Goal: Information Seeking & Learning: Learn about a topic

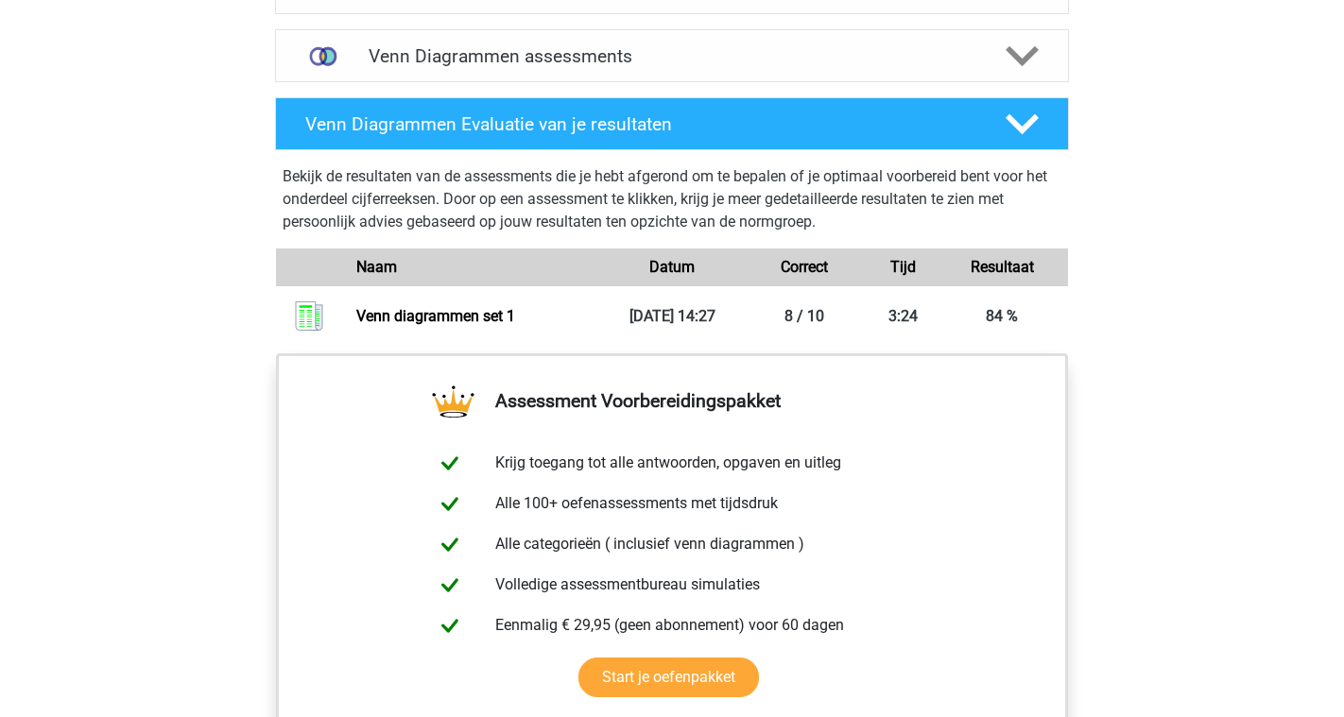
scroll to position [1353, 0]
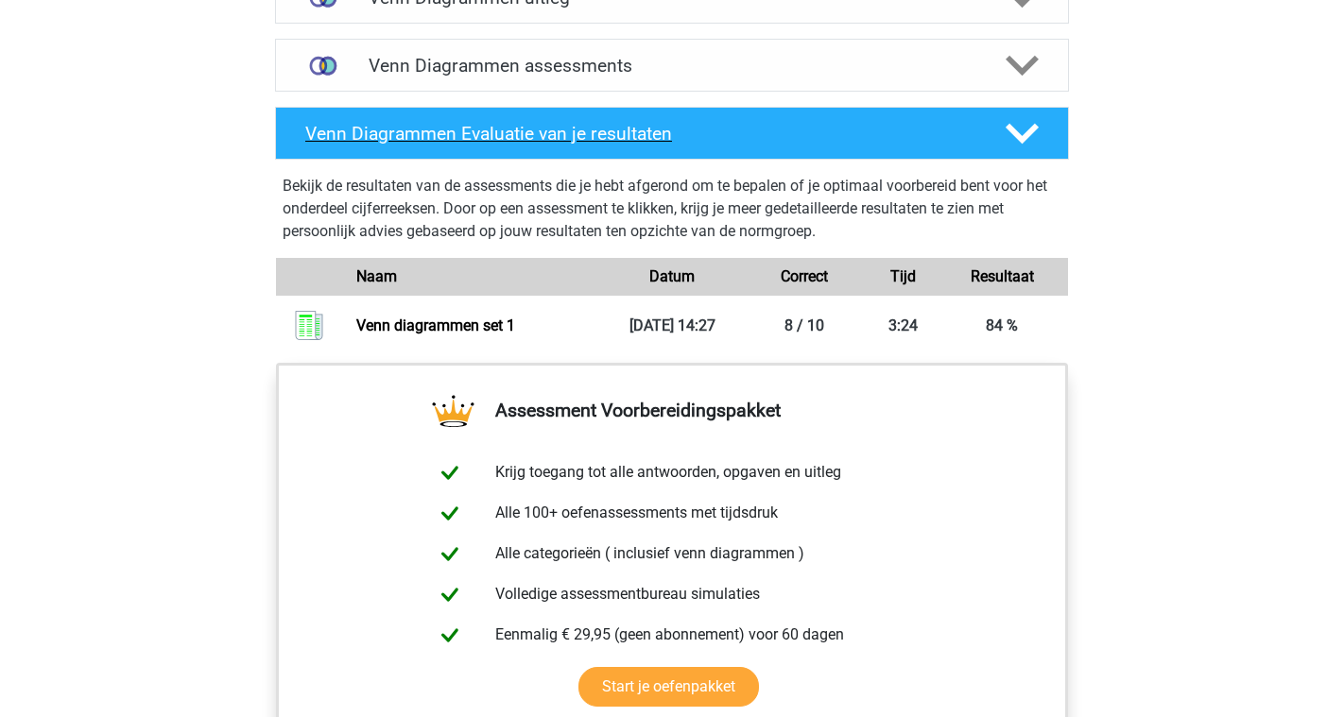
click at [1010, 145] on icon at bounding box center [1022, 133] width 33 height 33
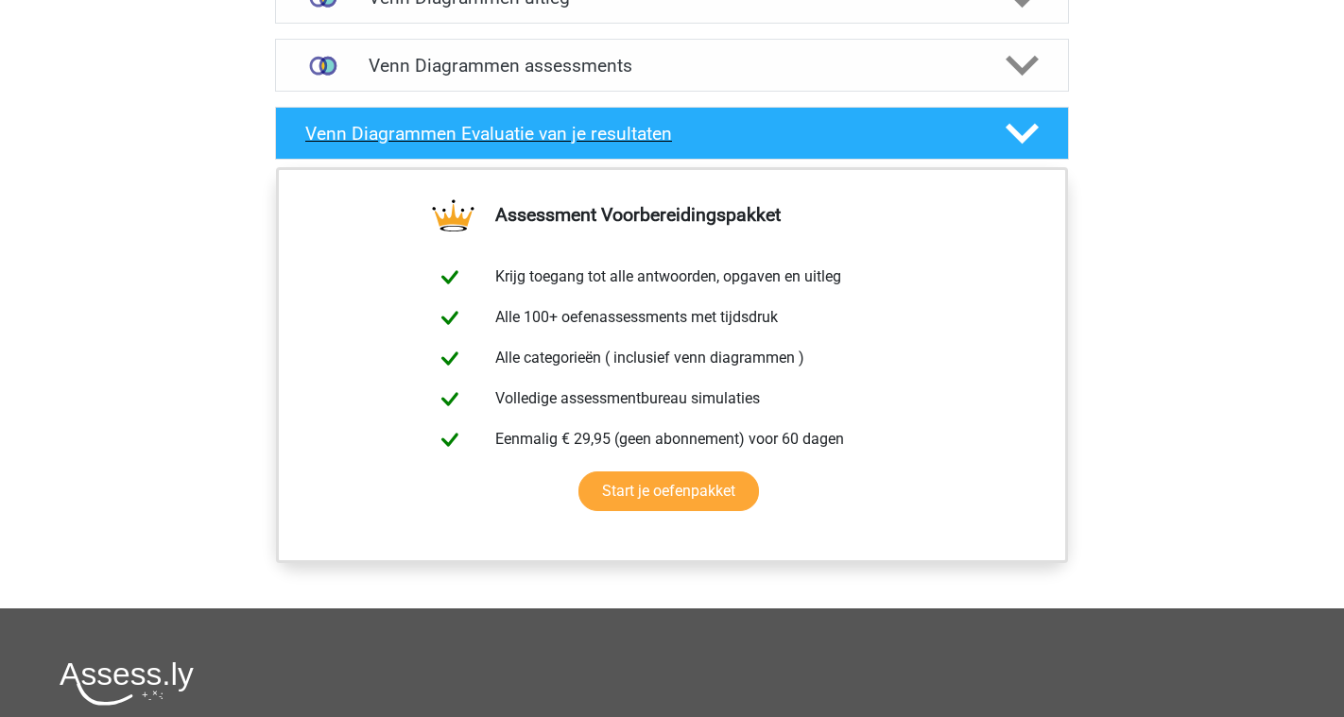
click at [1010, 145] on icon at bounding box center [1022, 133] width 33 height 33
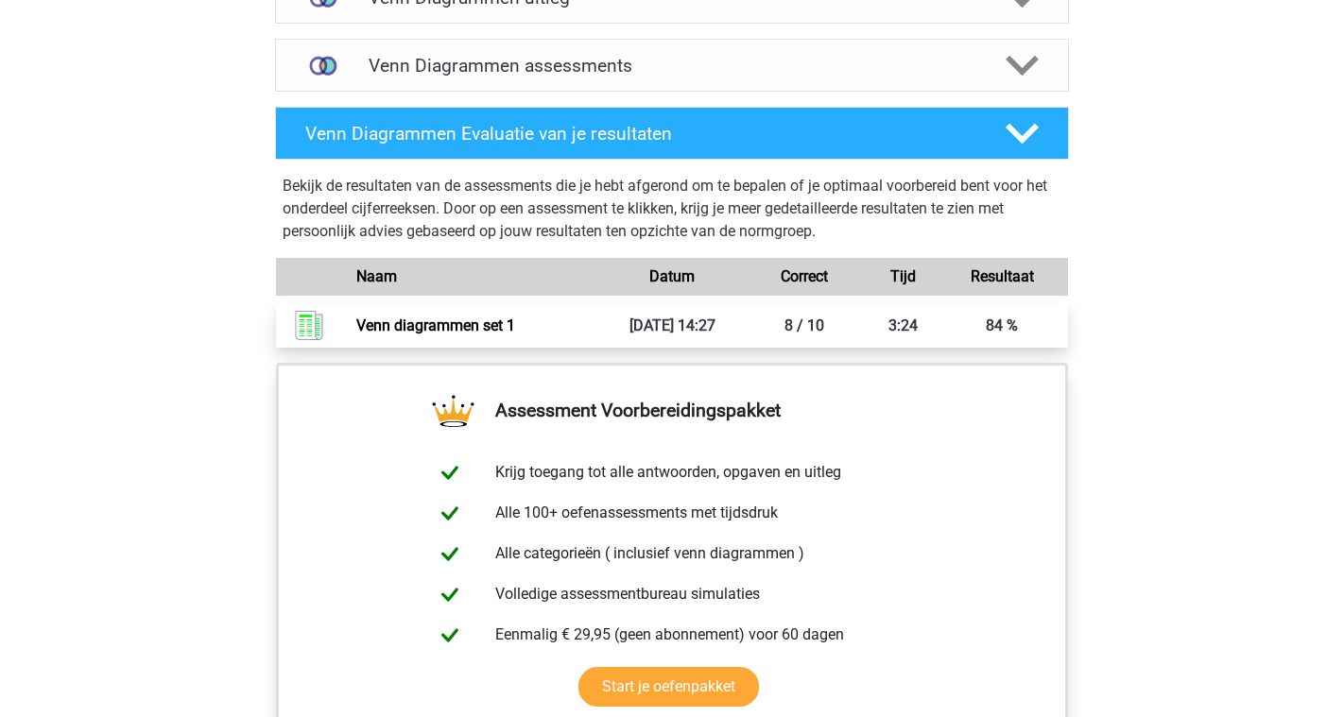
click at [515, 335] on link "Venn diagrammen set 1" at bounding box center [435, 326] width 159 height 18
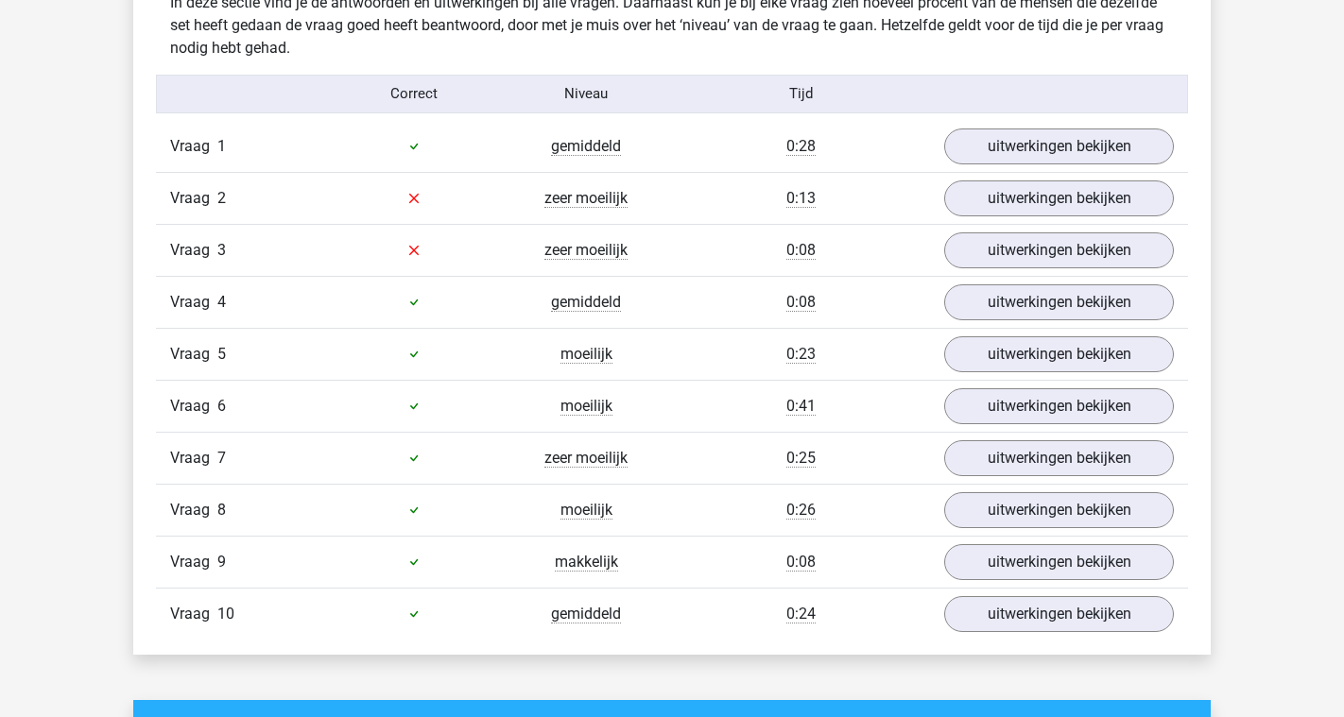
scroll to position [1607, 0]
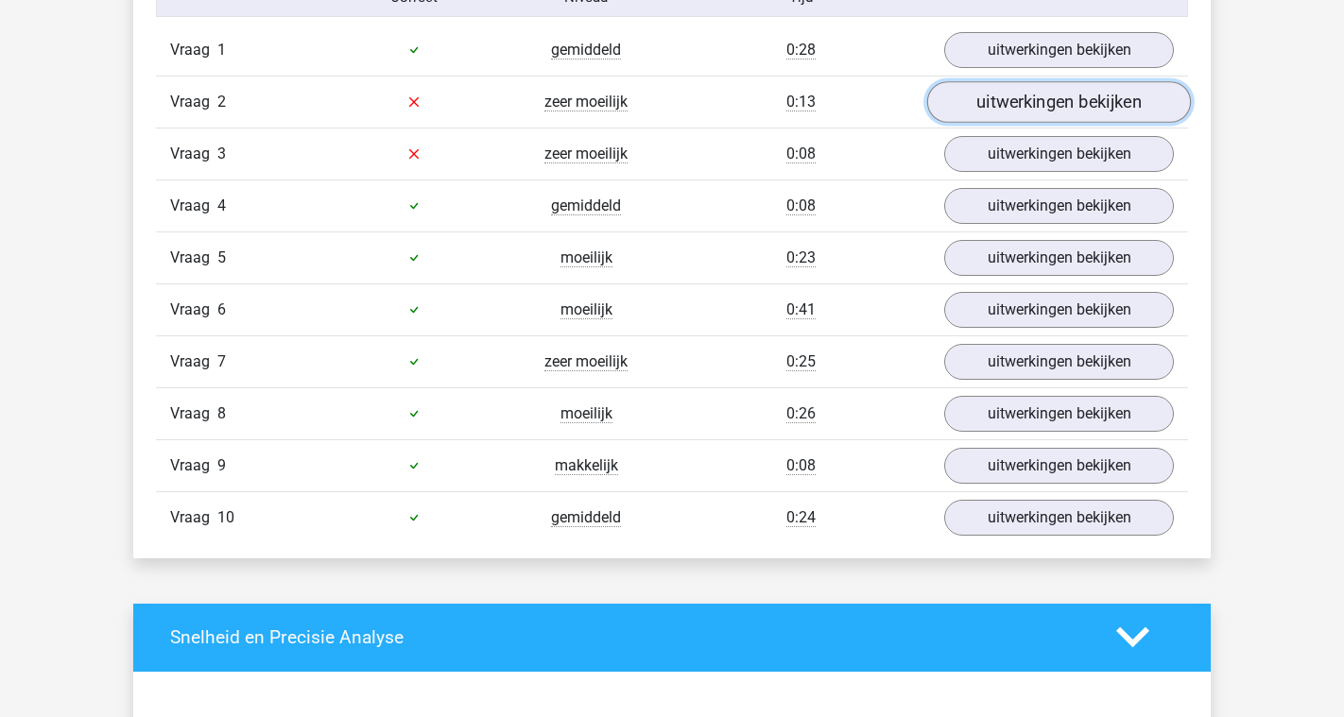
click at [998, 97] on link "uitwerkingen bekijken" at bounding box center [1059, 102] width 264 height 42
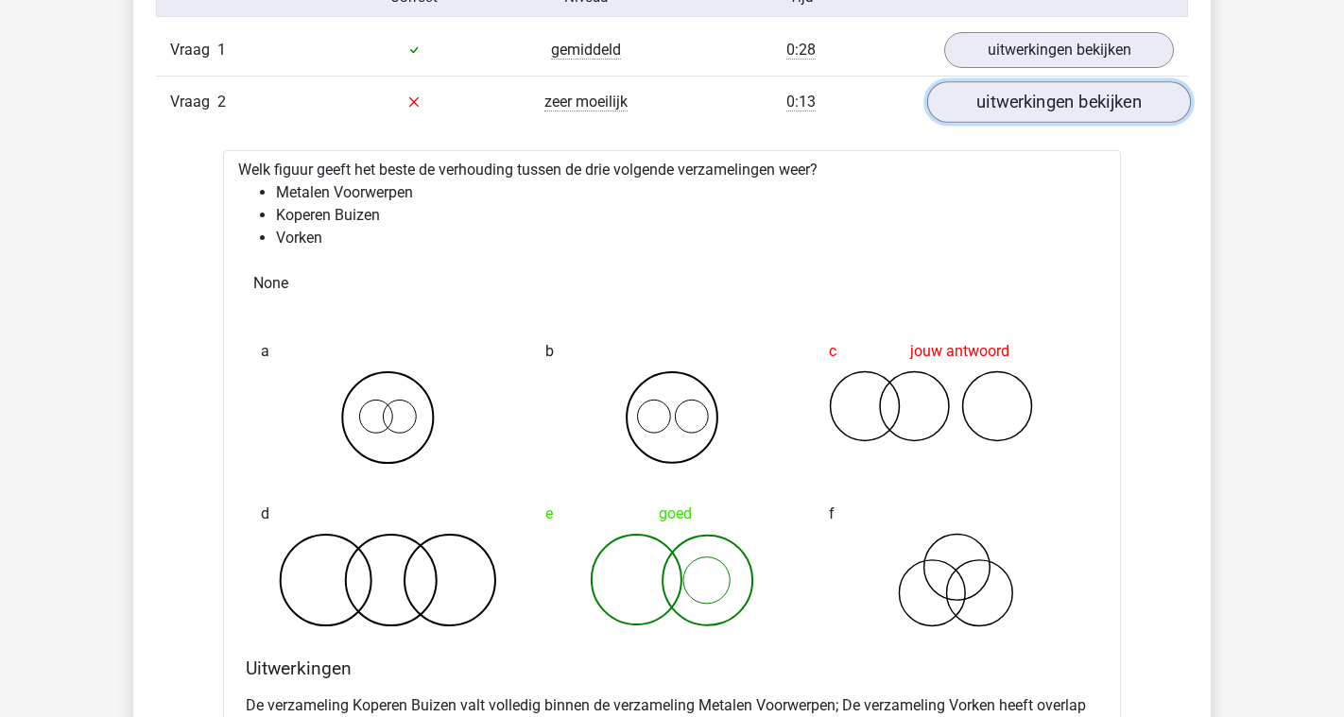
click at [998, 97] on link "uitwerkingen bekijken" at bounding box center [1059, 102] width 264 height 42
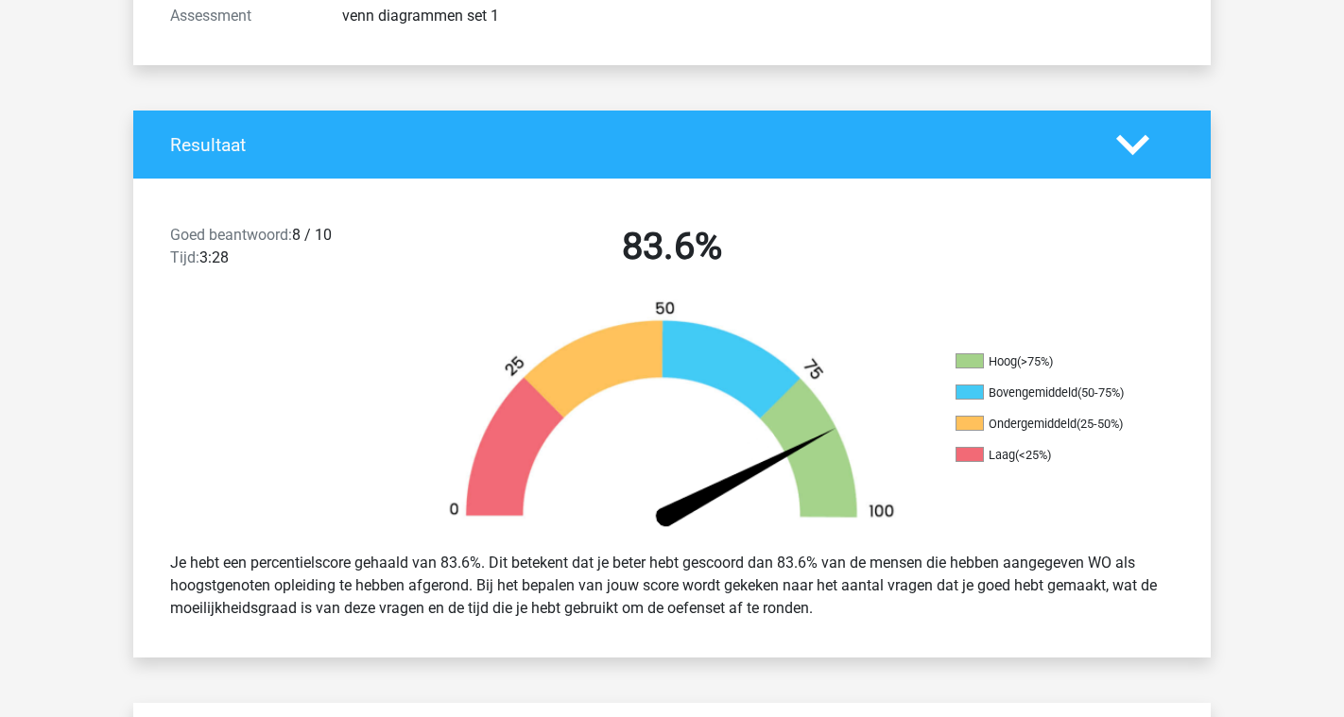
scroll to position [0, 0]
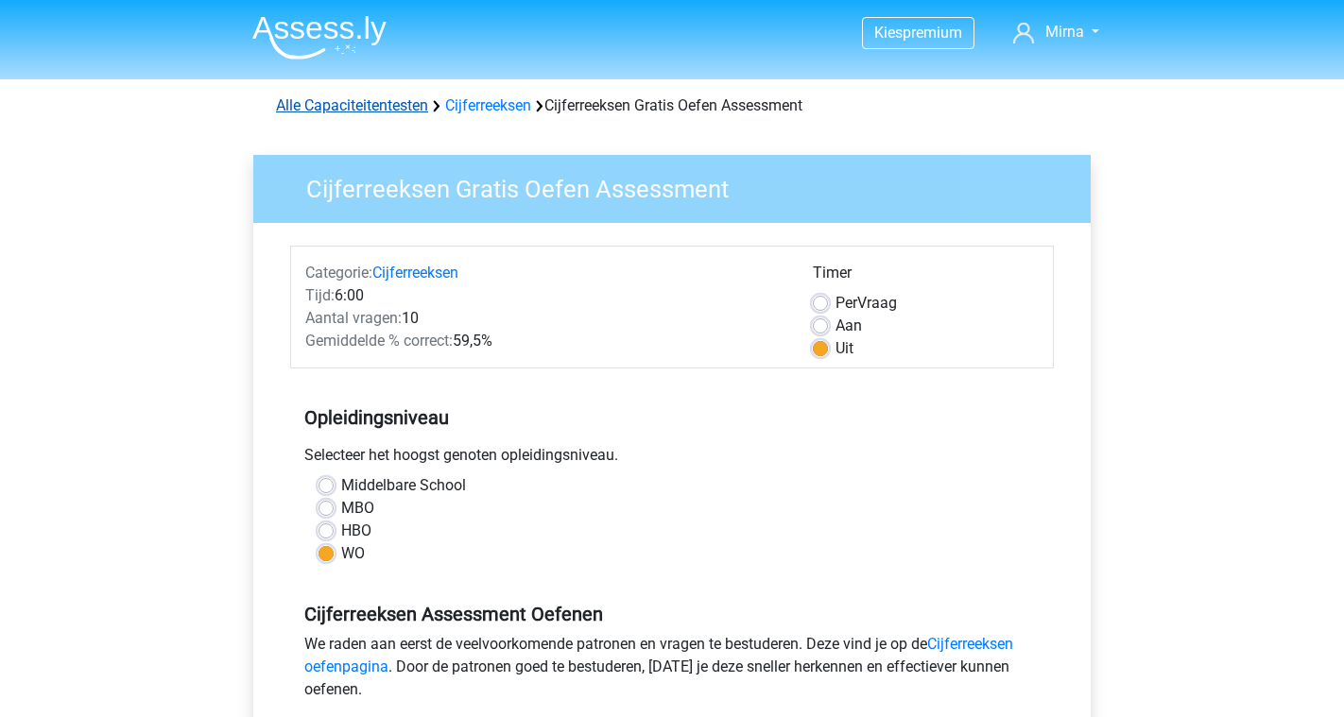
click at [388, 102] on link "Alle Capaciteitentesten" at bounding box center [352, 105] width 152 height 18
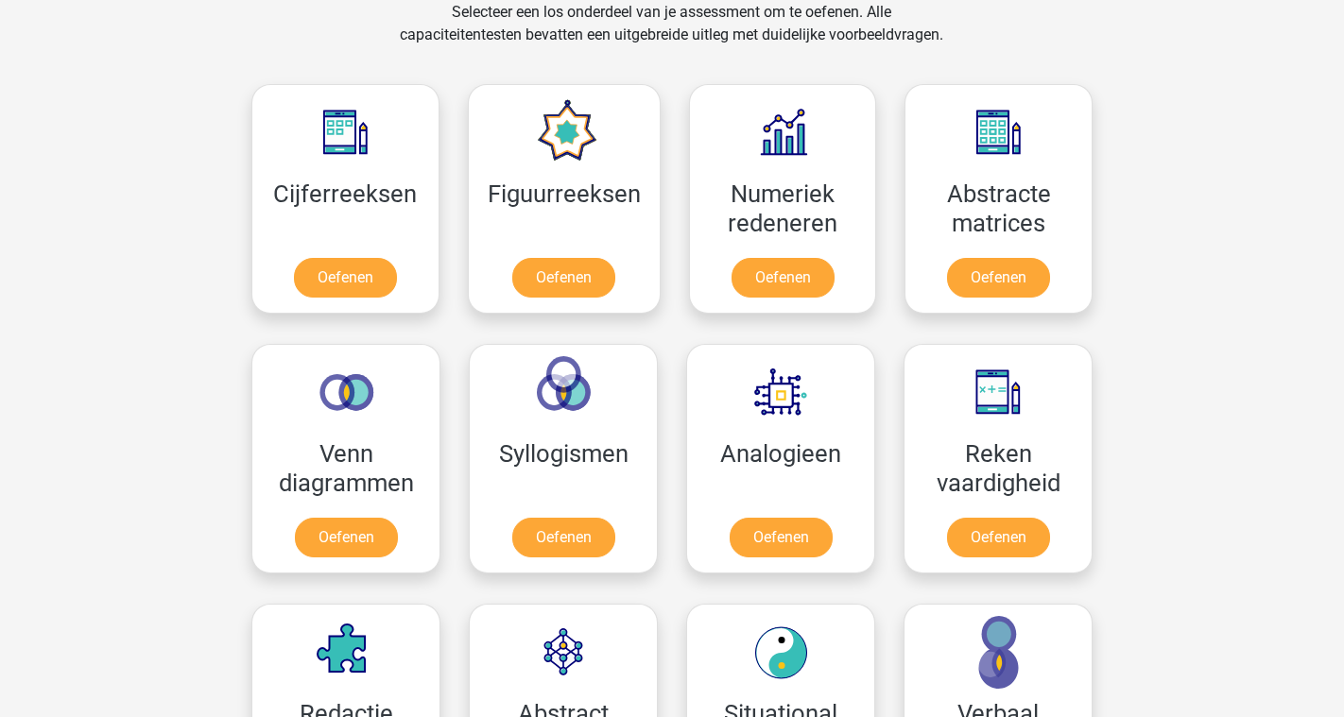
scroll to position [803, 0]
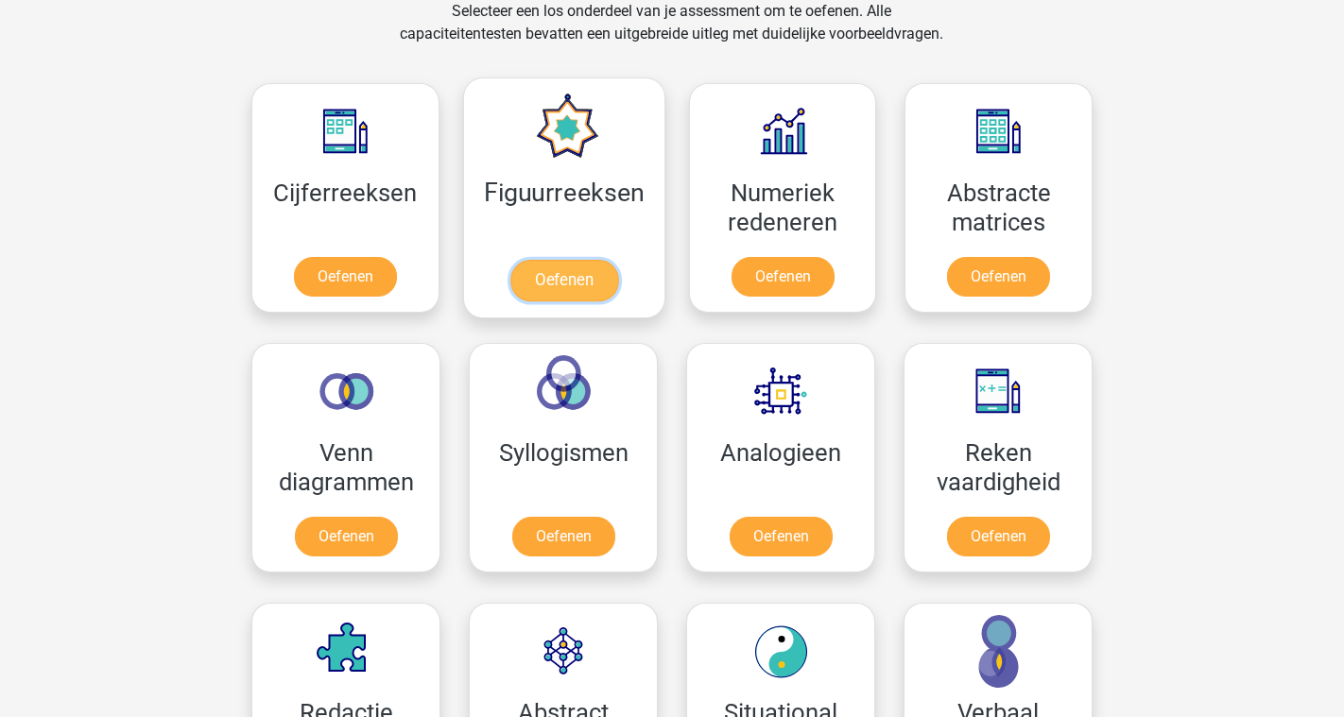
click at [544, 260] on link "Oefenen" at bounding box center [563, 281] width 108 height 42
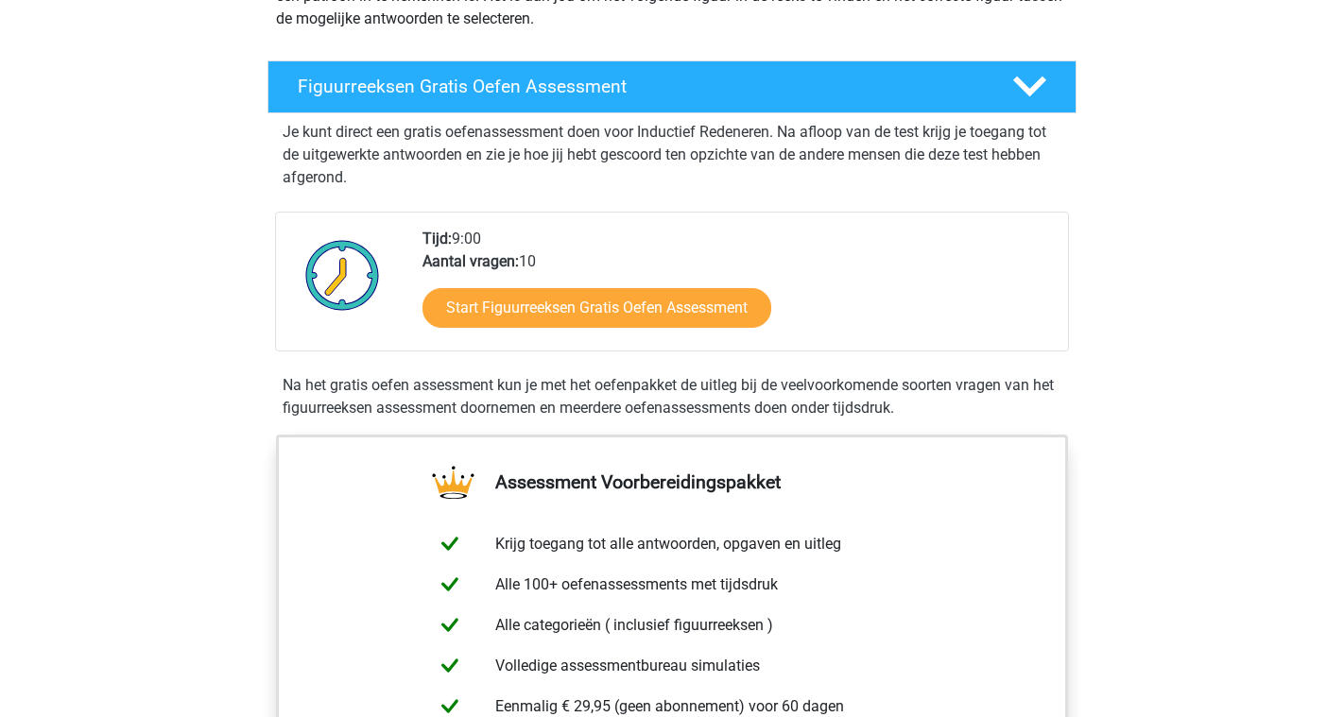
scroll to position [272, 0]
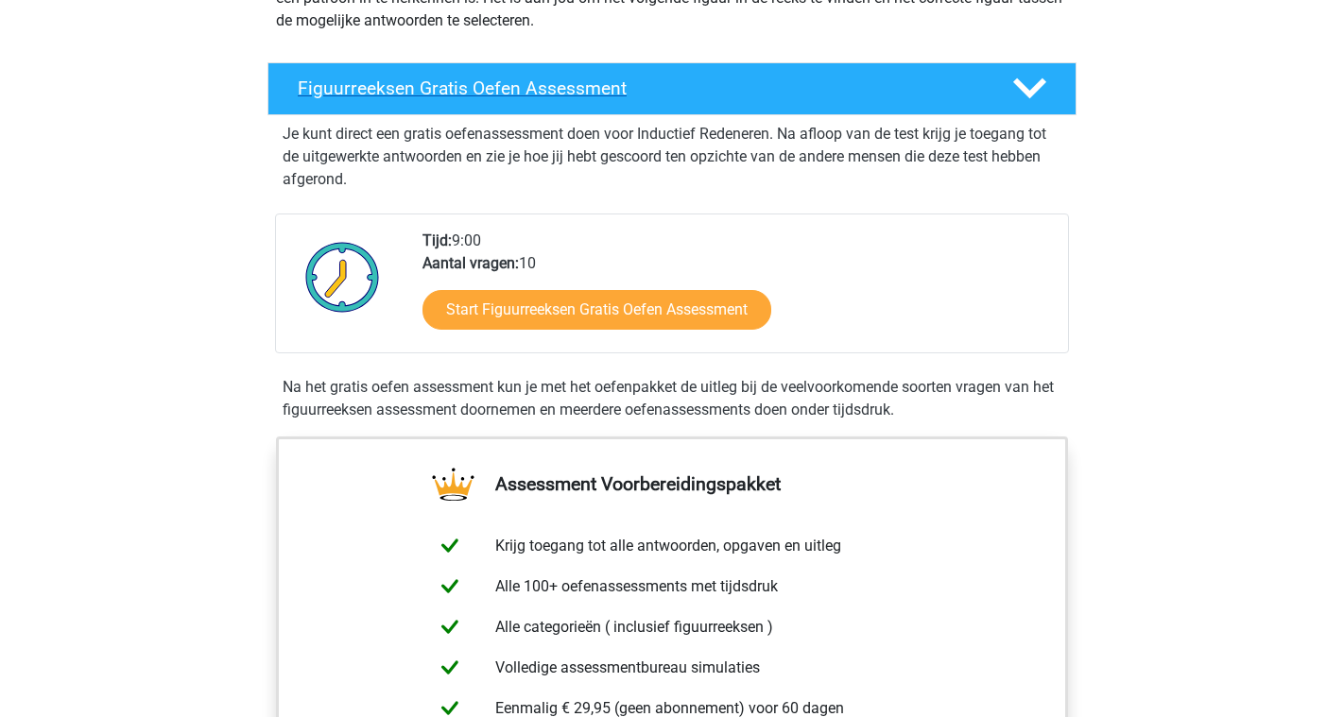
click at [799, 113] on div "Figuurreeksen Gratis Oefen Assessment" at bounding box center [672, 88] width 809 height 53
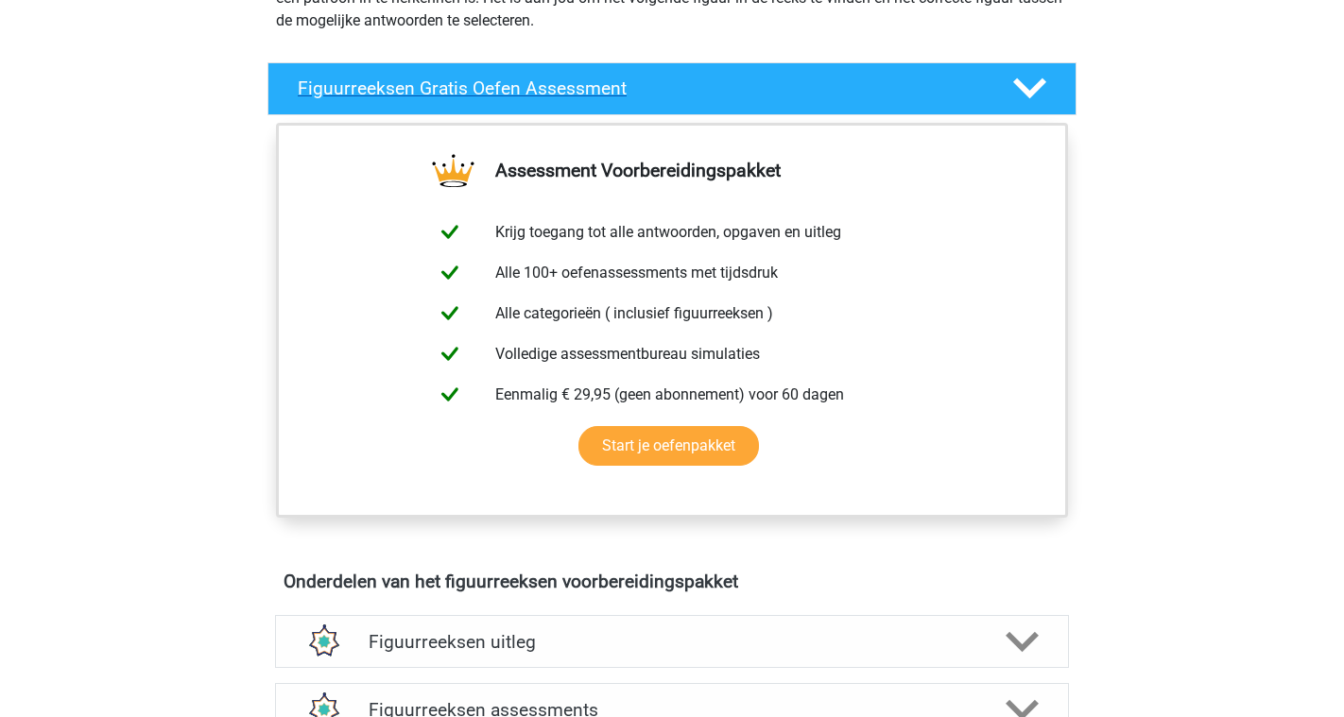
click at [799, 113] on div "Figuurreeksen Gratis Oefen Assessment" at bounding box center [672, 88] width 809 height 53
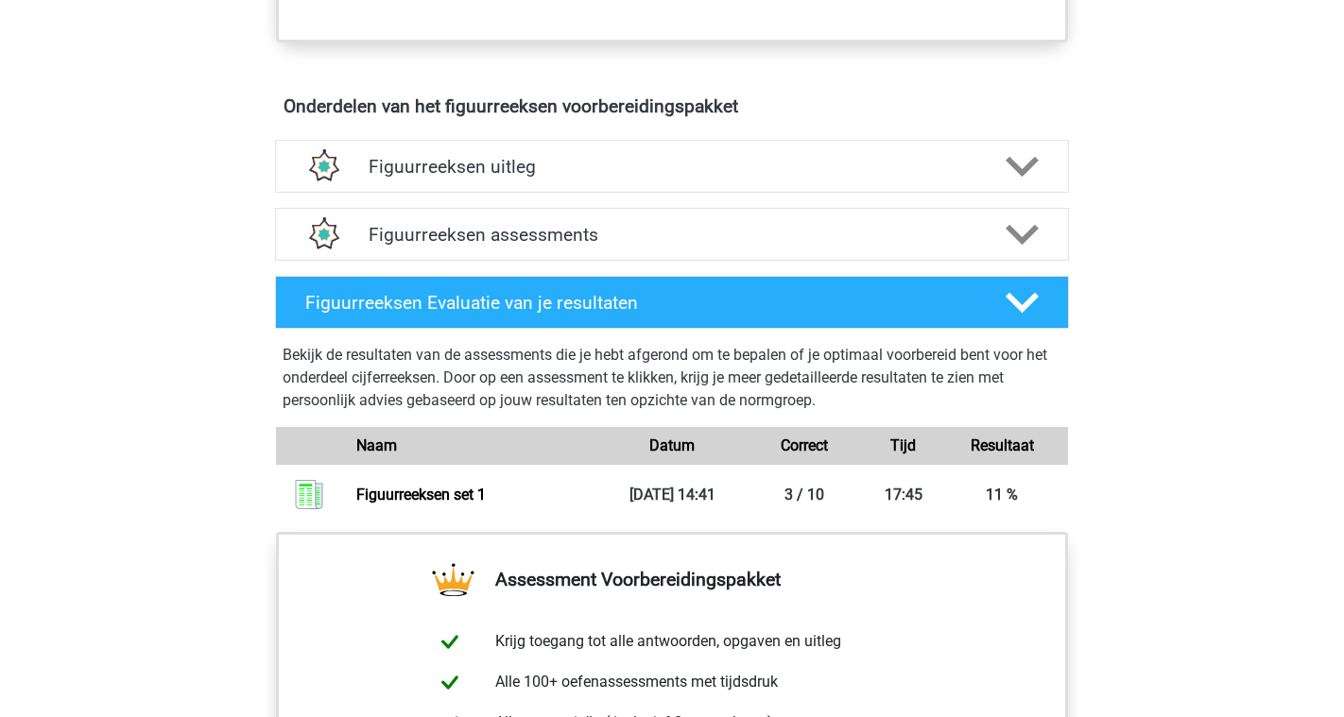
scroll to position [1068, 0]
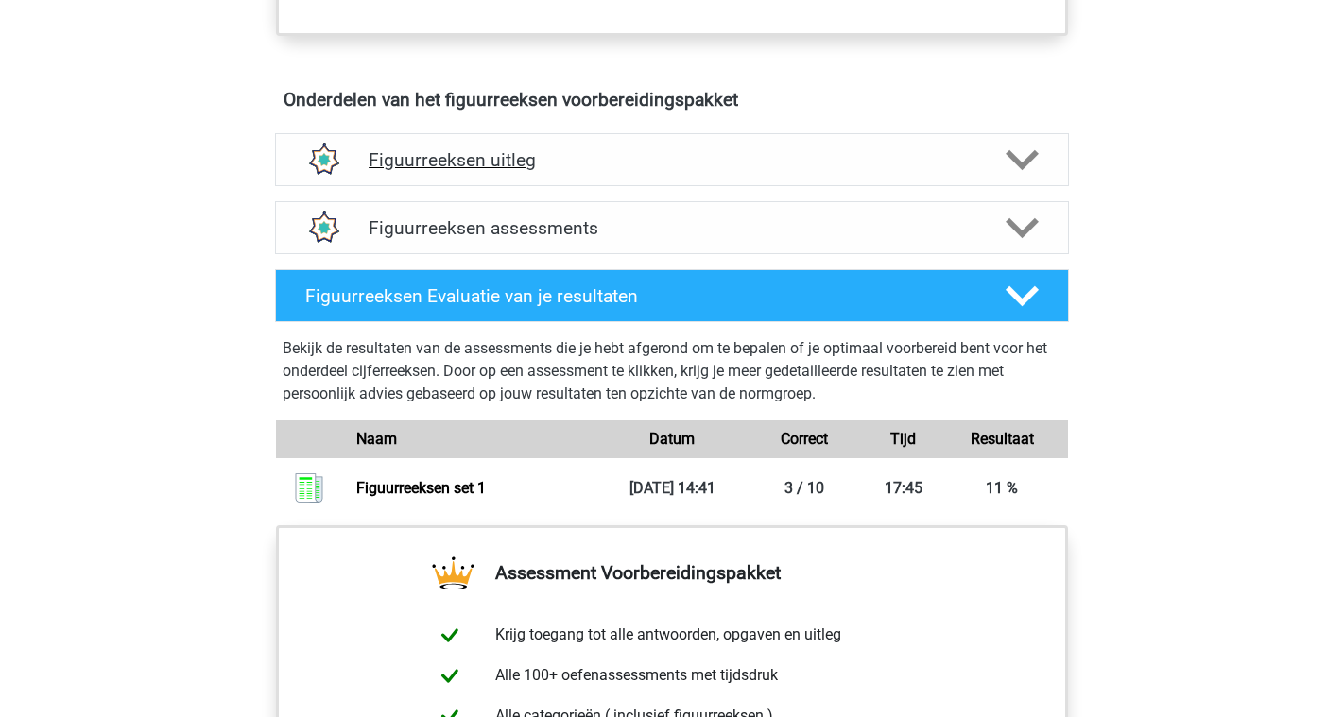
click at [682, 161] on h4 "Figuurreeksen uitleg" at bounding box center [672, 160] width 607 height 22
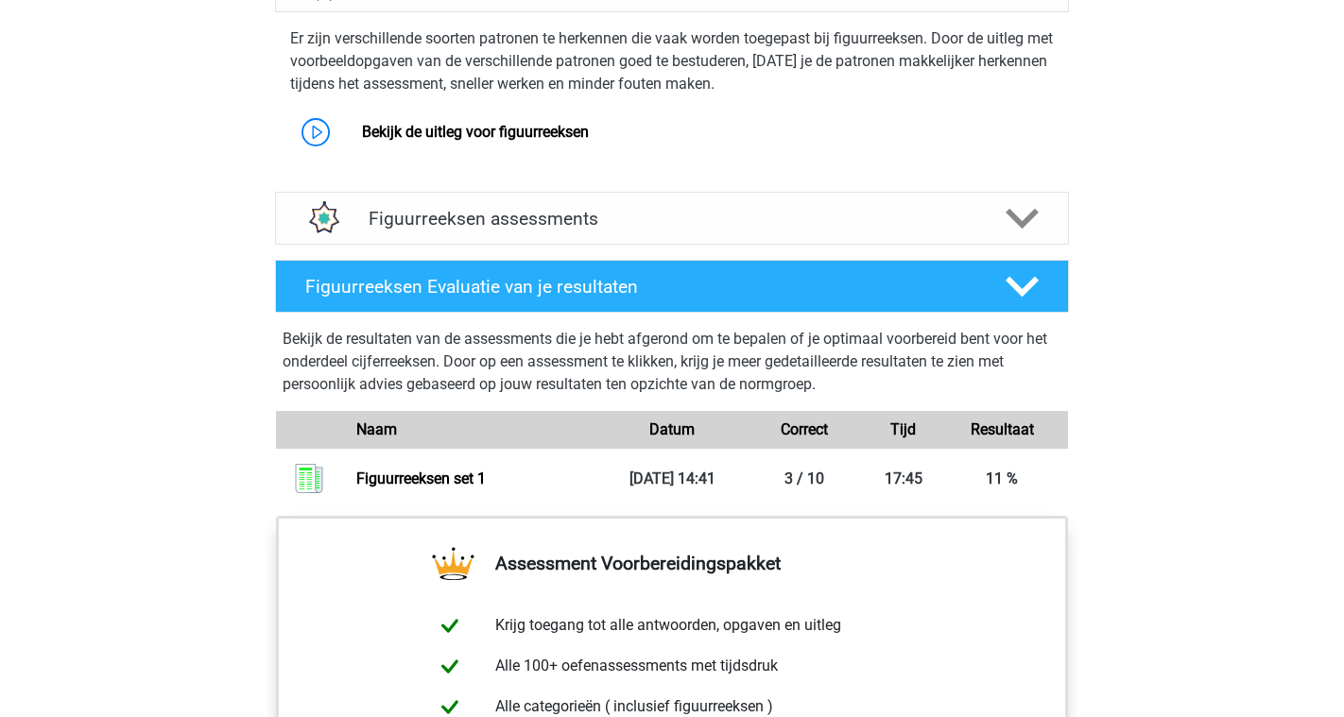
scroll to position [1251, 0]
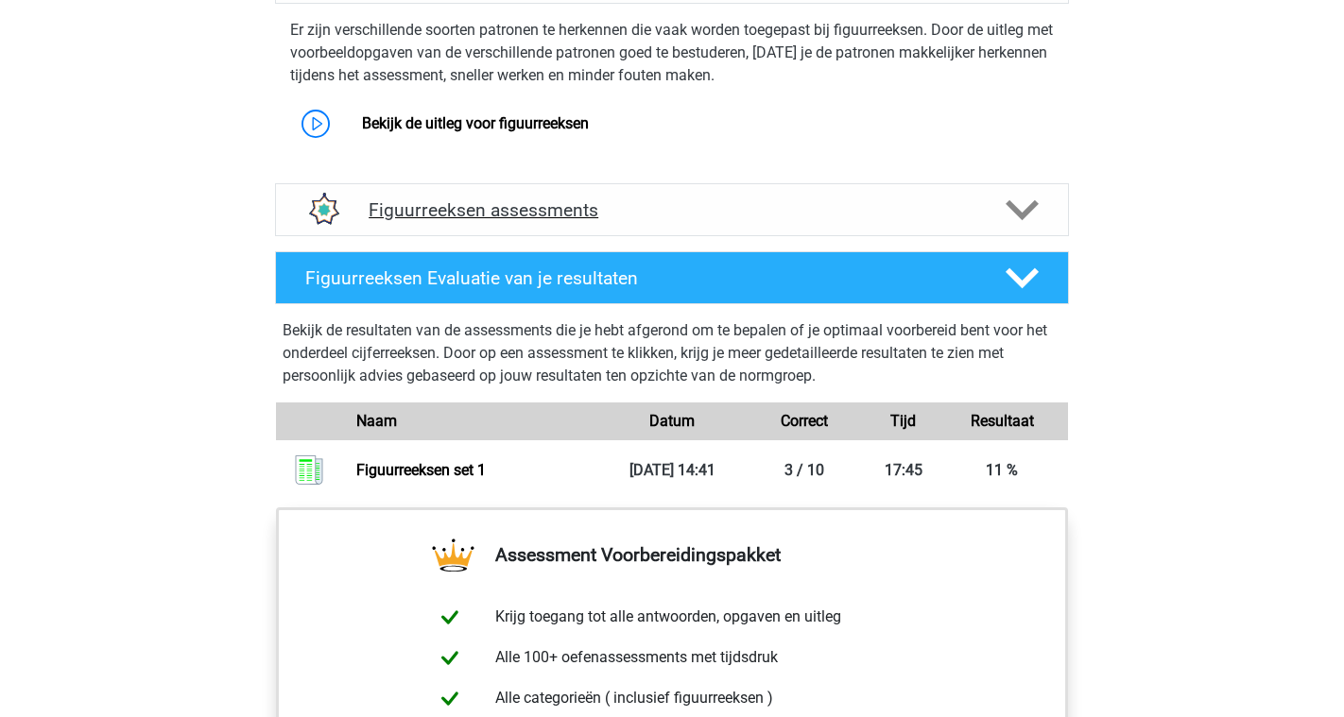
click at [666, 227] on div "Figuurreeksen assessments" at bounding box center [672, 209] width 794 height 53
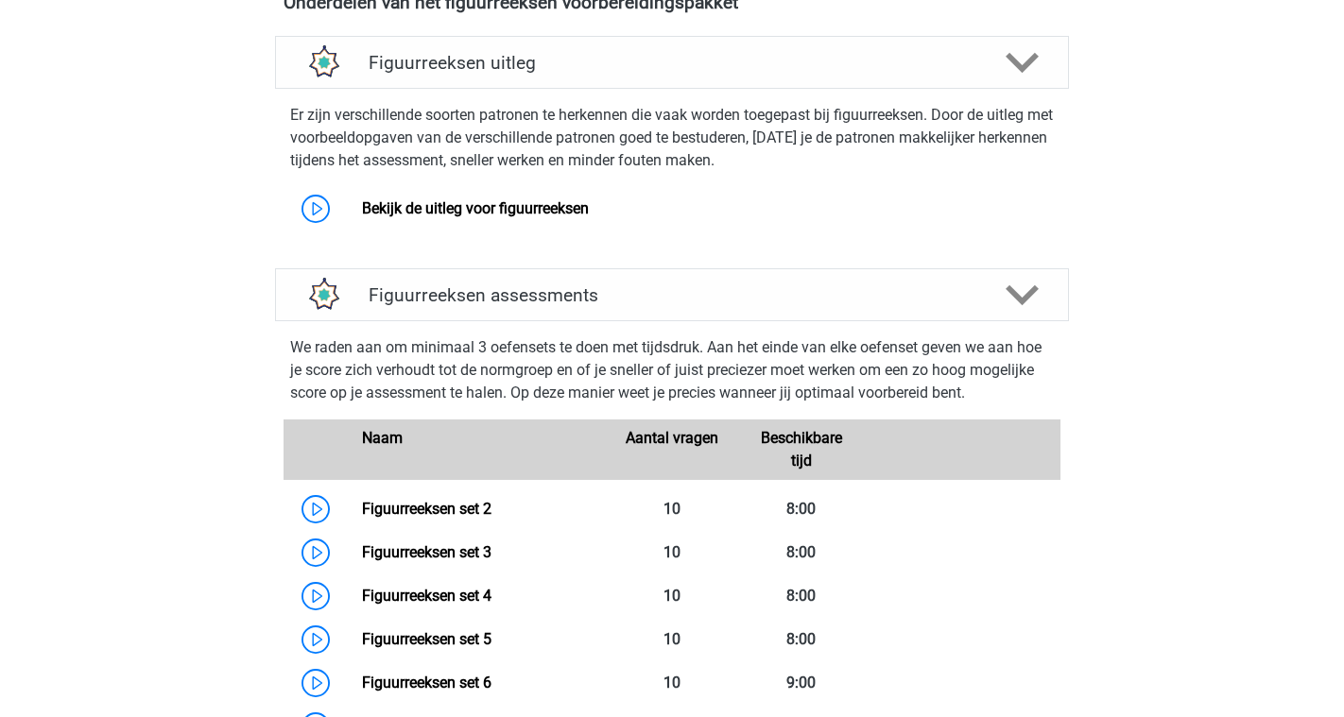
scroll to position [1127, 0]
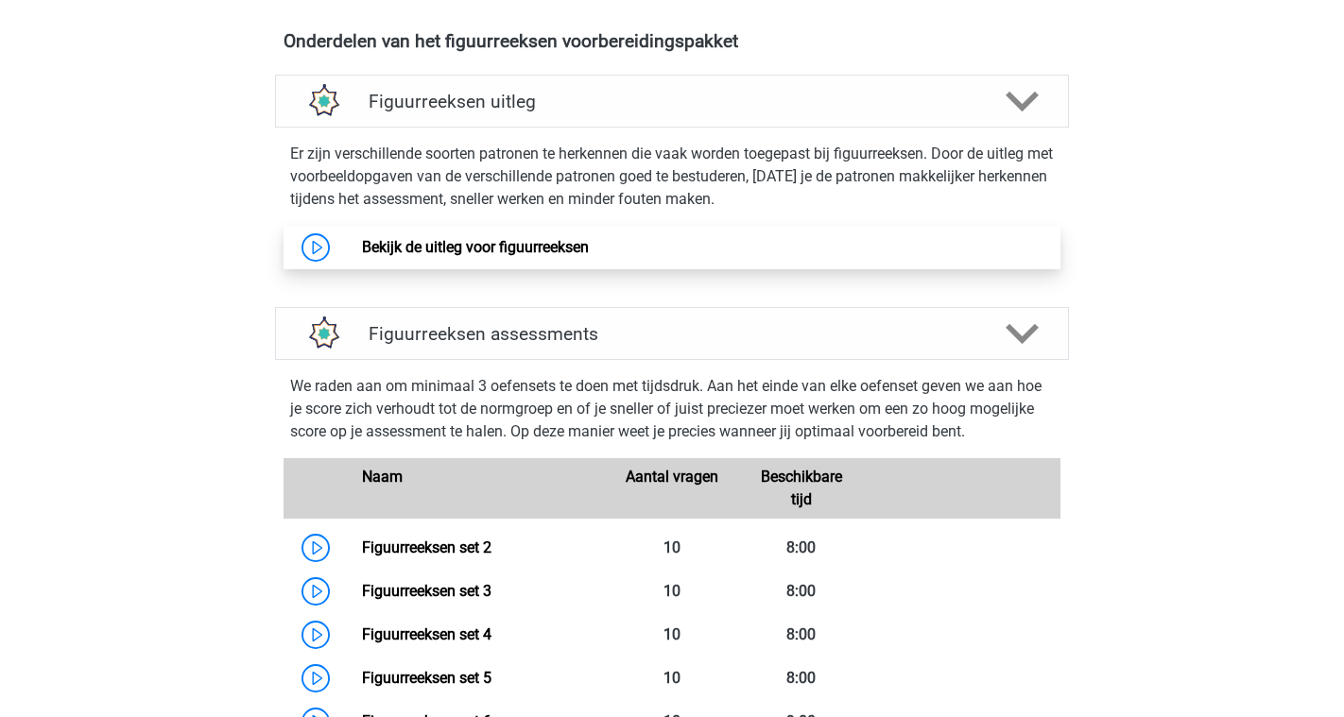
click at [589, 244] on link "Bekijk de uitleg voor figuurreeksen" at bounding box center [475, 247] width 227 height 18
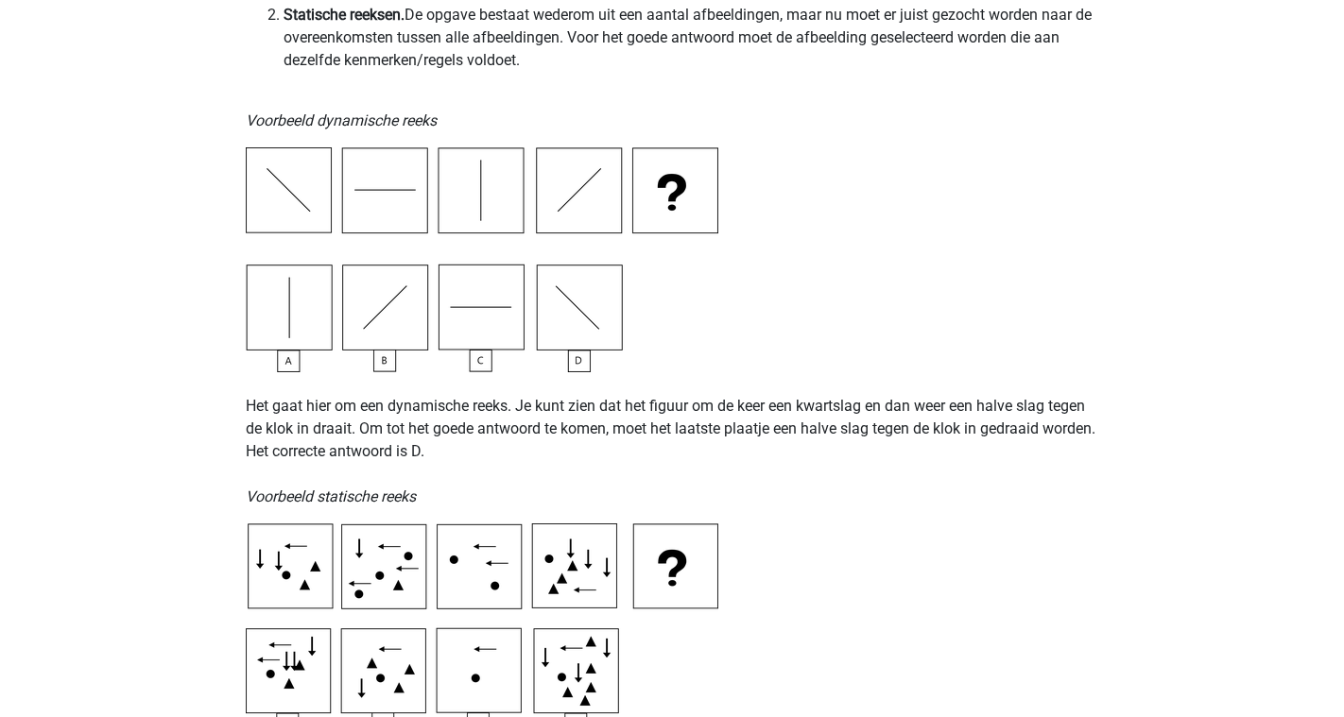
scroll to position [582, 0]
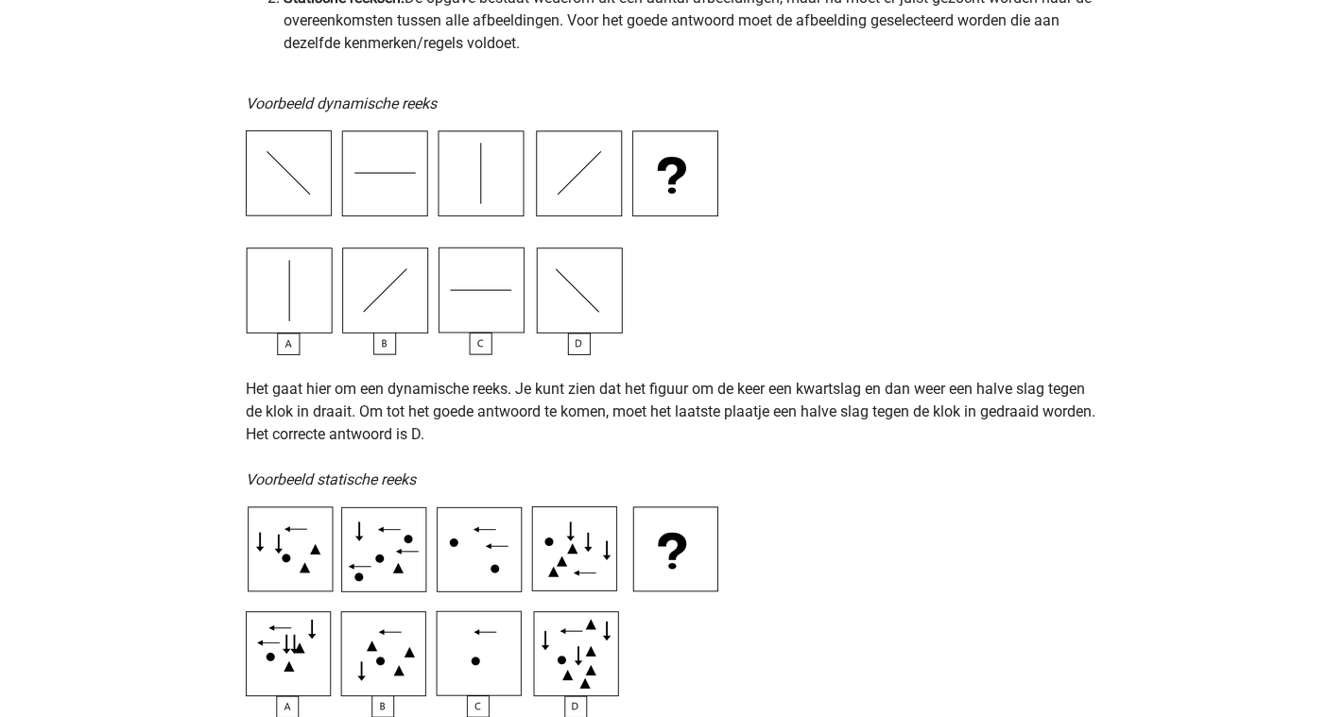
click at [312, 431] on p "Het gaat hier om een dynamische reeks. Je kunt zien dat het figuur om de keer e…" at bounding box center [672, 423] width 853 height 136
click at [401, 438] on p "Het gaat hier om een dynamische reeks. Je kunt zien dat het figuur om de keer e…" at bounding box center [672, 423] width 853 height 136
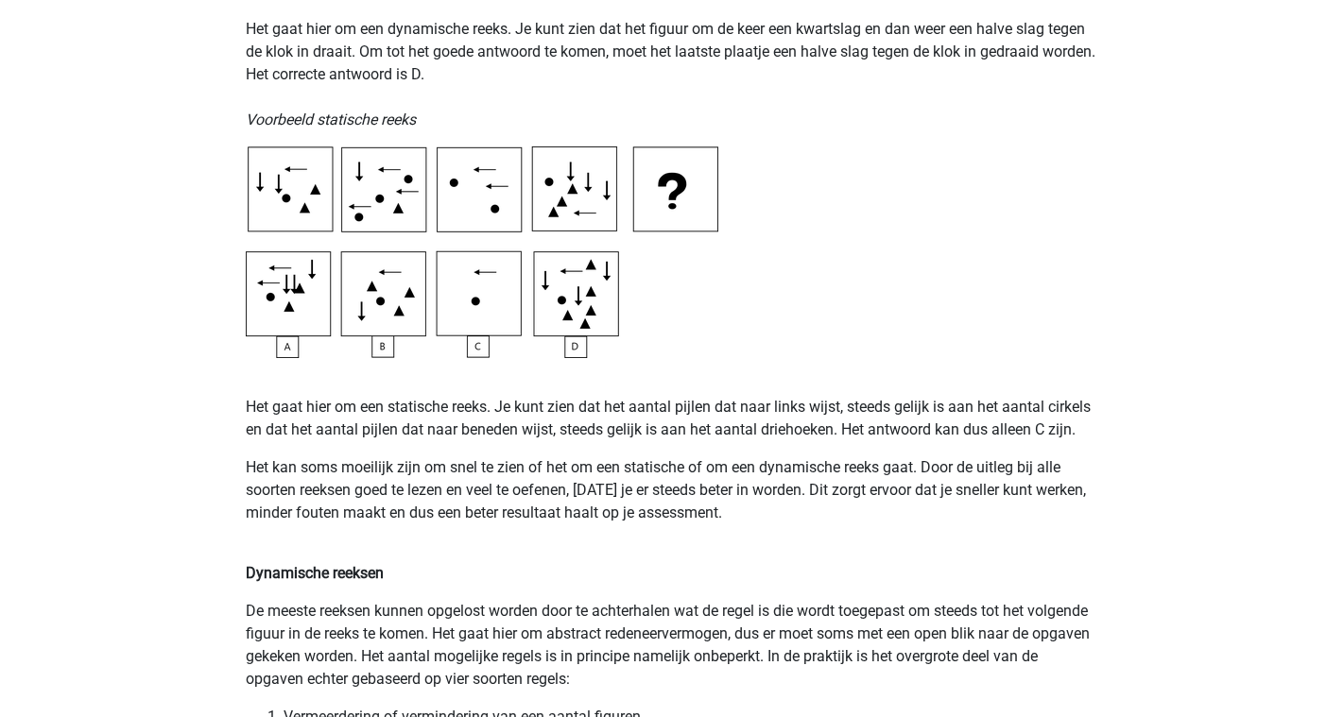
scroll to position [890, 0]
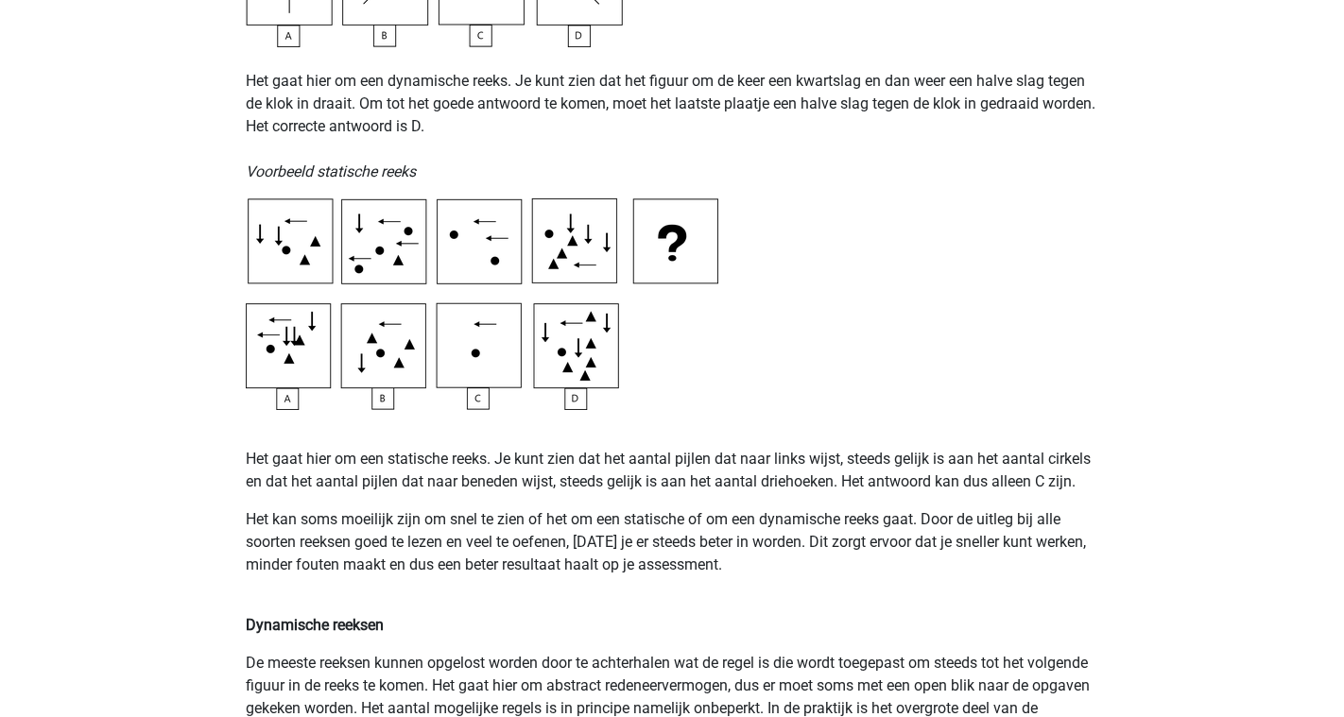
click at [427, 479] on p "Het gaat hier om een statische reeks. Je kunt zien dat het aantal pijlen dat na…" at bounding box center [672, 470] width 853 height 45
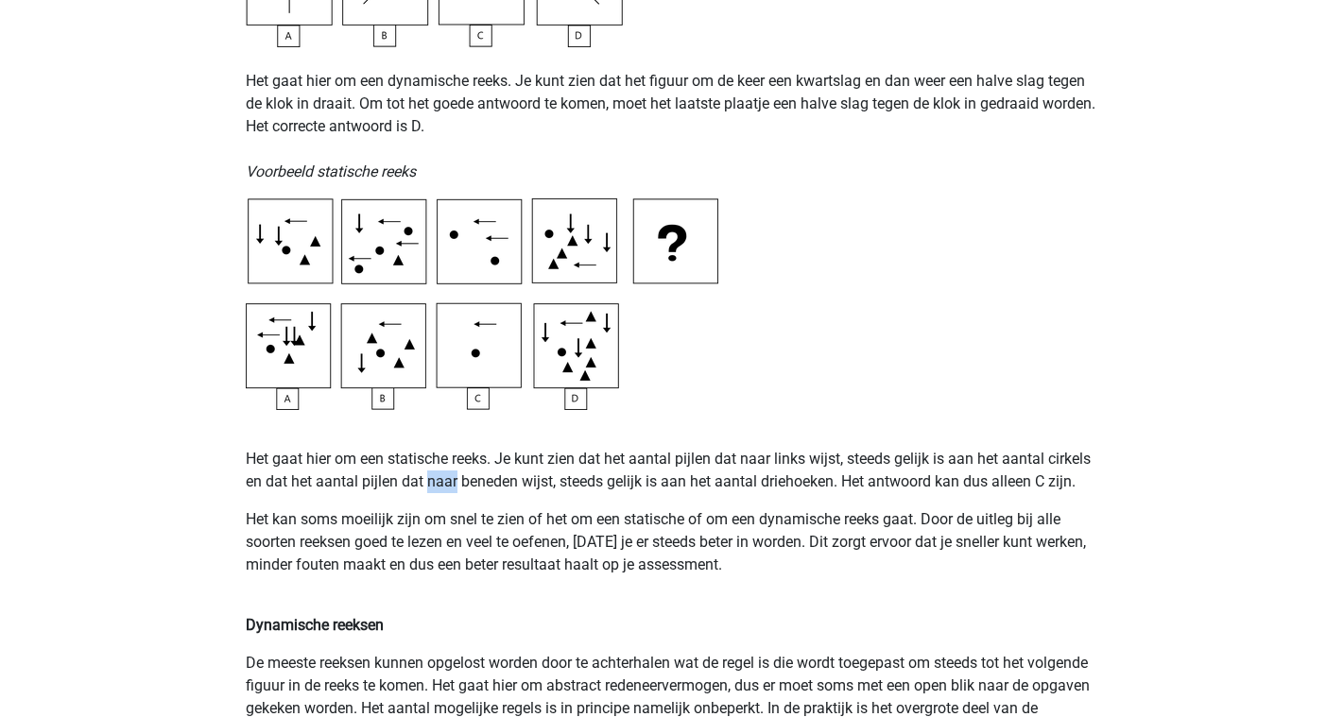
click at [427, 479] on p "Het gaat hier om een statische reeks. Je kunt zien dat het aantal pijlen dat na…" at bounding box center [672, 470] width 853 height 45
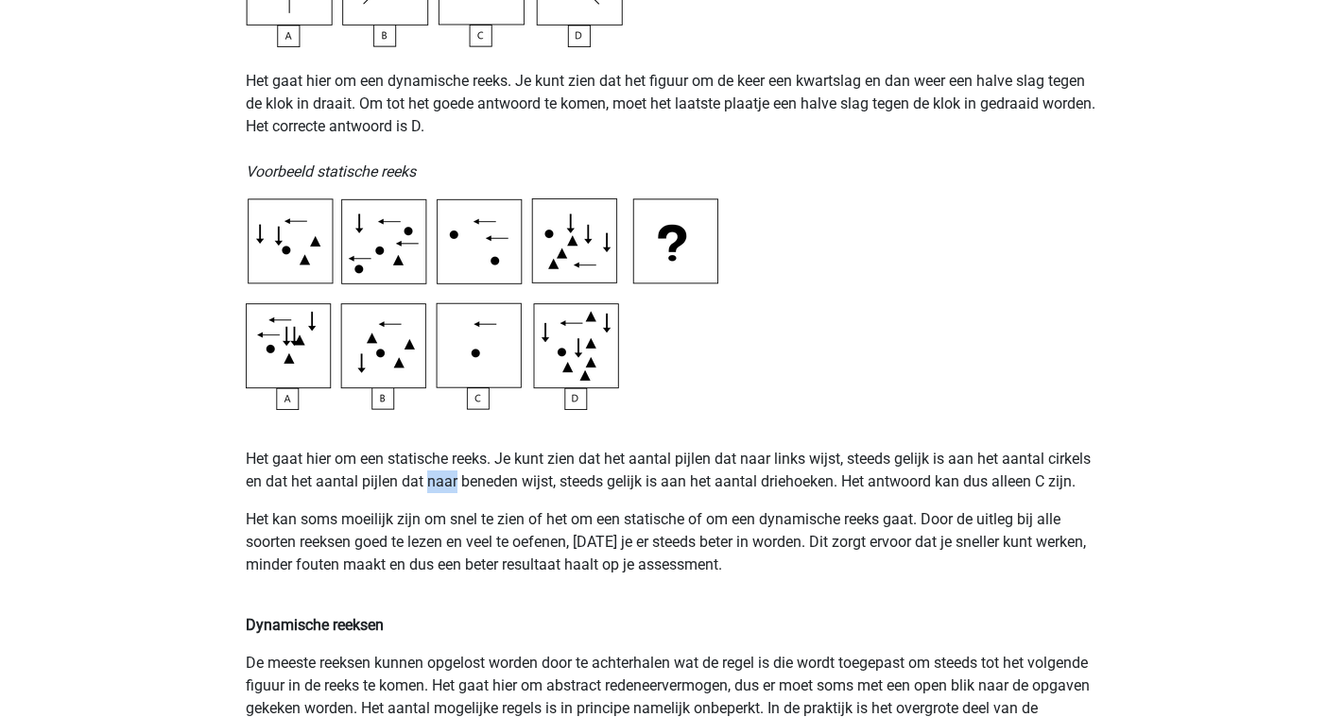
click at [427, 479] on p "Het gaat hier om een statische reeks. Je kunt zien dat het aantal pijlen dat na…" at bounding box center [672, 470] width 853 height 45
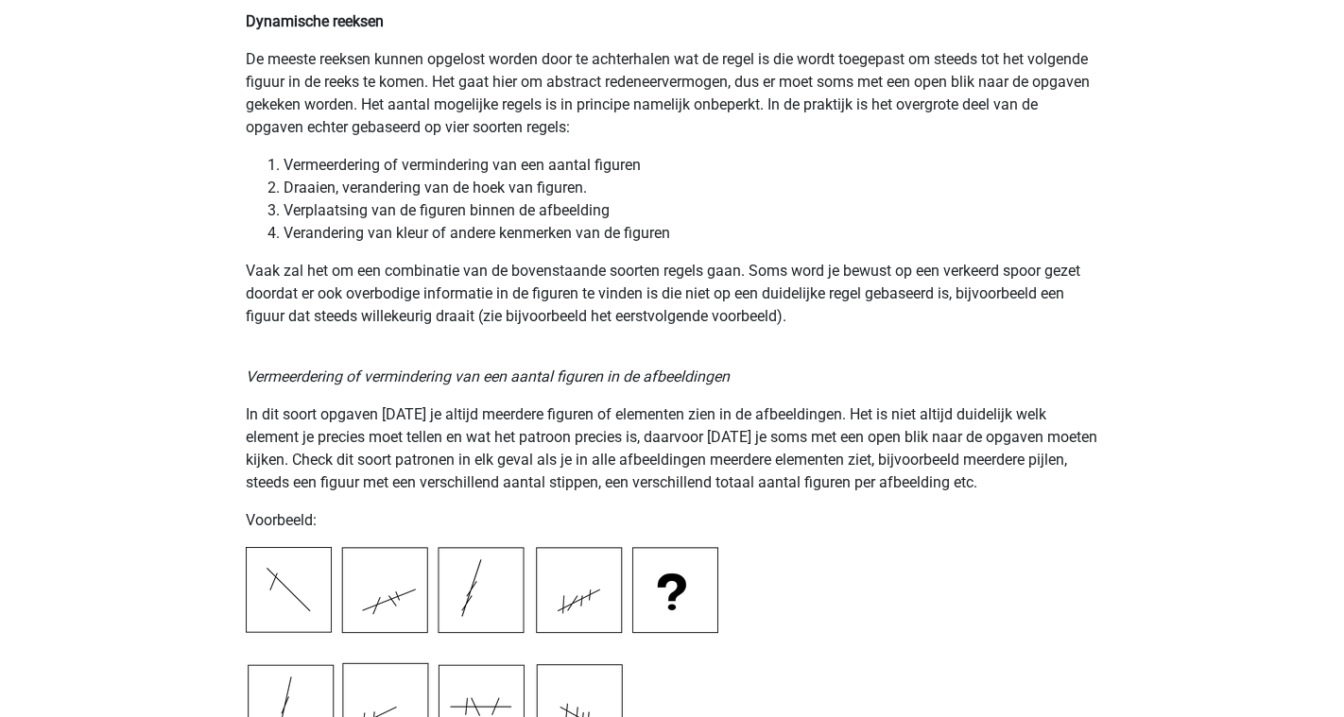
scroll to position [1489, 0]
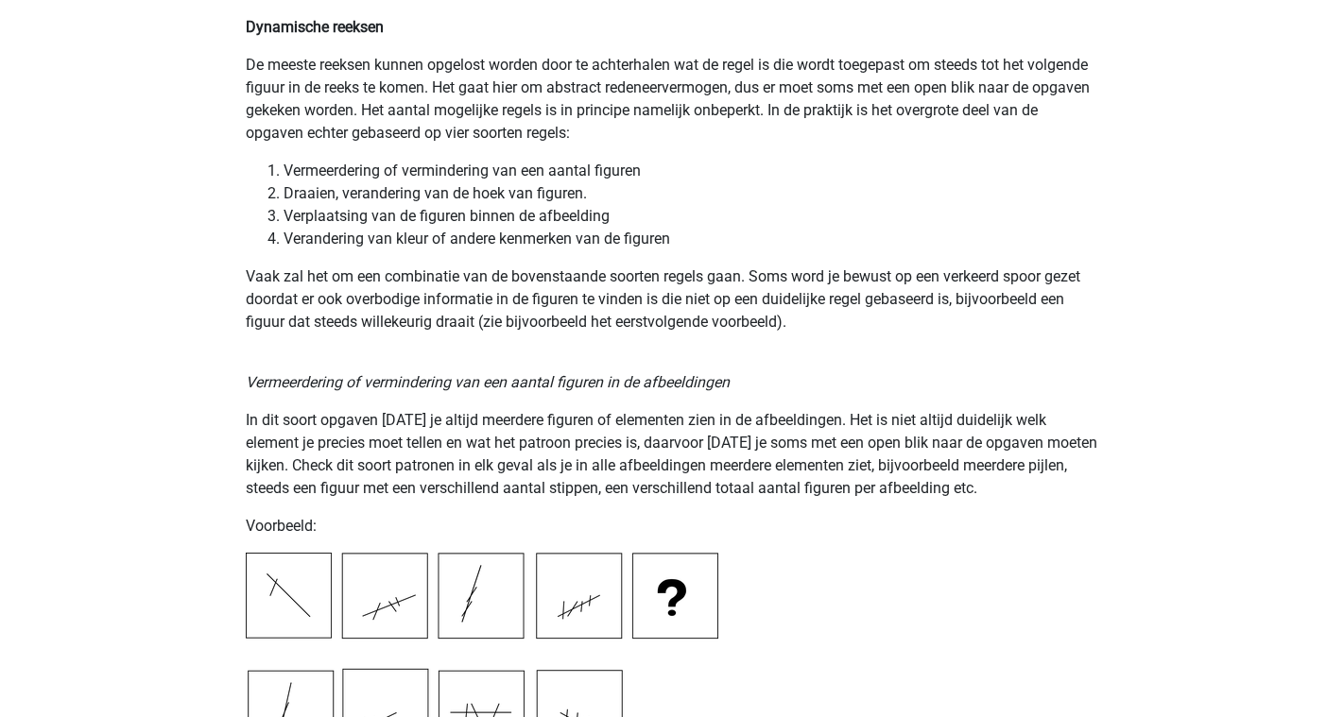
click at [413, 91] on p "De meeste reeksen kunnen opgelost worden door te achterhalen wat de regel is di…" at bounding box center [672, 99] width 853 height 91
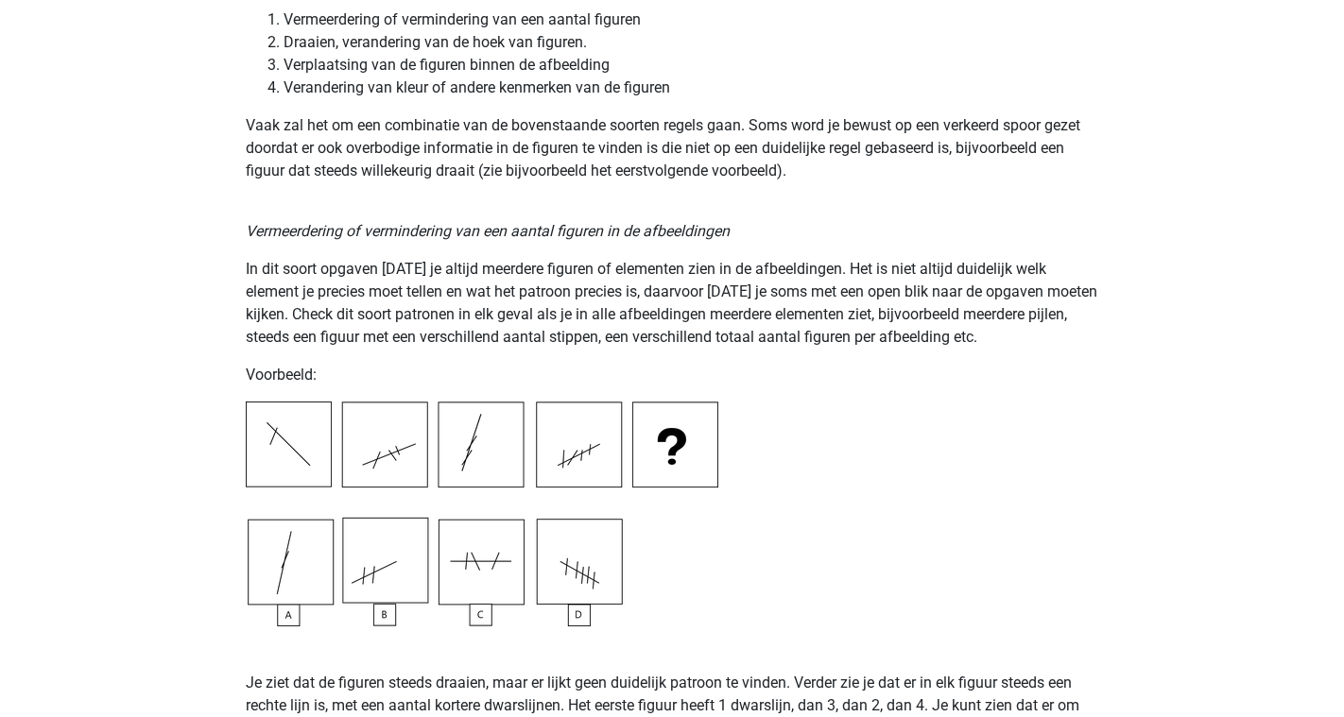
scroll to position [1641, 0]
click at [520, 164] on p "Vaak zal het om een combinatie van de bovenstaande soorten regels gaan. Soms wo…" at bounding box center [672, 147] width 853 height 68
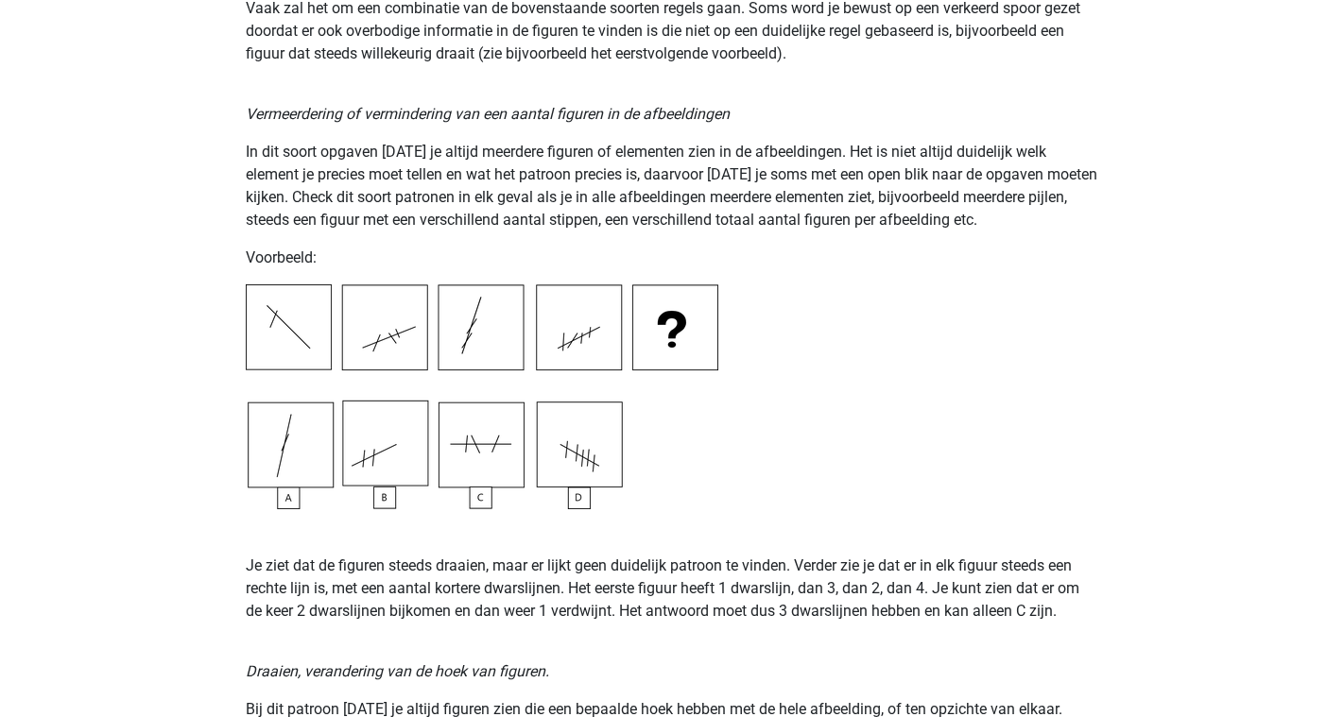
scroll to position [1758, 0]
click at [359, 148] on p "In dit soort opgaven zul je altijd meerdere figuren of elementen zien in de afb…" at bounding box center [672, 185] width 853 height 91
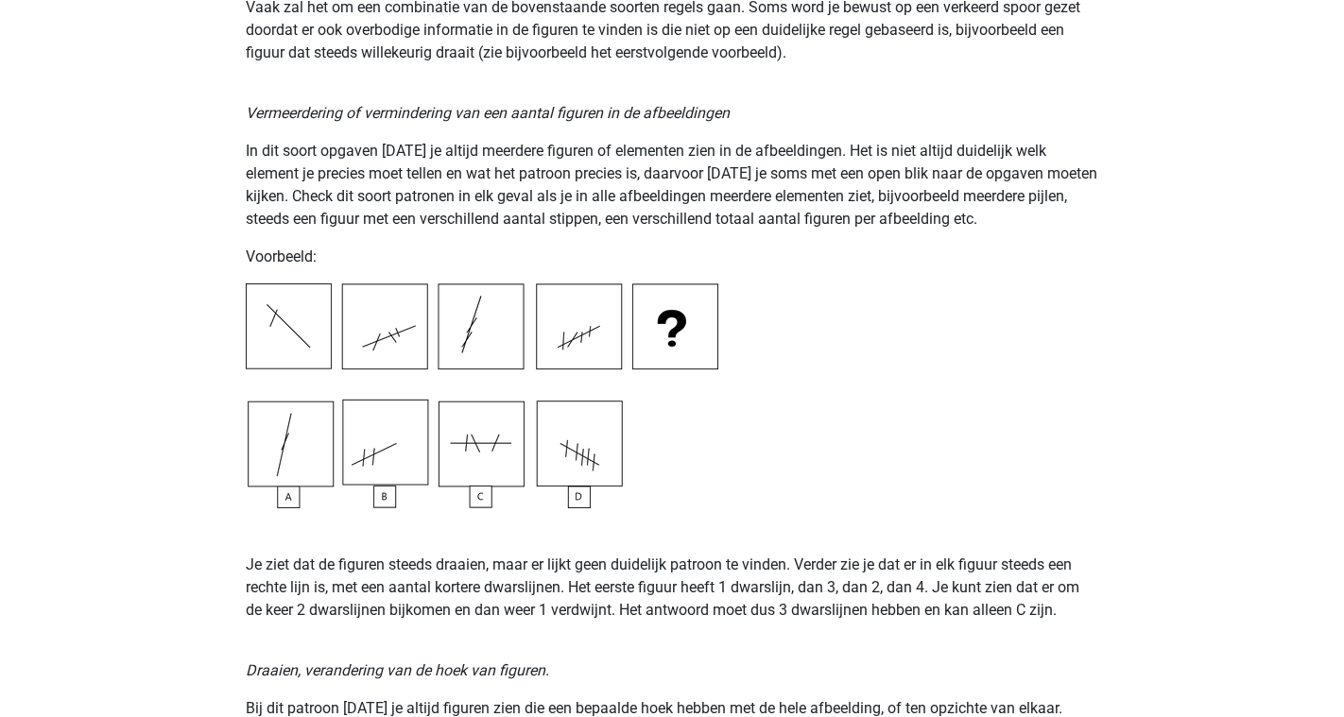
click at [377, 188] on p "In dit soort opgaven zul je altijd meerdere figuren of elementen zien in de afb…" at bounding box center [672, 185] width 853 height 91
click at [400, 208] on p "In dit soort opgaven zul je altijd meerdere figuren of elementen zien in de afb…" at bounding box center [672, 185] width 853 height 91
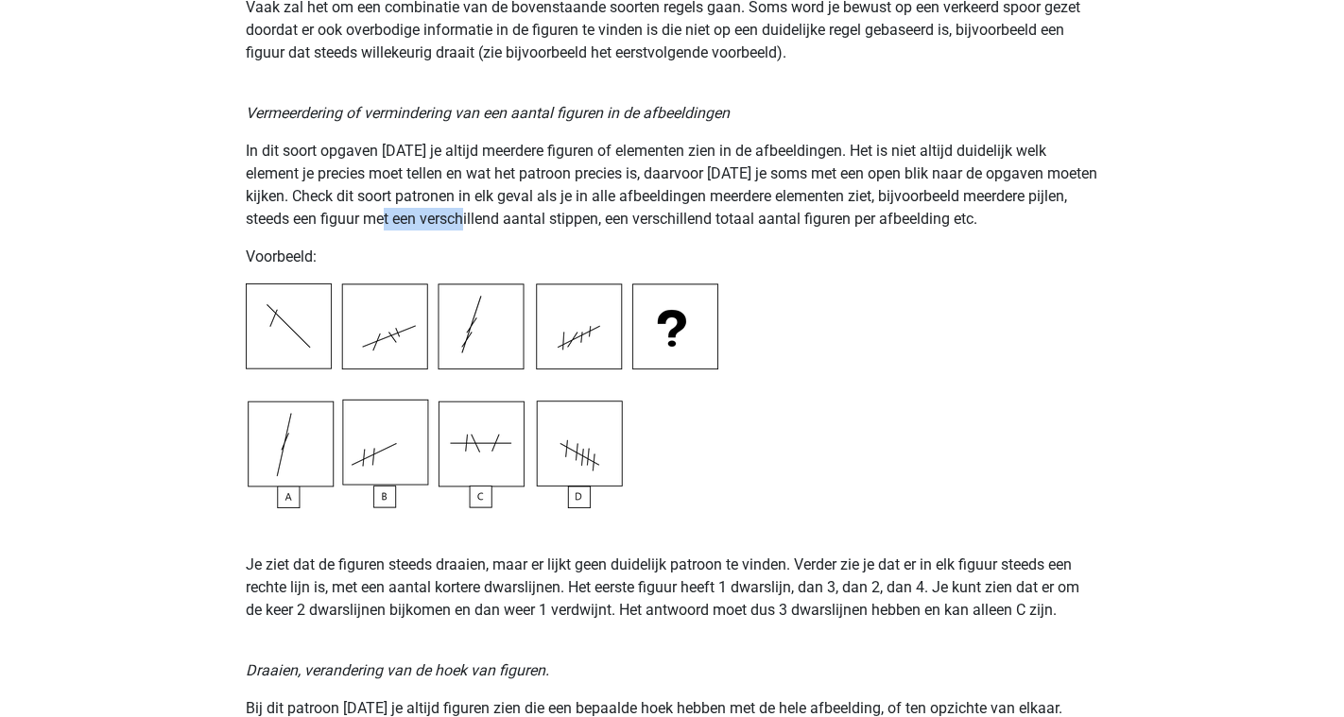
click at [400, 208] on p "In dit soort opgaven zul je altijd meerdere figuren of elementen zien in de afb…" at bounding box center [672, 185] width 853 height 91
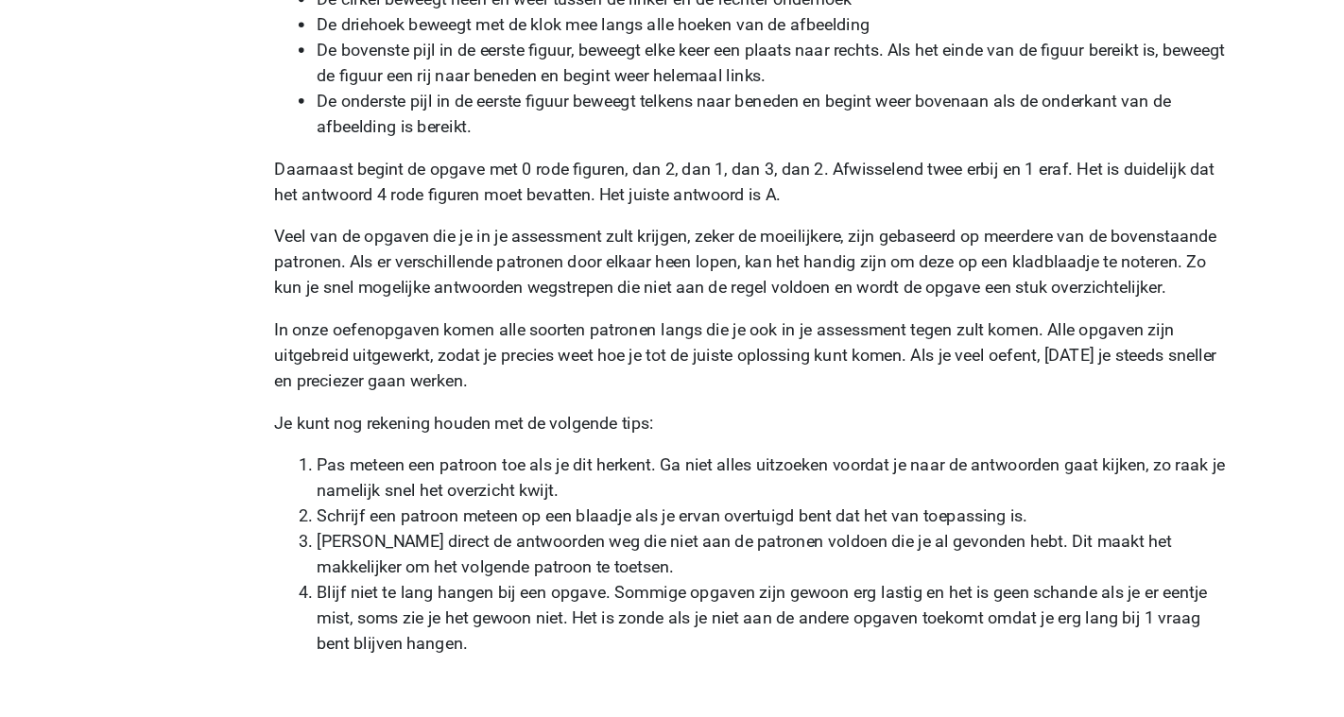
scroll to position [3768, 0]
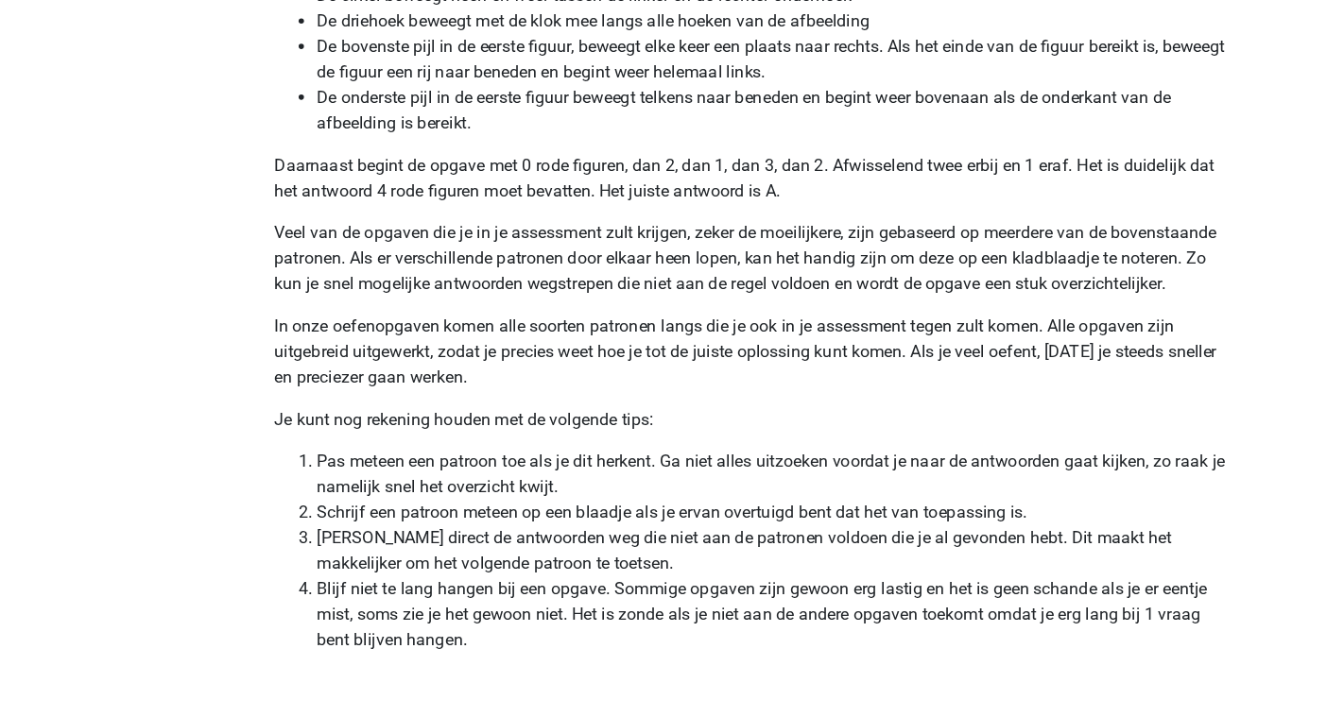
click at [438, 224] on p "Daarnaast begint de opgave met 0 rode figuren, dan 2, dan 1, dan 3, dan 2. Afwi…" at bounding box center [672, 235] width 853 height 45
click at [498, 236] on p "Daarnaast begint de opgave met 0 rode figuren, dan 2, dan 1, dan 3, dan 2. Afwi…" at bounding box center [672, 235] width 853 height 45
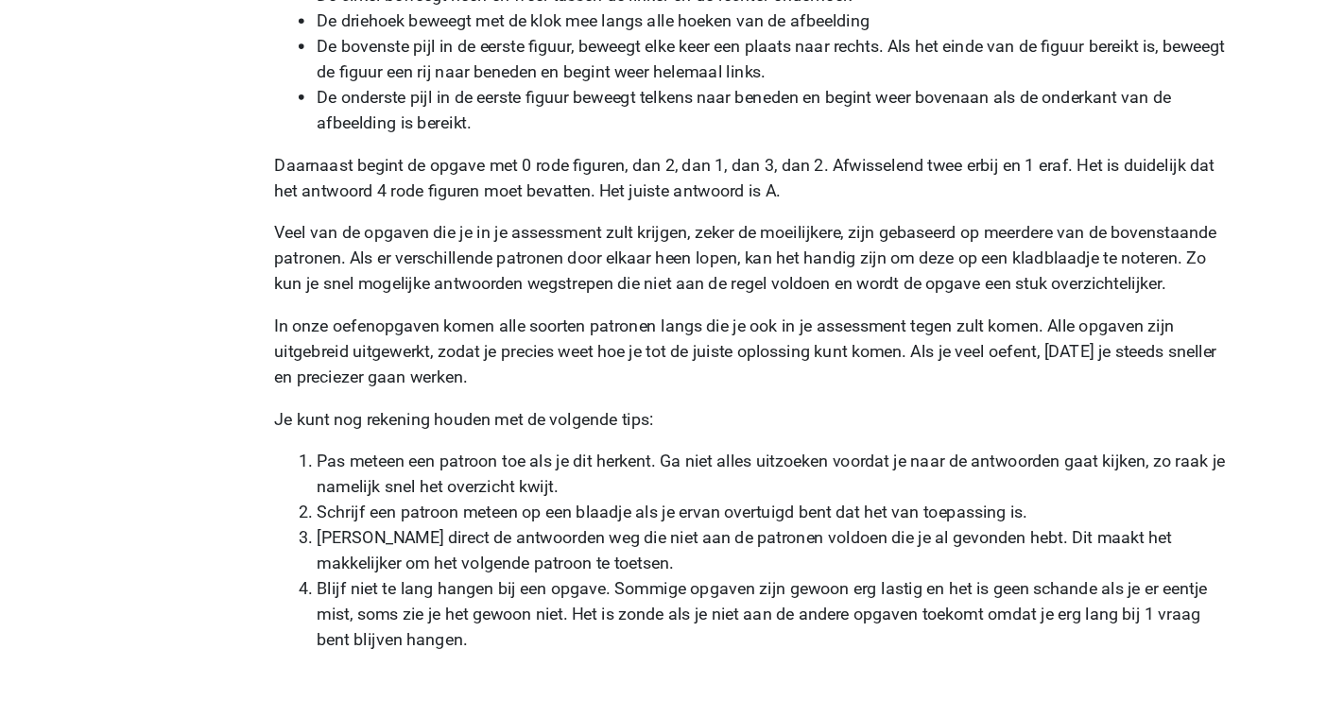
click at [498, 236] on p "Daarnaast begint de opgave met 0 rode figuren, dan 2, dan 1, dan 3, dan 2. Afwi…" at bounding box center [672, 235] width 853 height 45
click at [453, 320] on p "Veel van de opgaven die je in je assessment zult krijgen, zeker de moeilijkere,…" at bounding box center [672, 307] width 853 height 68
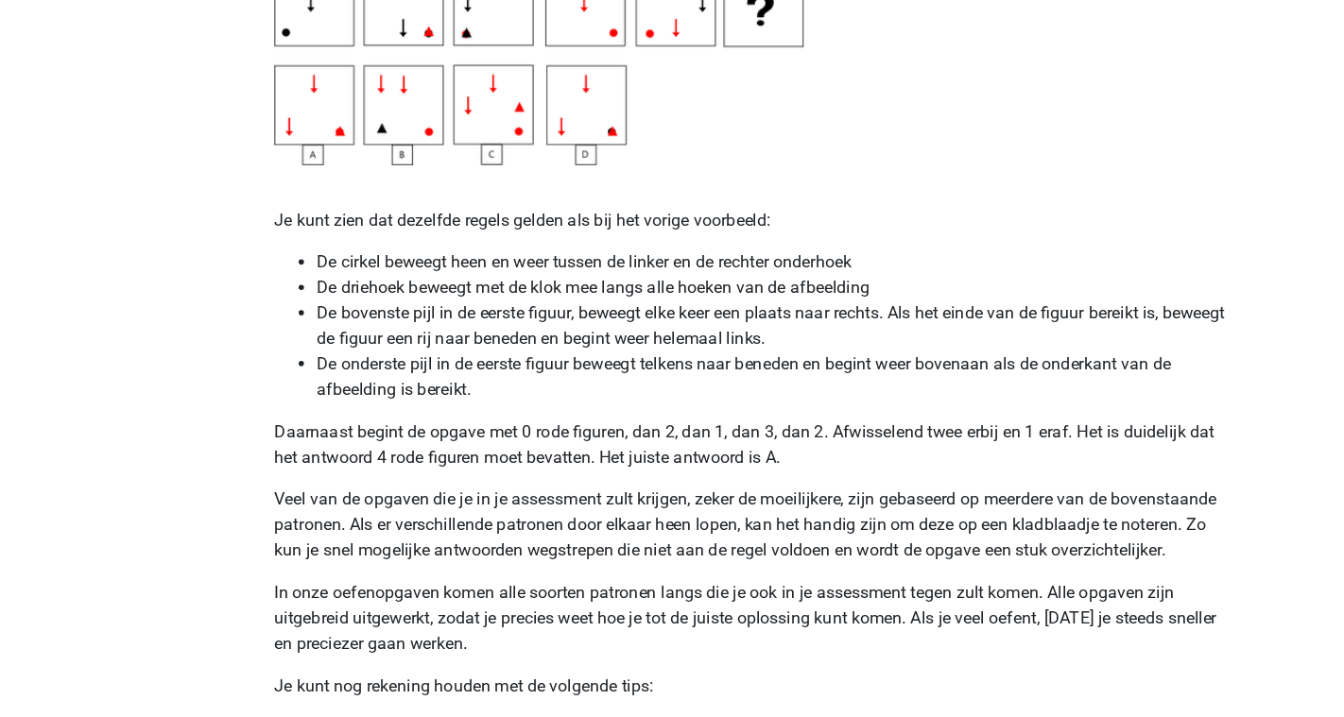
scroll to position [3605, 0]
click at [501, 401] on p "Daarnaast begint de opgave met 0 rode figuren, dan 2, dan 1, dan 3, dan 2. Afwi…" at bounding box center [672, 397] width 853 height 45
click at [482, 458] on p "Veel van de opgaven die je in je assessment zult krijgen, zeker de moeilijkere,…" at bounding box center [672, 470] width 853 height 68
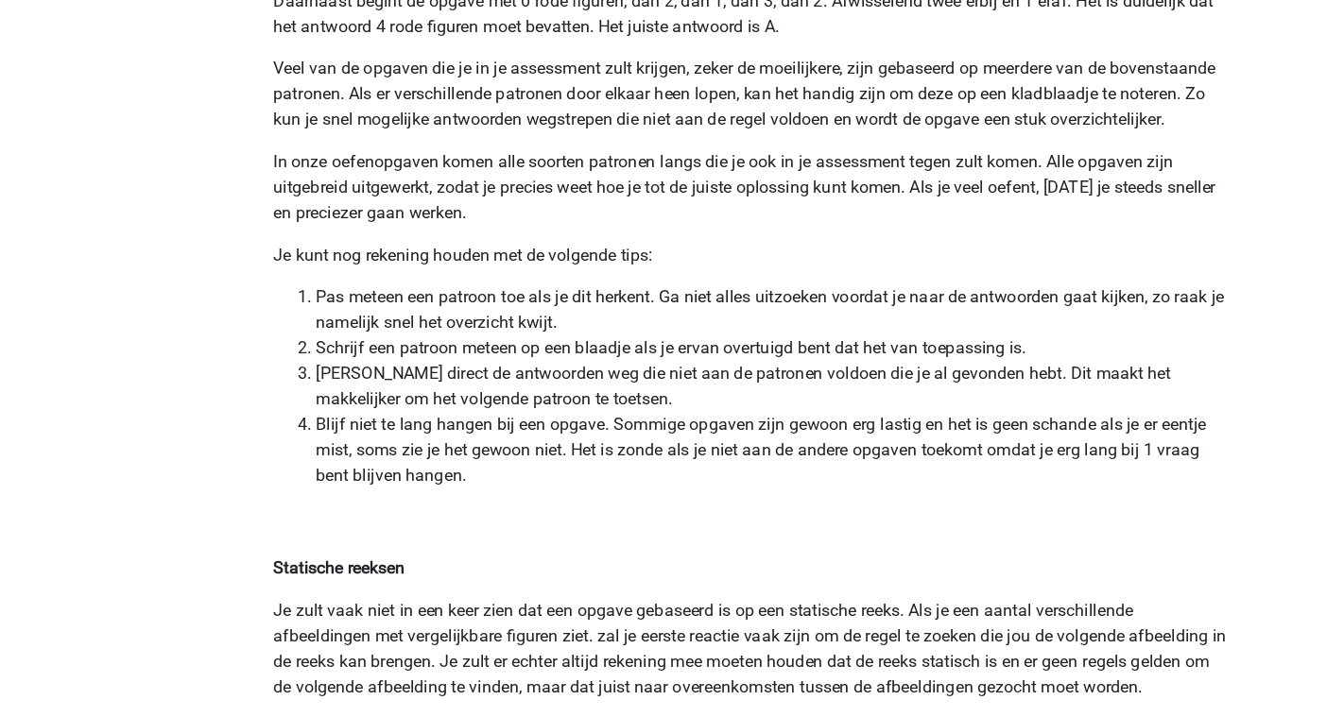
scroll to position [3916, 0]
click at [404, 233] on p "In onze oefenopgaven komen alle soorten patronen langs die je ook in je assessm…" at bounding box center [672, 242] width 853 height 68
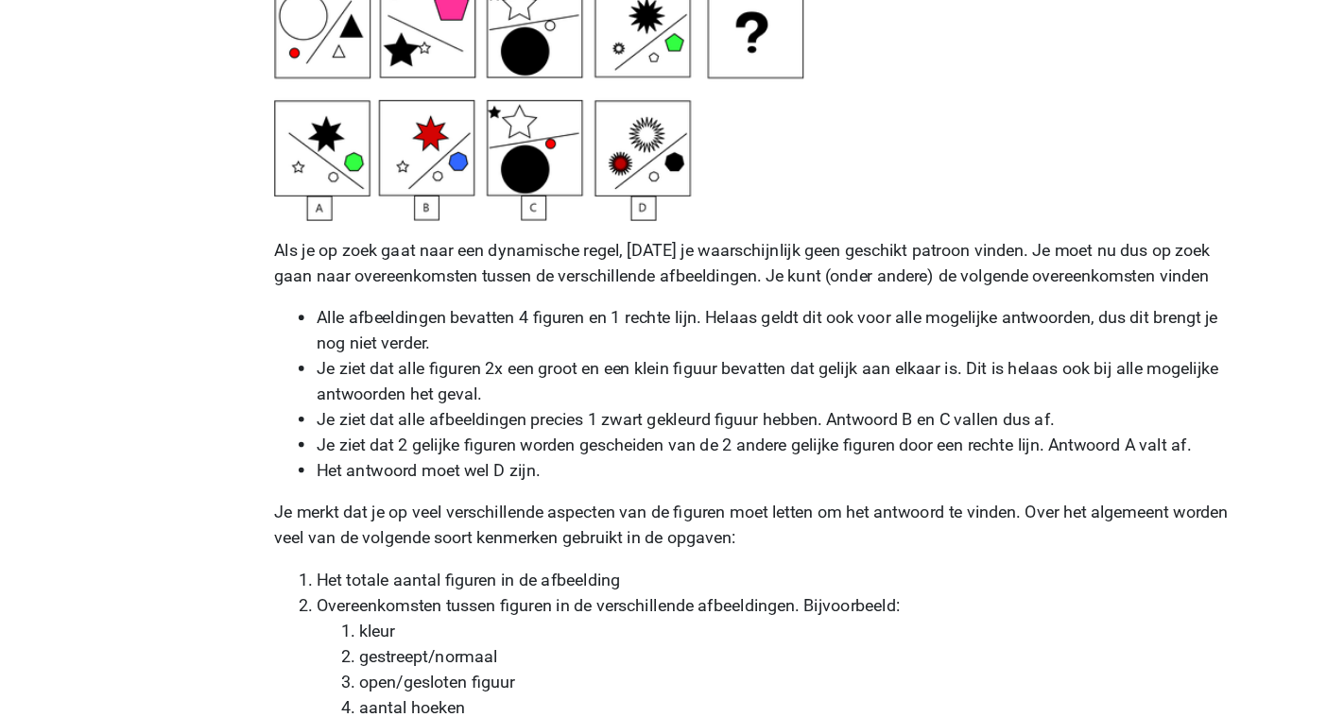
scroll to position [4721, 0]
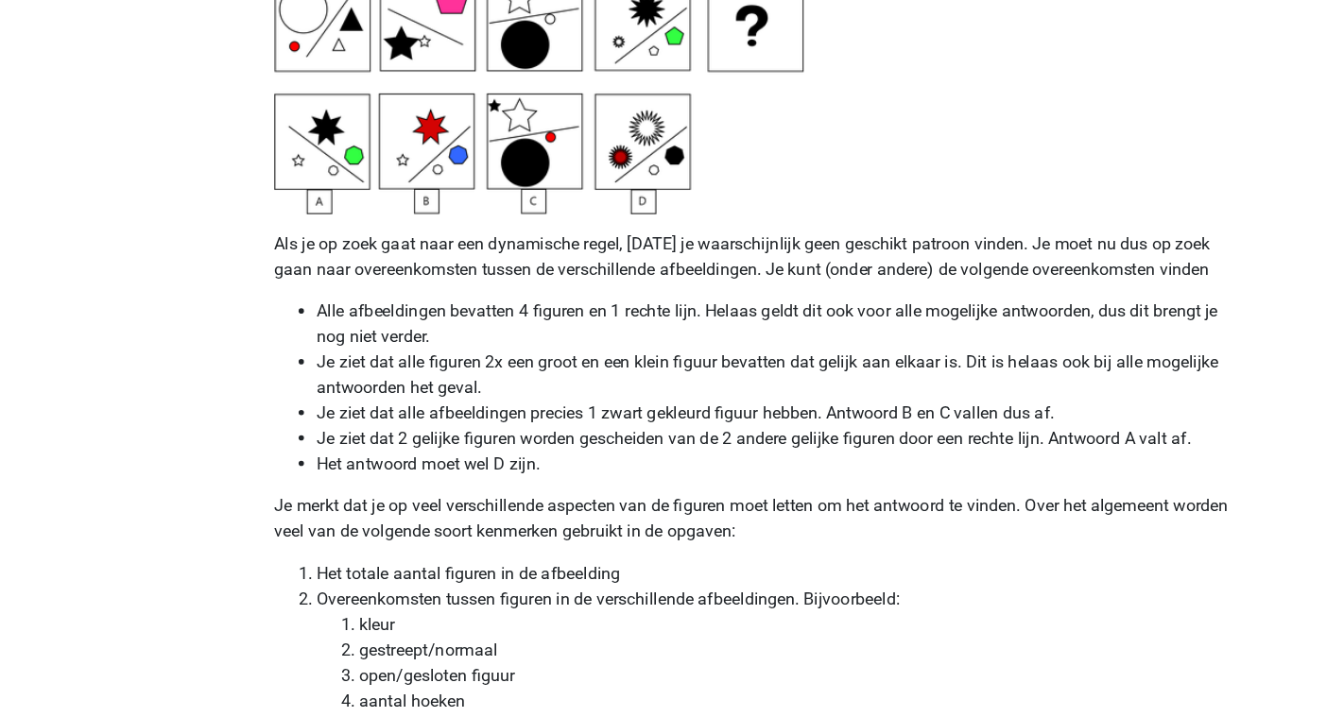
click at [429, 317] on p "Als je op zoek gaat naar een dynamische regel, zul je waarschijnlijk geen gesch…" at bounding box center [672, 305] width 853 height 45
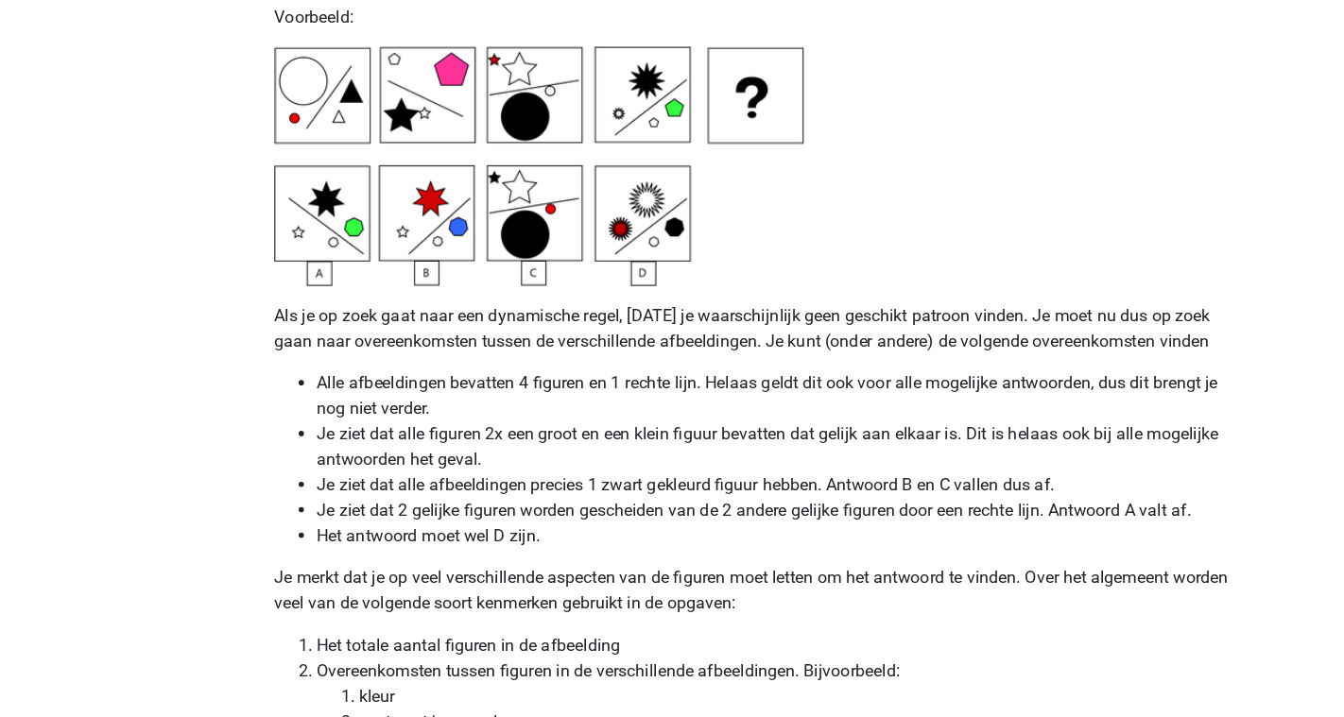
click at [435, 442] on li "Je ziet dat alle afbeeldingen precies 1 zwart gekleurd figuur hebben. Antwoord …" at bounding box center [691, 445] width 815 height 23
click at [441, 475] on li "Je ziet dat 2 gelijke figuren worden gescheiden van de 2 andere gelijke figuren…" at bounding box center [691, 468] width 815 height 23
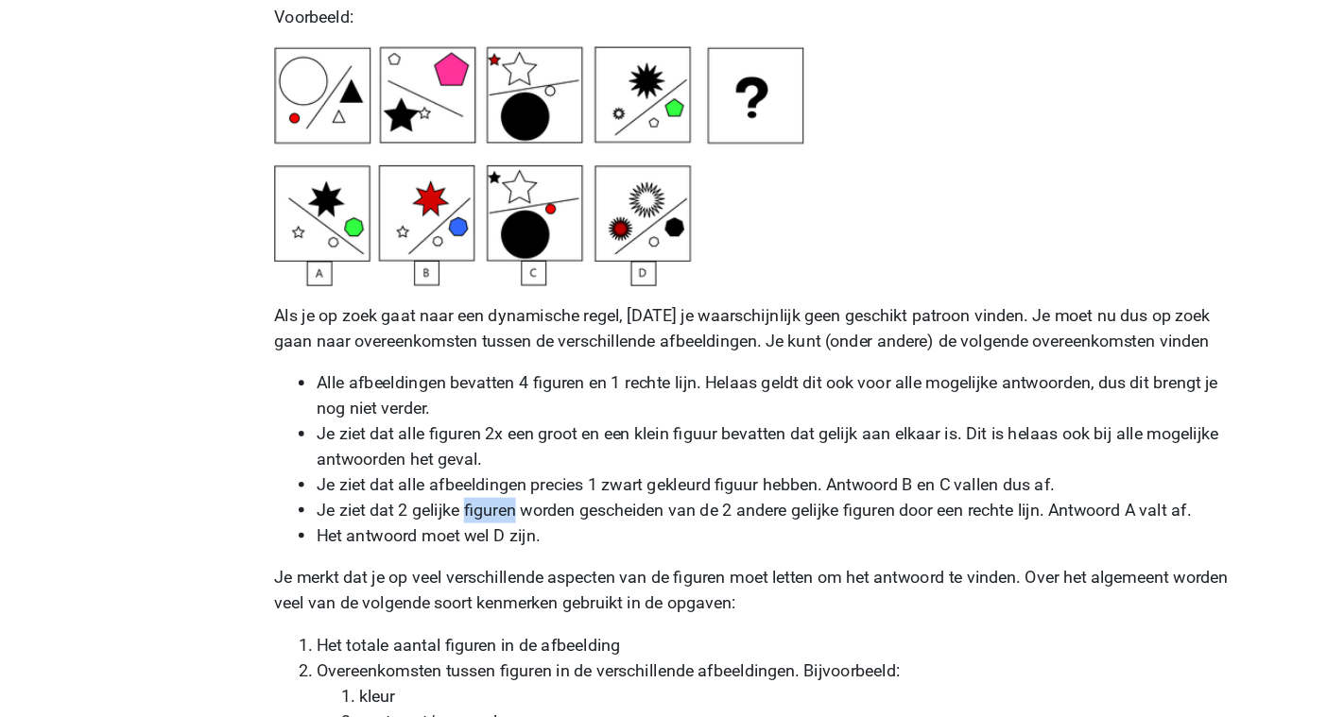
click at [441, 475] on li "Je ziet dat 2 gelijke figuren worden gescheiden van de 2 andere gelijke figuren…" at bounding box center [691, 468] width 815 height 23
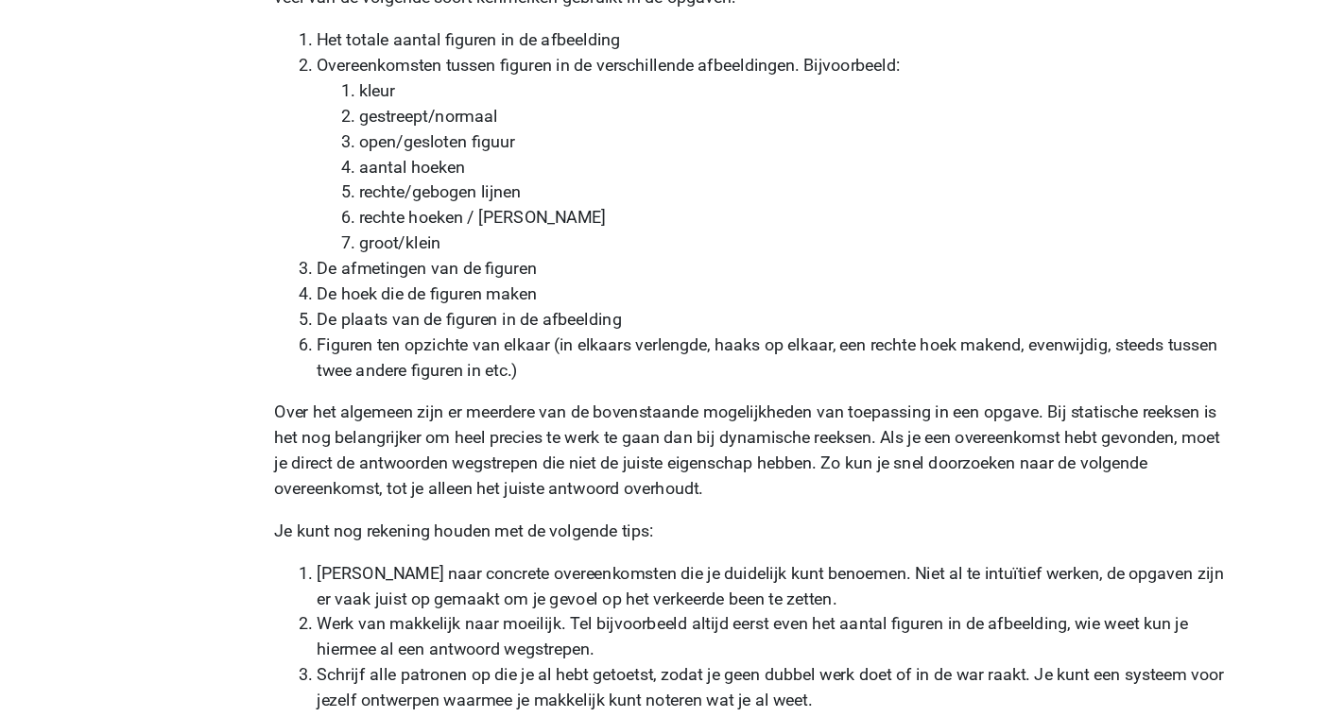
scroll to position [5206, 0]
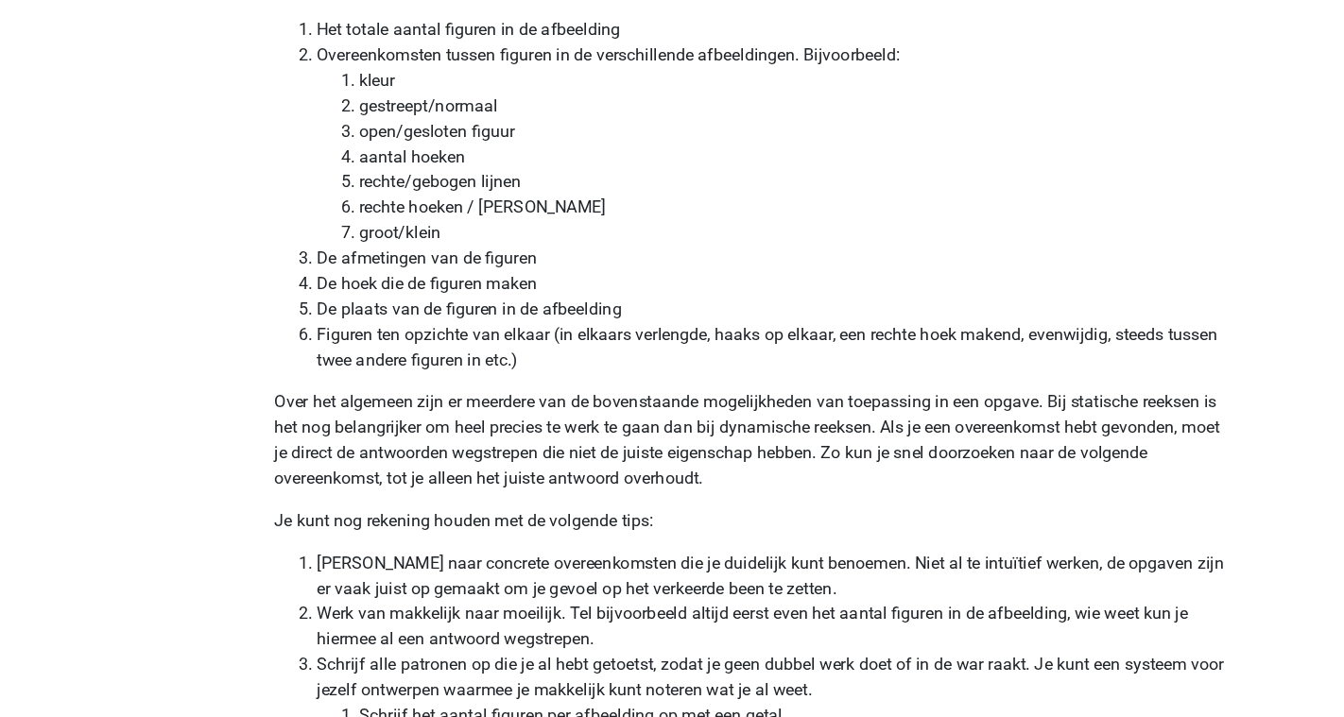
click at [440, 126] on li "Overeenkomsten tussen figuren in de verschillende afbeeldingen. Bijvoorbeeld: k…" at bounding box center [691, 205] width 815 height 181
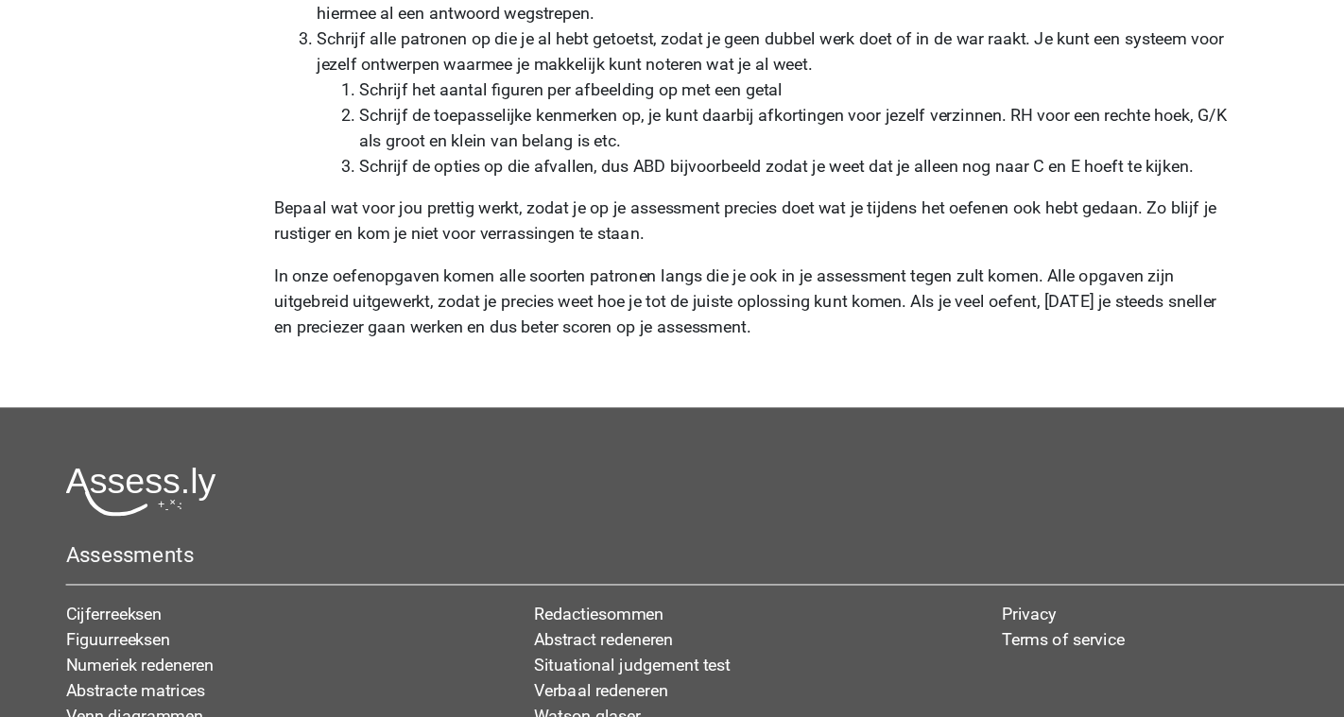
scroll to position [5840, 0]
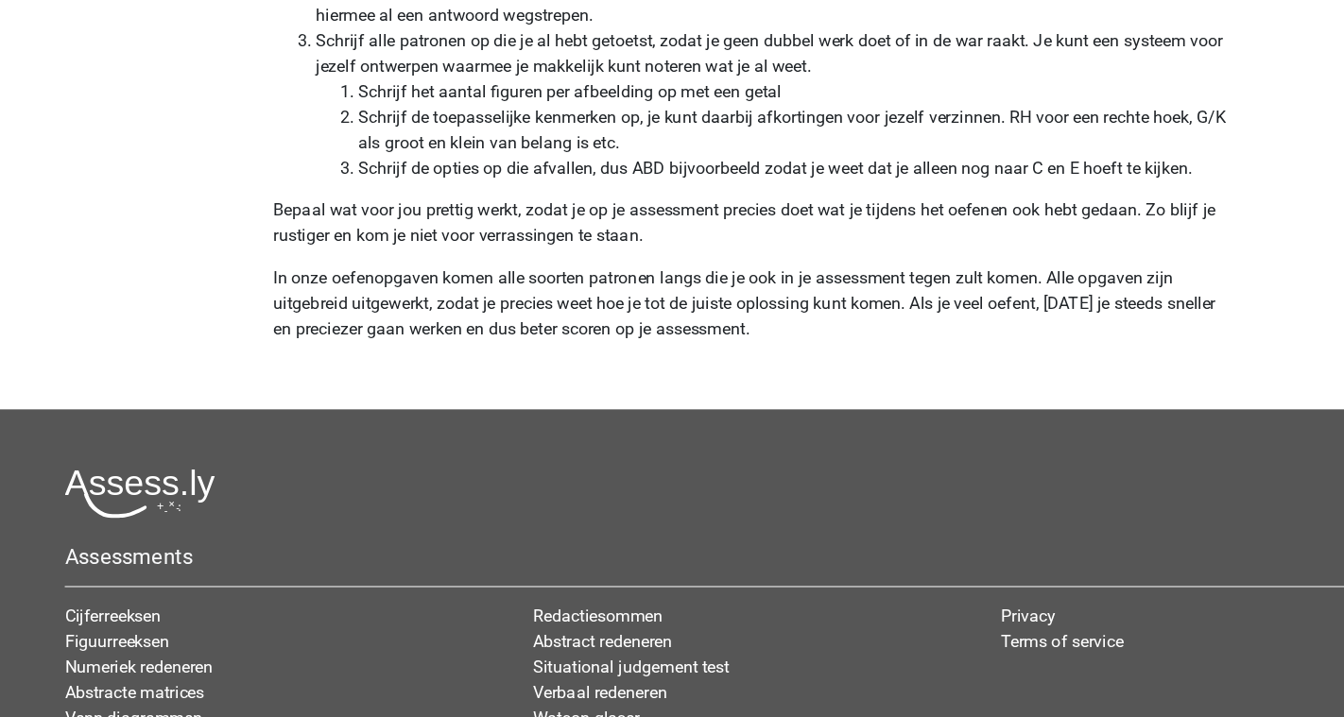
click at [393, 282] on p "In onze oefenopgaven komen alle soorten patronen langs die je ook in je assessm…" at bounding box center [672, 282] width 853 height 91
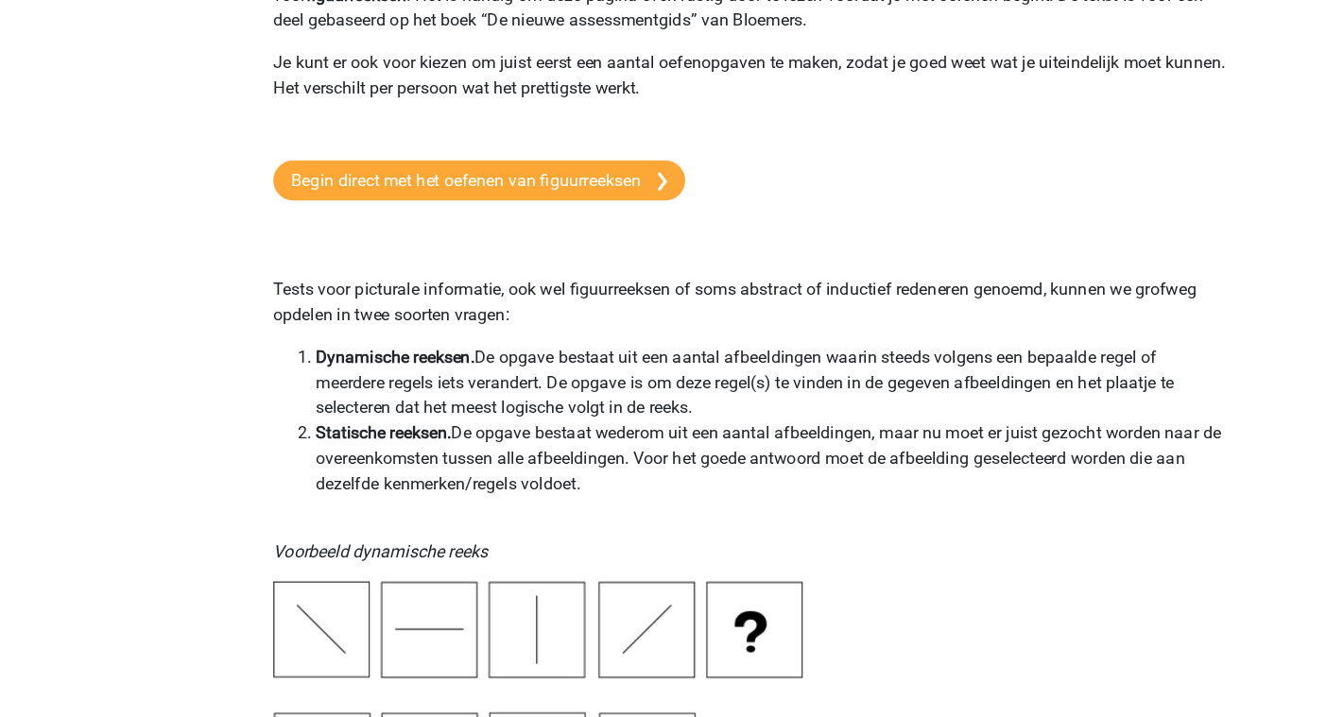
scroll to position [0, 0]
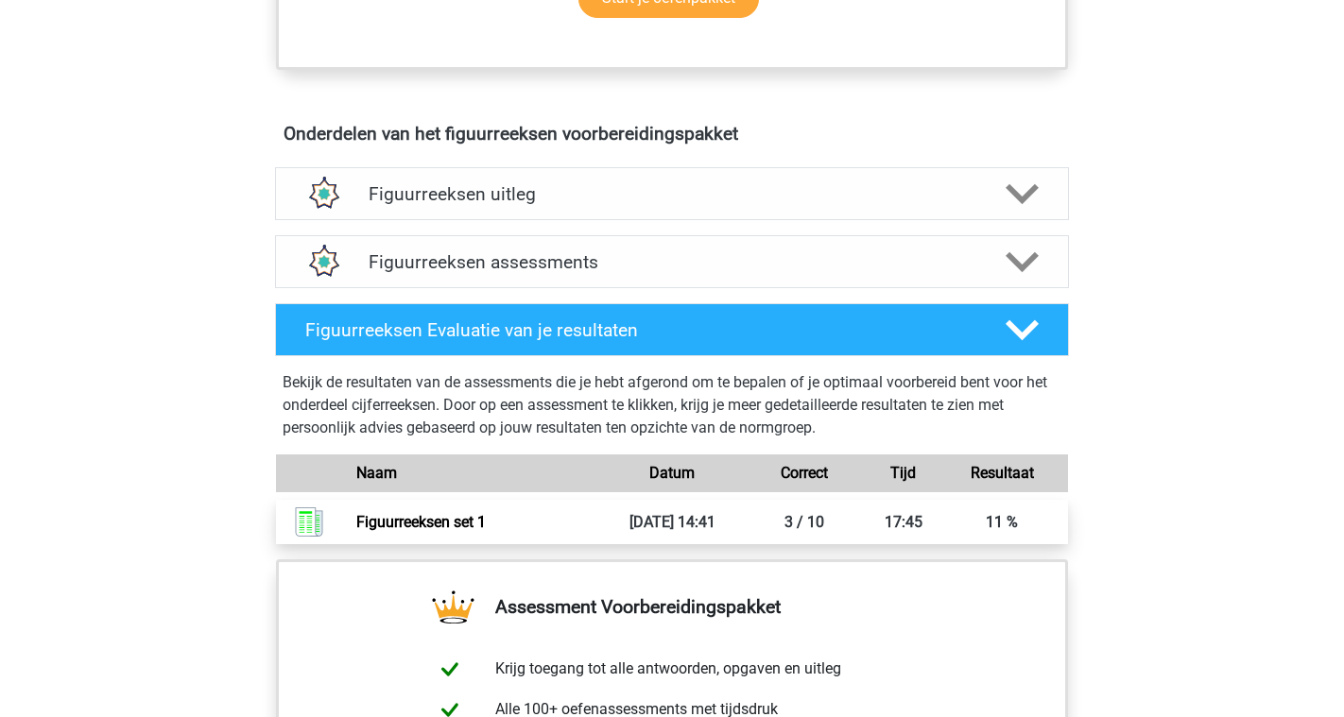
scroll to position [1032, 0]
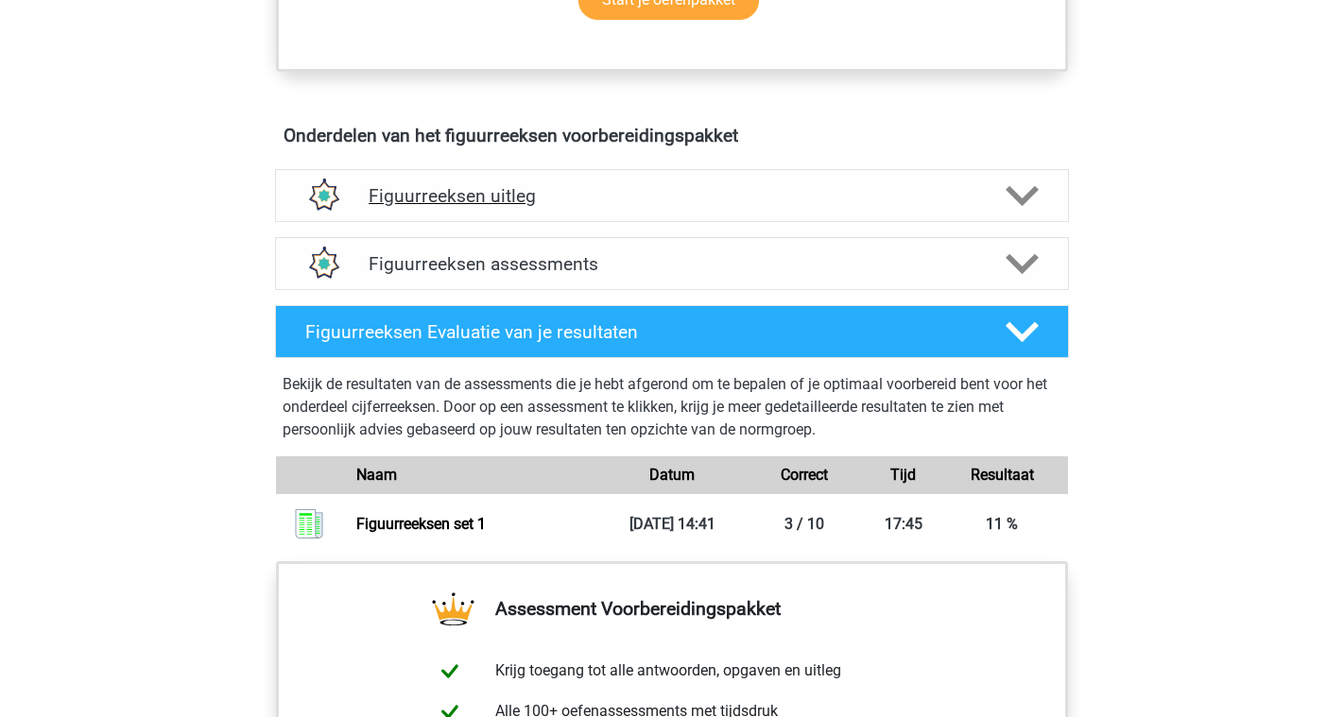
click at [623, 208] on div "Figuurreeksen uitleg" at bounding box center [672, 195] width 794 height 53
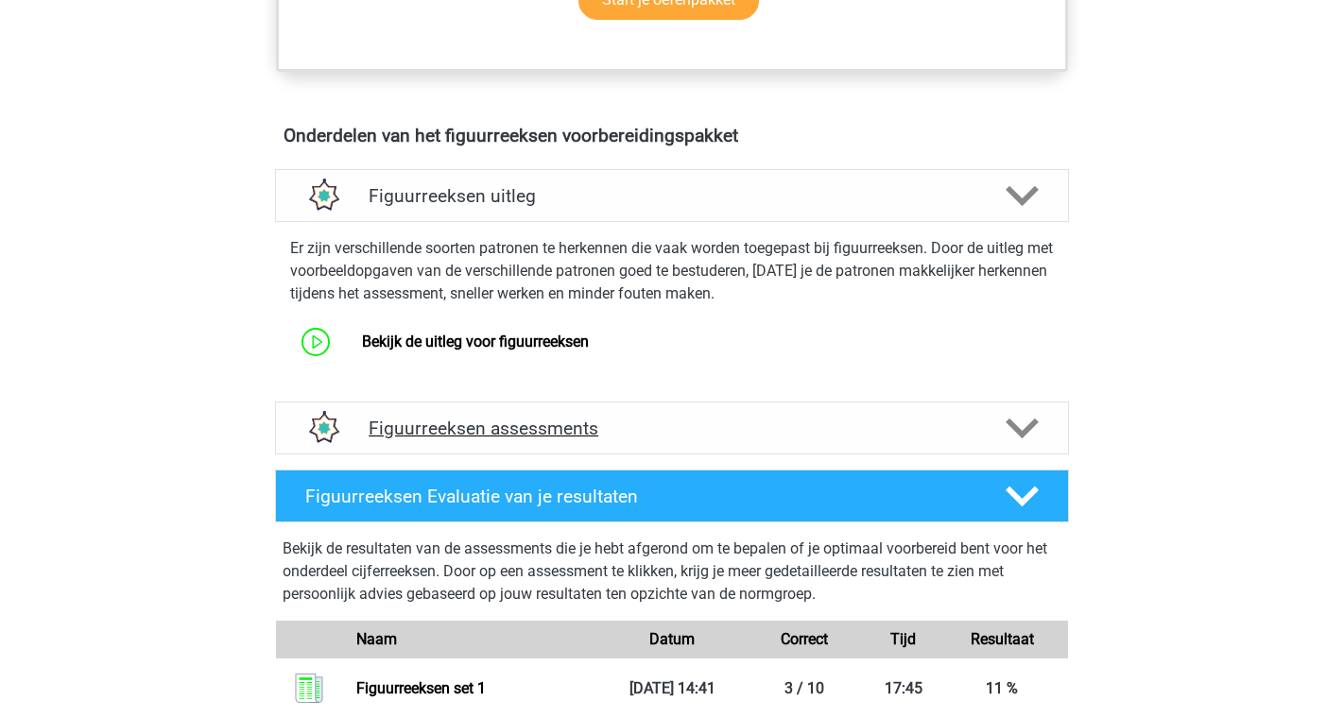
click at [589, 434] on h4 "Figuurreeksen assessments" at bounding box center [672, 429] width 607 height 22
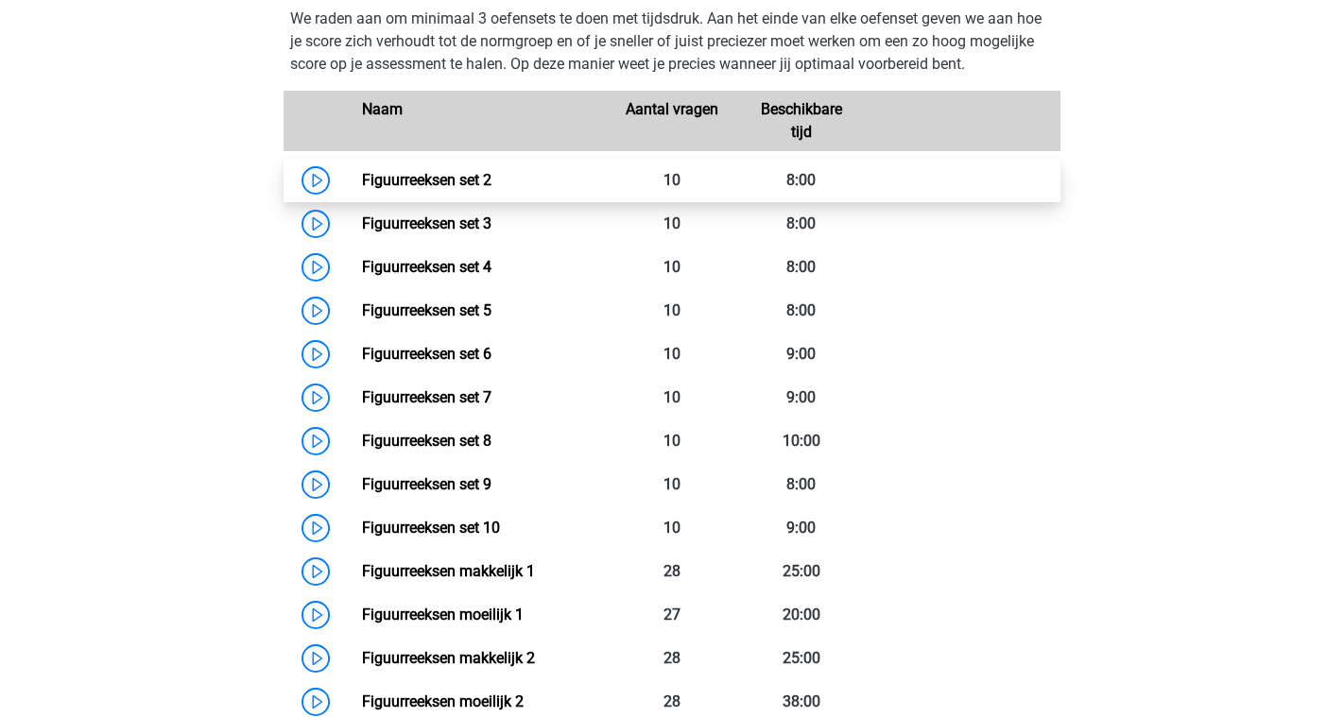
scroll to position [1483, 0]
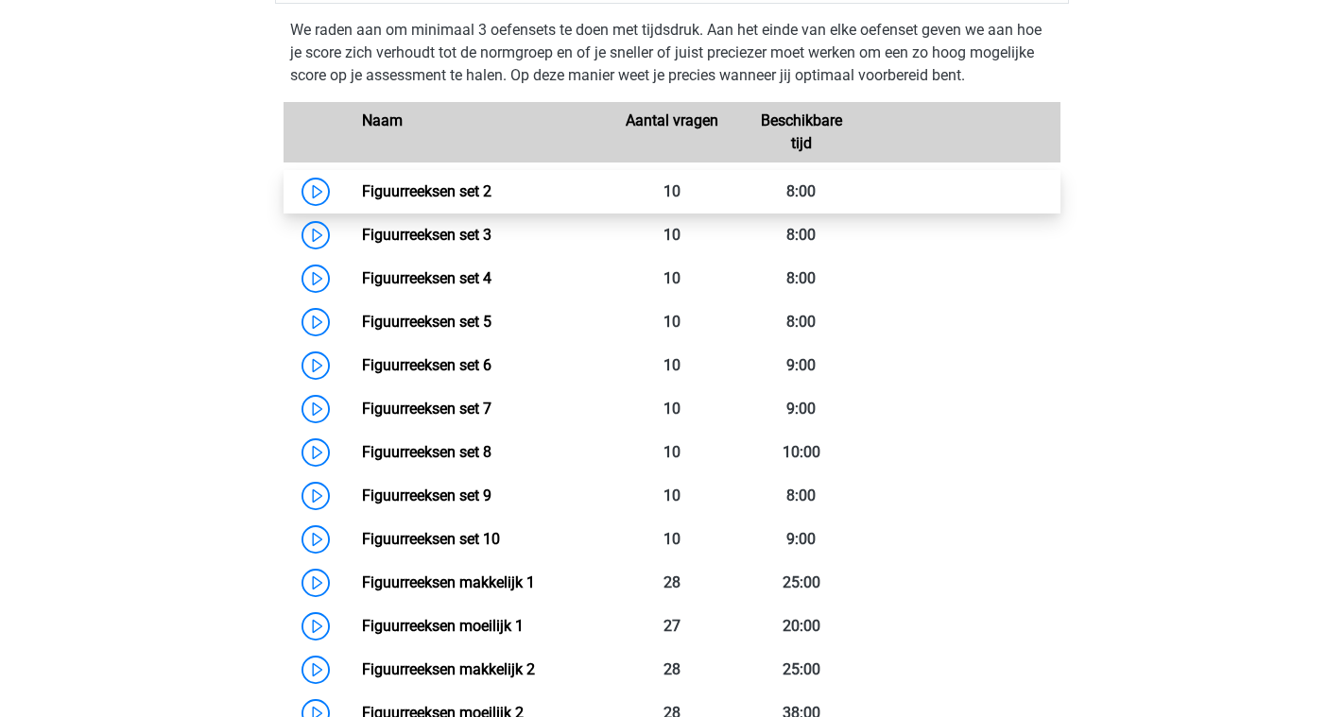
click at [492, 188] on link "Figuurreeksen set 2" at bounding box center [427, 191] width 130 height 18
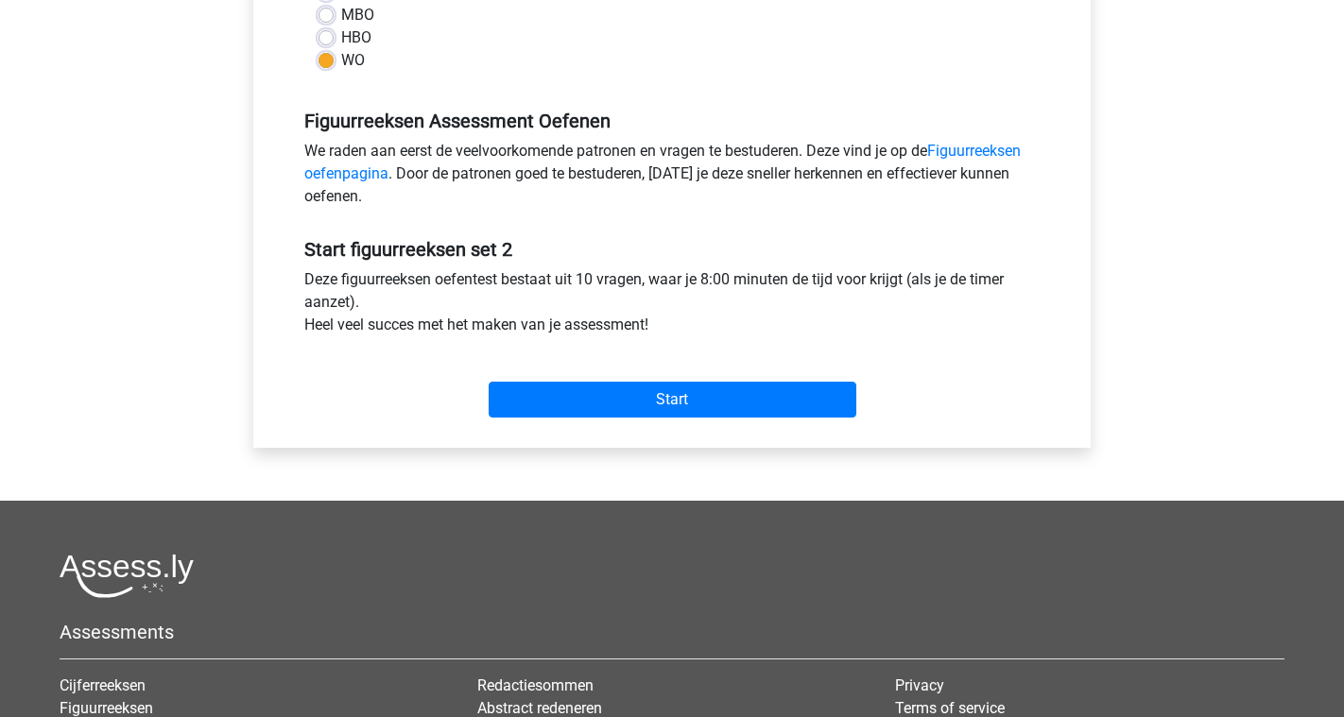
scroll to position [499, 0]
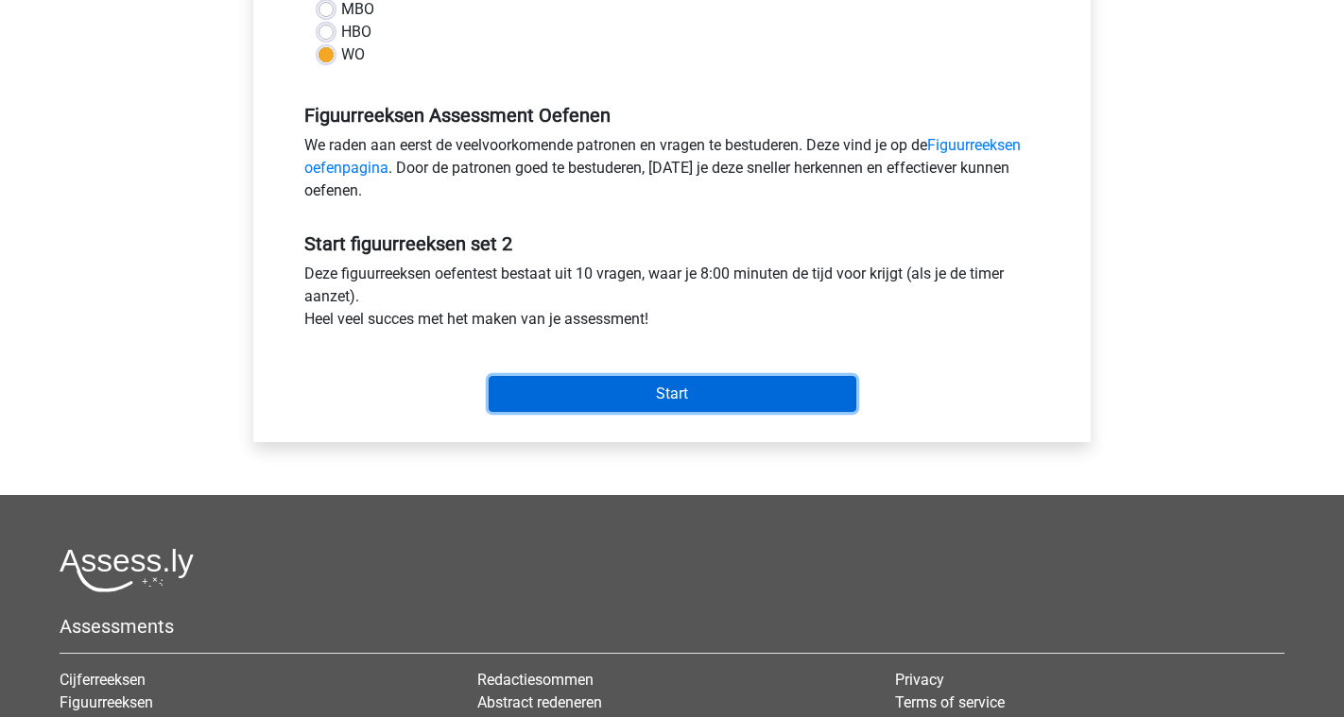
click at [652, 398] on input "Start" at bounding box center [673, 394] width 368 height 36
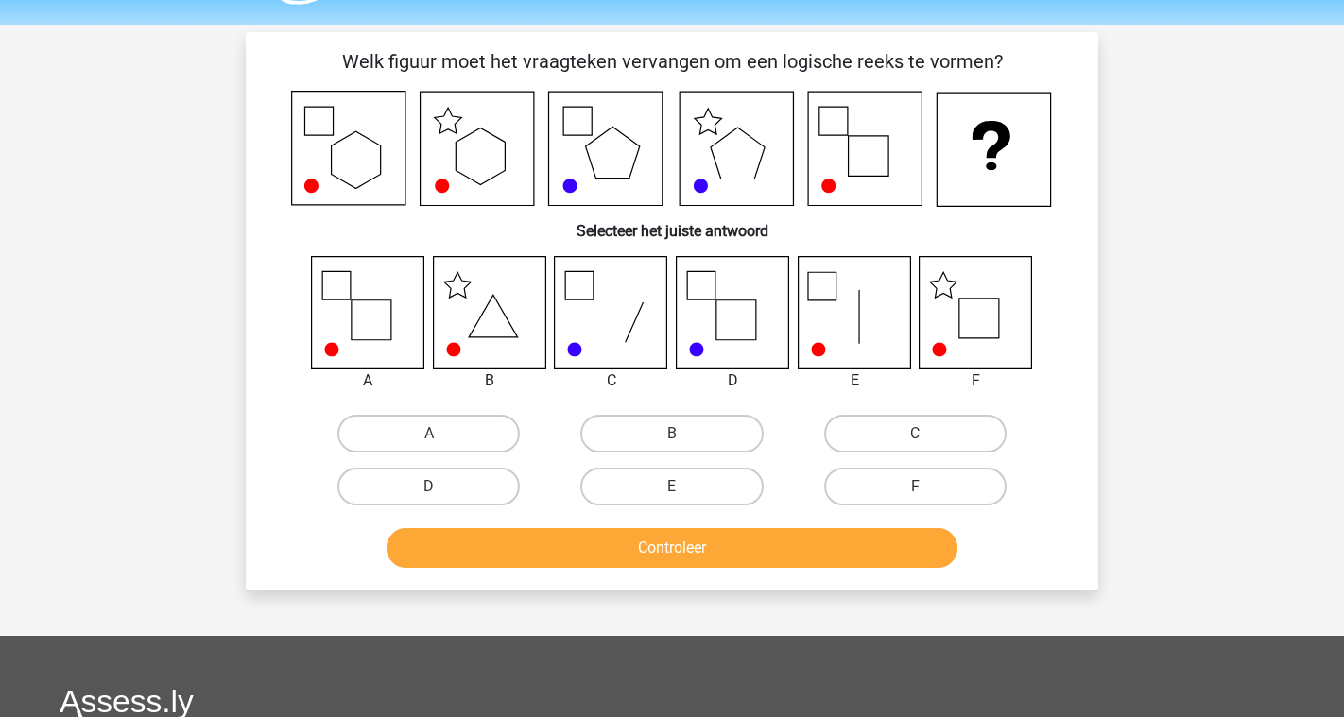
scroll to position [36, 0]
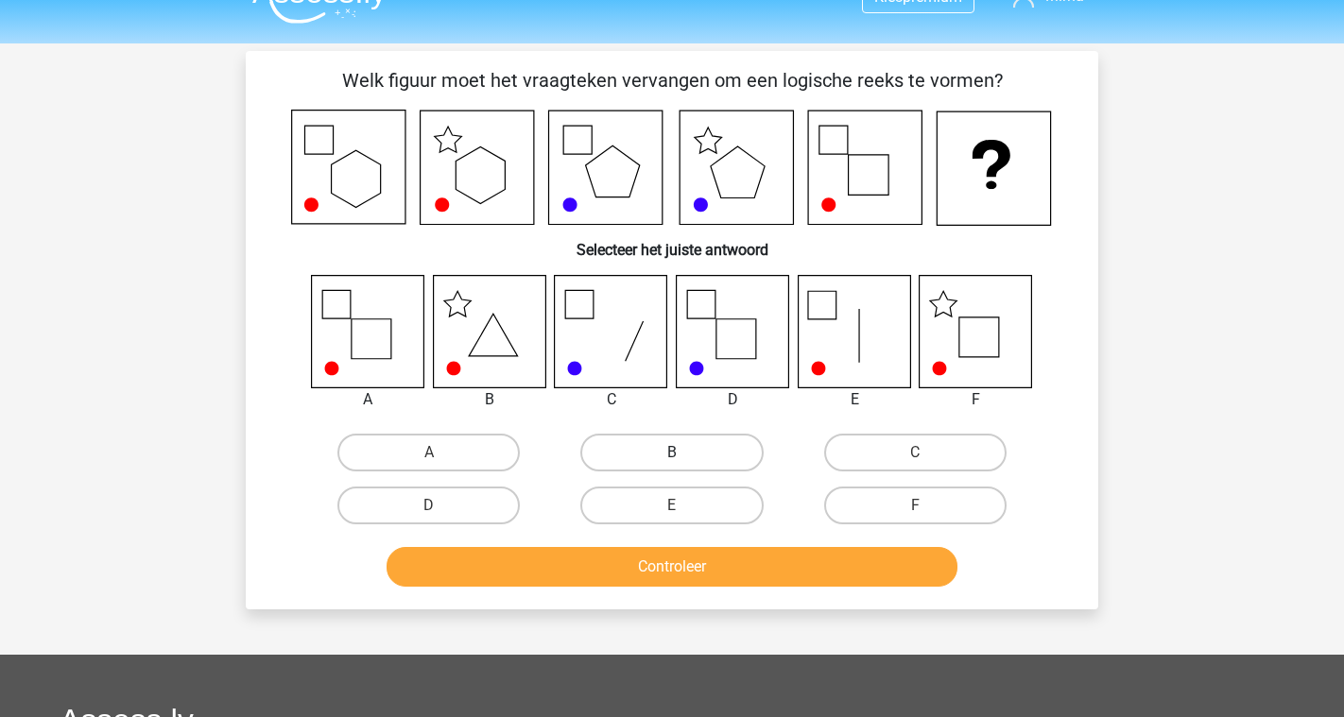
click at [603, 441] on label "B" at bounding box center [671, 453] width 182 height 38
click at [672, 453] on input "B" at bounding box center [678, 459] width 12 height 12
radio input "true"
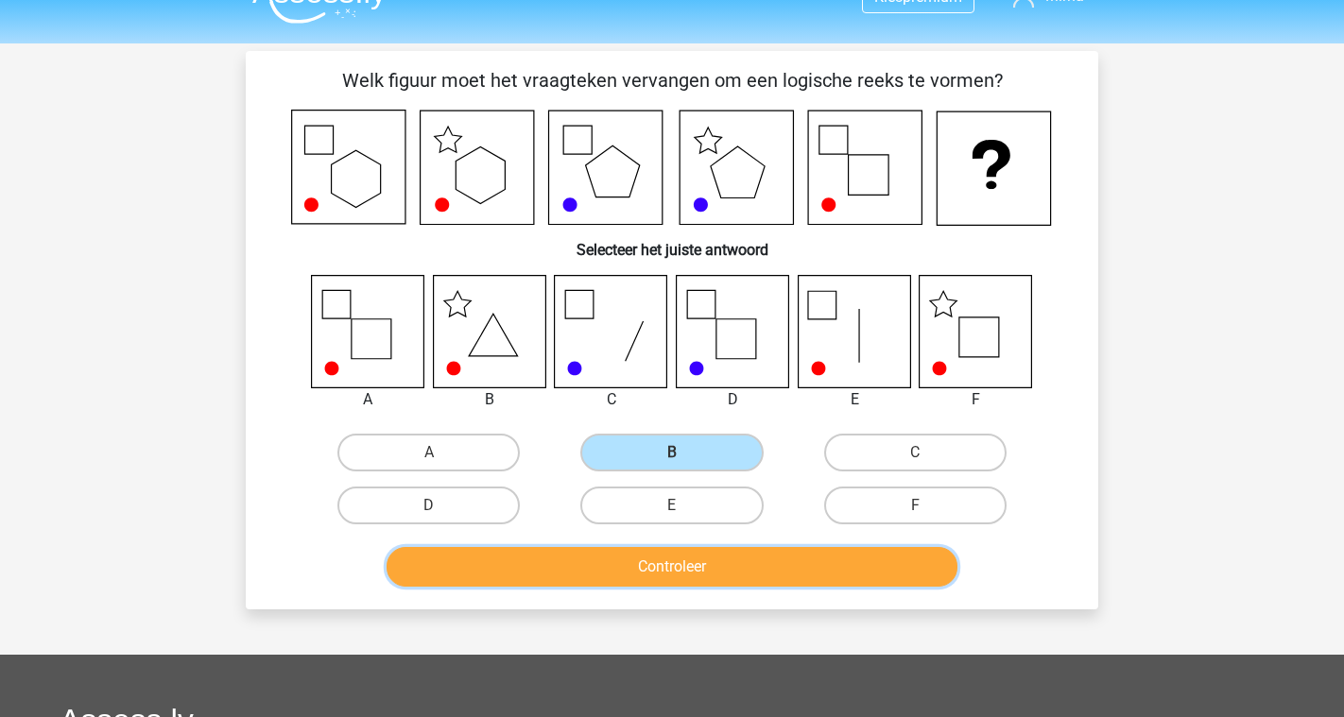
click at [601, 565] on button "Controleer" at bounding box center [673, 567] width 572 height 40
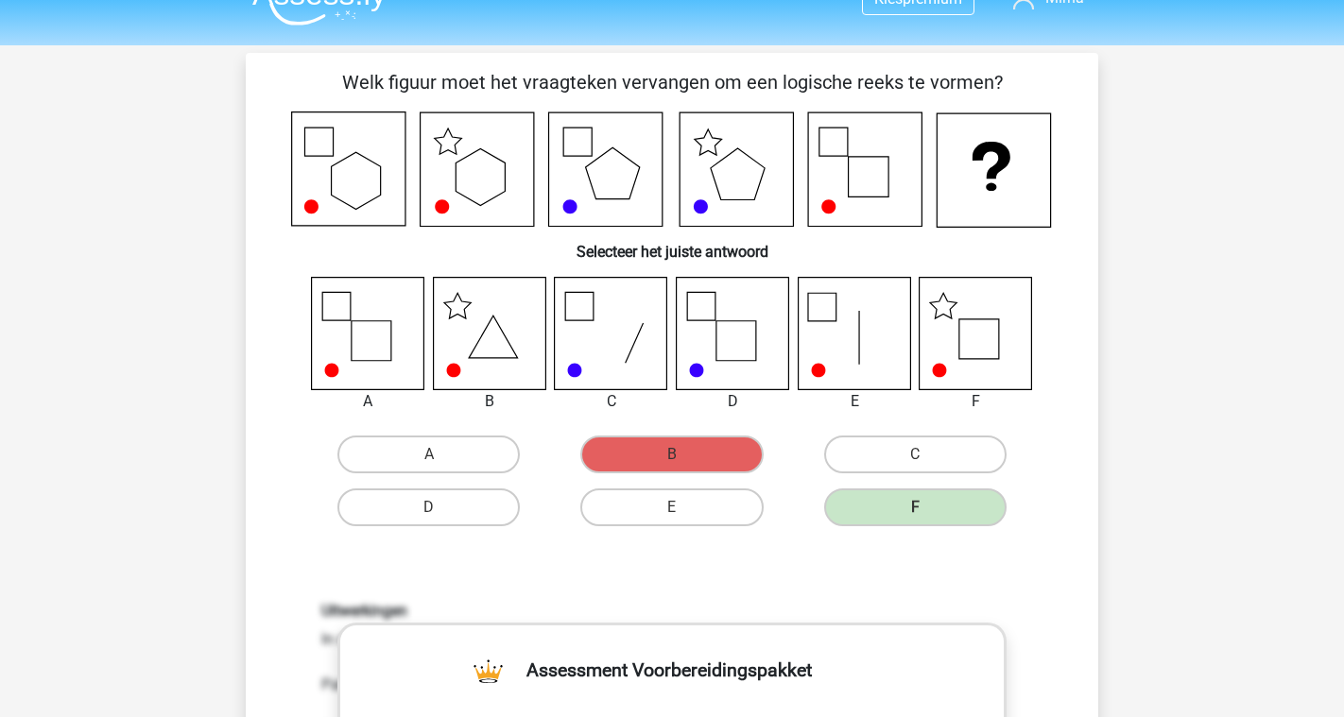
scroll to position [0, 0]
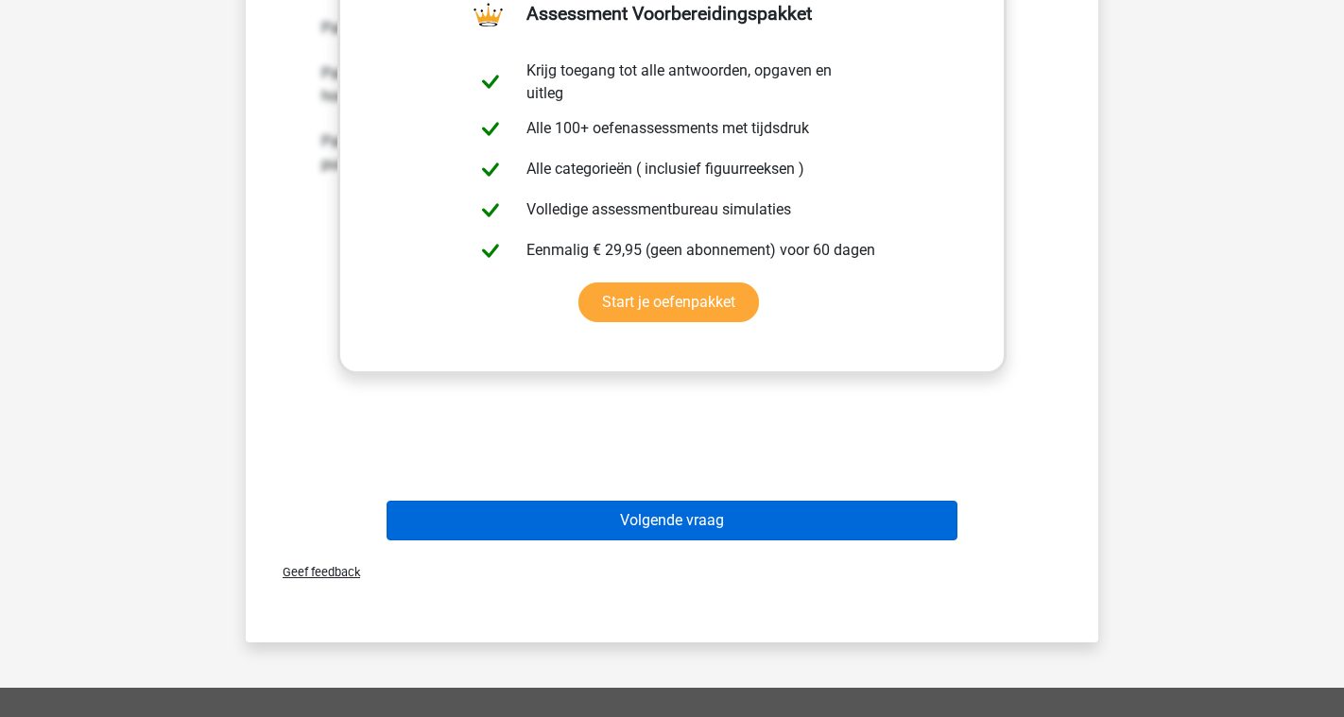
click at [626, 523] on button "Volgende vraag" at bounding box center [673, 521] width 572 height 40
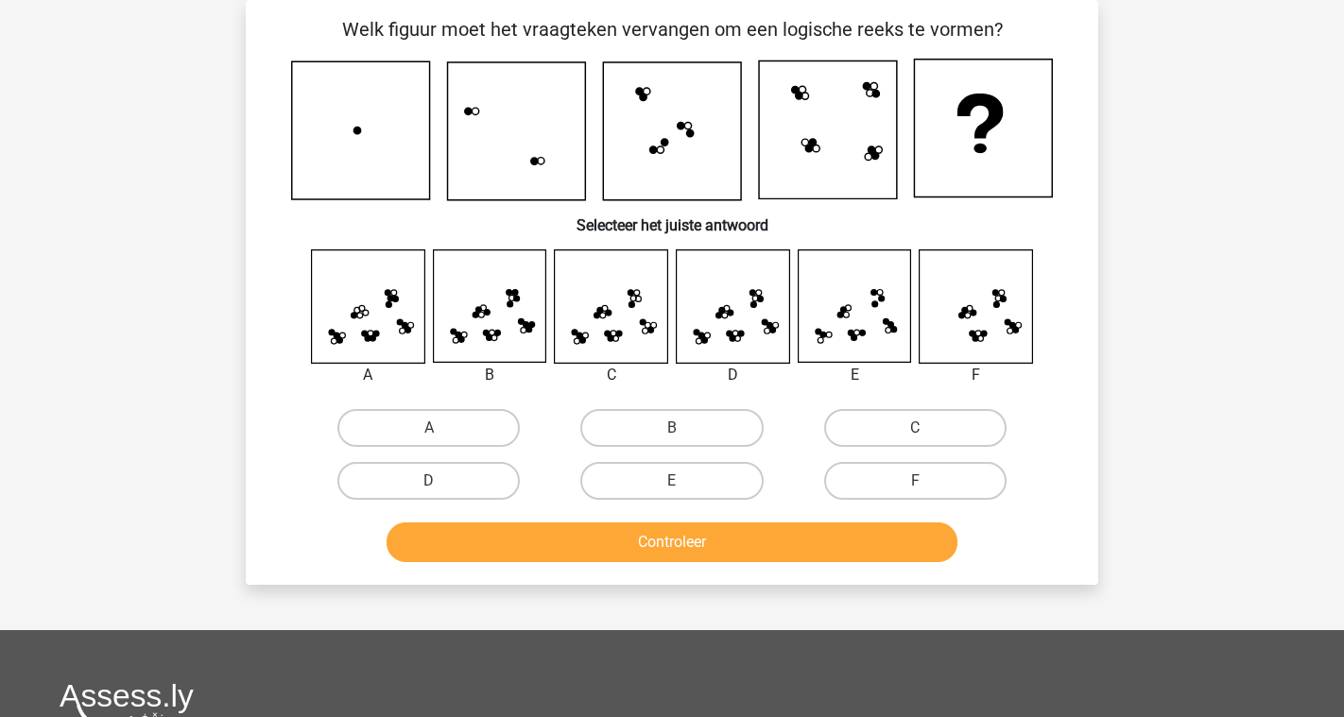
scroll to position [32, 0]
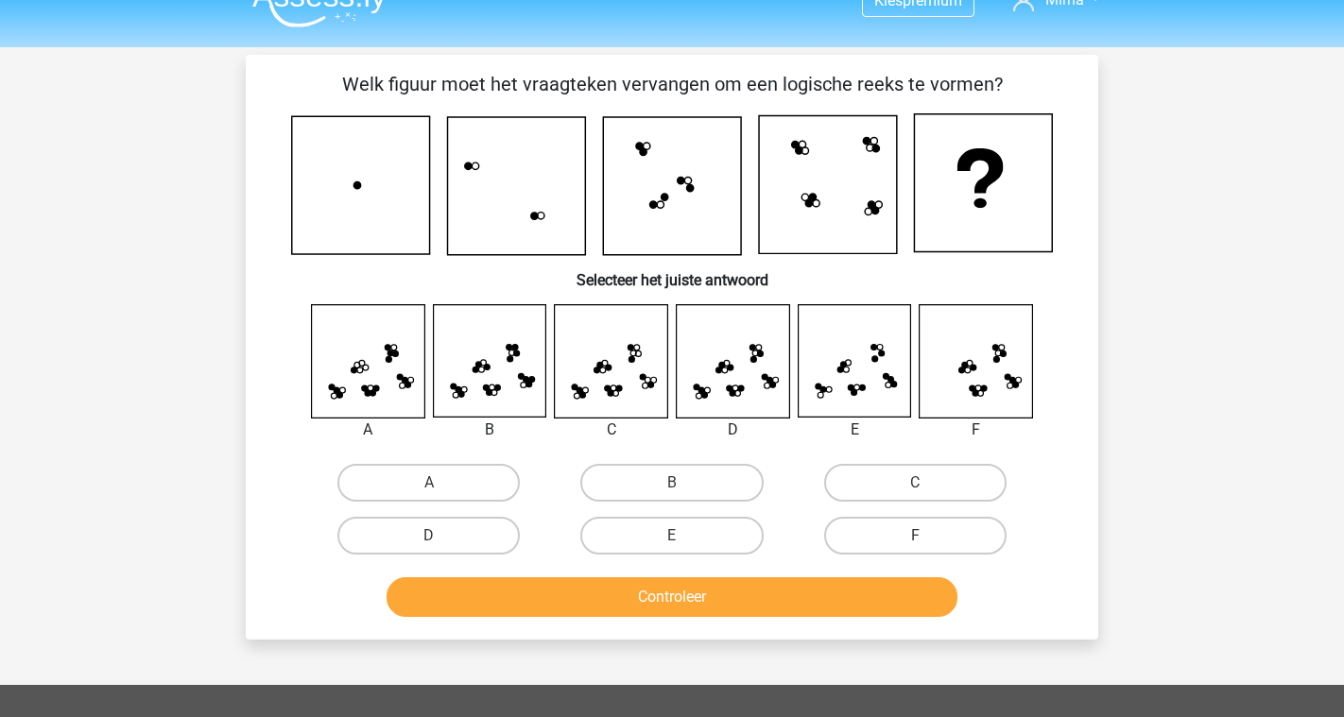
click at [748, 371] on icon at bounding box center [733, 361] width 112 height 112
click at [481, 543] on label "D" at bounding box center [428, 536] width 182 height 38
click at [441, 543] on input "D" at bounding box center [435, 542] width 12 height 12
radio input "true"
click at [532, 587] on button "Controleer" at bounding box center [673, 598] width 572 height 40
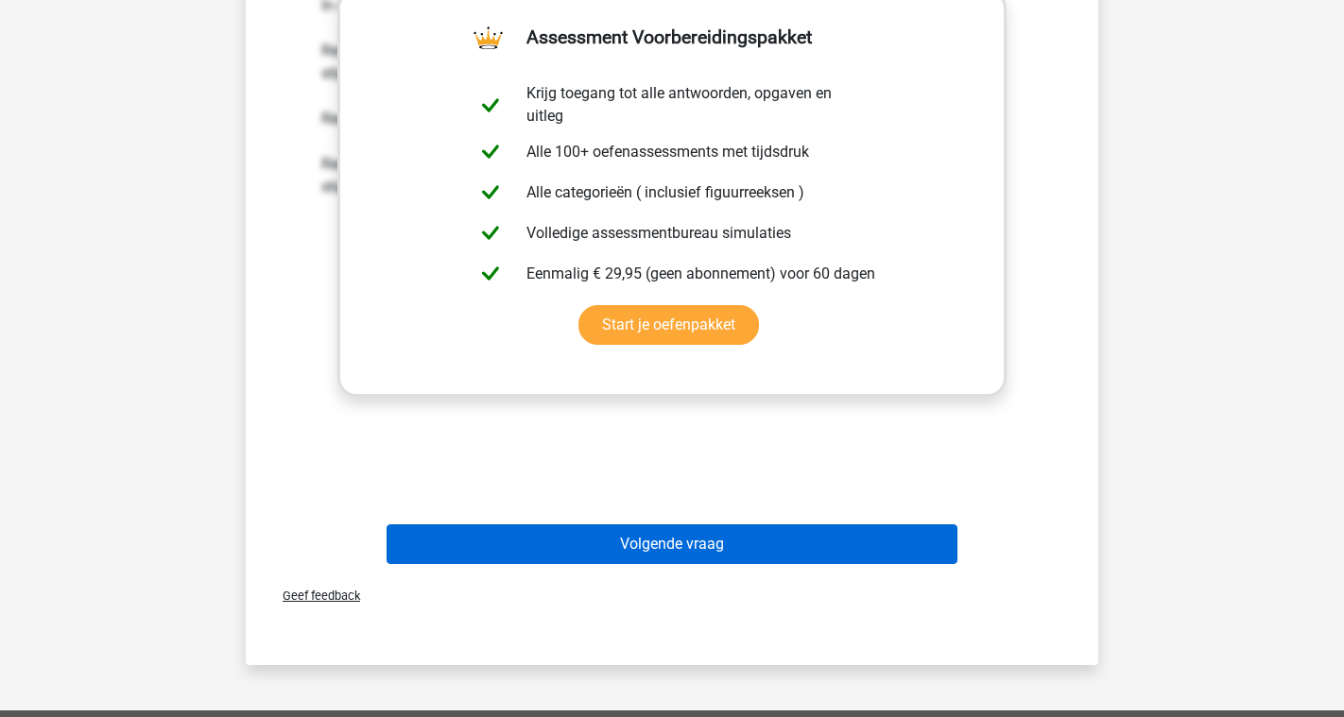
click at [602, 536] on button "Volgende vraag" at bounding box center [673, 545] width 572 height 40
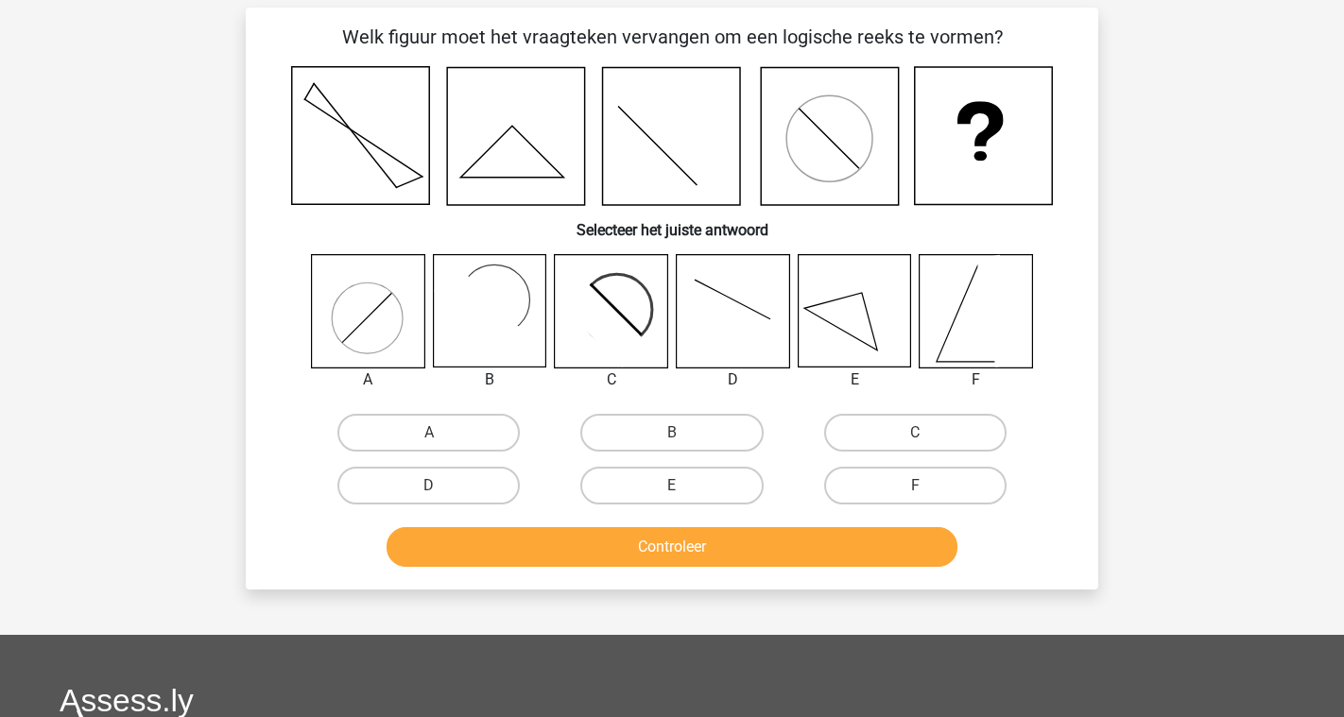
scroll to position [0, 0]
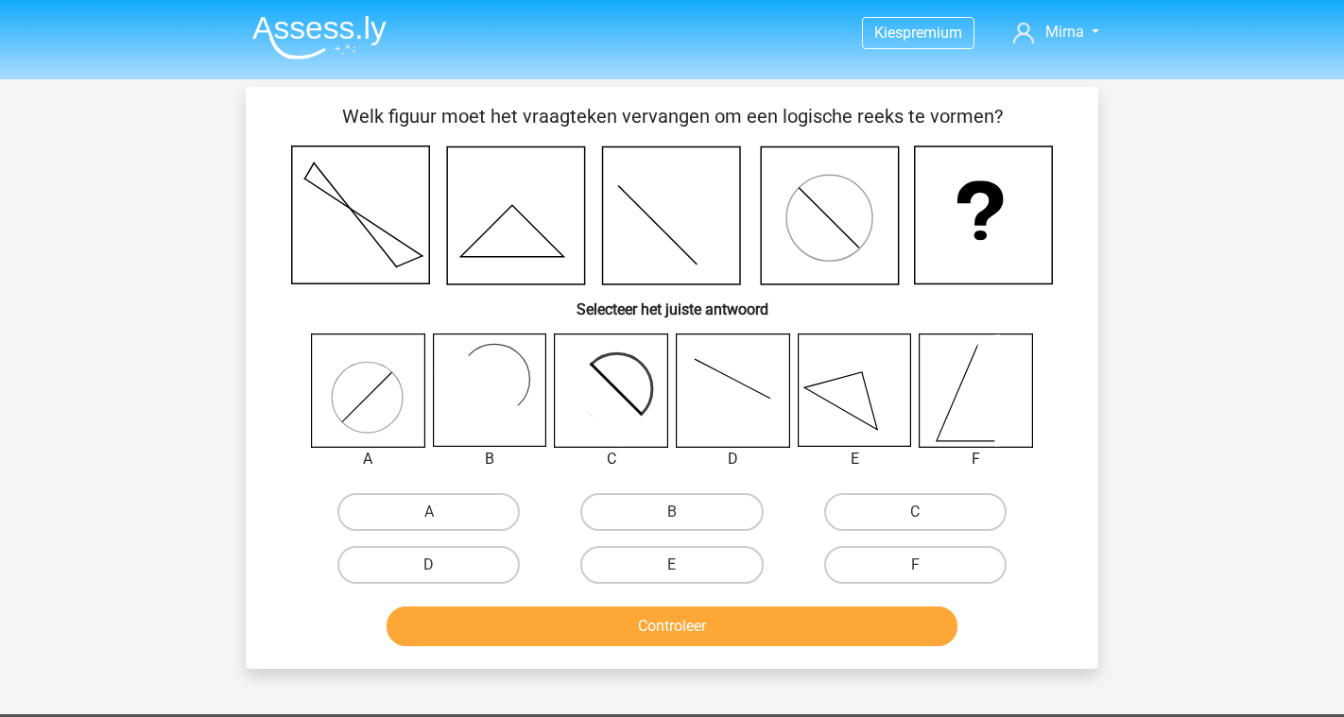
click at [855, 420] on icon at bounding box center [854, 391] width 112 height 112
click at [660, 572] on label "E" at bounding box center [671, 565] width 182 height 38
click at [672, 572] on input "E" at bounding box center [678, 571] width 12 height 12
radio input "true"
click at [661, 633] on button "Controleer" at bounding box center [673, 627] width 572 height 40
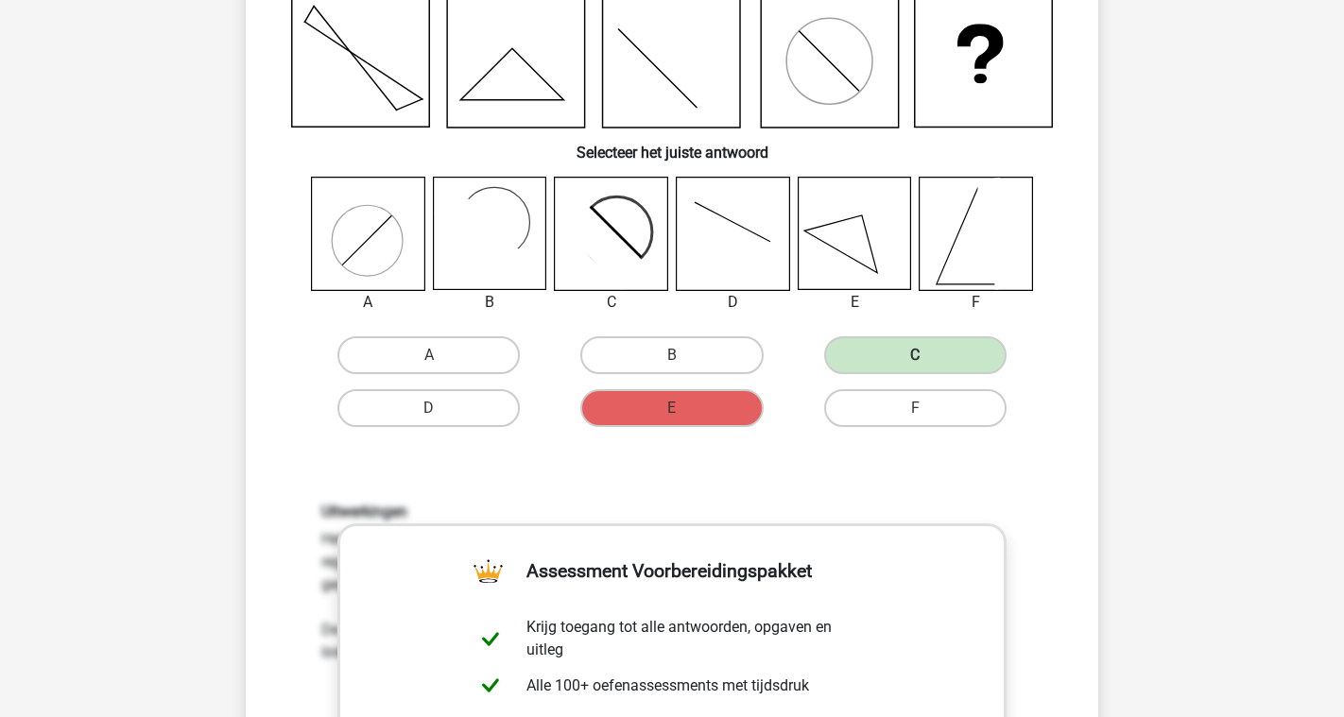
scroll to position [153, 0]
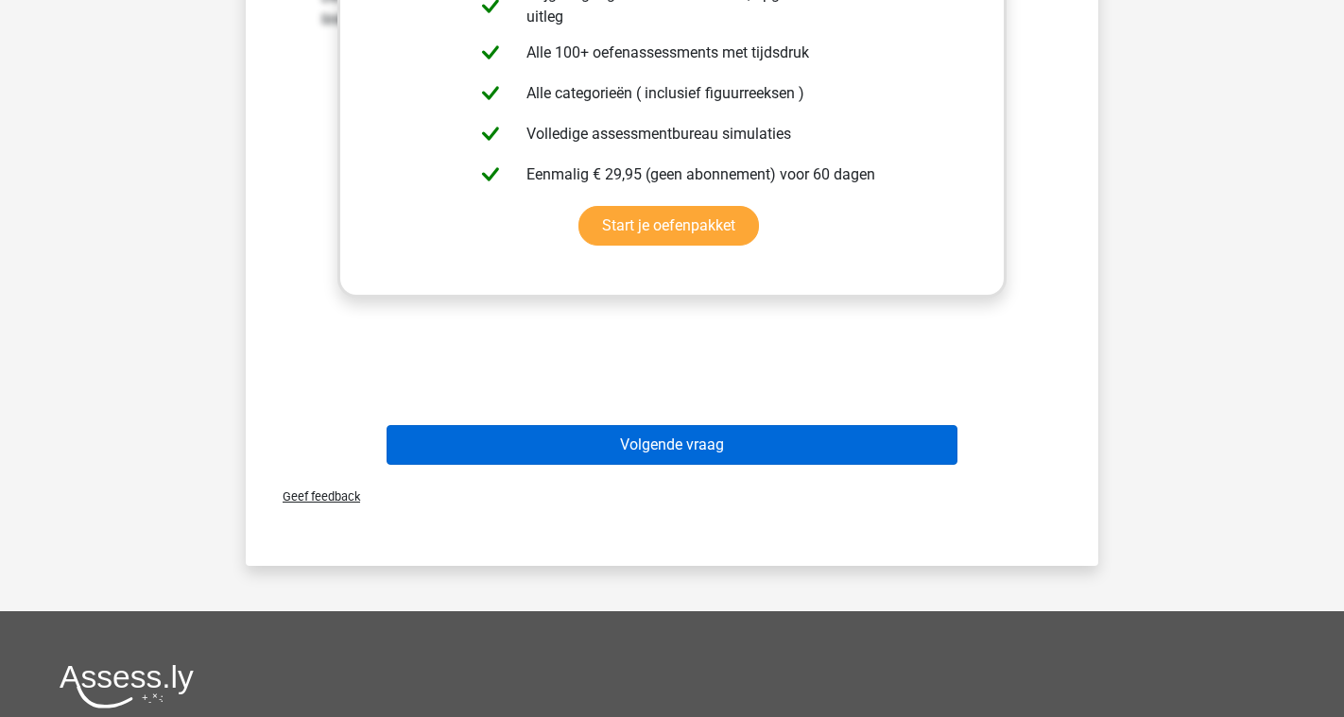
click at [624, 461] on button "Volgende vraag" at bounding box center [673, 445] width 572 height 40
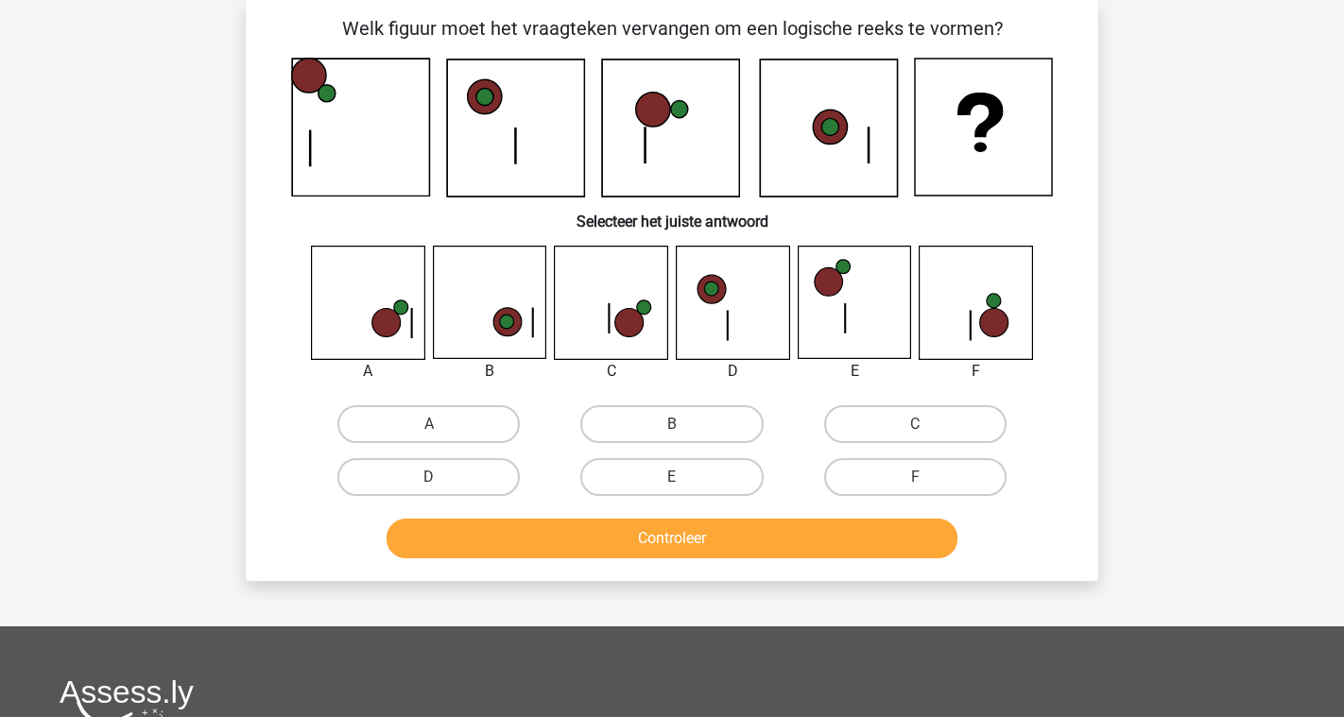
scroll to position [0, 0]
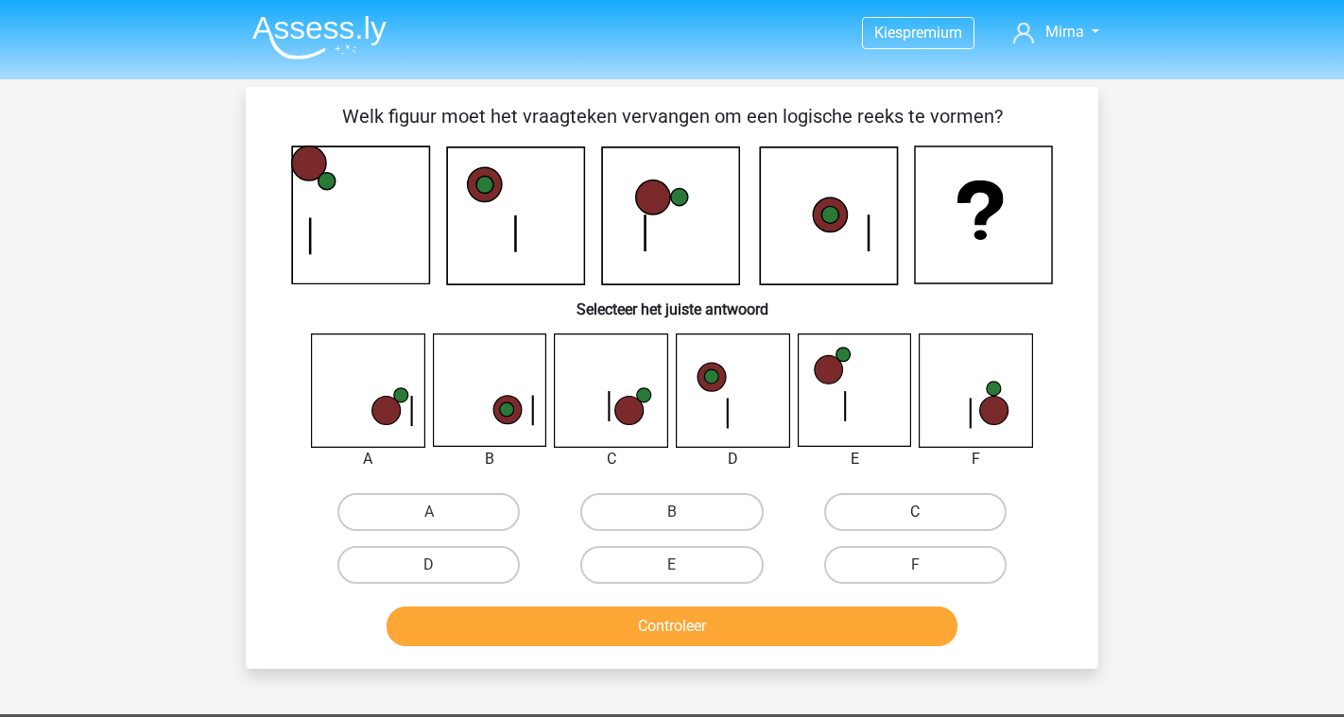
click at [872, 502] on label "C" at bounding box center [915, 512] width 182 height 38
click at [915, 512] on input "C" at bounding box center [921, 518] width 12 height 12
radio input "true"
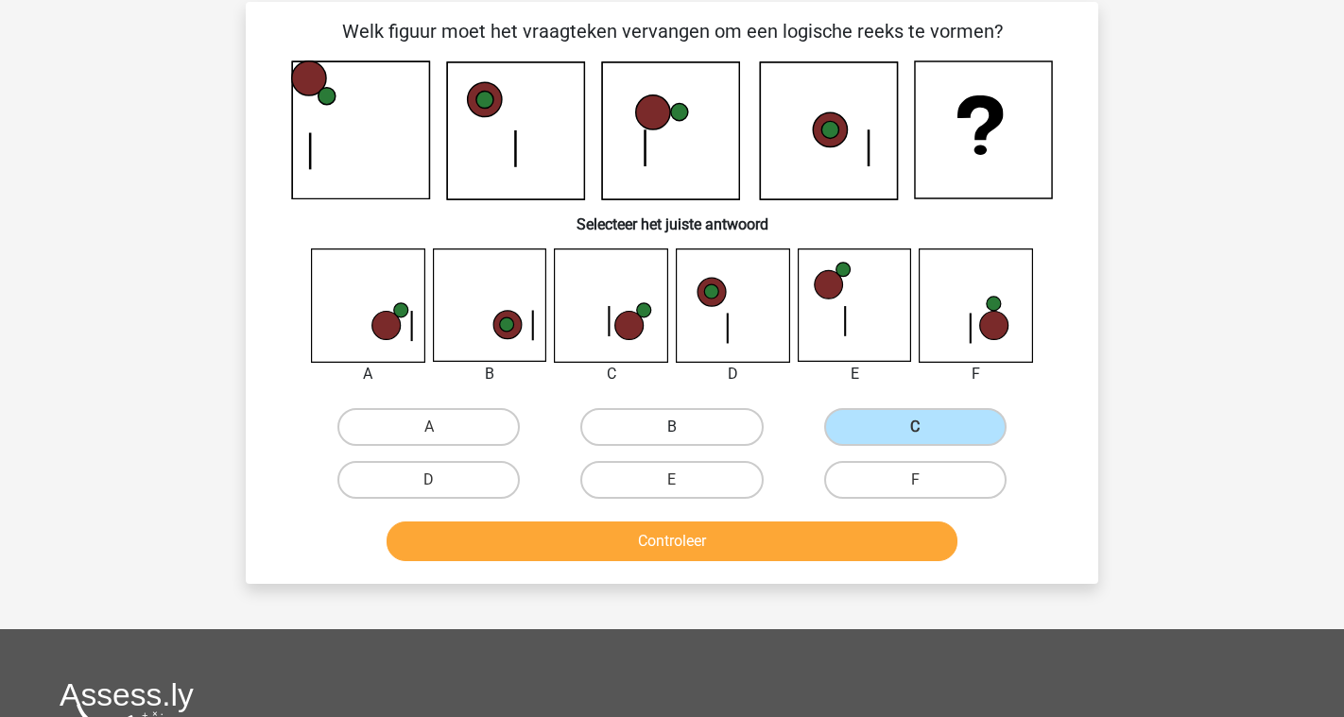
scroll to position [89, 0]
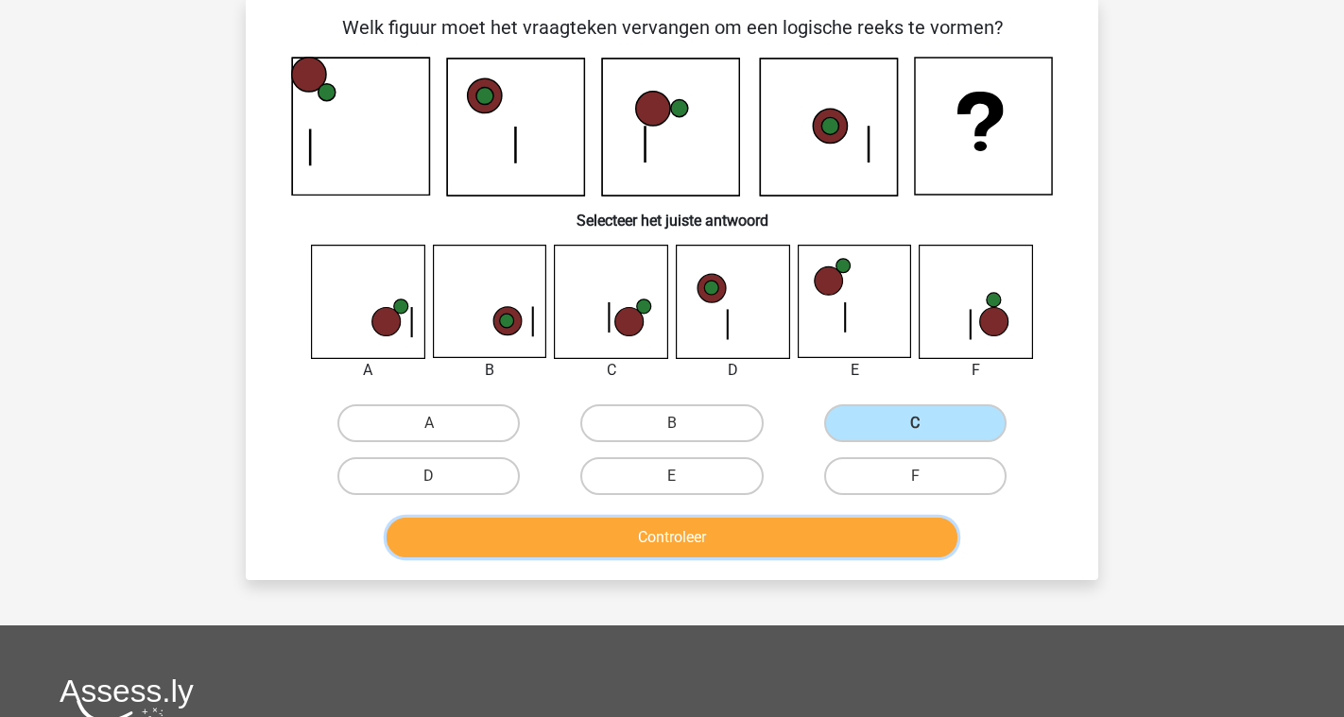
click at [695, 546] on button "Controleer" at bounding box center [673, 538] width 572 height 40
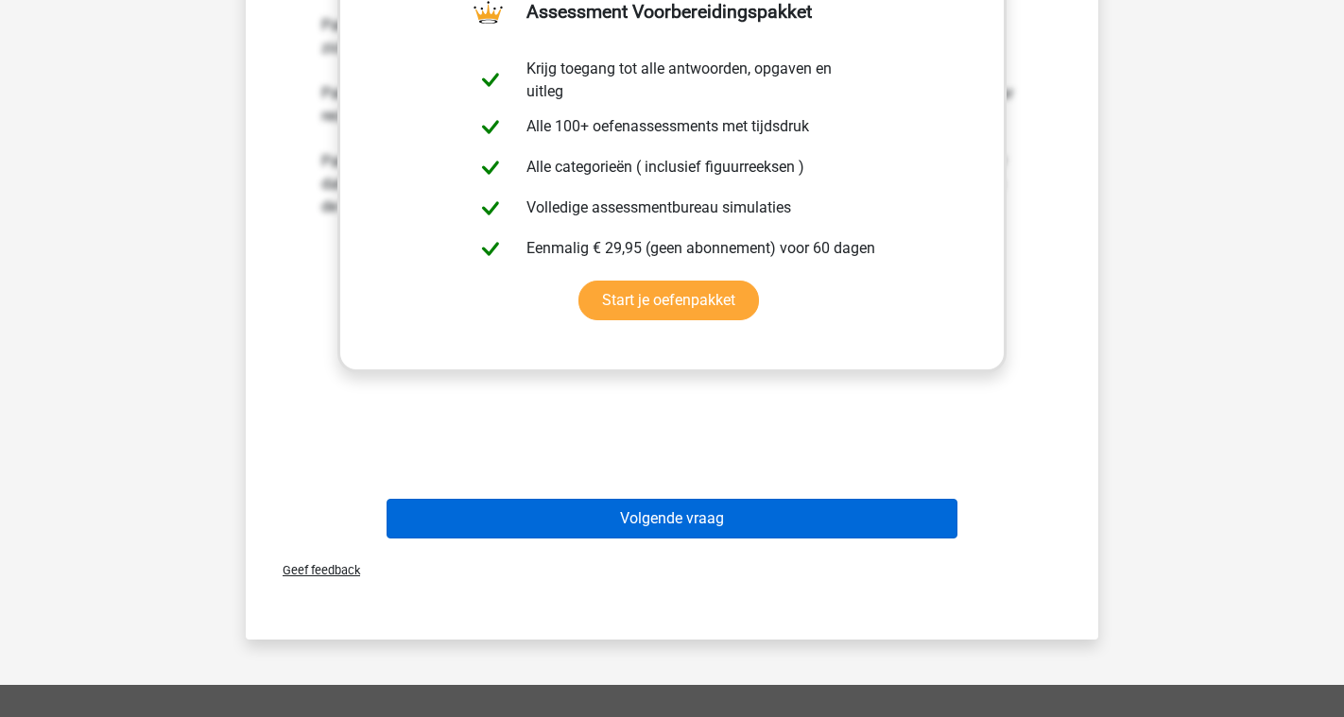
click at [719, 531] on button "Volgende vraag" at bounding box center [673, 519] width 572 height 40
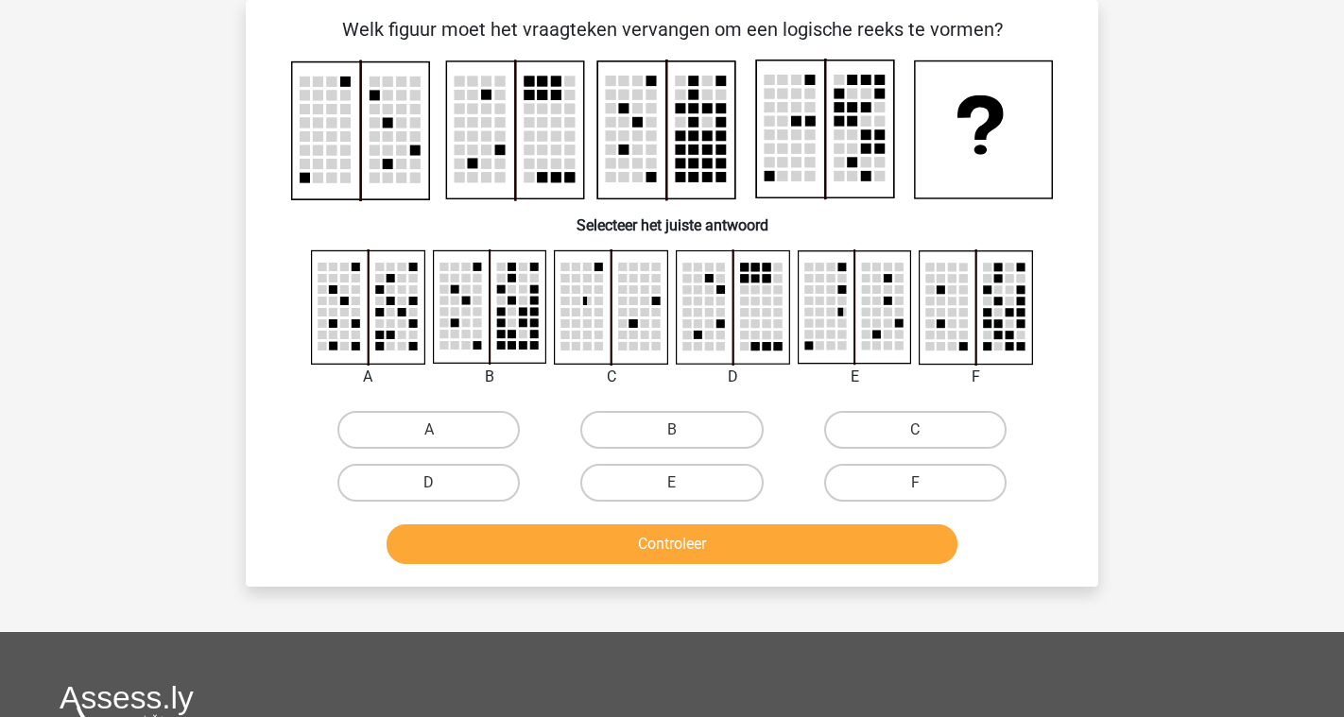
scroll to position [0, 0]
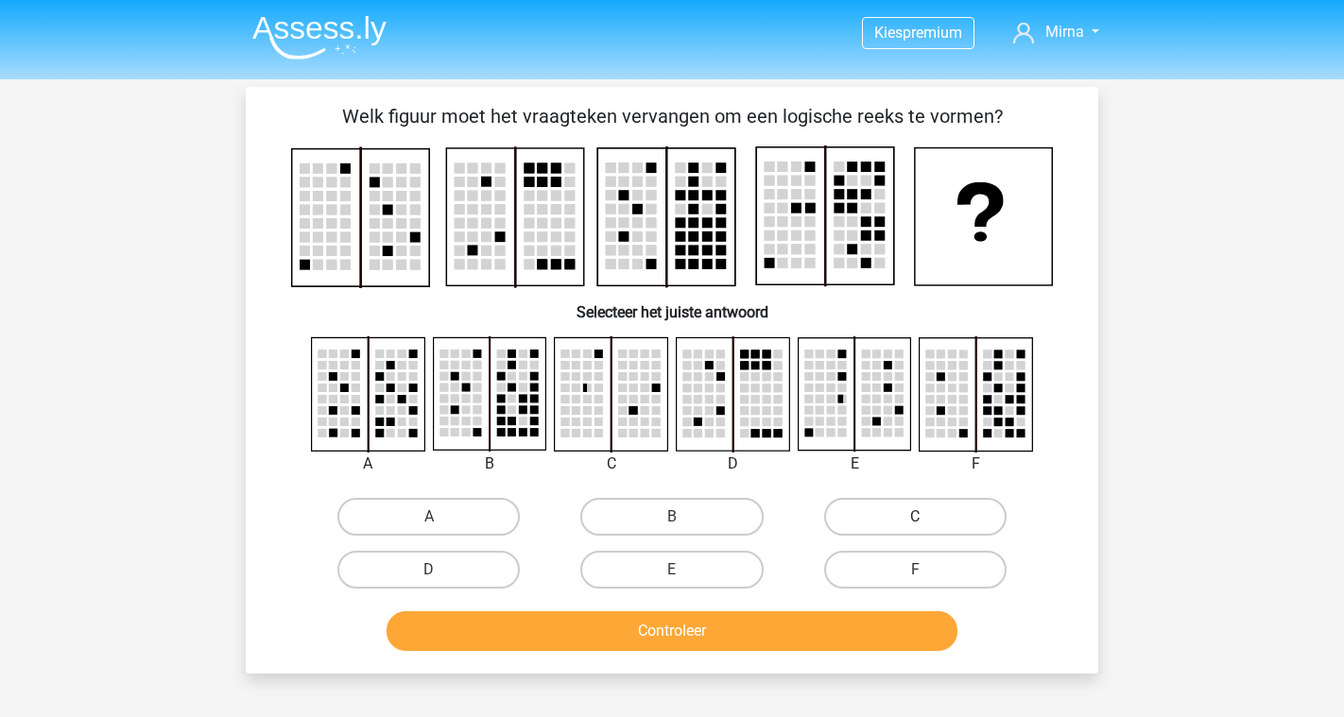
click at [871, 508] on label "C" at bounding box center [915, 517] width 182 height 38
click at [915, 517] on input "C" at bounding box center [921, 523] width 12 height 12
radio input "true"
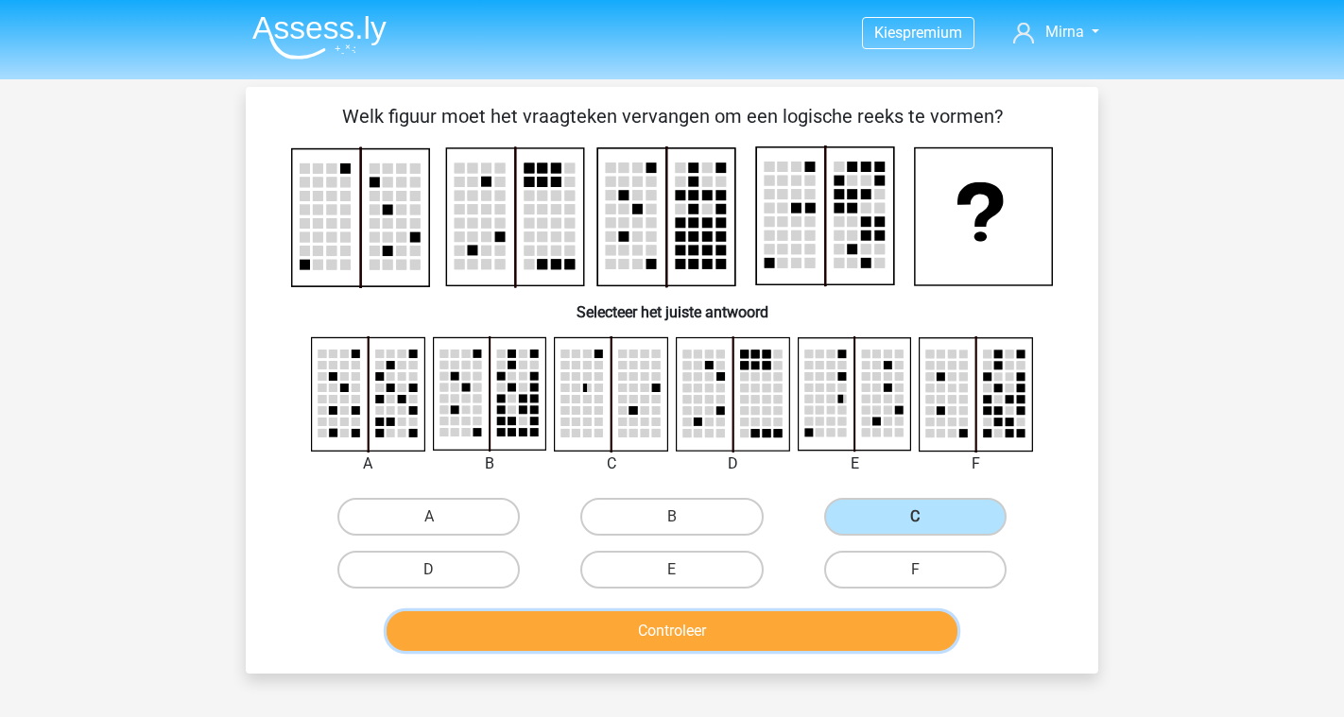
click at [746, 643] on button "Controleer" at bounding box center [673, 632] width 572 height 40
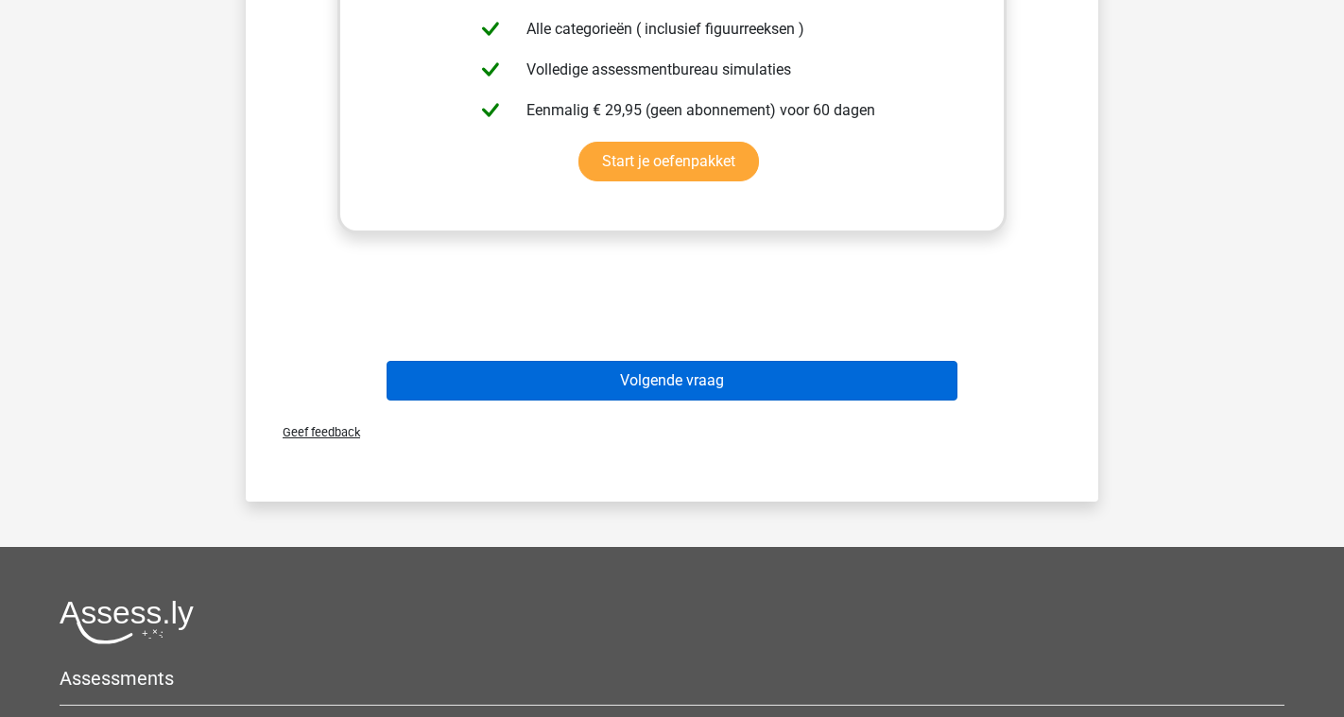
click at [694, 388] on button "Volgende vraag" at bounding box center [673, 381] width 572 height 40
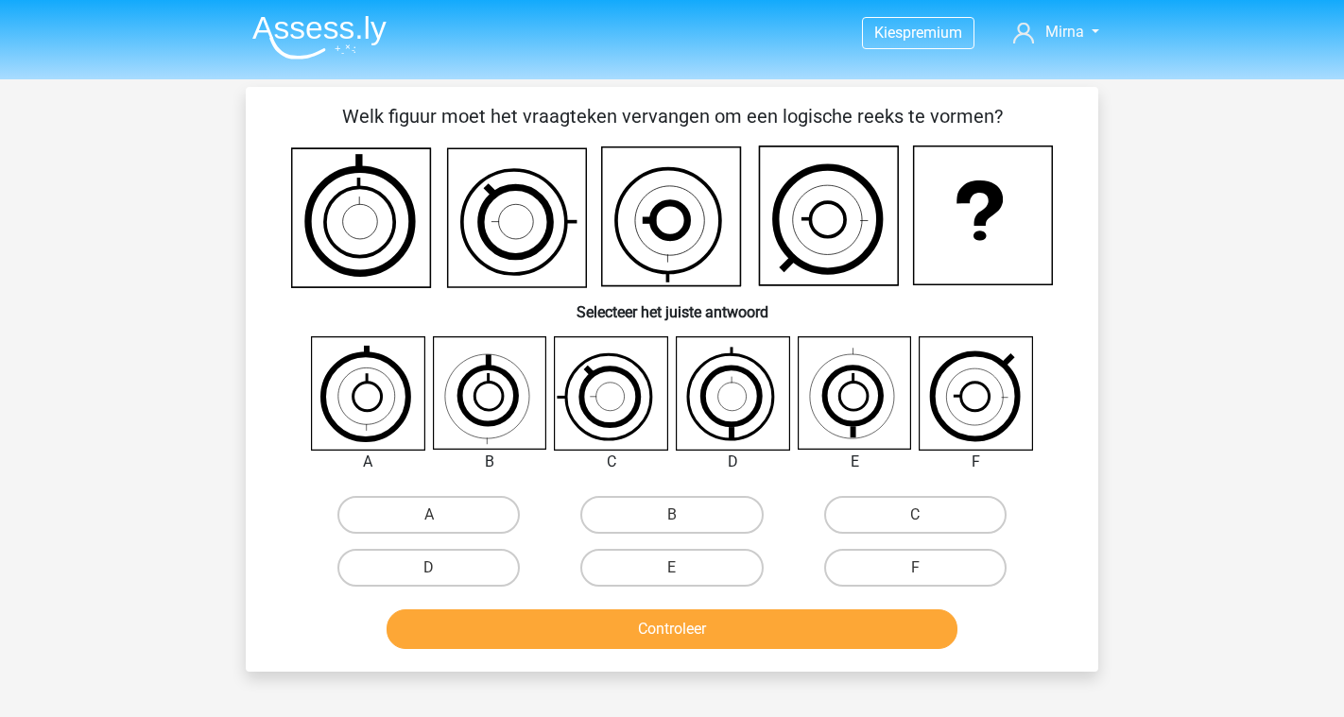
click at [728, 398] on icon at bounding box center [733, 393] width 112 height 112
click at [442, 573] on label "D" at bounding box center [428, 568] width 182 height 38
click at [441, 573] on input "D" at bounding box center [435, 574] width 12 height 12
radio input "true"
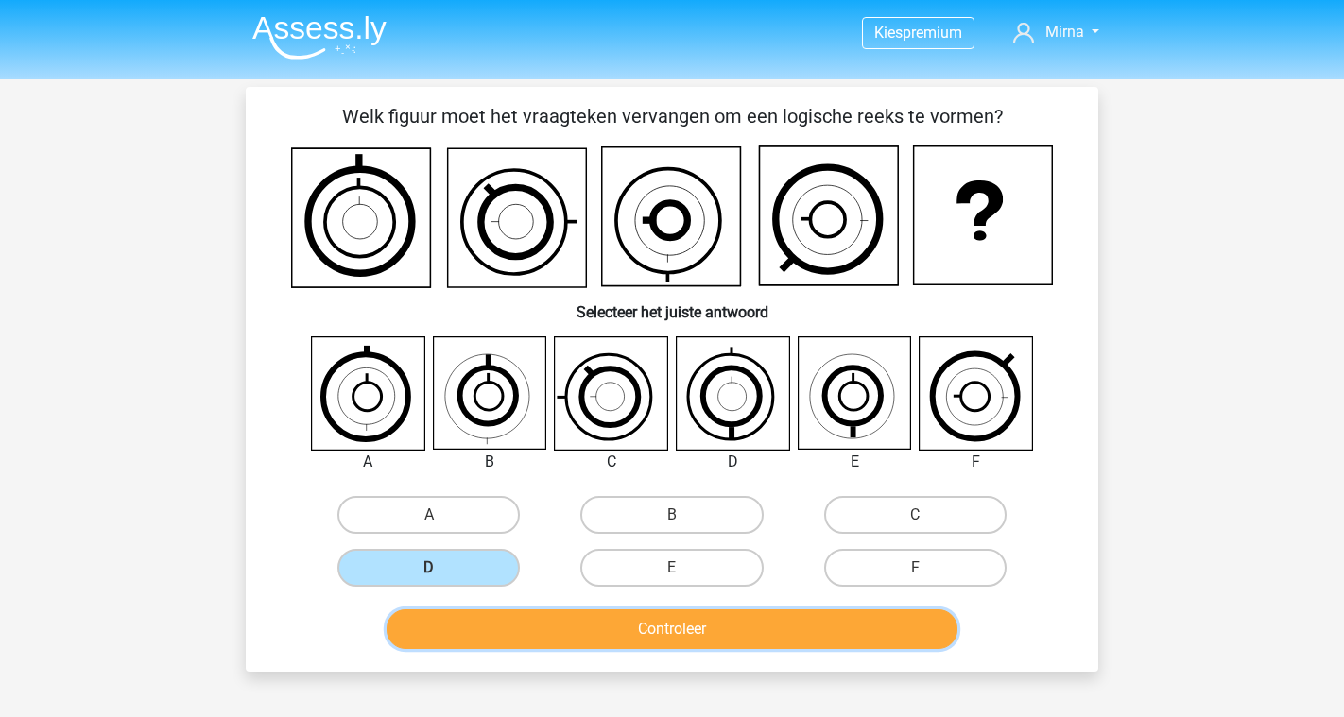
click at [492, 624] on button "Controleer" at bounding box center [673, 630] width 572 height 40
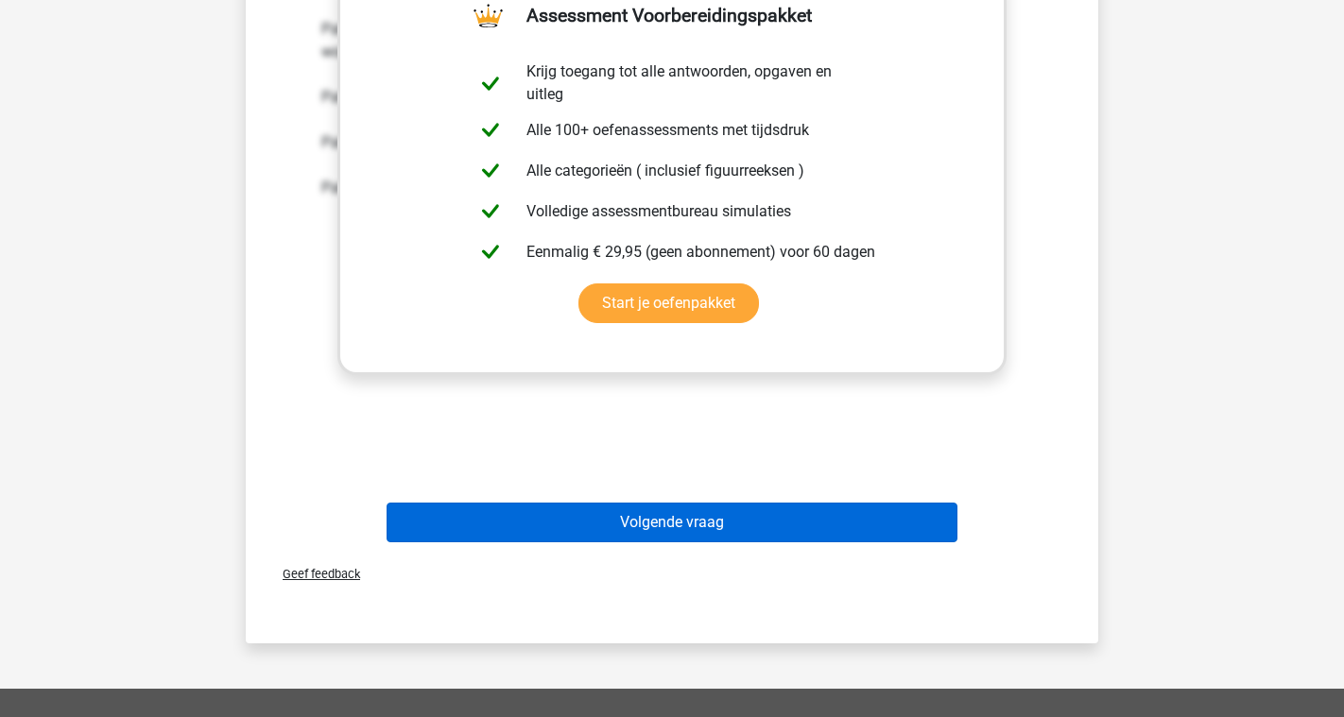
click at [767, 504] on button "Volgende vraag" at bounding box center [673, 523] width 572 height 40
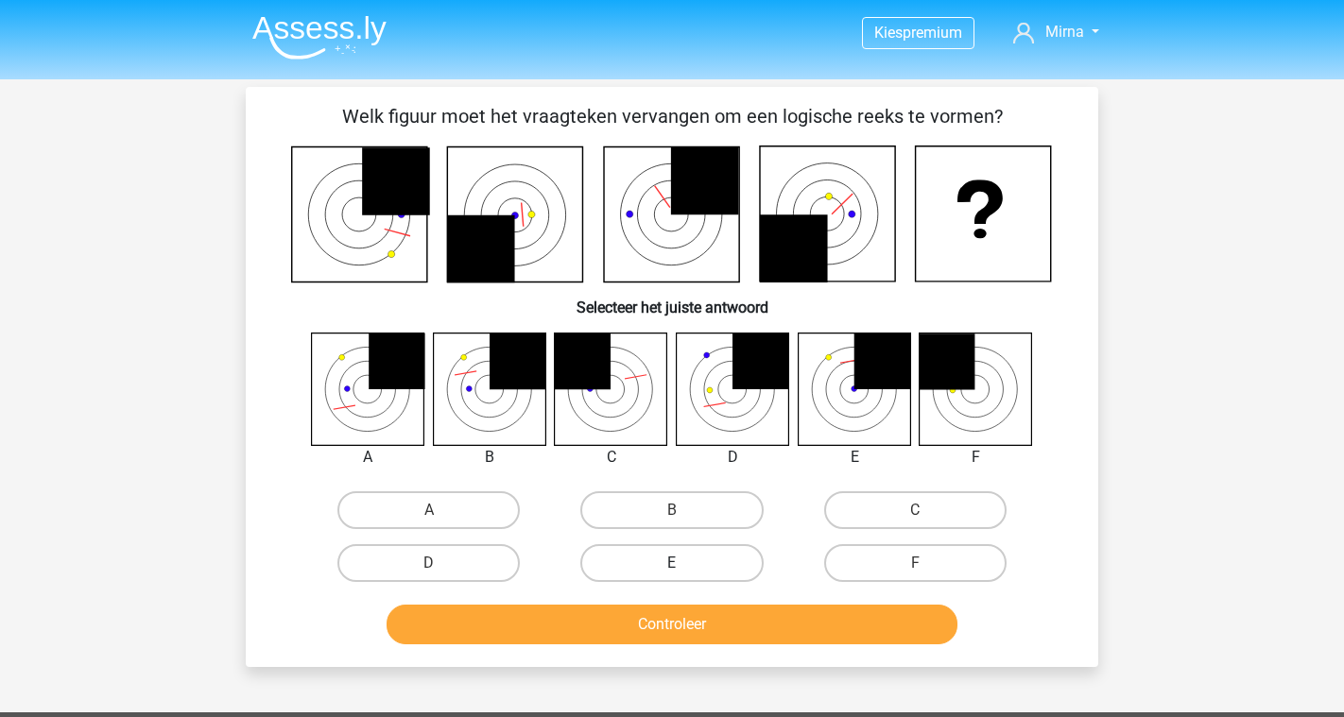
click at [659, 561] on label "E" at bounding box center [671, 563] width 182 height 38
click at [672, 563] on input "E" at bounding box center [678, 569] width 12 height 12
radio input "true"
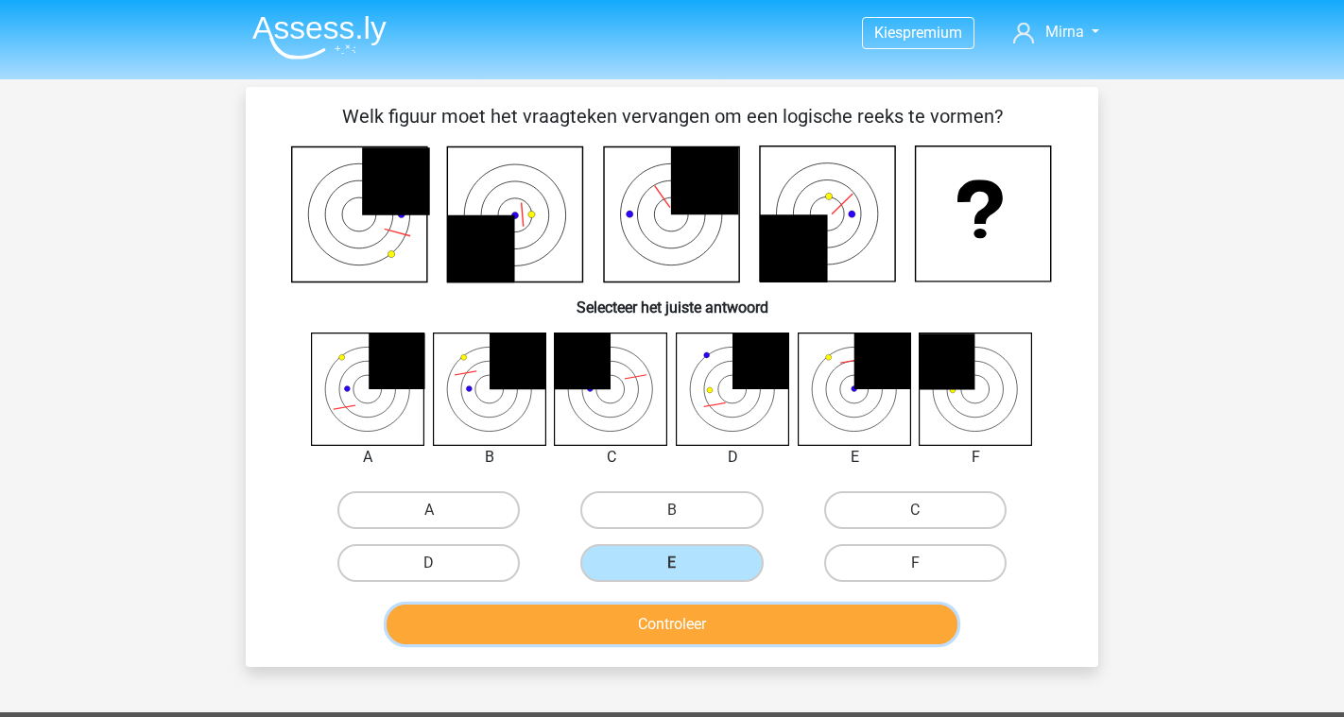
click at [691, 619] on button "Controleer" at bounding box center [673, 625] width 572 height 40
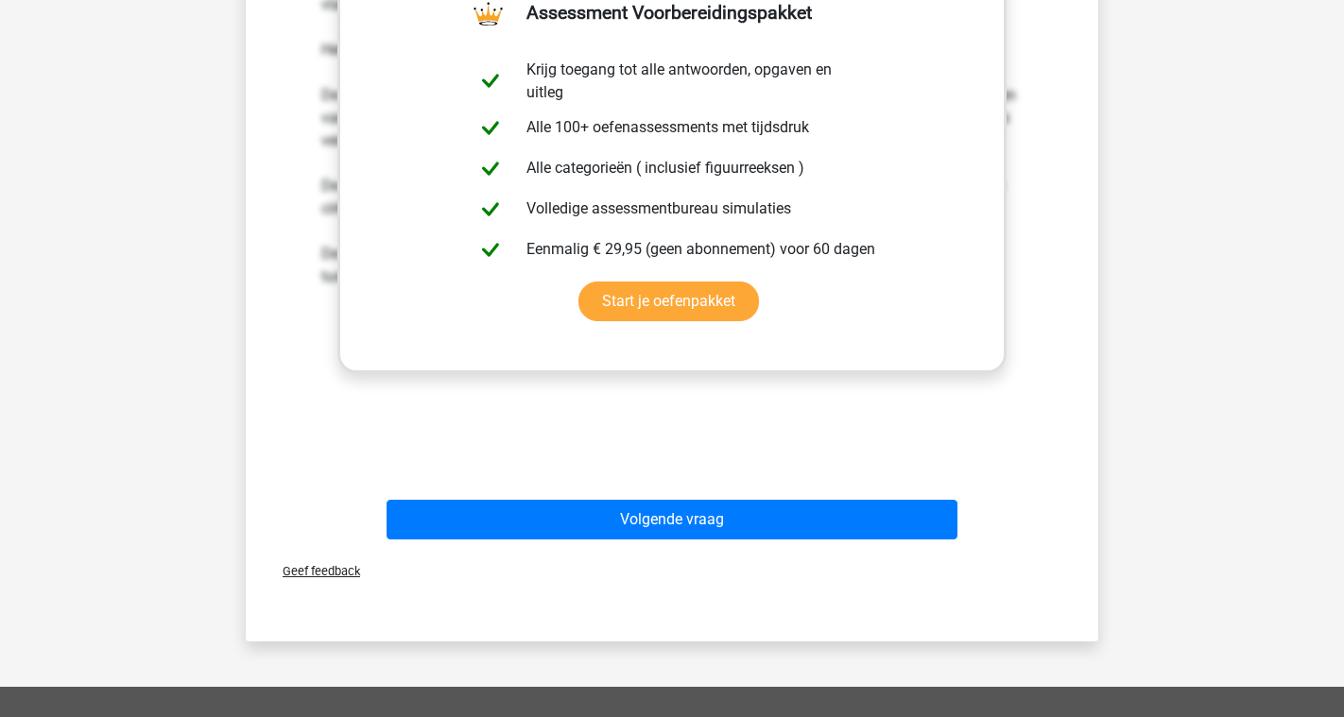
click at [722, 533] on button "Volgende vraag" at bounding box center [673, 520] width 572 height 40
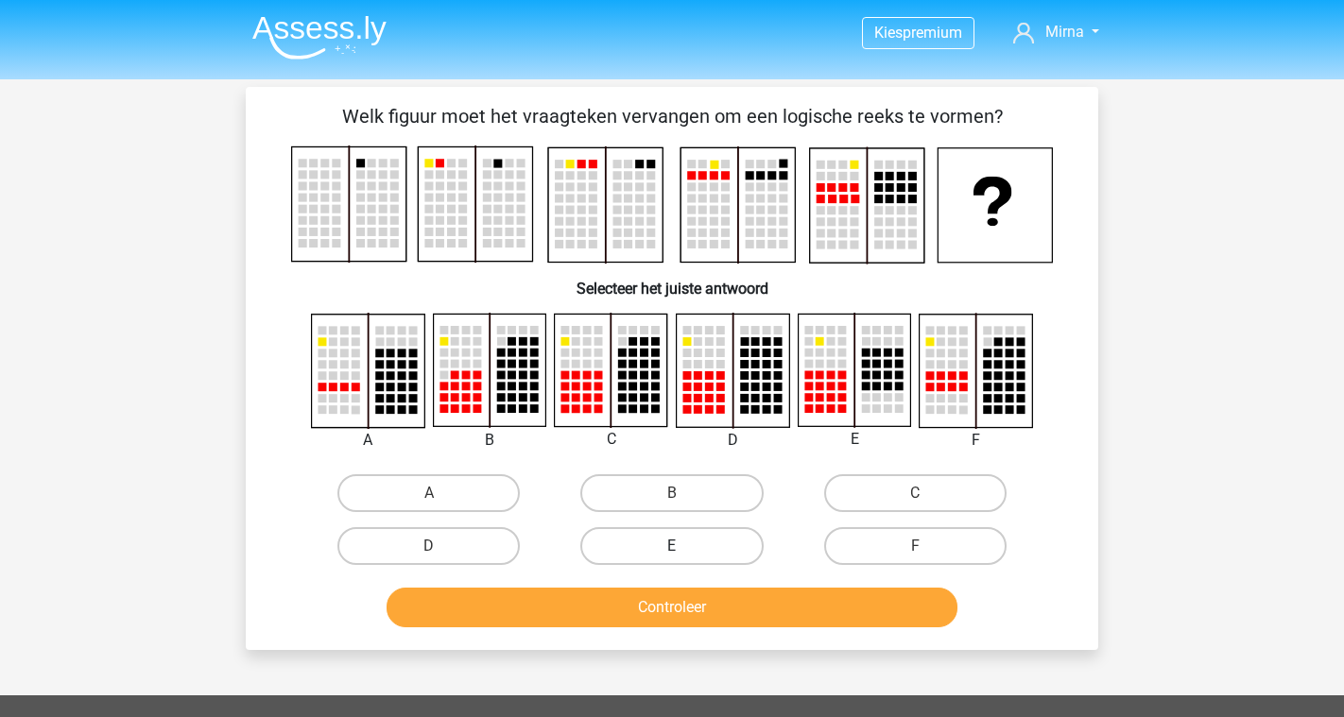
click at [680, 536] on label "E" at bounding box center [671, 546] width 182 height 38
click at [680, 546] on input "E" at bounding box center [678, 552] width 12 height 12
radio input "true"
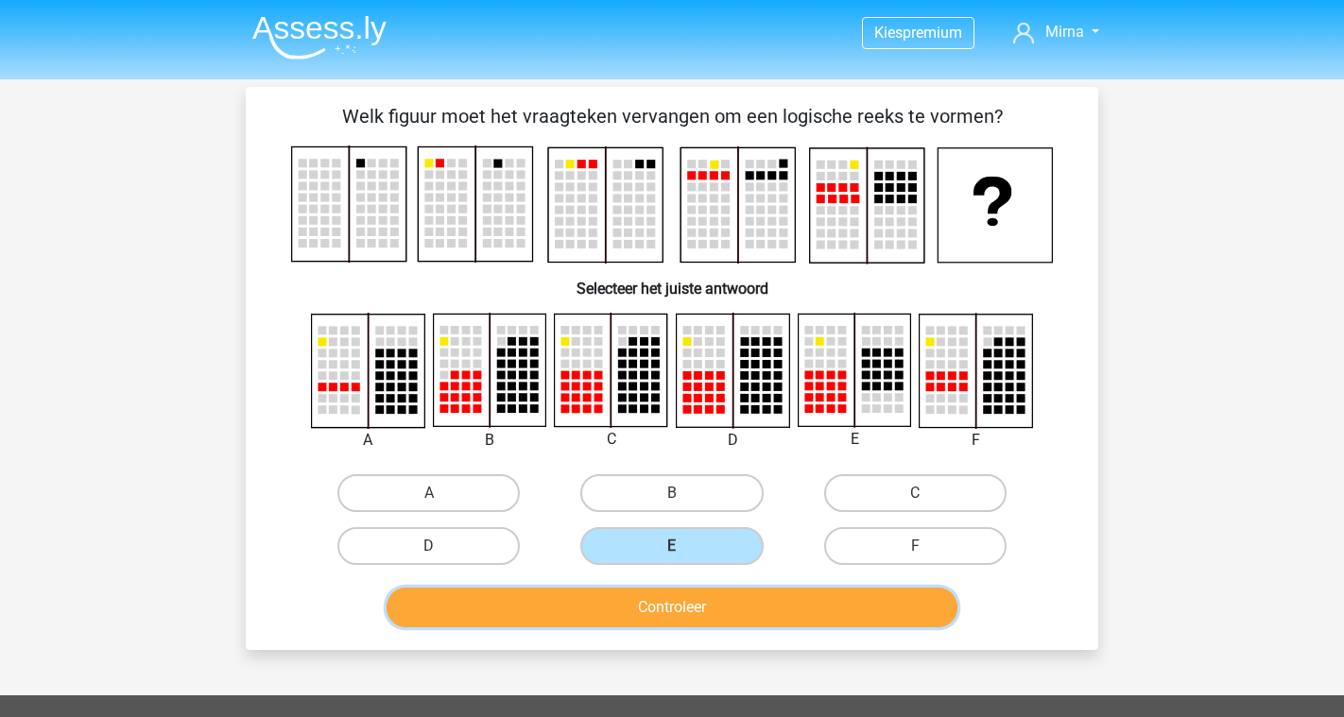
click at [685, 621] on button "Controleer" at bounding box center [673, 608] width 572 height 40
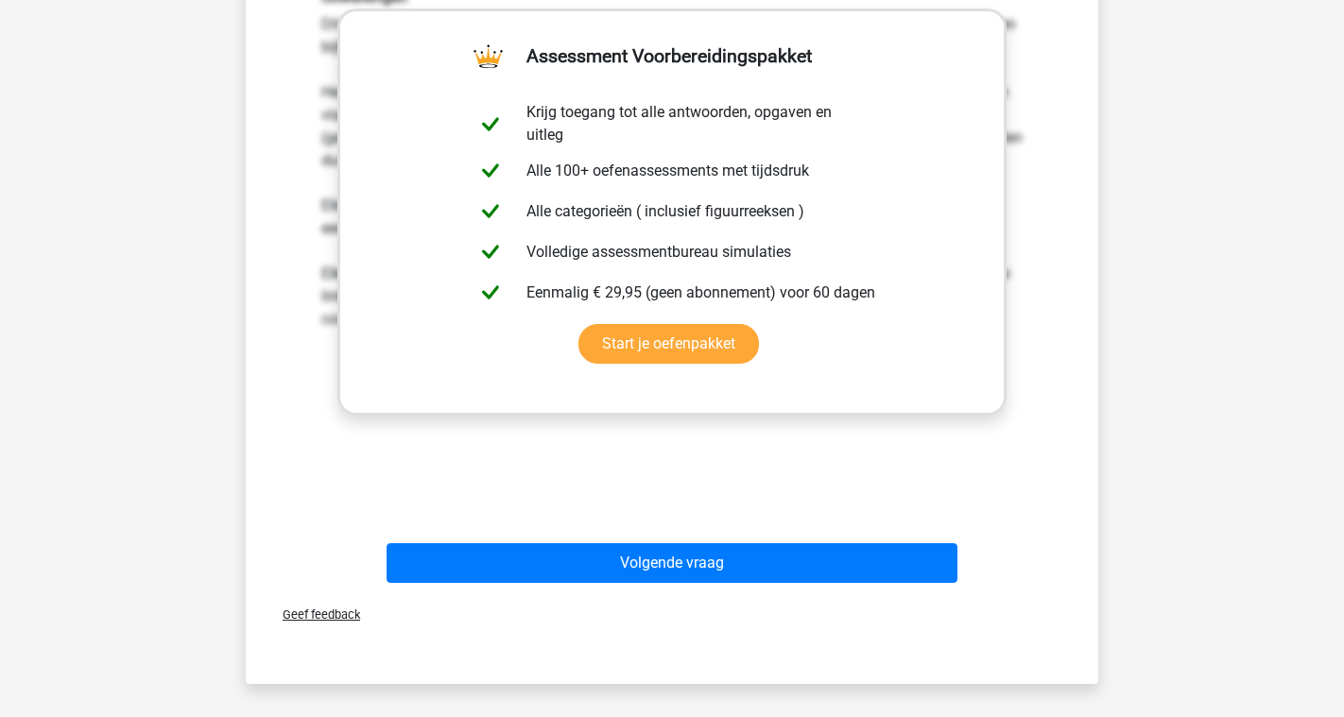
click at [755, 566] on button "Volgende vraag" at bounding box center [673, 564] width 572 height 40
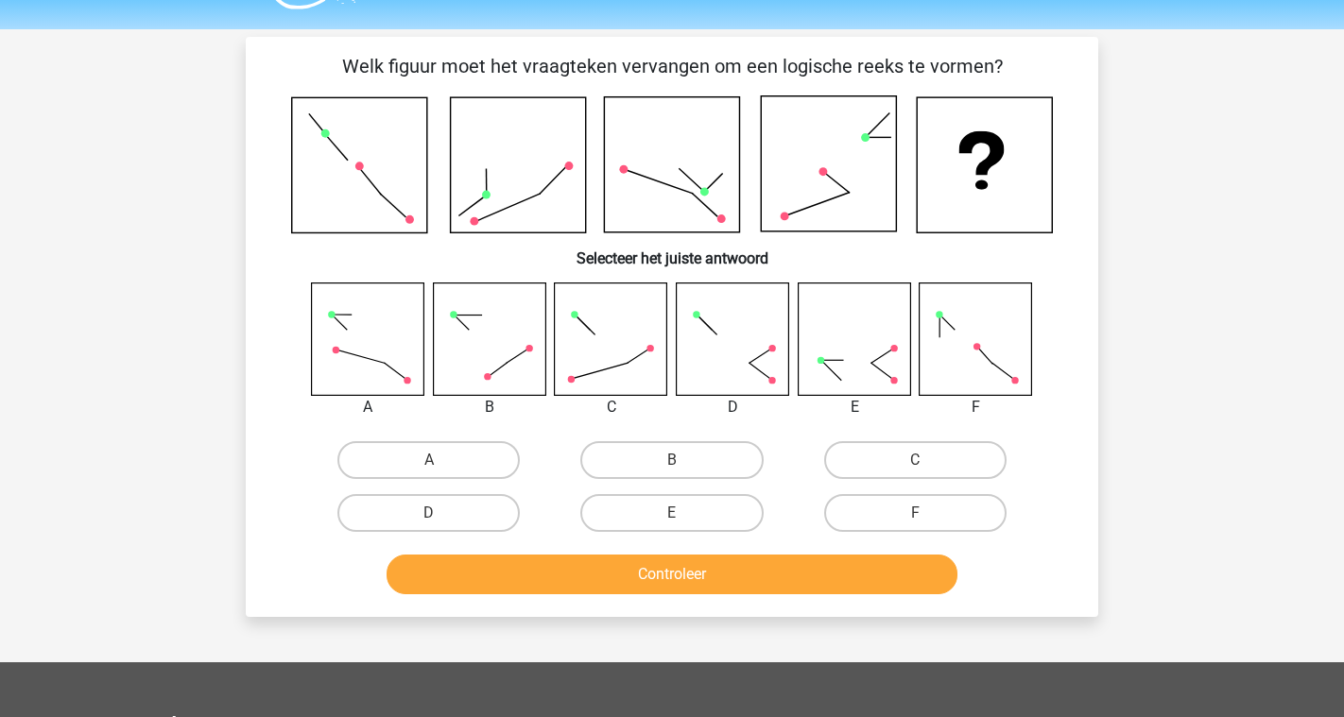
scroll to position [44, 0]
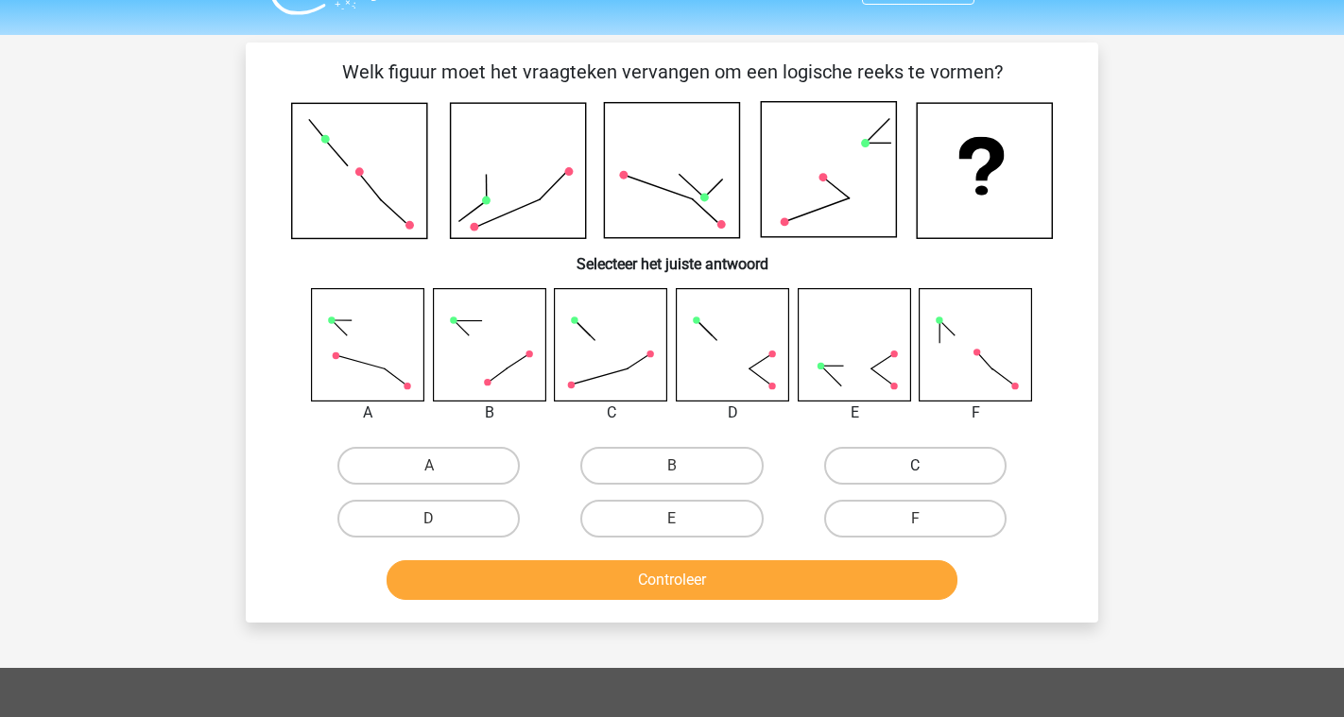
click at [924, 454] on label "C" at bounding box center [915, 466] width 182 height 38
click at [924, 466] on input "C" at bounding box center [921, 472] width 12 height 12
radio input "true"
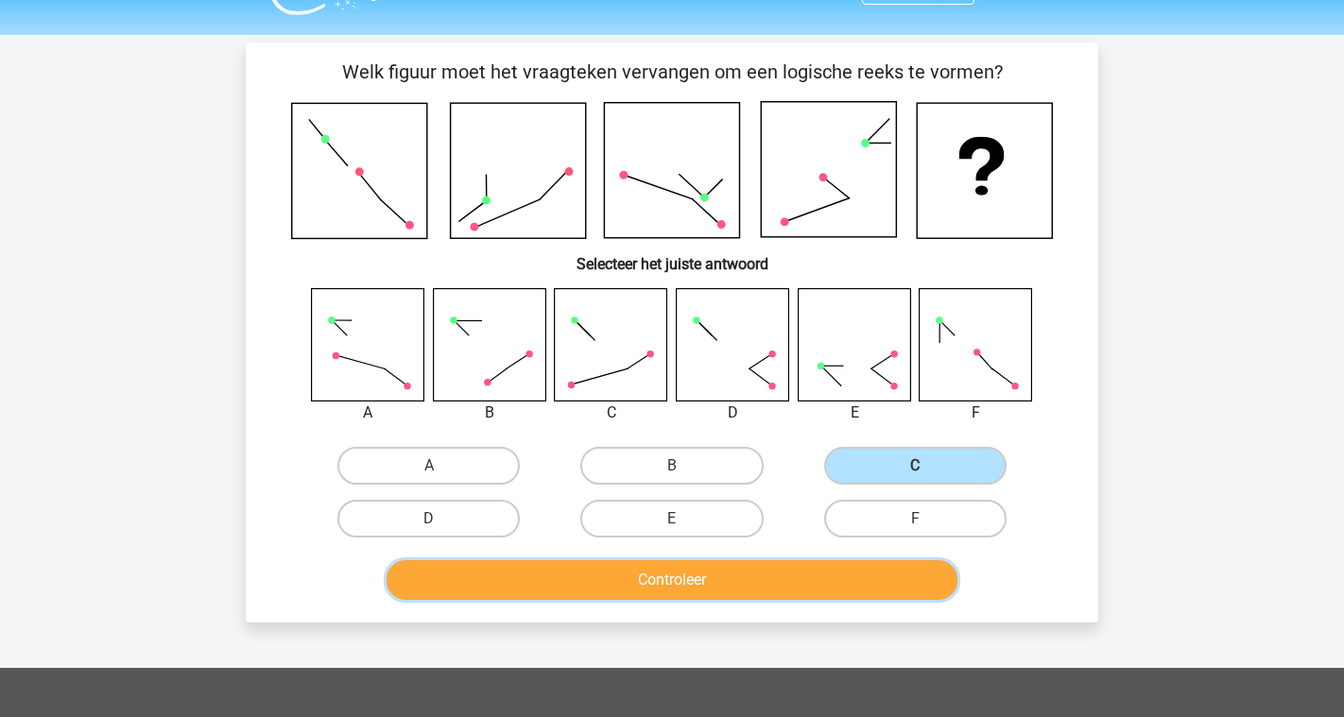
click at [771, 565] on button "Controleer" at bounding box center [673, 581] width 572 height 40
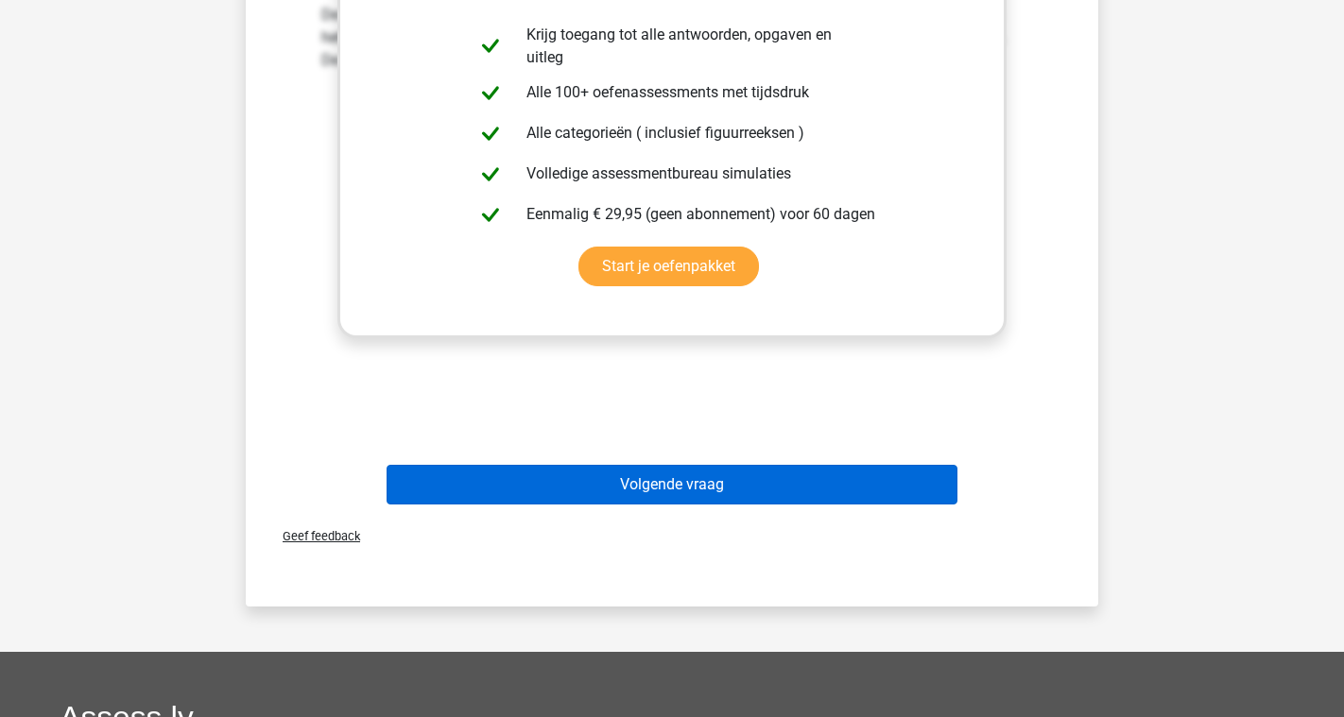
click at [715, 492] on button "Volgende vraag" at bounding box center [673, 485] width 572 height 40
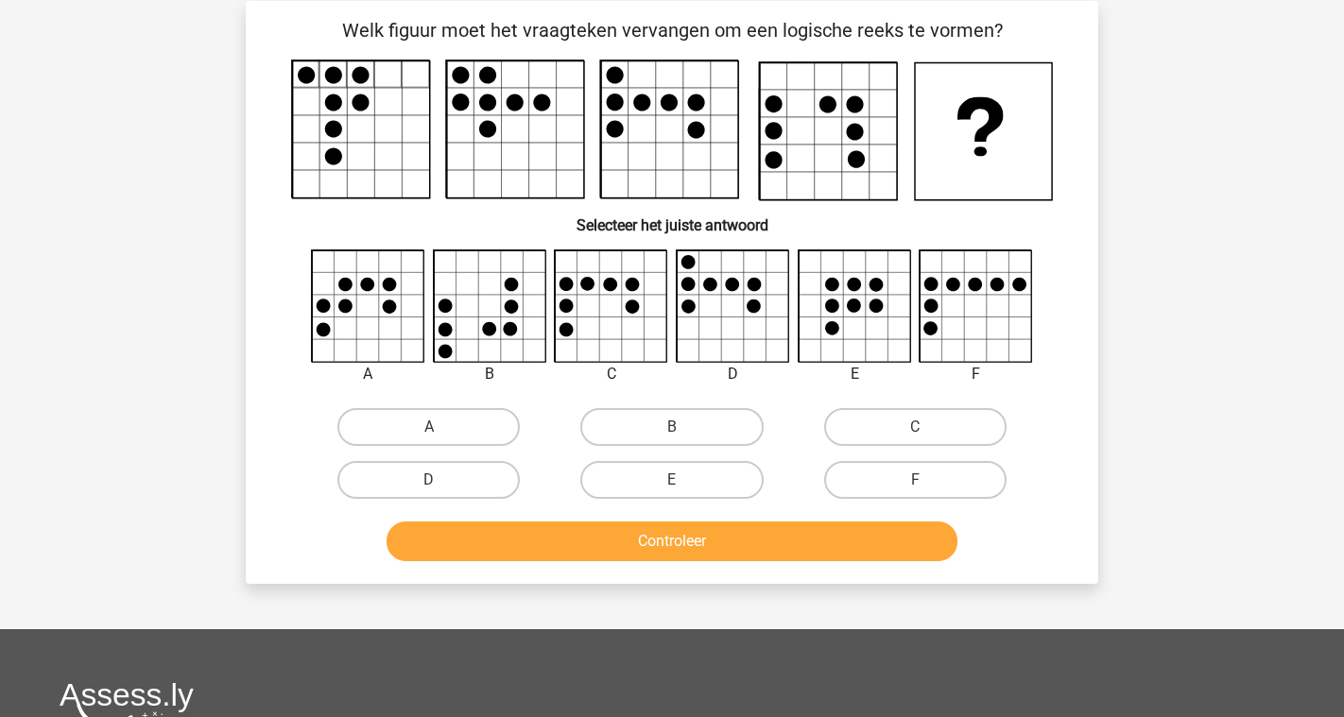
scroll to position [0, 0]
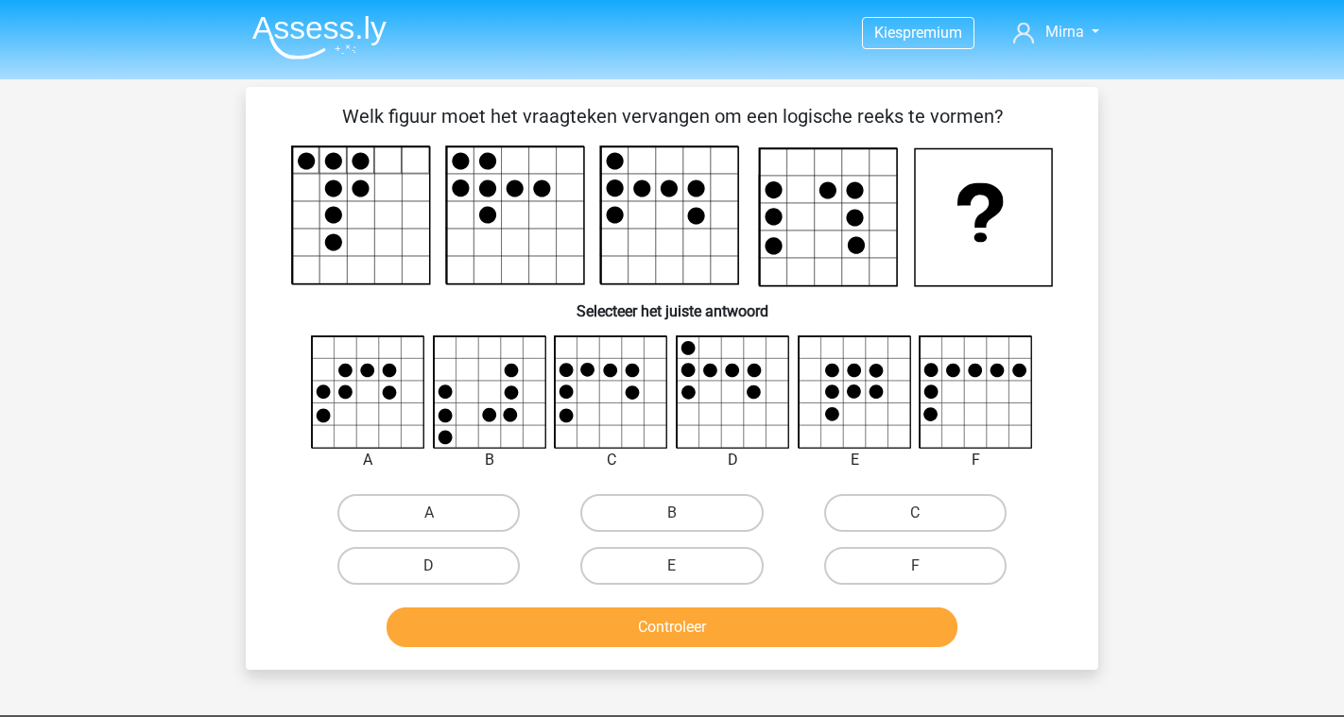
click at [595, 616] on button "Controleer" at bounding box center [673, 628] width 572 height 40
click at [577, 633] on button "Controleer" at bounding box center [673, 628] width 572 height 40
click at [481, 526] on label "A" at bounding box center [428, 513] width 182 height 38
click at [441, 526] on input "A" at bounding box center [435, 519] width 12 height 12
radio input "true"
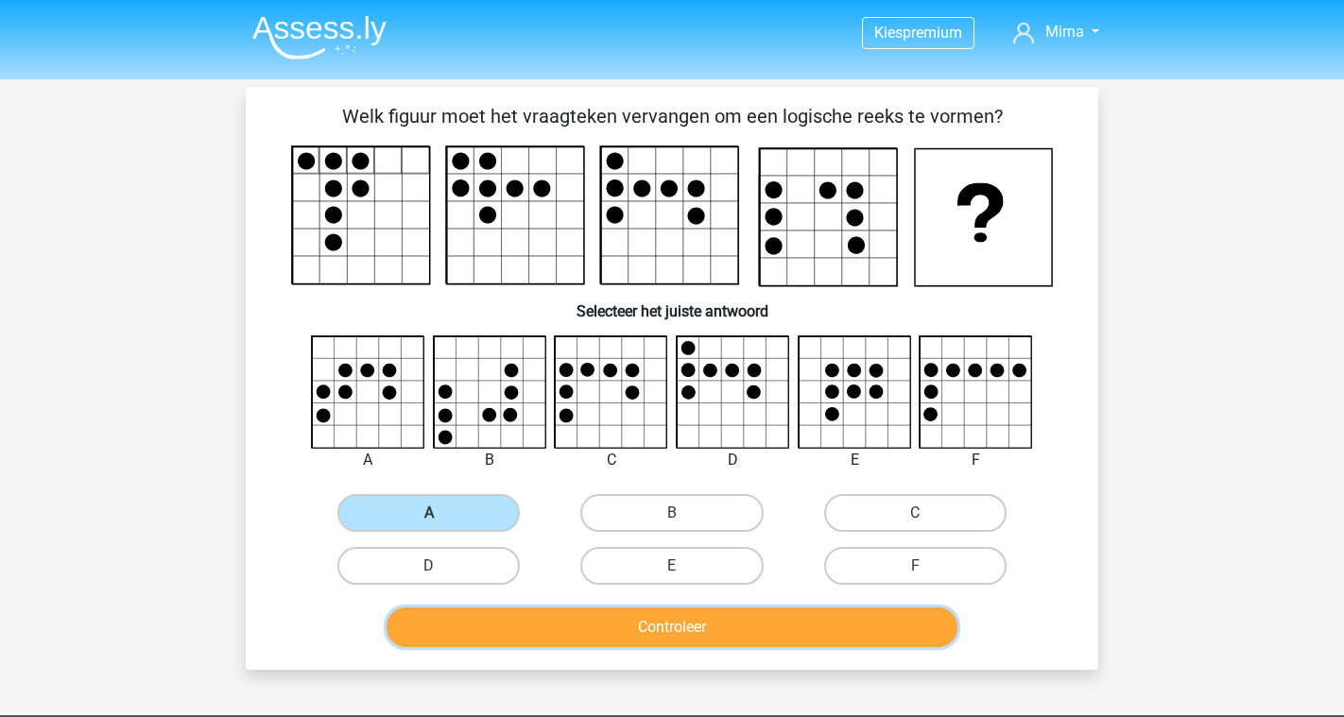
click at [630, 636] on button "Controleer" at bounding box center [673, 628] width 572 height 40
click at [458, 520] on label "A" at bounding box center [428, 513] width 182 height 38
click at [441, 520] on input "A" at bounding box center [435, 519] width 12 height 12
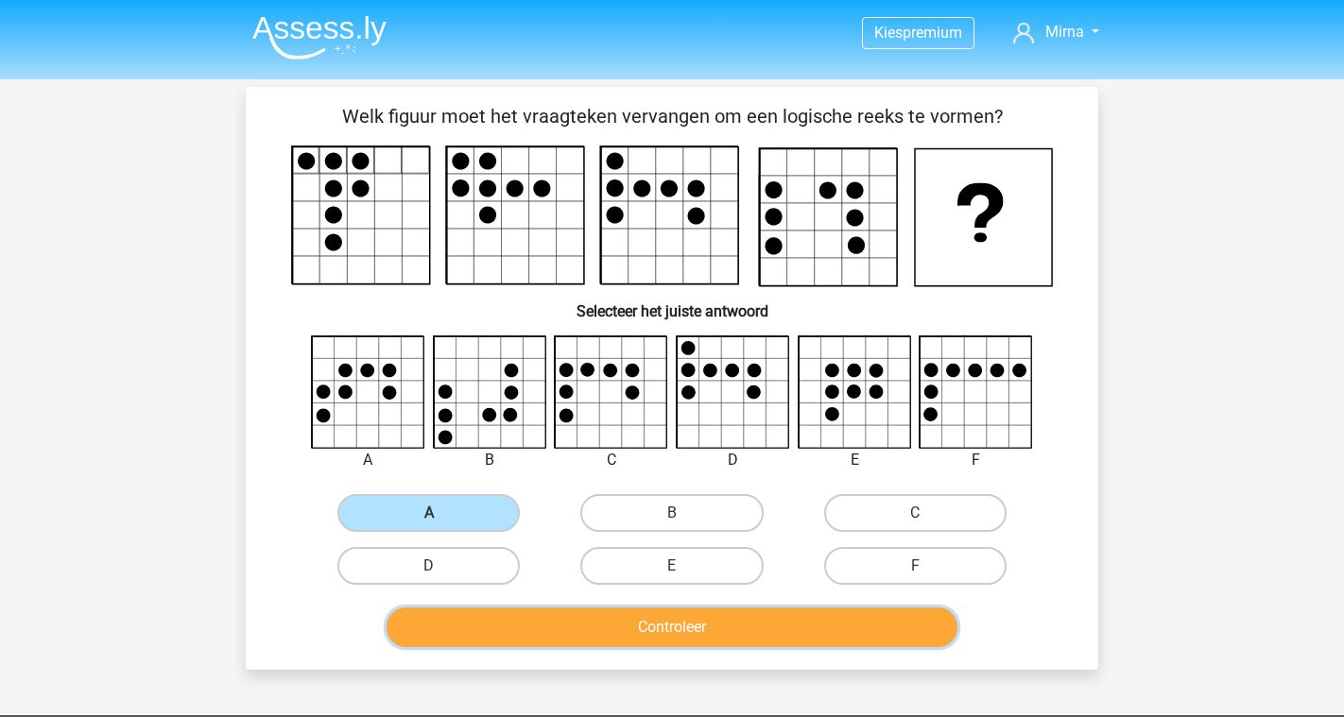
click at [671, 626] on button "Controleer" at bounding box center [673, 628] width 572 height 40
click at [389, 20] on nav "Kies premium [GEOGRAPHIC_DATA] [EMAIL_ADDRESS][DOMAIN_NAME]" at bounding box center [672, 33] width 870 height 61
click at [373, 30] on img at bounding box center [319, 37] width 134 height 44
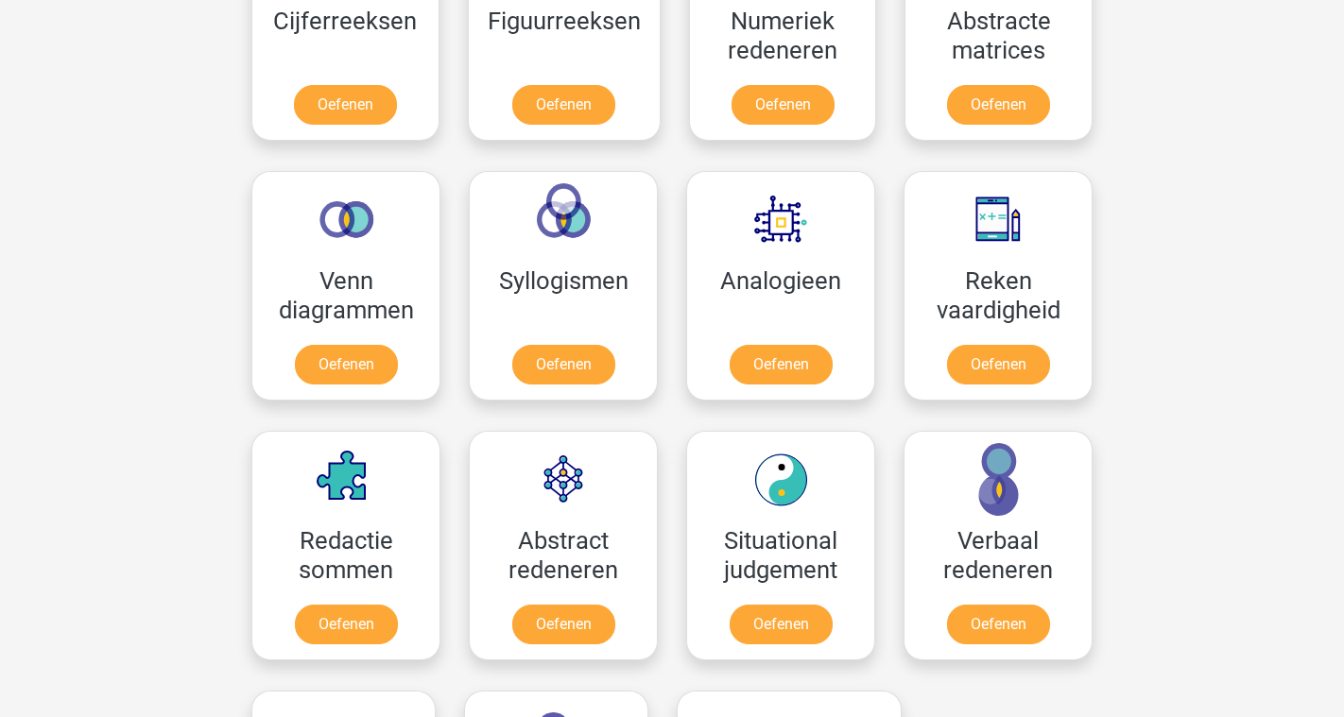
scroll to position [990, 0]
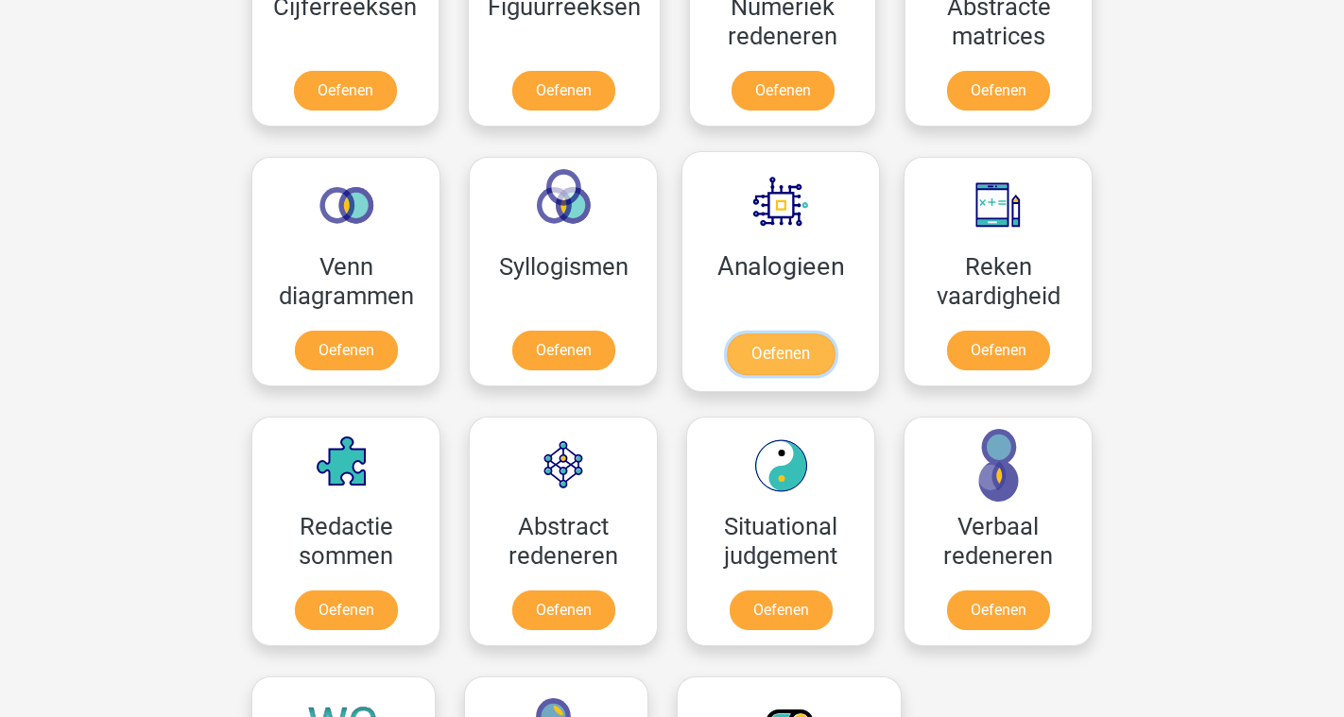
click at [811, 334] on link "Oefenen" at bounding box center [781, 355] width 108 height 42
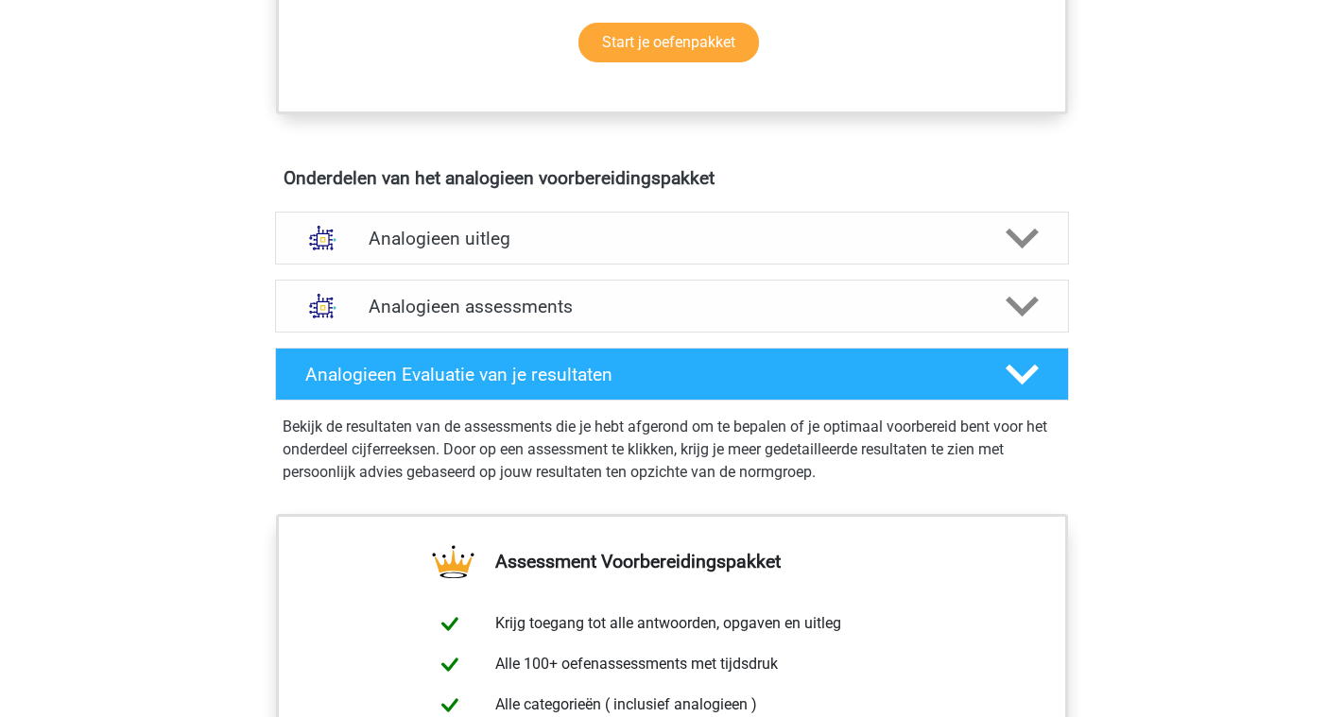
scroll to position [947, 0]
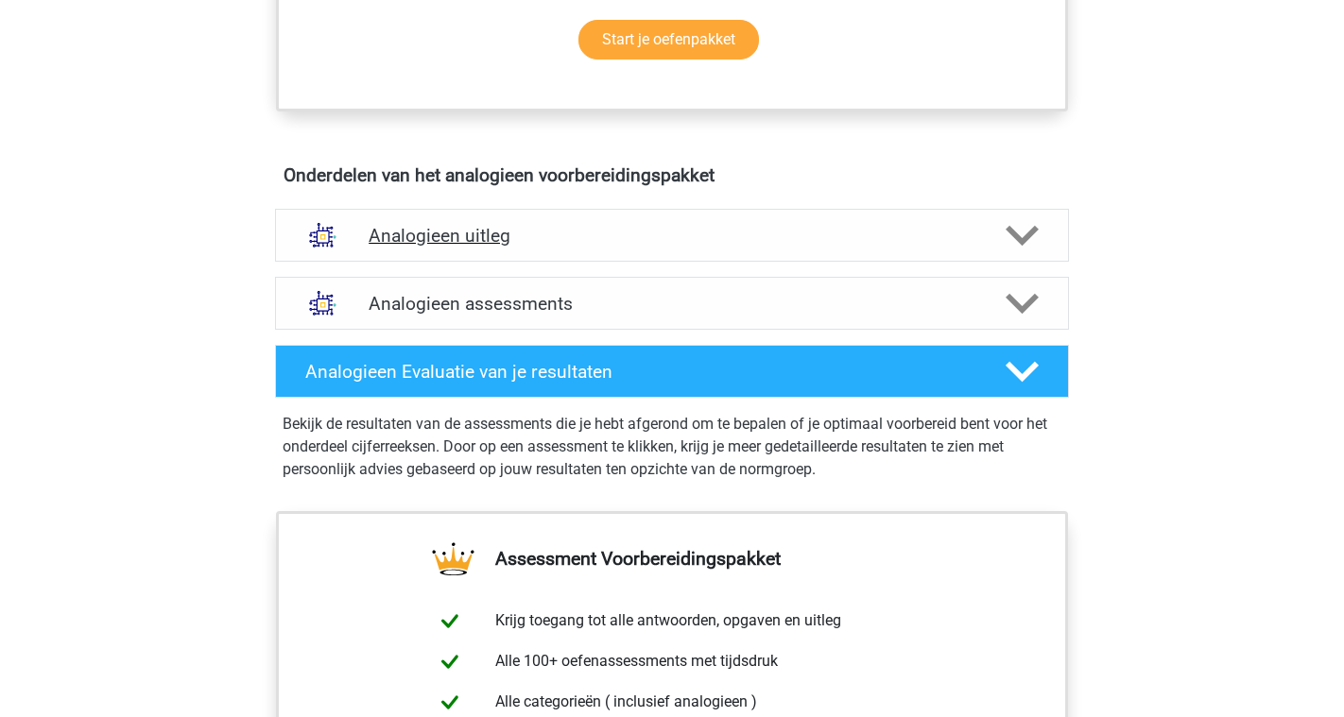
click at [614, 224] on div "Analogieen uitleg" at bounding box center [672, 235] width 794 height 53
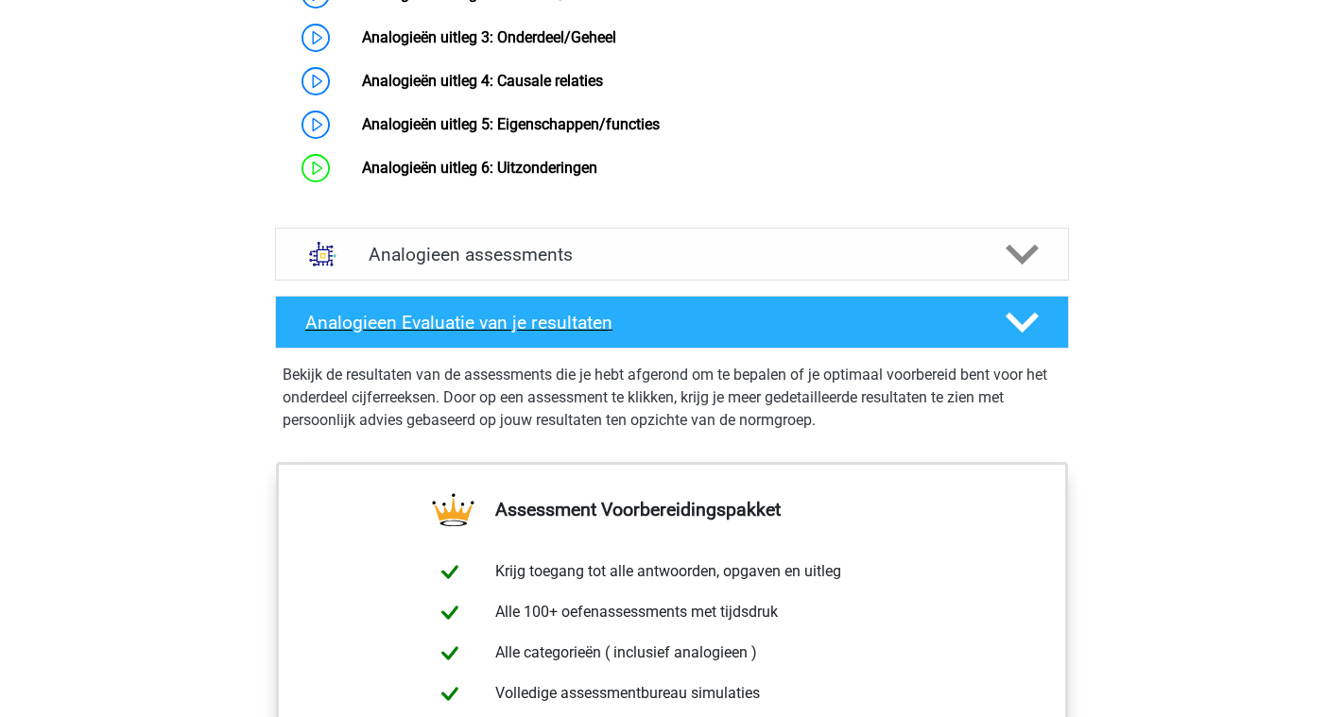
scroll to position [1578, 0]
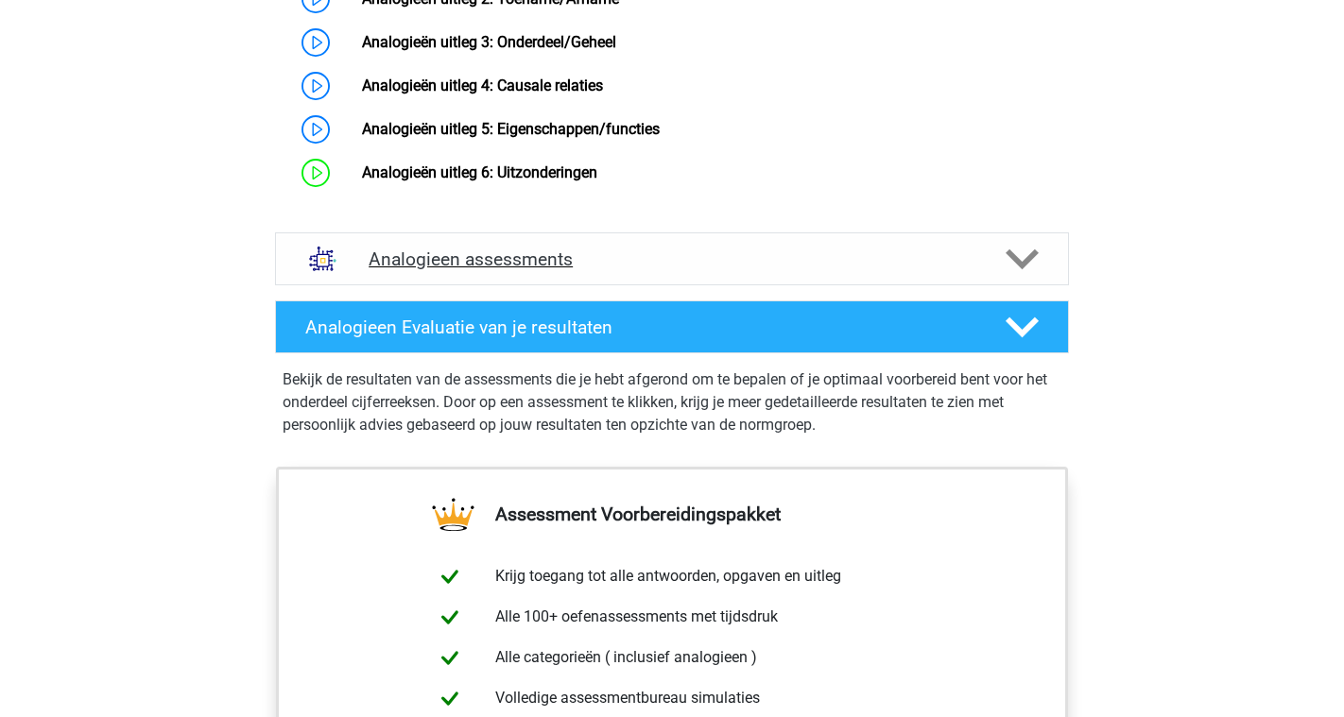
click at [628, 285] on div "Analogieen assessments" at bounding box center [672, 259] width 794 height 53
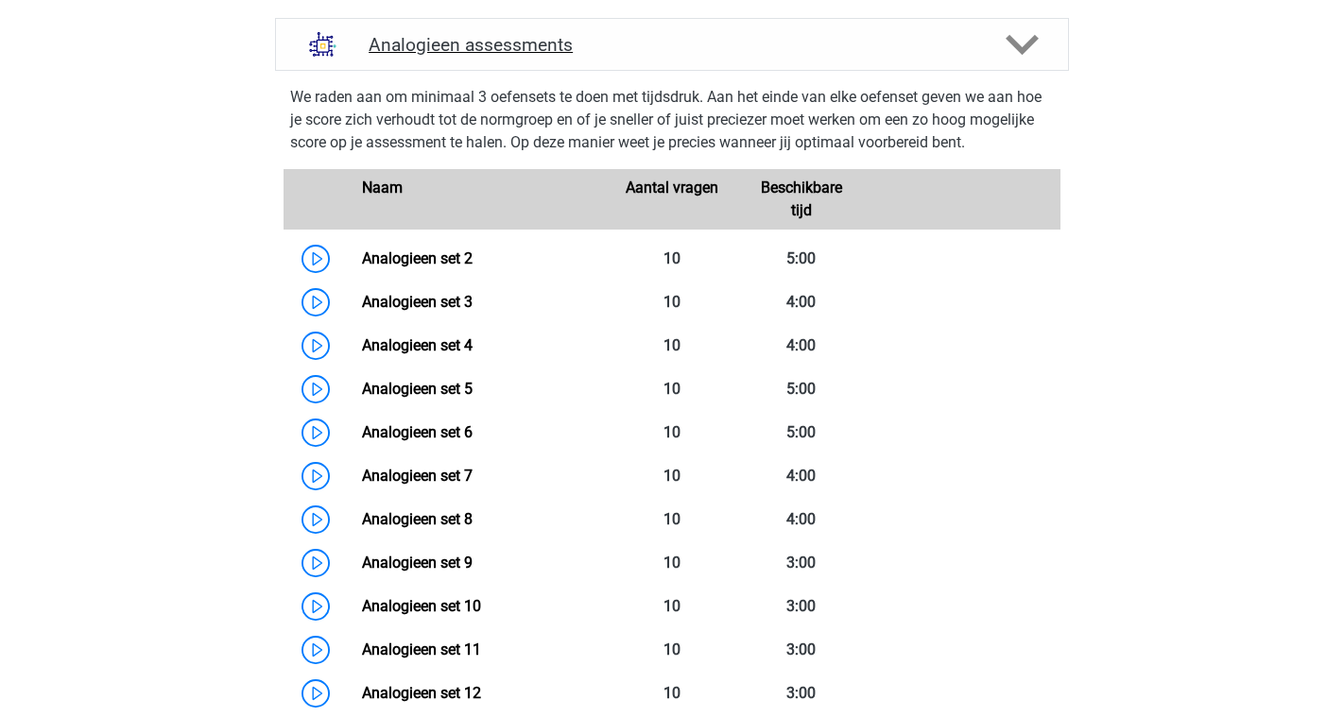
scroll to position [1797, 0]
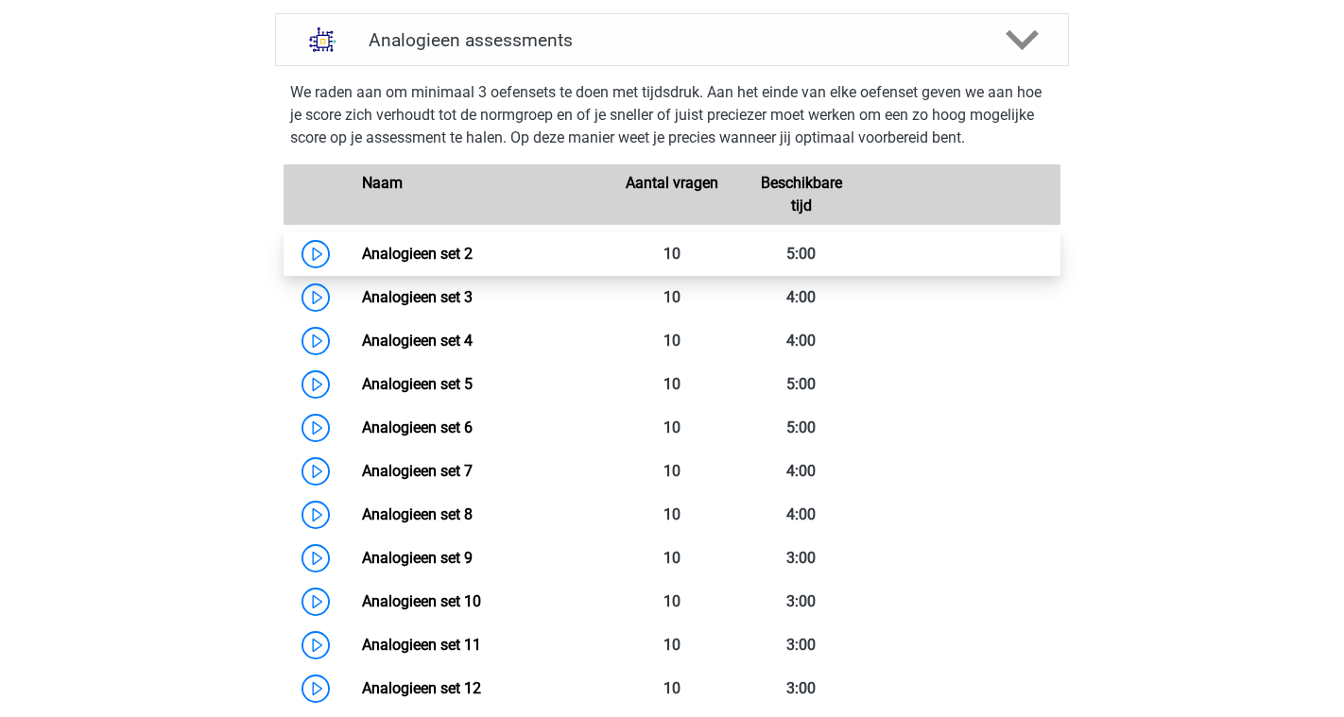
click at [473, 263] on link "Analogieen set 2" at bounding box center [417, 254] width 111 height 18
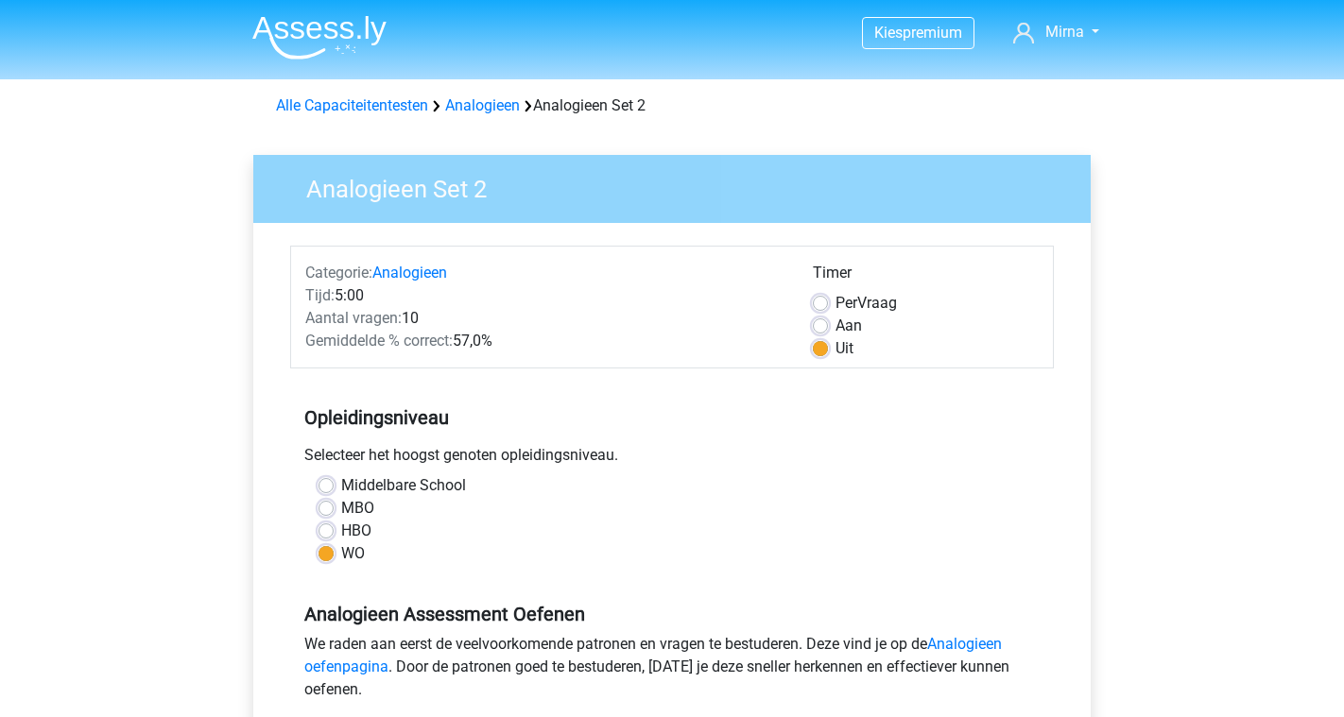
click at [836, 303] on label "Per Vraag" at bounding box center [866, 303] width 61 height 23
click at [819, 303] on input "Per Vraag" at bounding box center [820, 301] width 15 height 19
radio input "true"
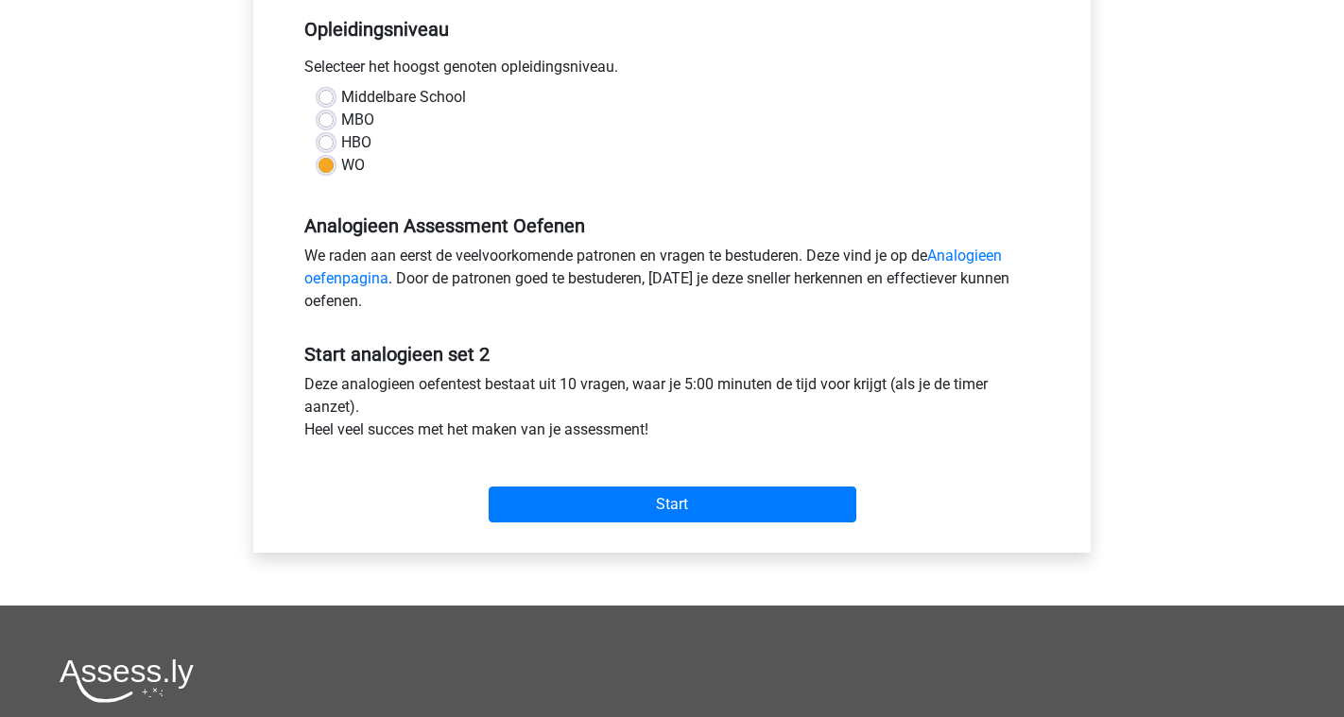
scroll to position [441, 0]
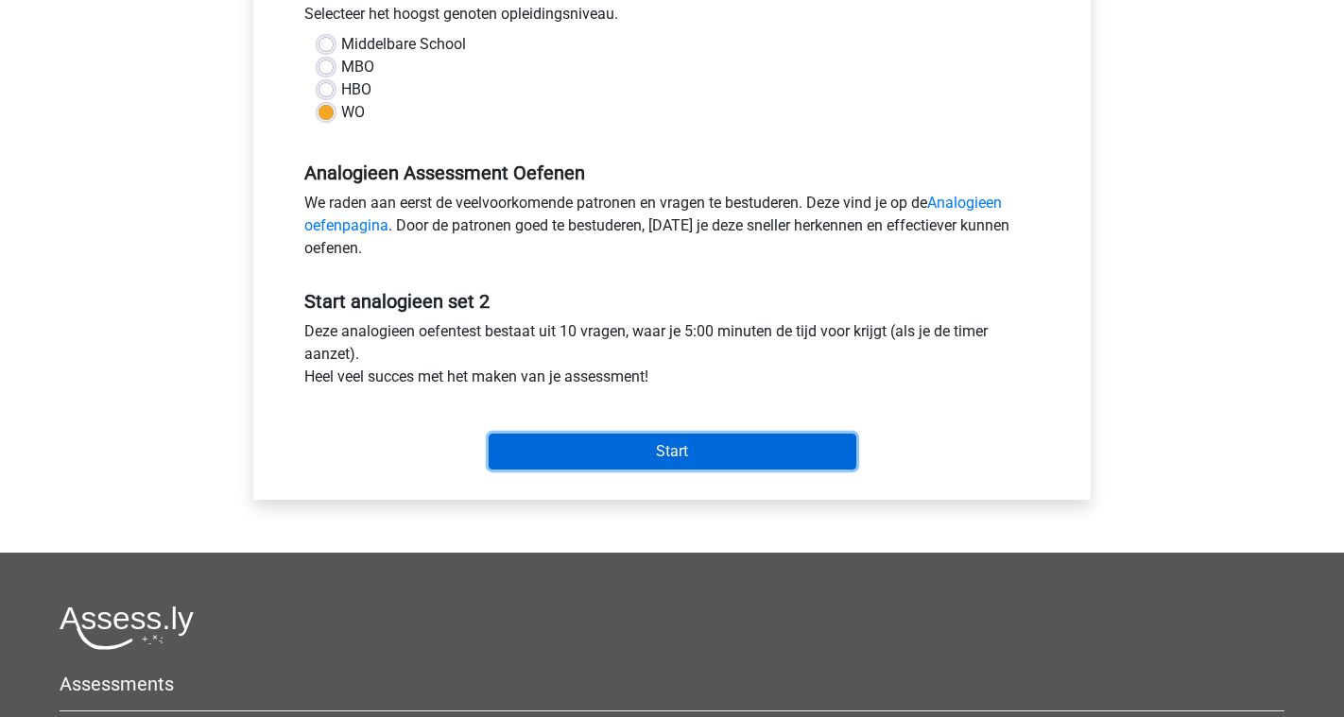
click at [713, 458] on input "Start" at bounding box center [673, 452] width 368 height 36
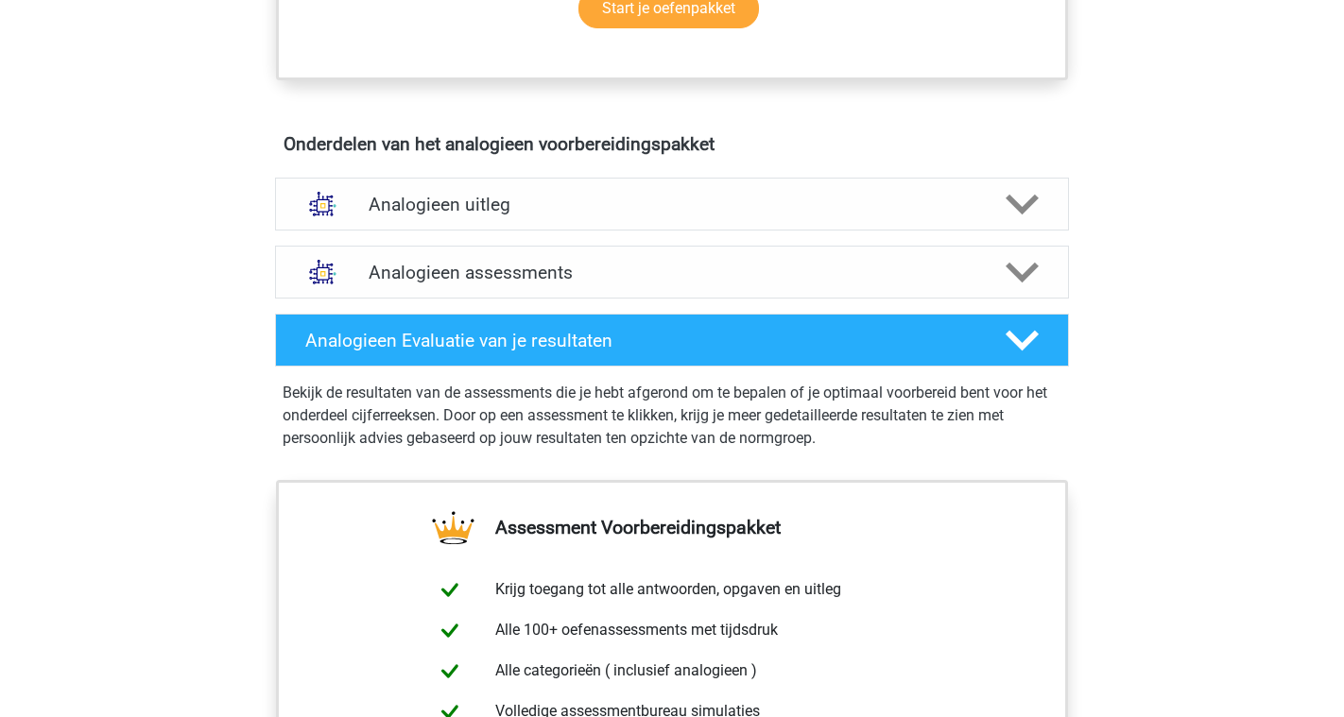
scroll to position [982, 0]
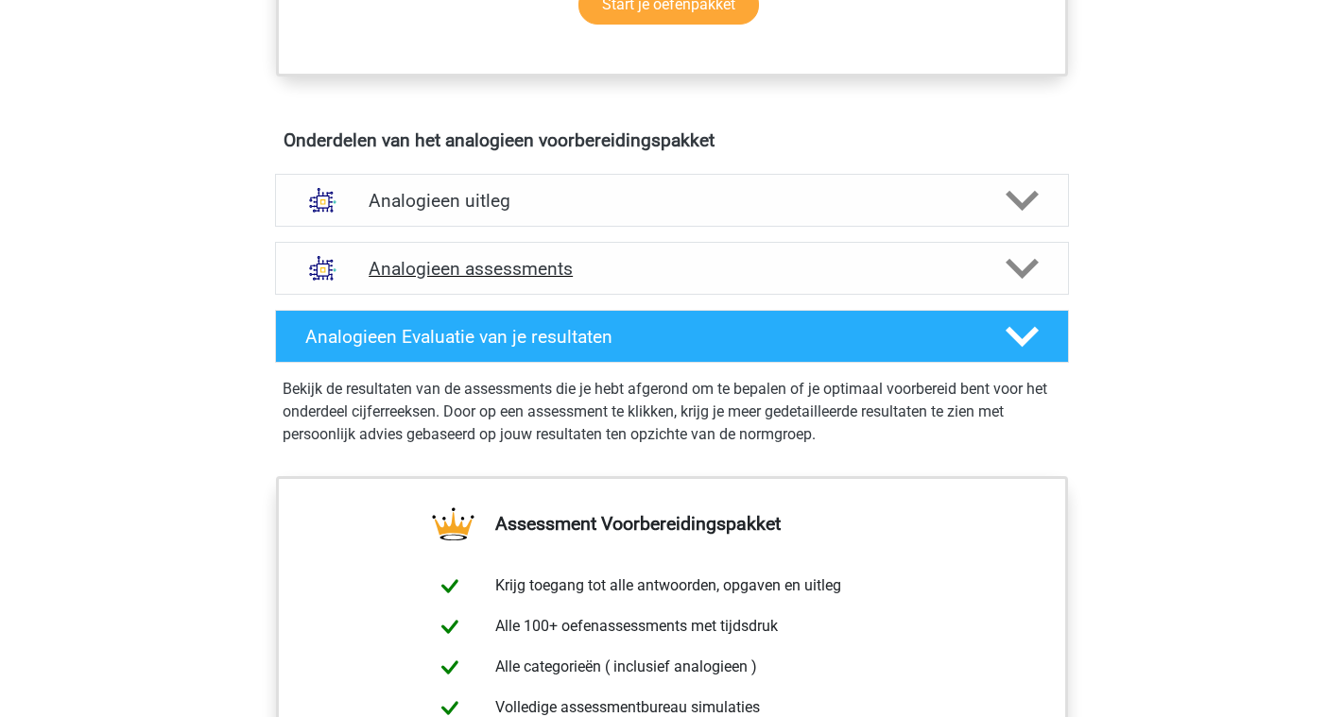
click at [582, 268] on h4 "Analogieen assessments" at bounding box center [672, 269] width 607 height 22
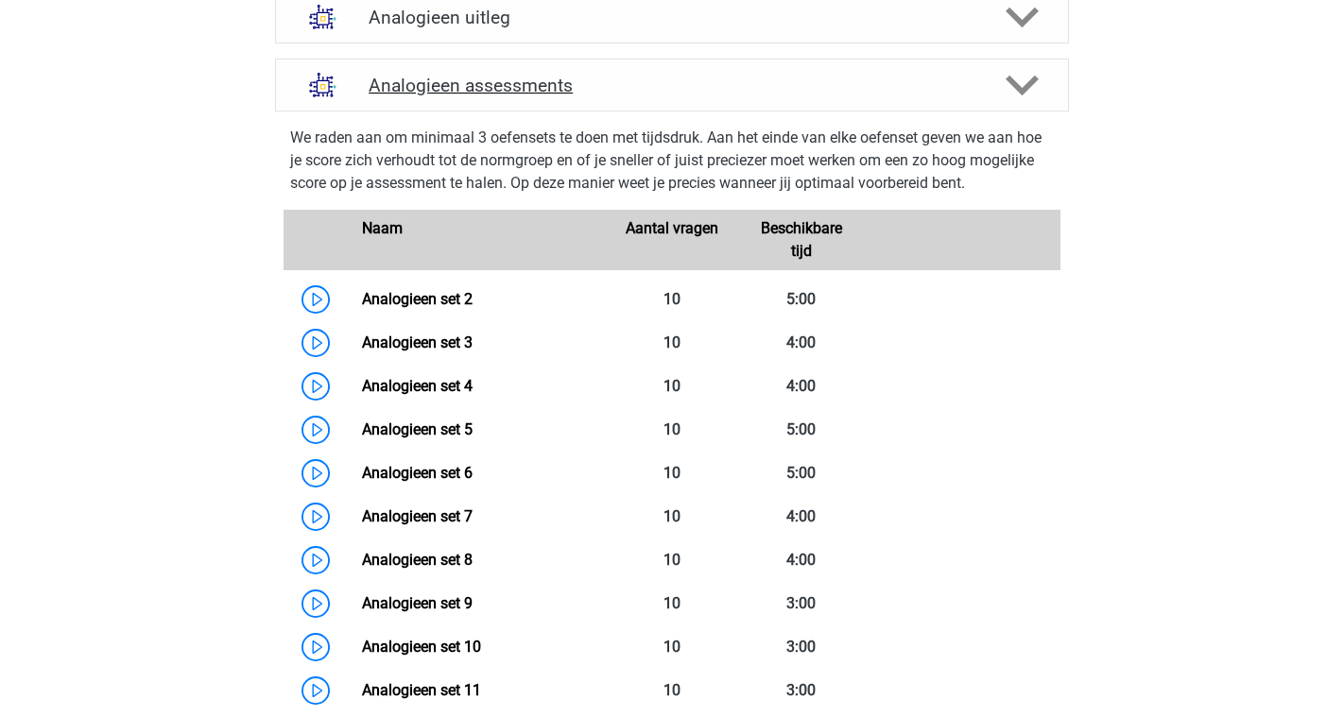
scroll to position [1183, 0]
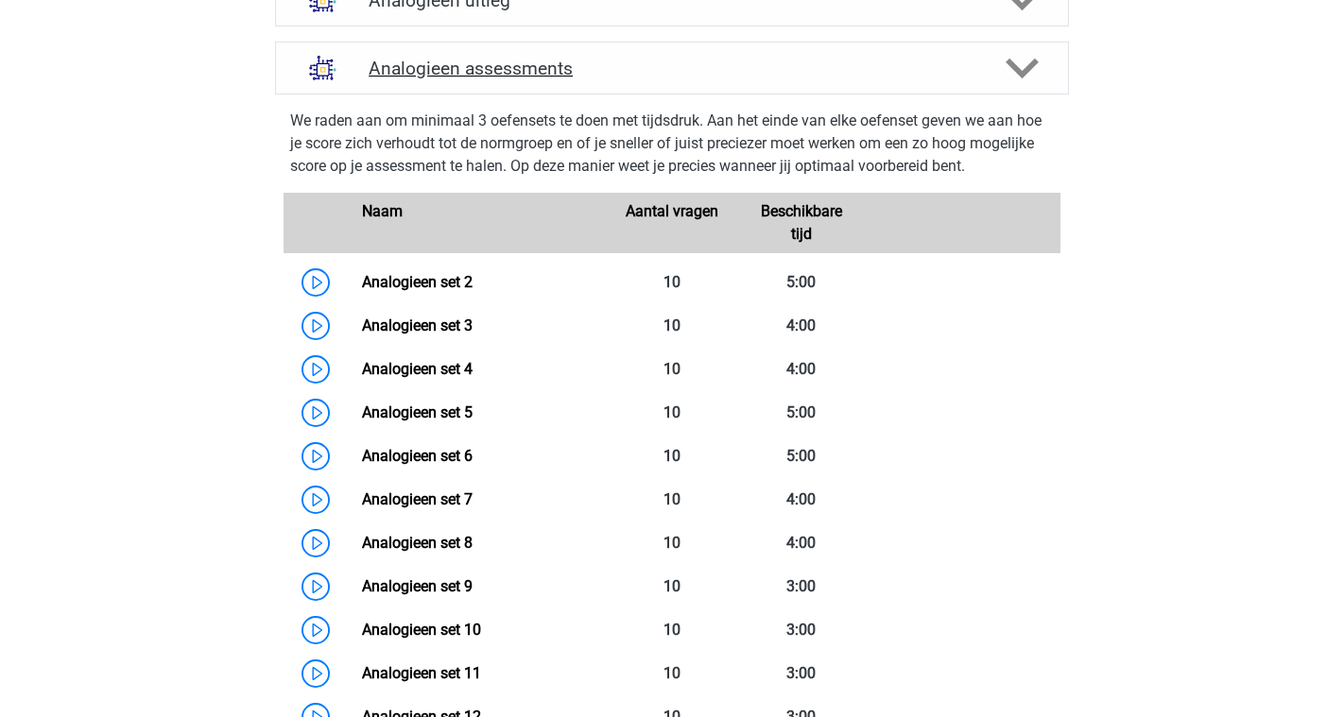
click at [473, 273] on link "Analogieen set 2" at bounding box center [417, 282] width 111 height 18
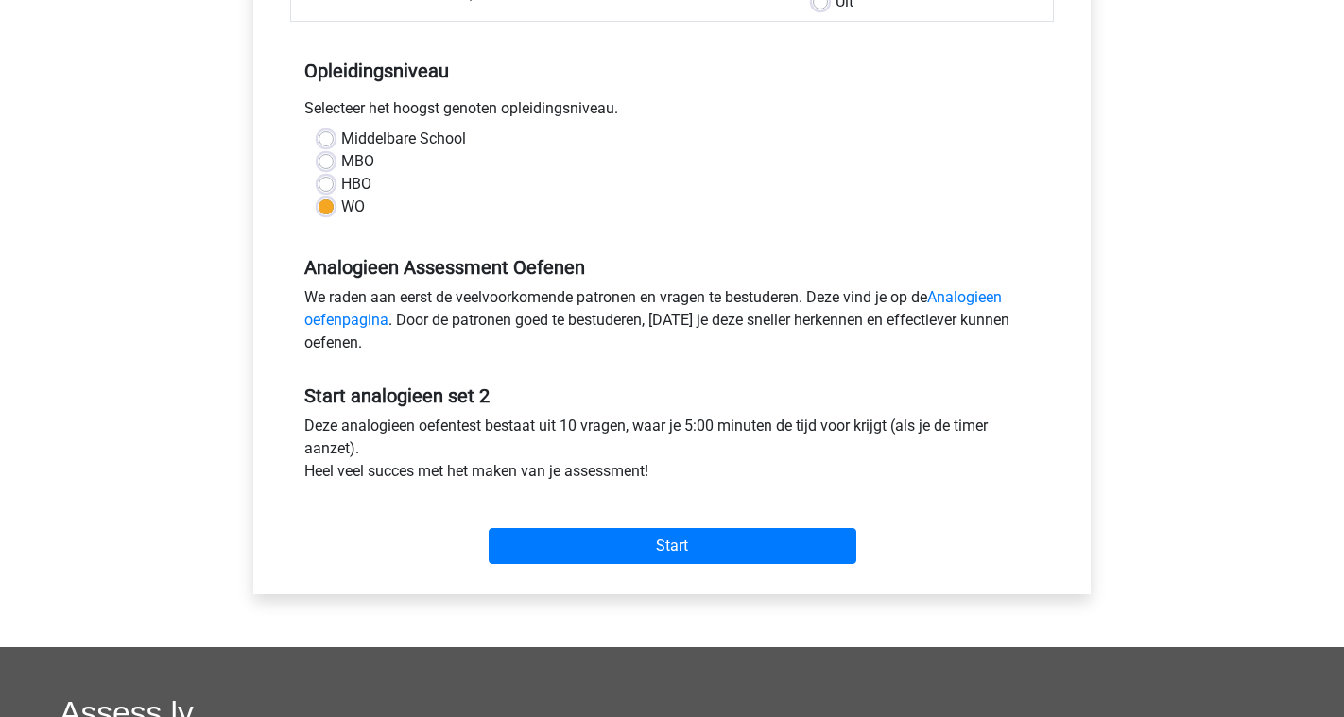
scroll to position [350, 0]
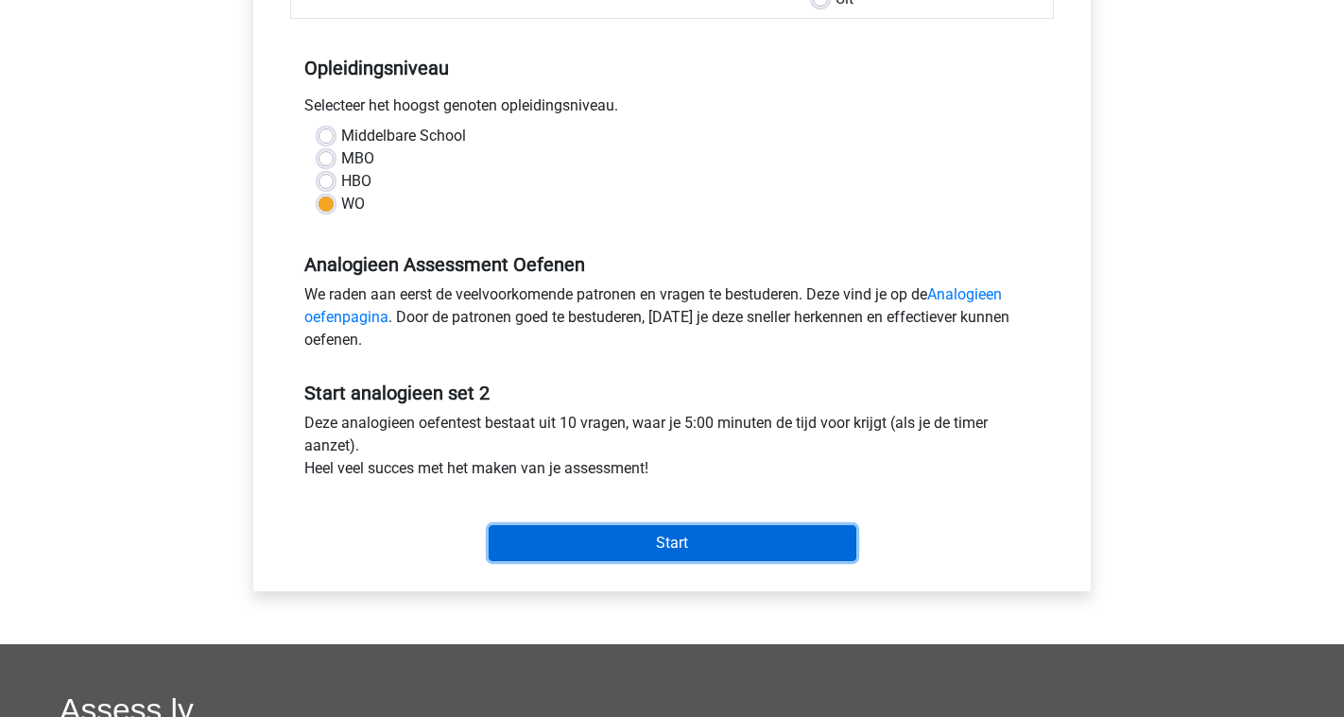
click at [636, 548] on input "Start" at bounding box center [673, 544] width 368 height 36
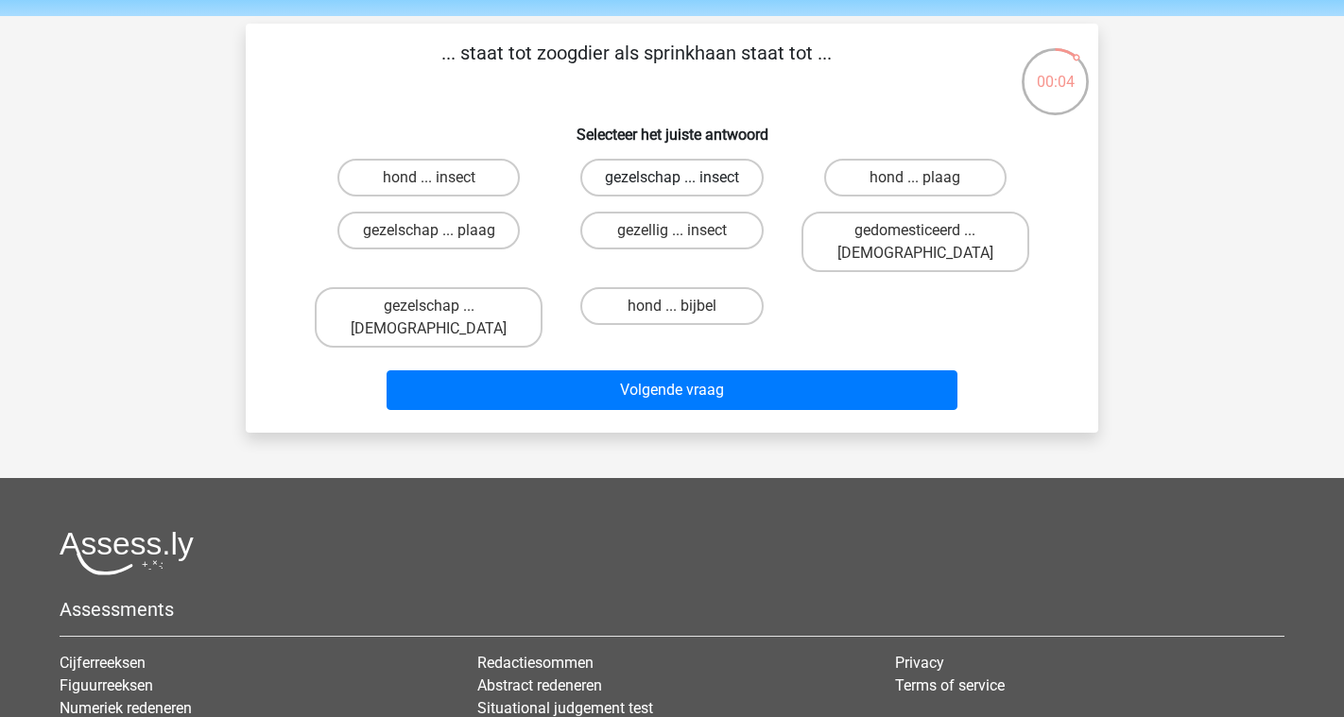
scroll to position [70, 0]
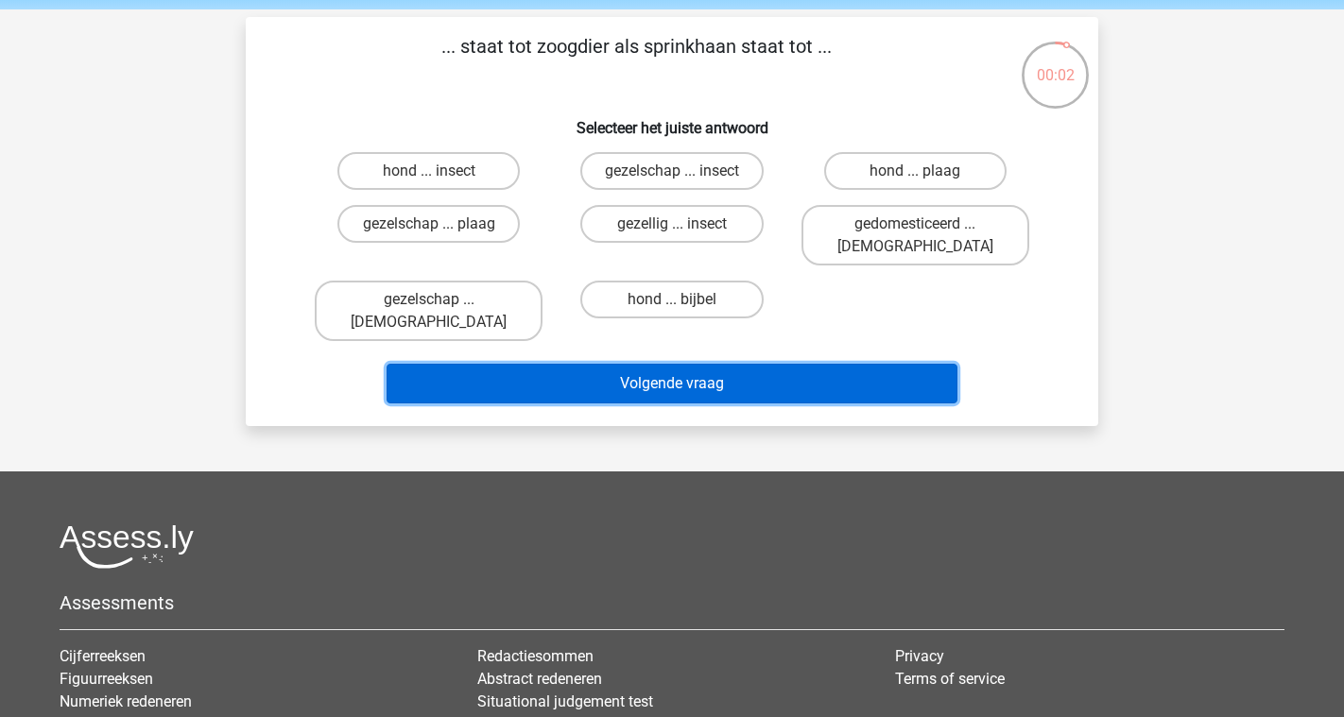
click at [622, 364] on button "Volgende vraag" at bounding box center [673, 384] width 572 height 40
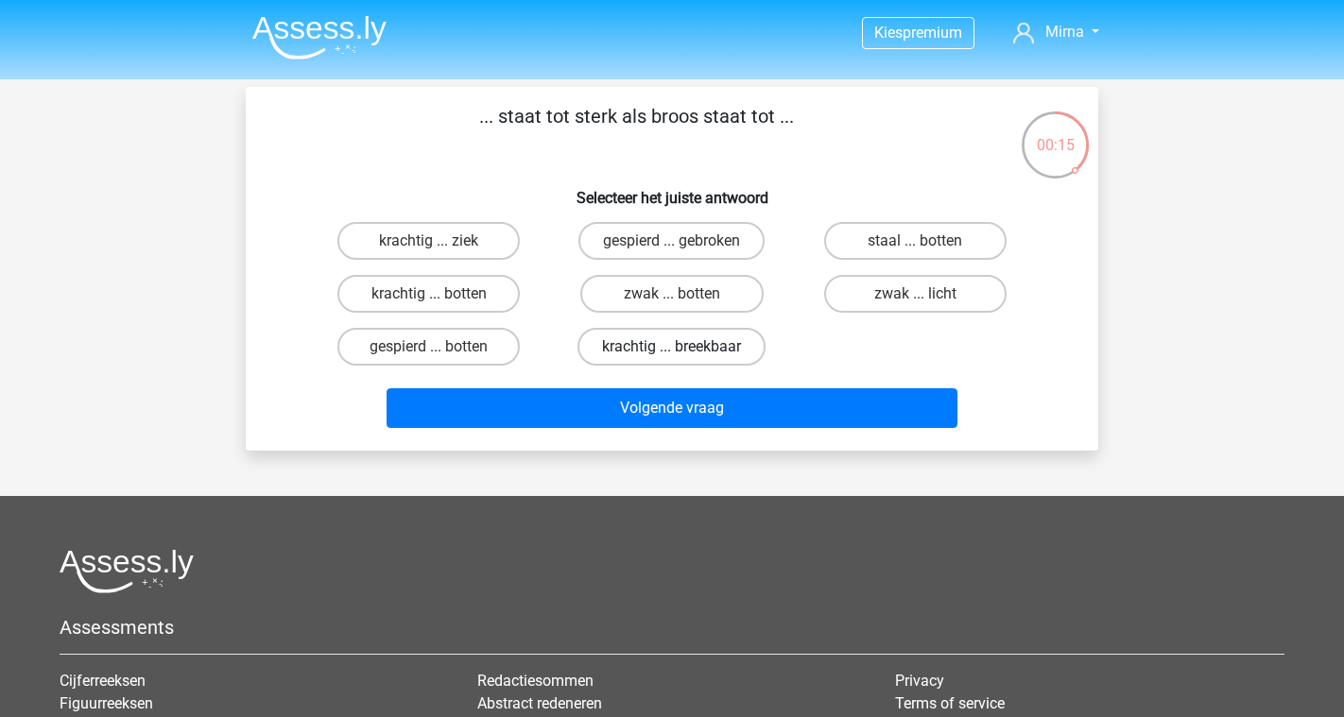
click at [640, 353] on label "krachtig ... breekbaar" at bounding box center [672, 347] width 188 height 38
click at [672, 353] on input "krachtig ... breekbaar" at bounding box center [678, 353] width 12 height 12
radio input "true"
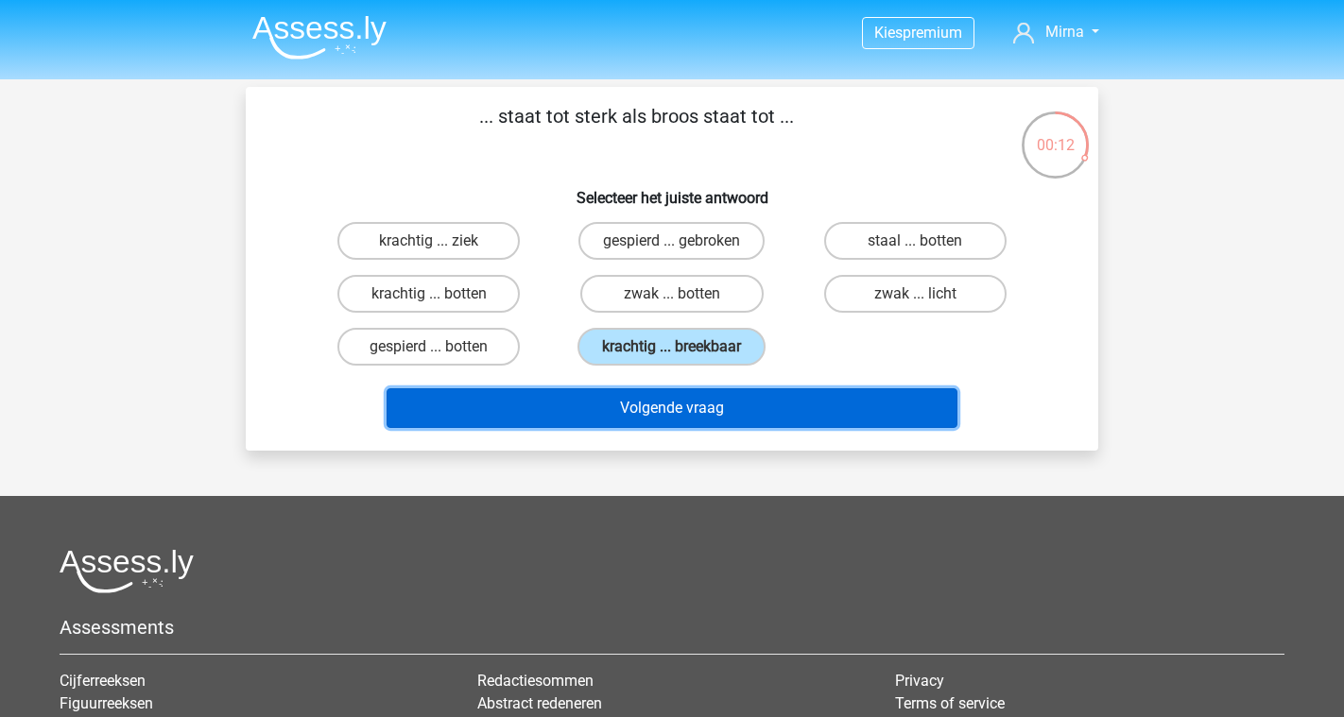
click at [644, 416] on button "Volgende vraag" at bounding box center [673, 409] width 572 height 40
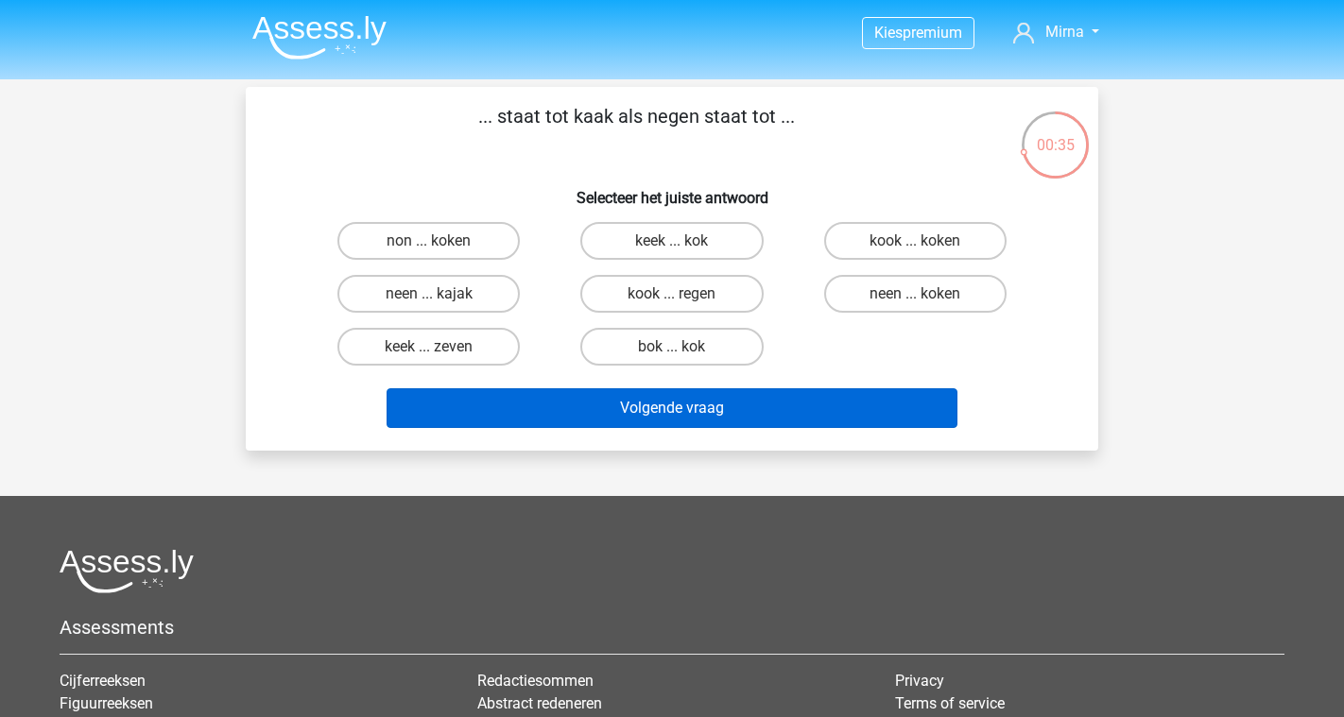
click at [649, 402] on button "Volgende vraag" at bounding box center [673, 409] width 572 height 40
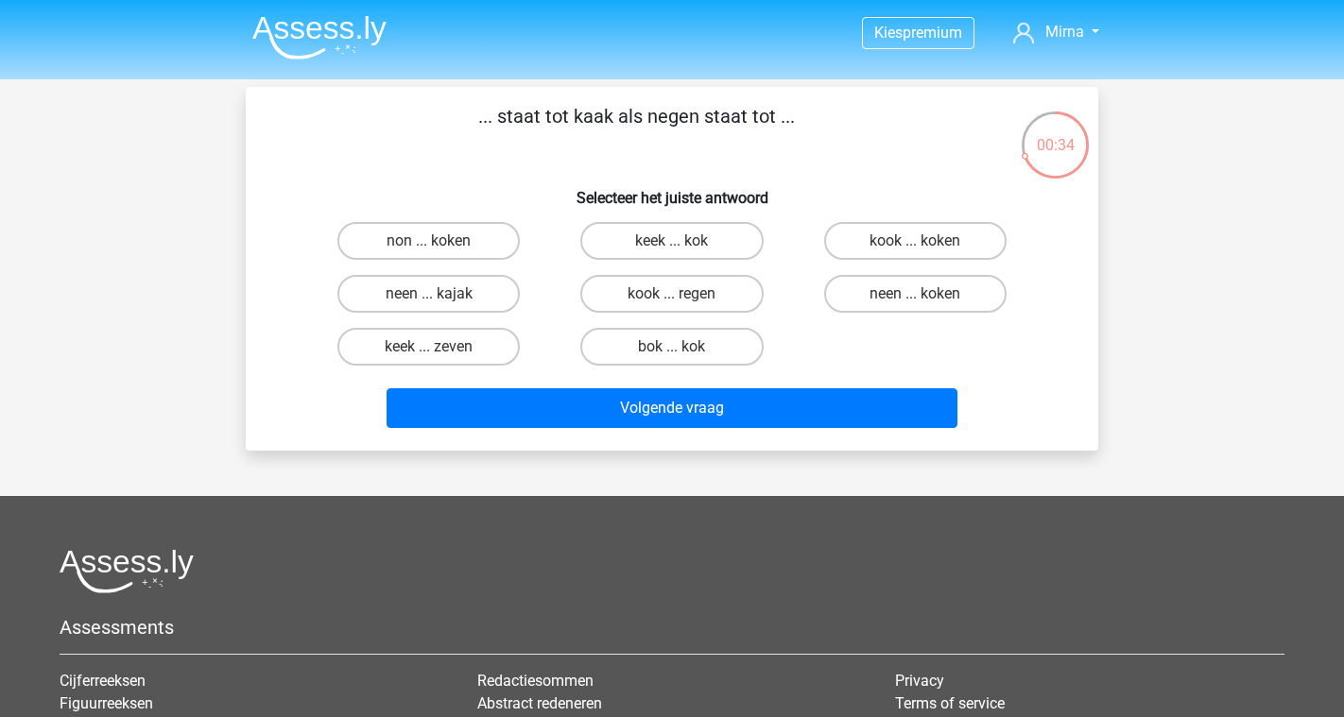
click at [832, 317] on div "neen ... koken" at bounding box center [915, 294] width 243 height 53
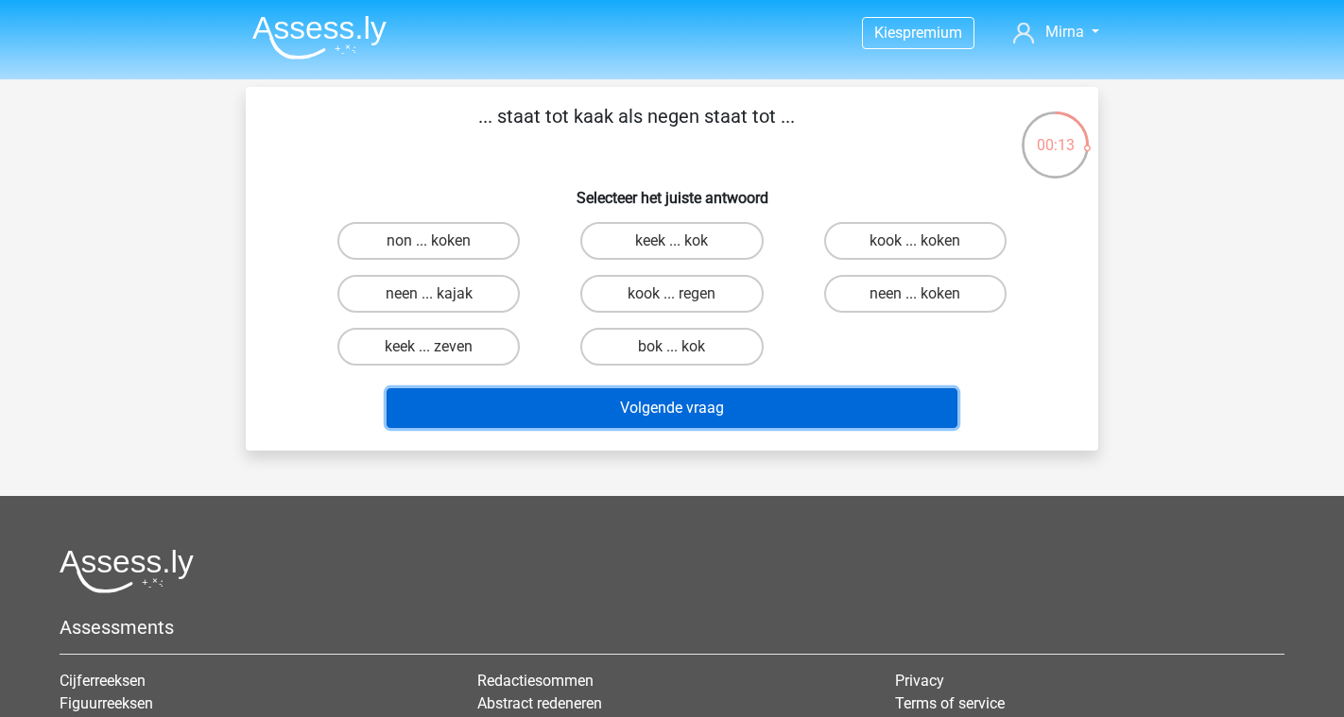
click at [652, 397] on button "Volgende vraag" at bounding box center [673, 409] width 572 height 40
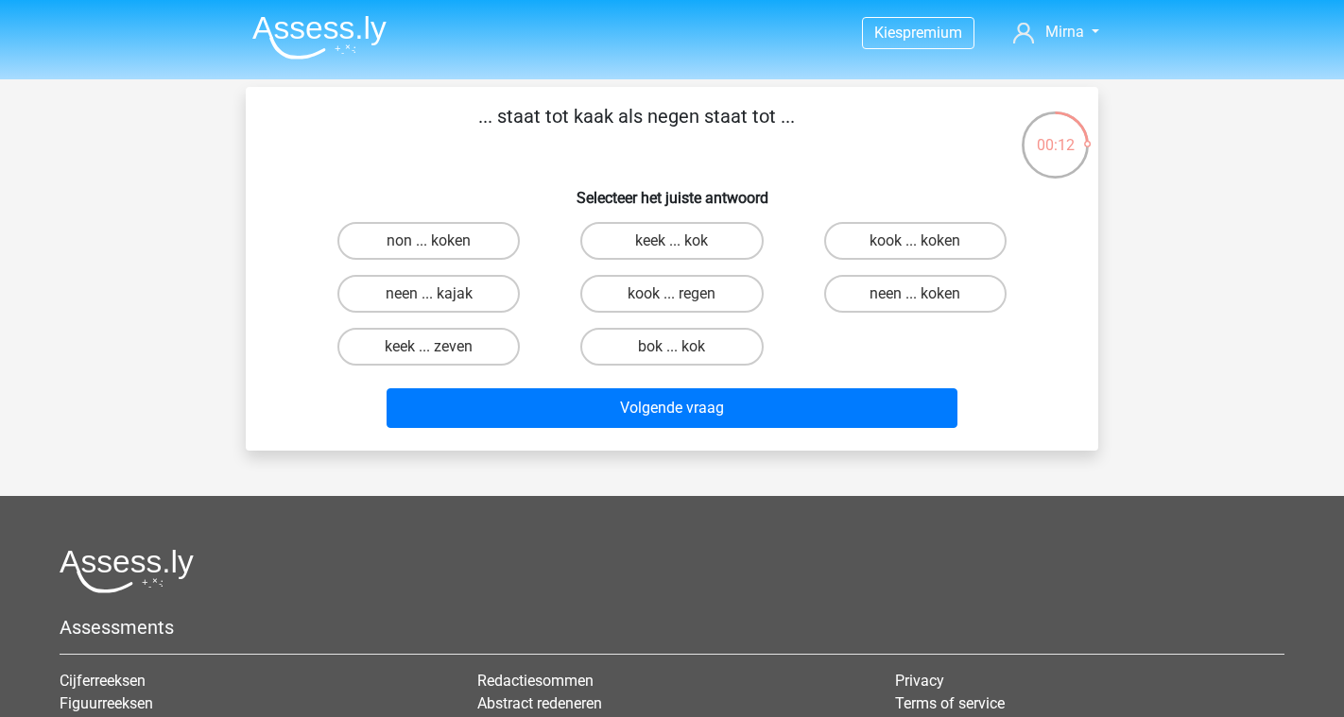
click at [374, 81] on div "Kies premium Mirna zwart.mirna@gmail.com" at bounding box center [672, 497] width 1344 height 995
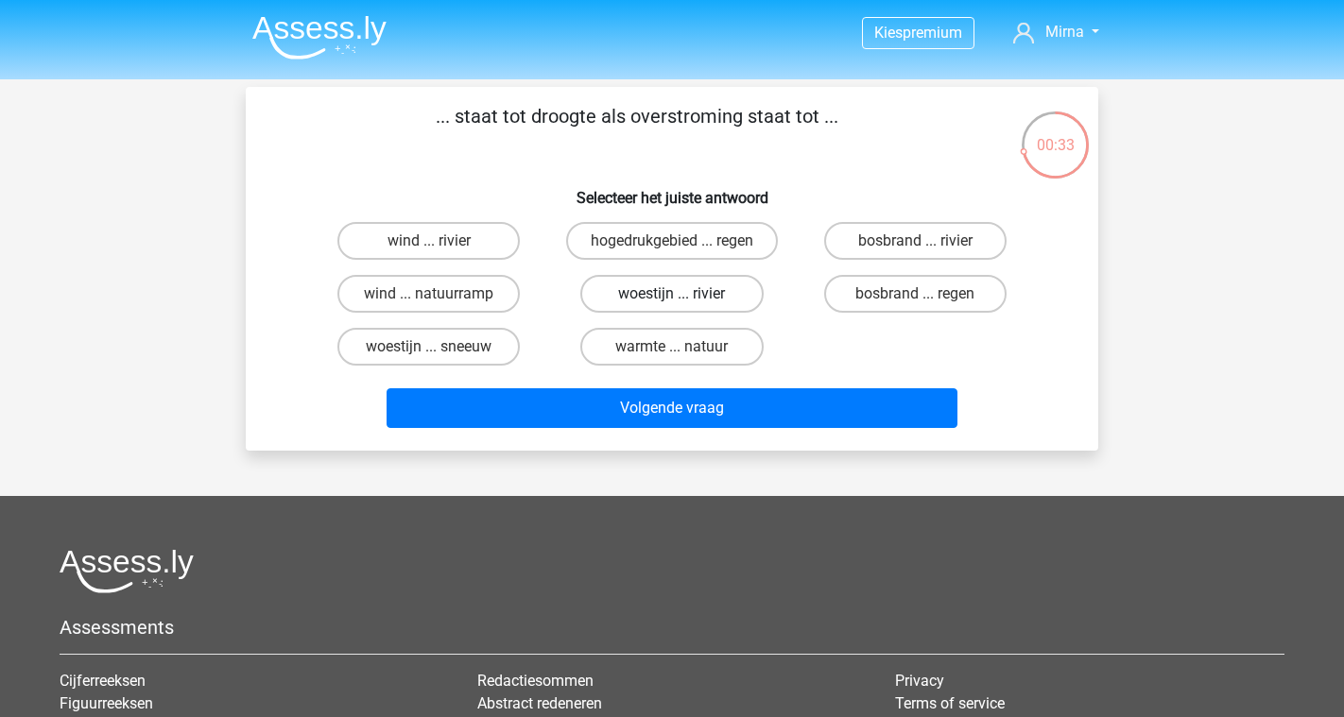
click at [669, 303] on label "woestijn ... rivier" at bounding box center [671, 294] width 182 height 38
click at [672, 303] on input "woestijn ... rivier" at bounding box center [678, 300] width 12 height 12
radio input "true"
click at [905, 300] on label "bosbrand ... regen" at bounding box center [915, 294] width 182 height 38
click at [915, 300] on input "bosbrand ... regen" at bounding box center [921, 300] width 12 height 12
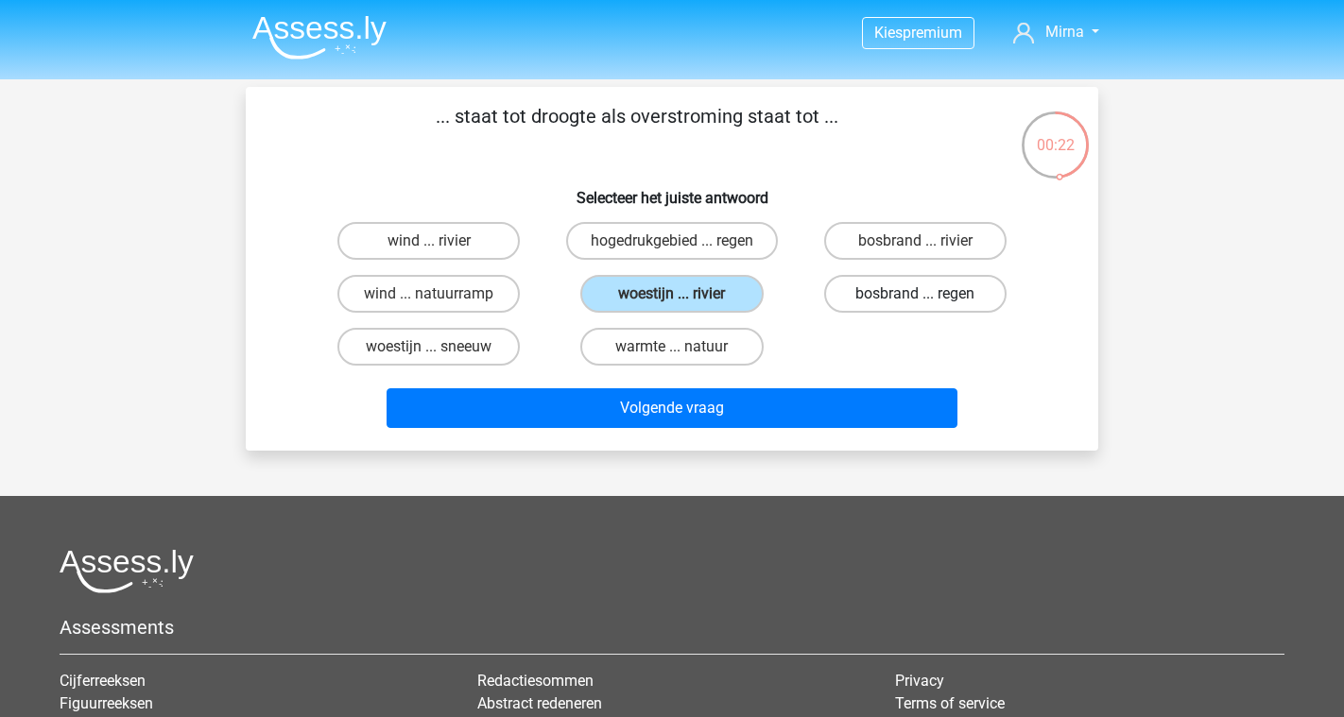
radio input "true"
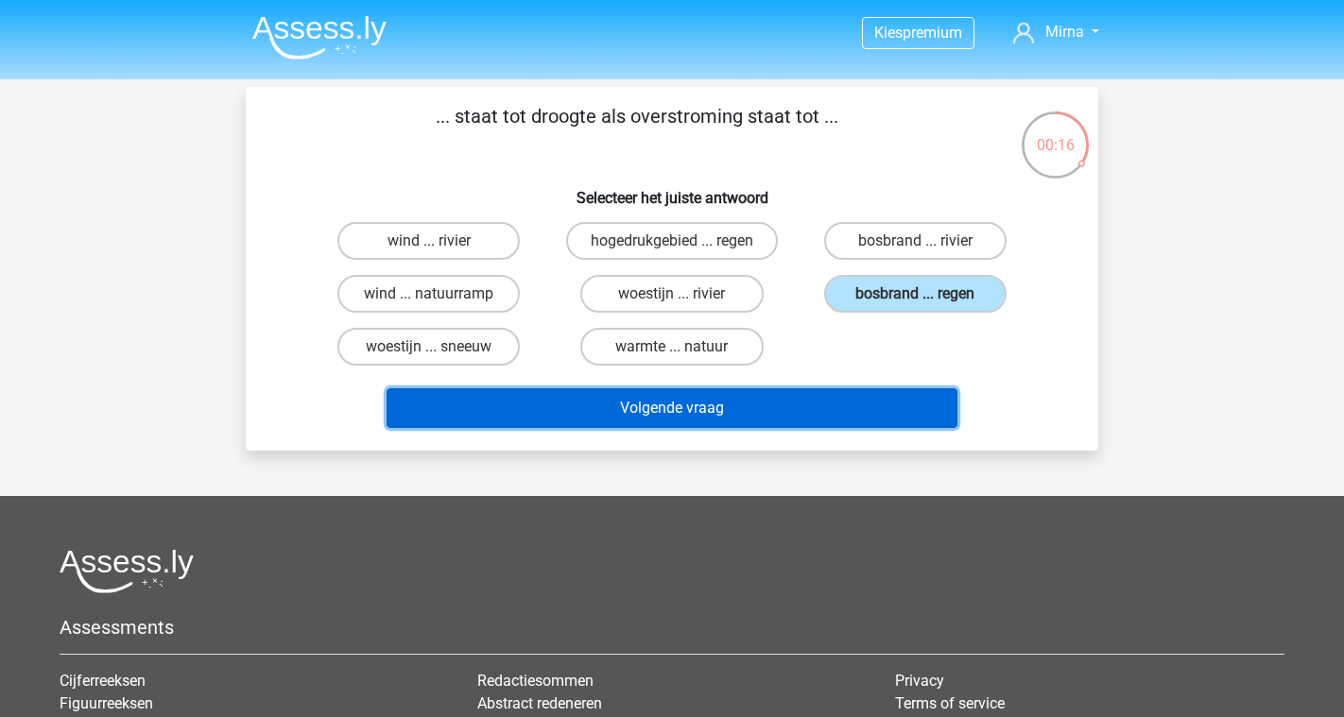
click at [734, 416] on button "Volgende vraag" at bounding box center [673, 409] width 572 height 40
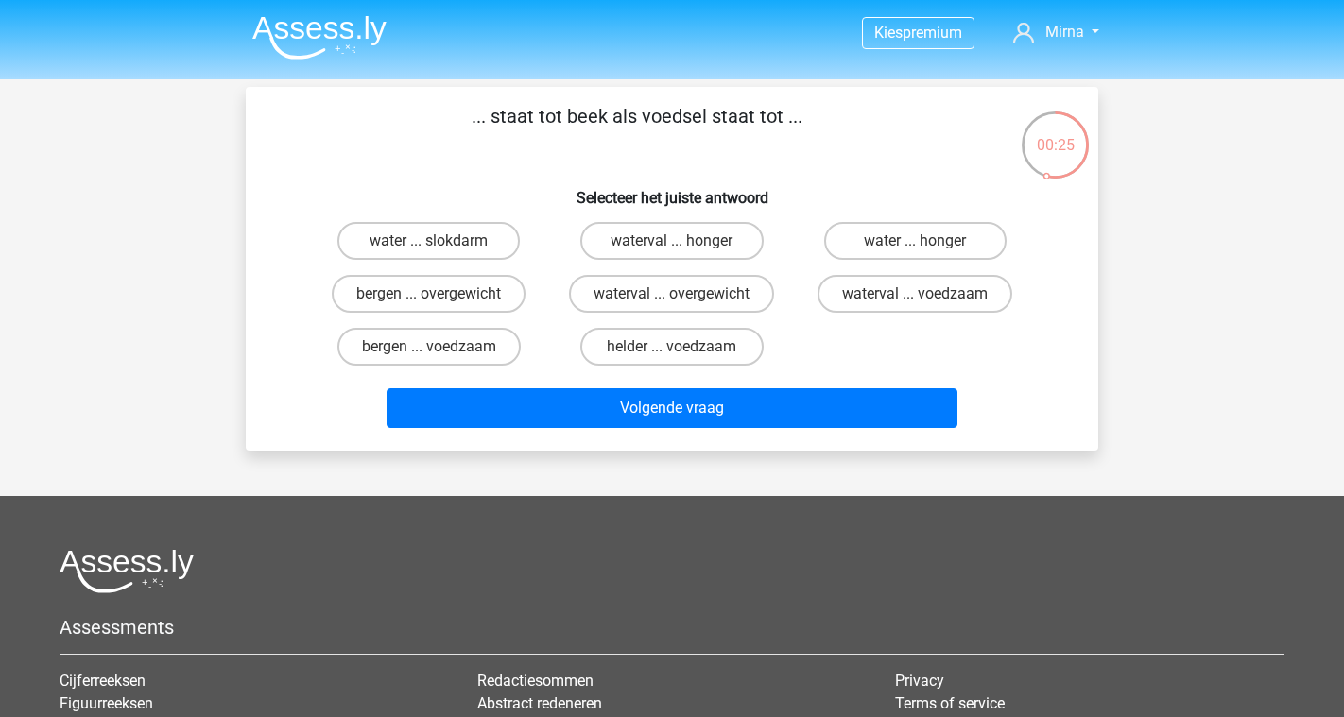
click at [326, 34] on img at bounding box center [319, 37] width 134 height 44
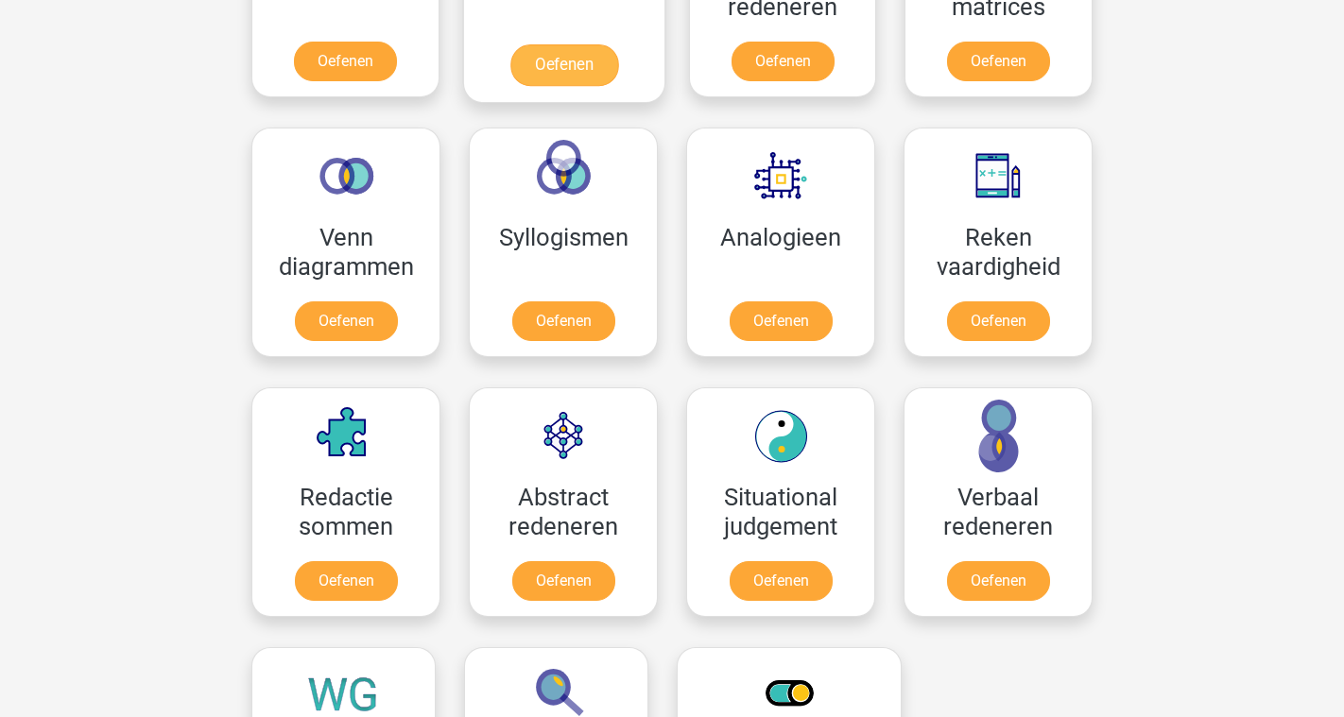
scroll to position [1040, 0]
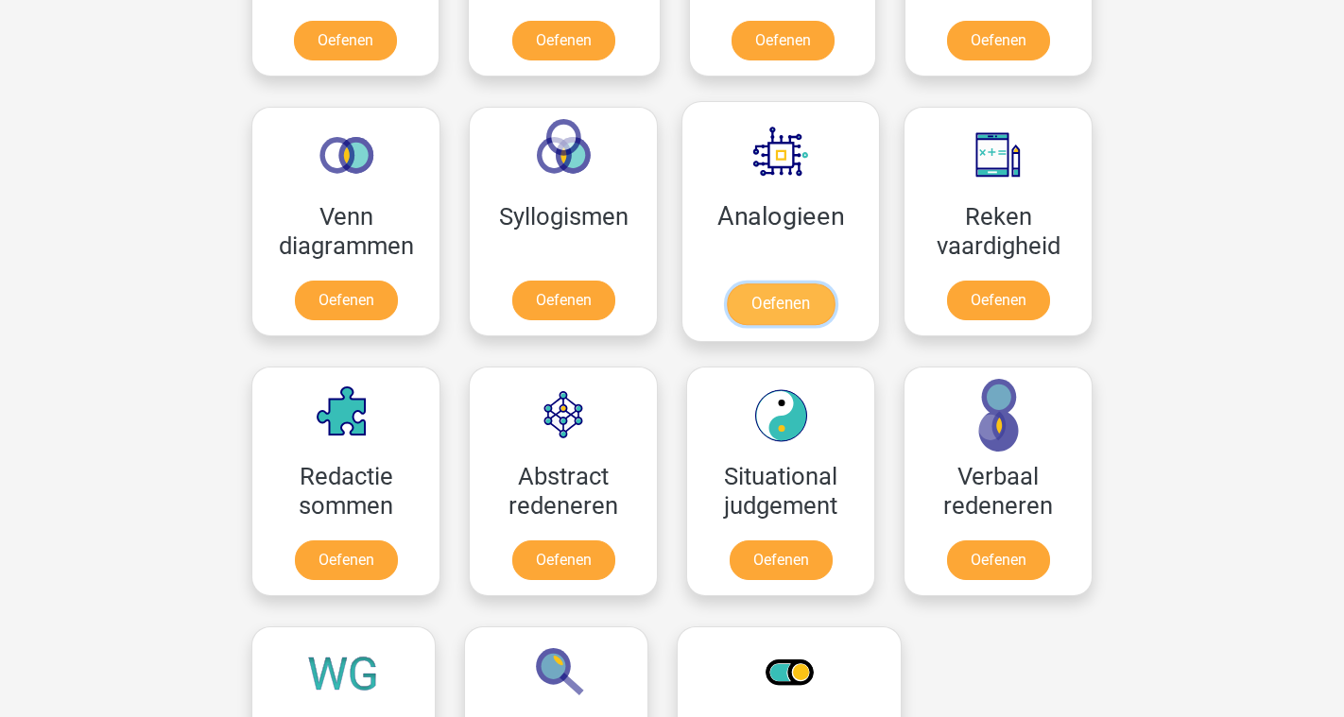
click at [783, 313] on link "Oefenen" at bounding box center [781, 305] width 108 height 42
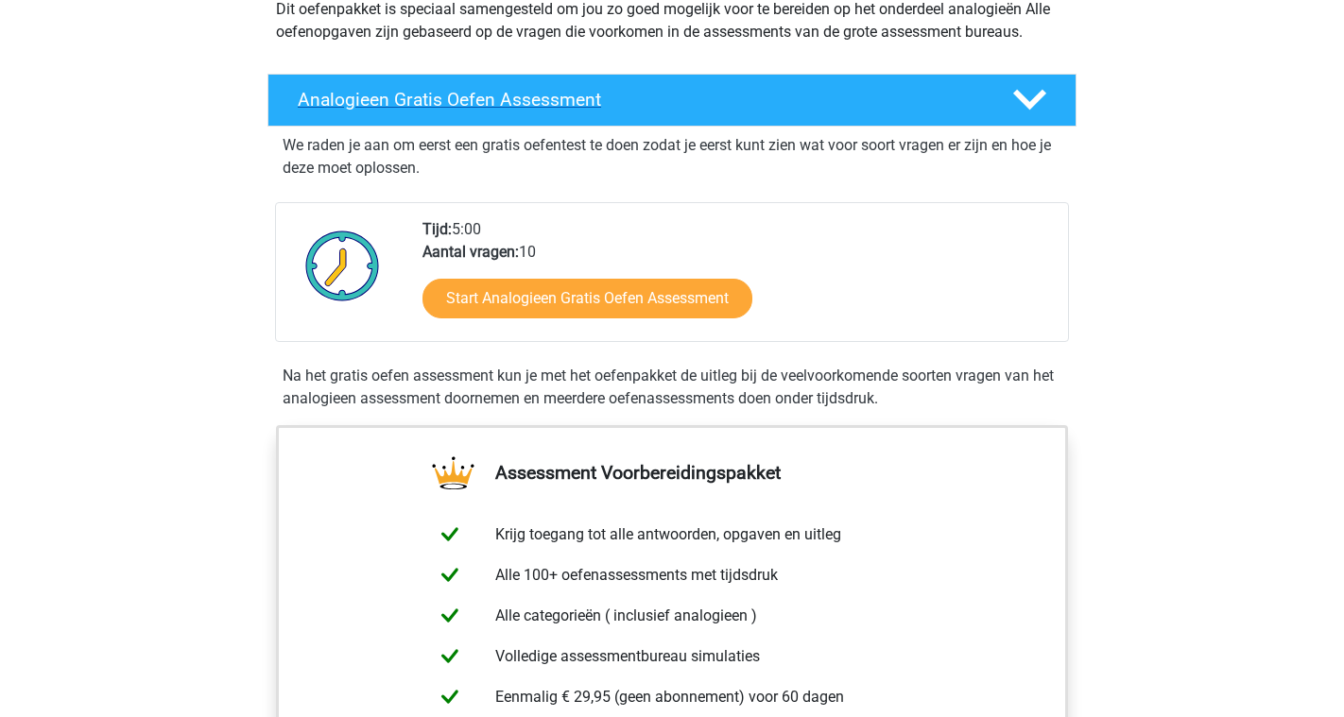
scroll to position [240, 0]
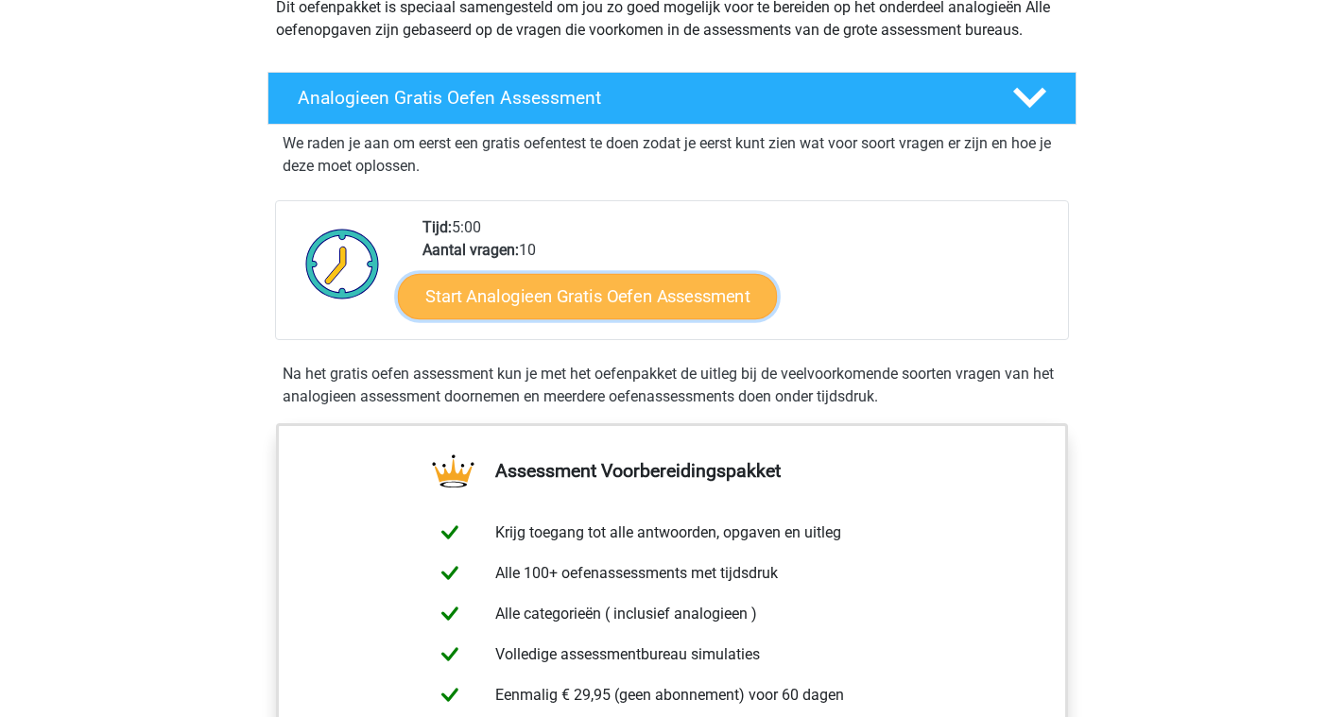
click at [584, 290] on link "Start Analogieen Gratis Oefen Assessment" at bounding box center [587, 295] width 379 height 45
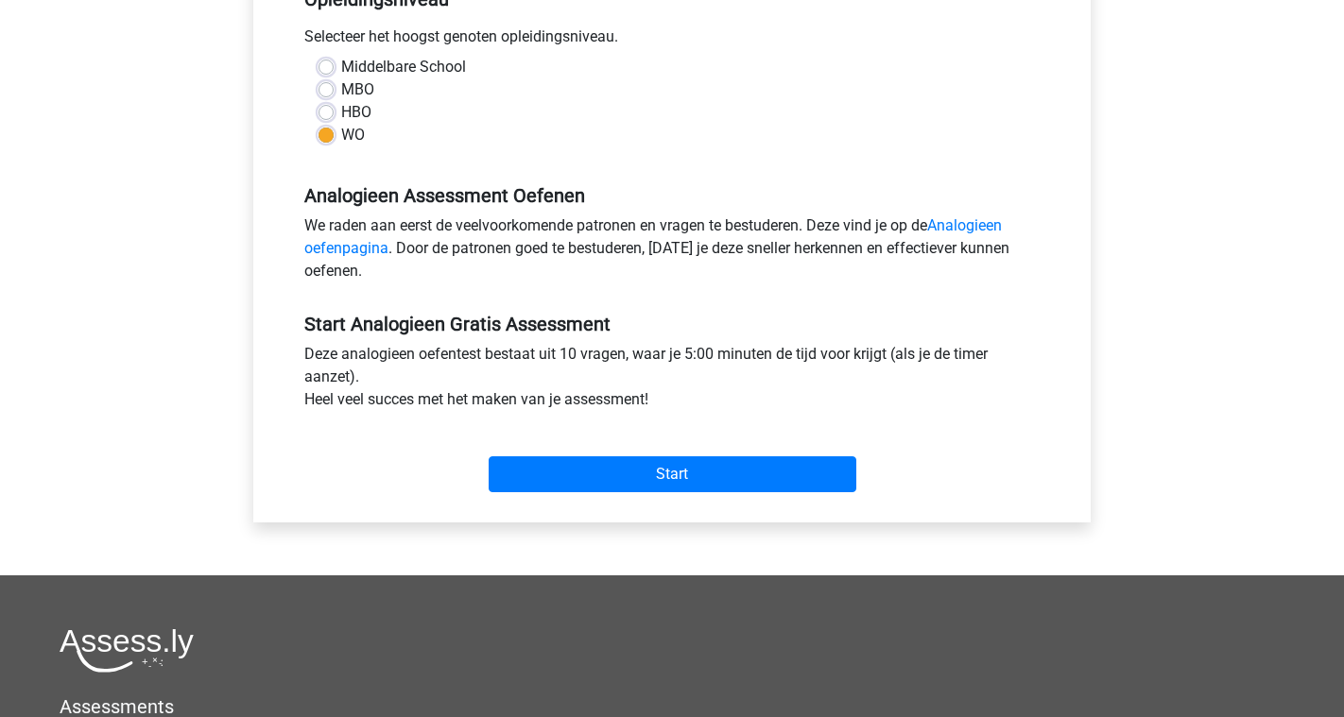
scroll to position [421, 0]
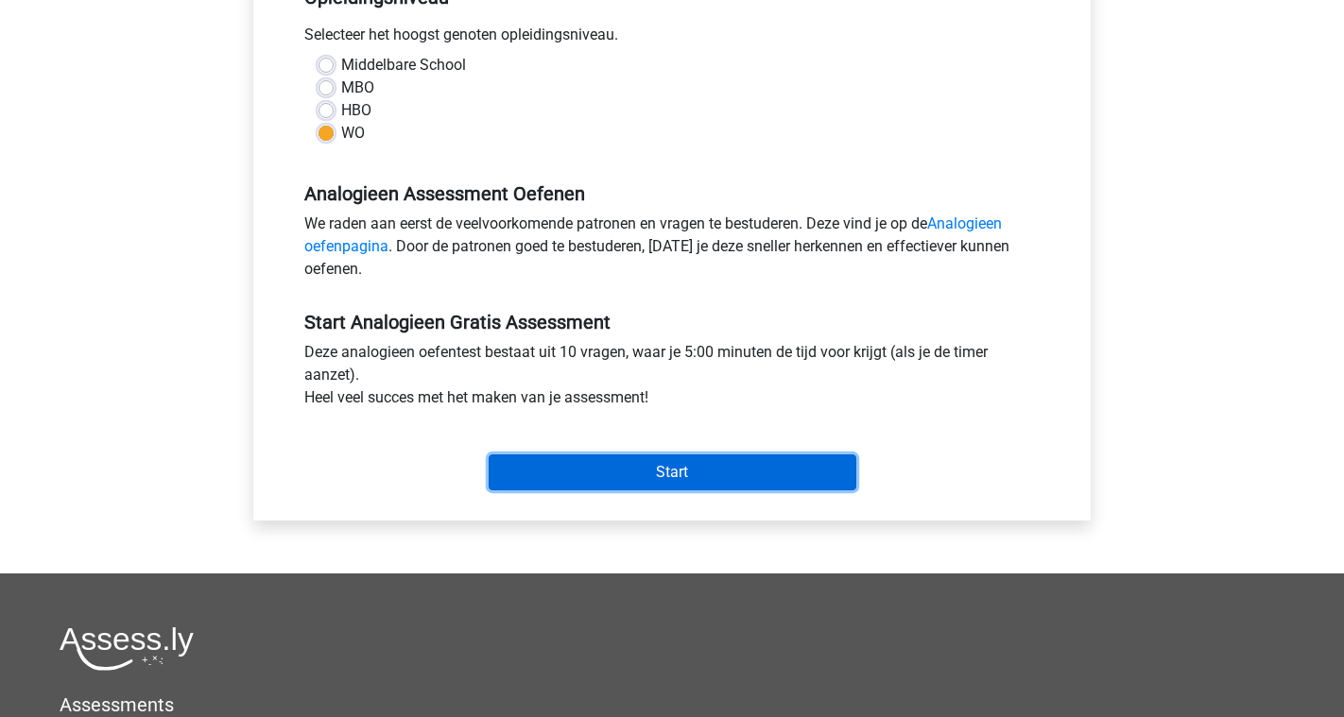
click at [652, 479] on input "Start" at bounding box center [673, 473] width 368 height 36
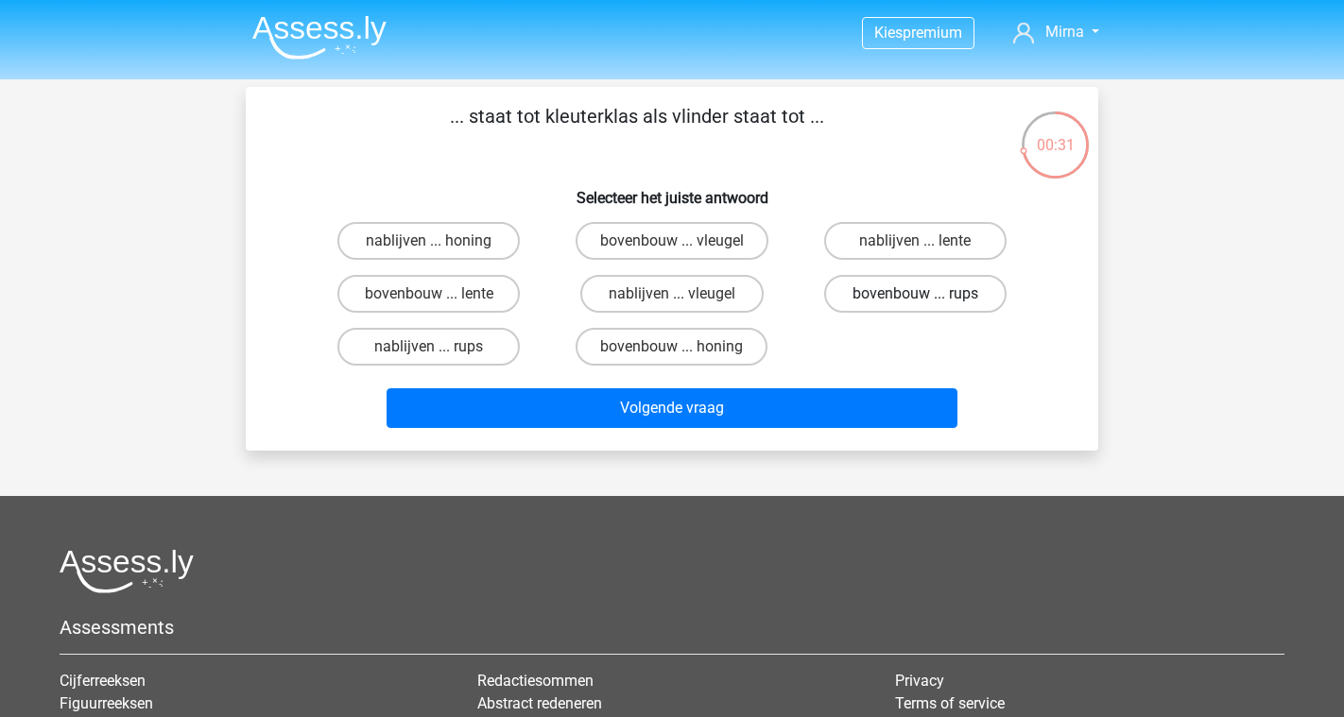
click at [914, 299] on label "bovenbouw ... rups" at bounding box center [915, 294] width 182 height 38
click at [915, 299] on input "bovenbouw ... rups" at bounding box center [921, 300] width 12 height 12
radio input "true"
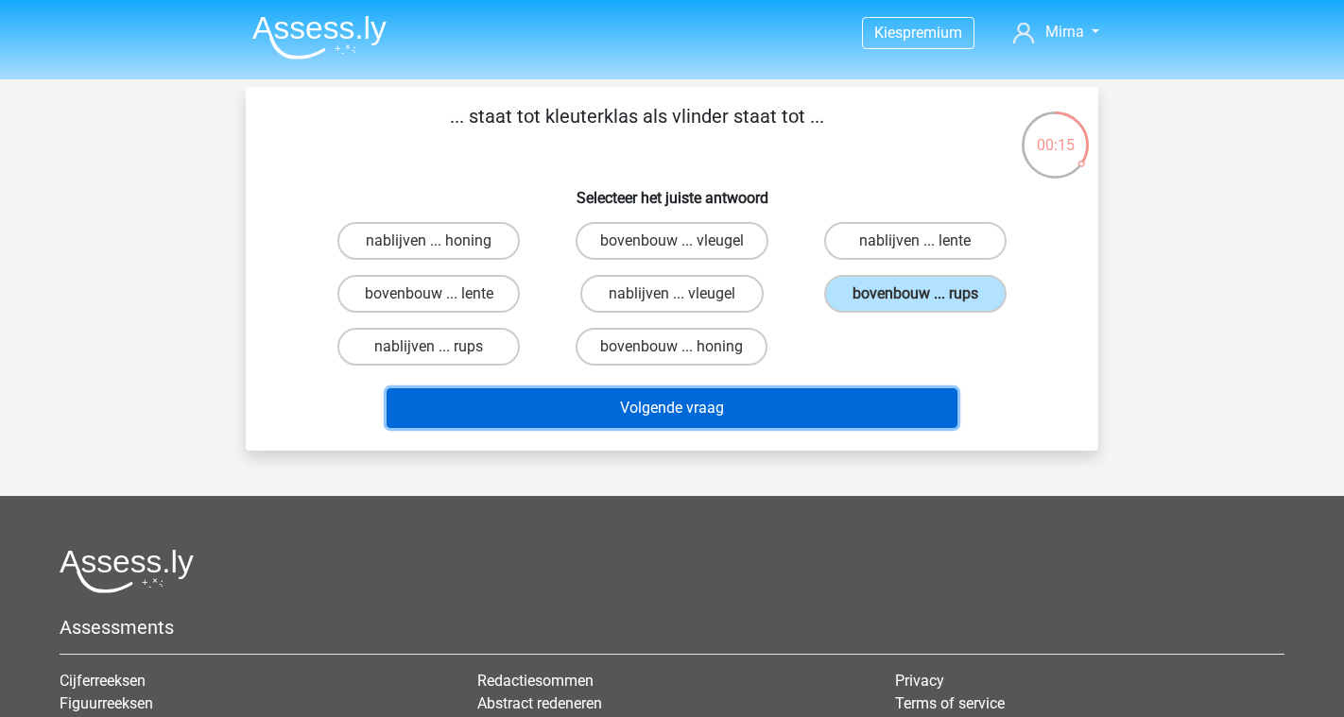
click at [697, 408] on button "Volgende vraag" at bounding box center [673, 409] width 572 height 40
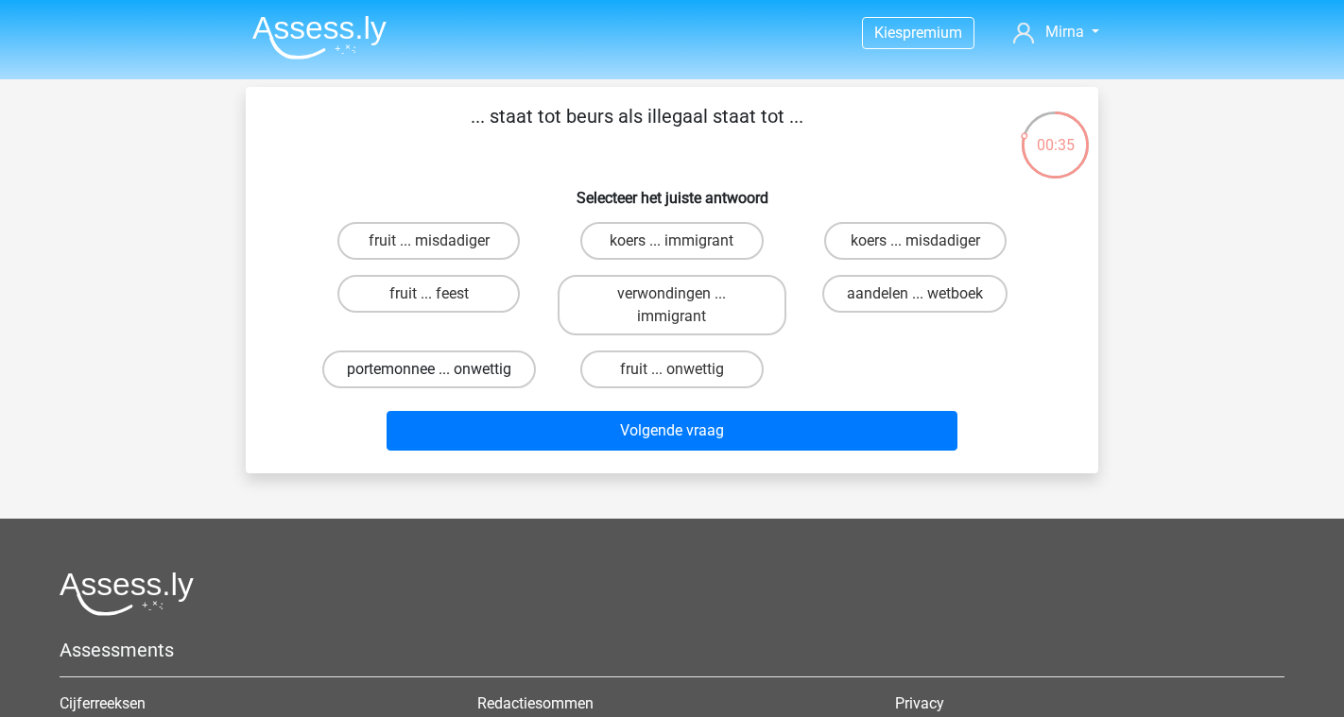
click at [475, 373] on label "portemonnee ... onwettig" at bounding box center [429, 370] width 214 height 38
click at [441, 373] on input "portemonnee ... onwettig" at bounding box center [435, 376] width 12 height 12
radio input "true"
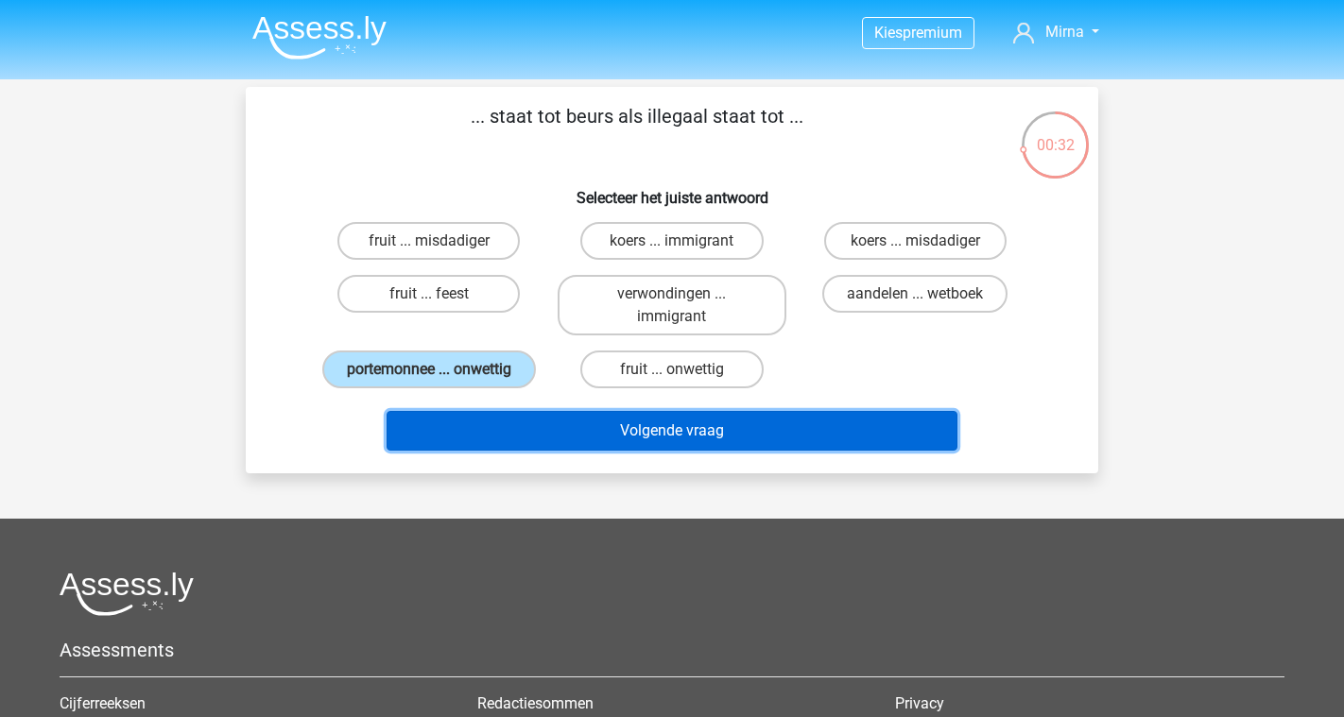
click at [590, 451] on button "Volgende vraag" at bounding box center [673, 431] width 572 height 40
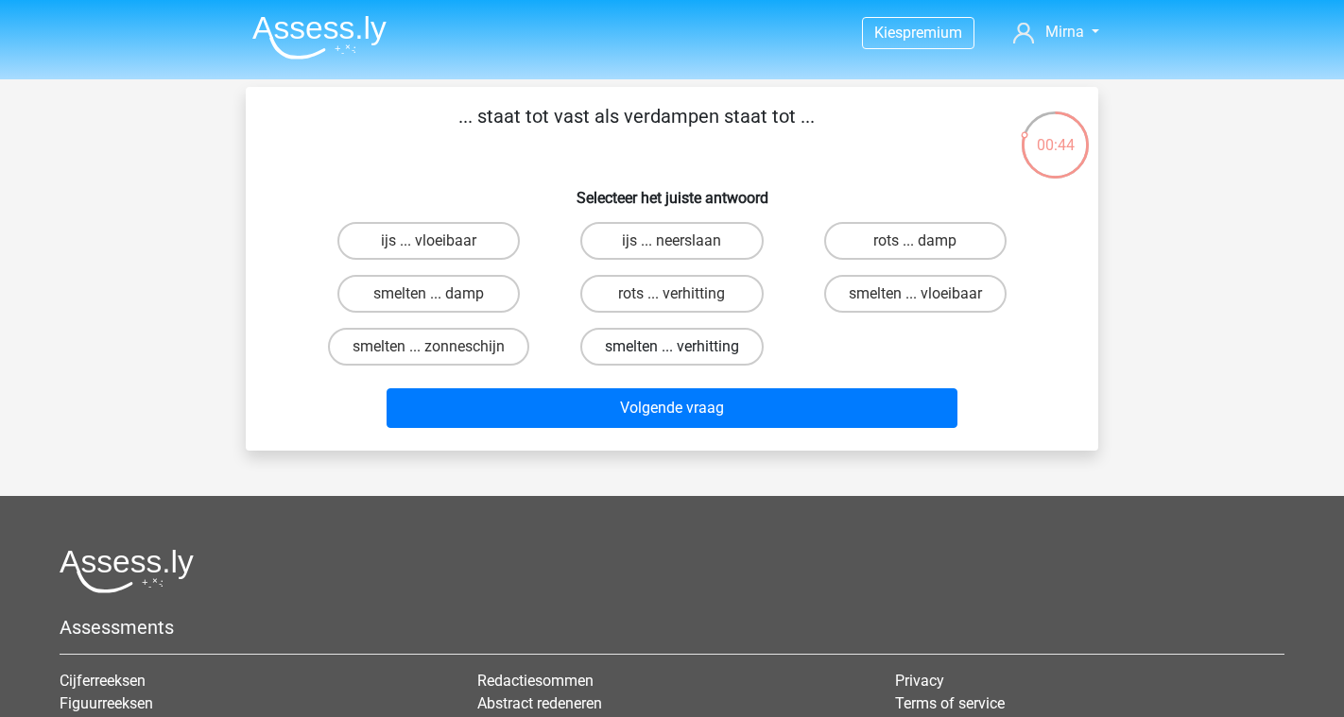
click at [648, 355] on label "smelten ... verhitting" at bounding box center [671, 347] width 183 height 38
click at [672, 355] on input "smelten ... verhitting" at bounding box center [678, 353] width 12 height 12
radio input "true"
click at [853, 315] on div "smelten ... vloeibaar" at bounding box center [915, 294] width 243 height 53
click at [864, 305] on label "smelten ... vloeibaar" at bounding box center [915, 294] width 182 height 38
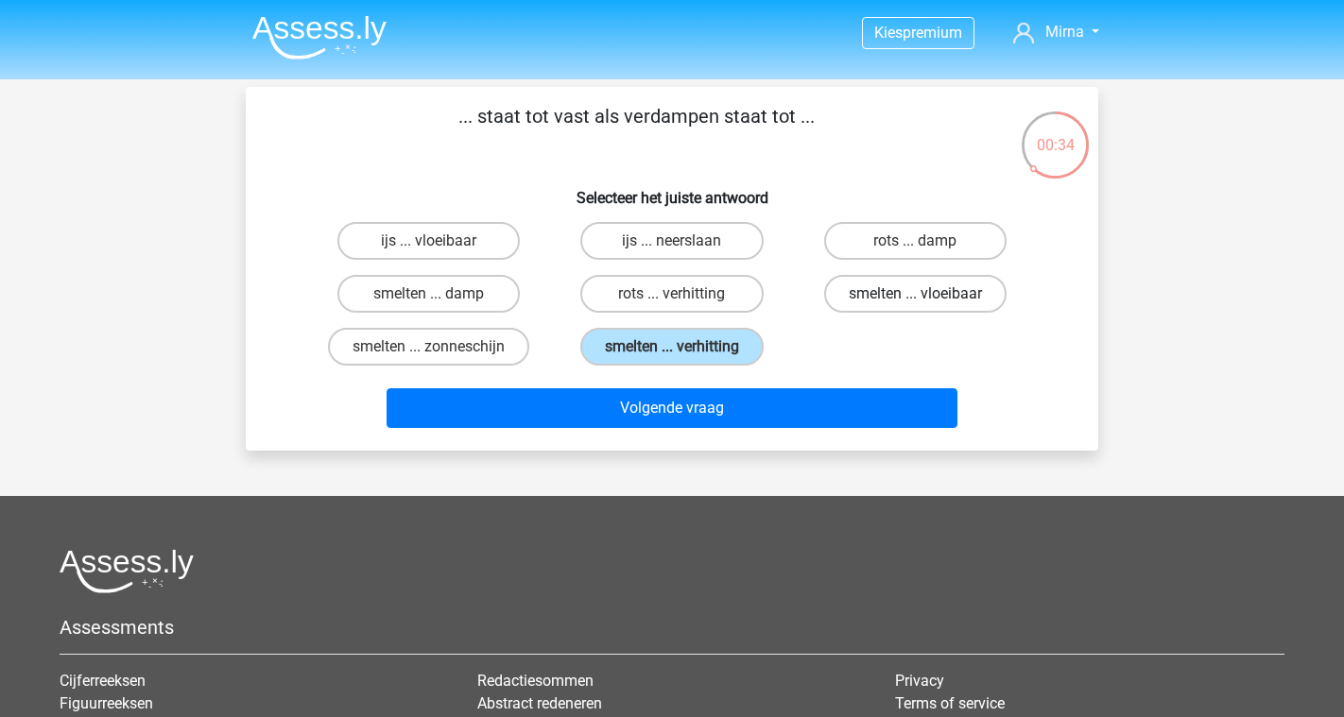
click at [915, 305] on input "smelten ... vloeibaar" at bounding box center [921, 300] width 12 height 12
radio input "true"
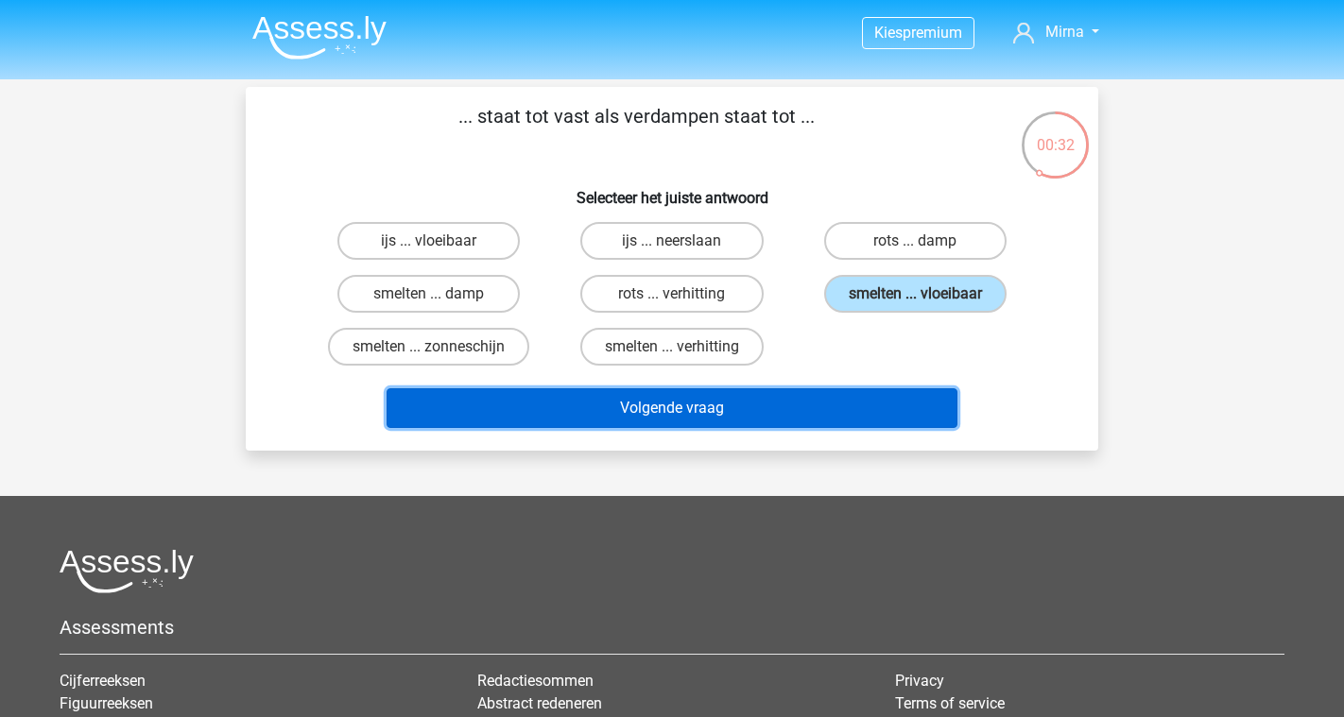
click at [733, 414] on button "Volgende vraag" at bounding box center [673, 409] width 572 height 40
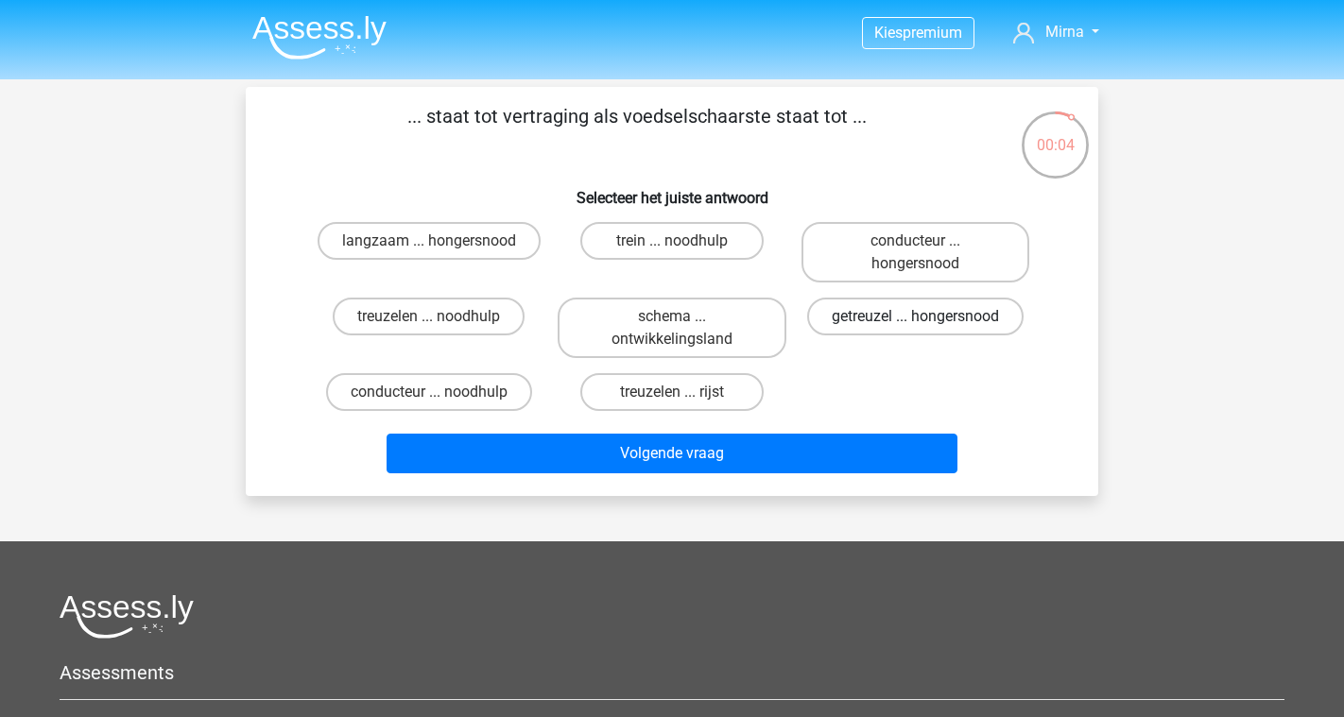
click at [865, 312] on label "getreuzel ... hongersnood" at bounding box center [915, 317] width 216 height 38
click at [915, 317] on input "getreuzel ... hongersnood" at bounding box center [921, 323] width 12 height 12
radio input "true"
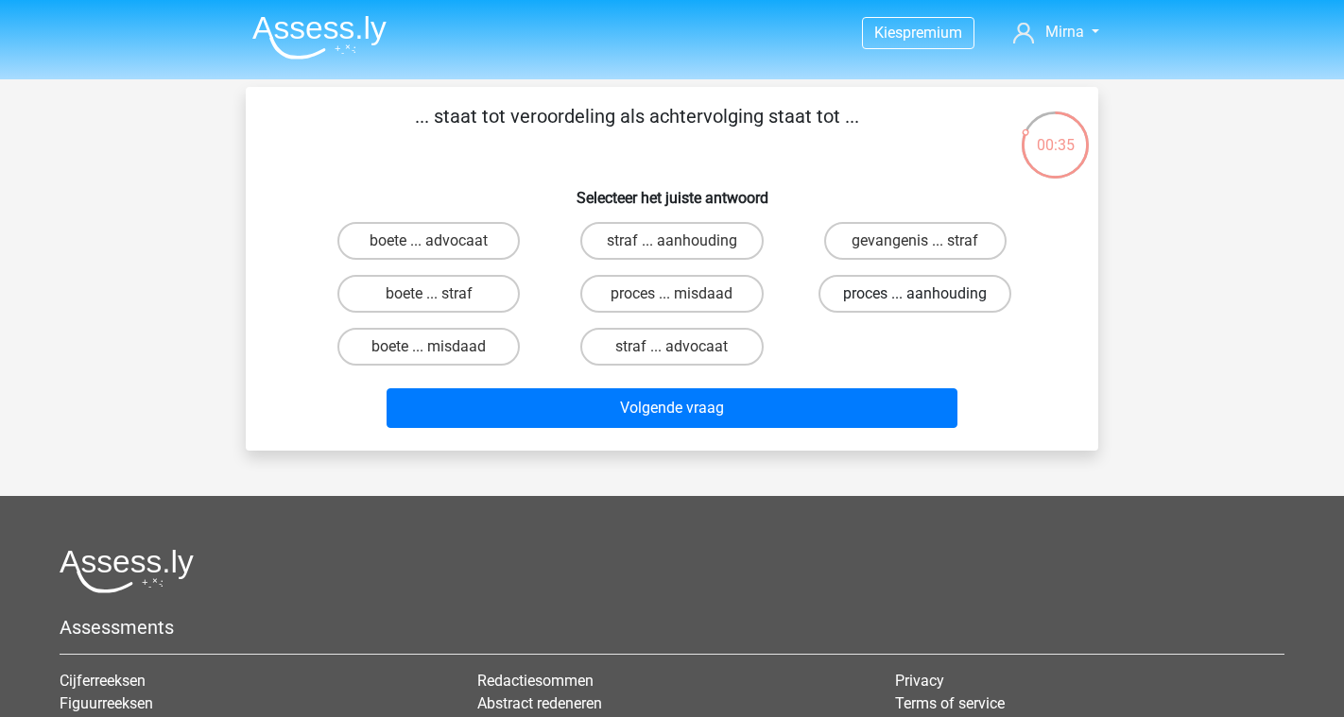
click at [932, 301] on label "proces ... aanhouding" at bounding box center [915, 294] width 193 height 38
click at [927, 301] on input "proces ... aanhouding" at bounding box center [921, 300] width 12 height 12
radio input "true"
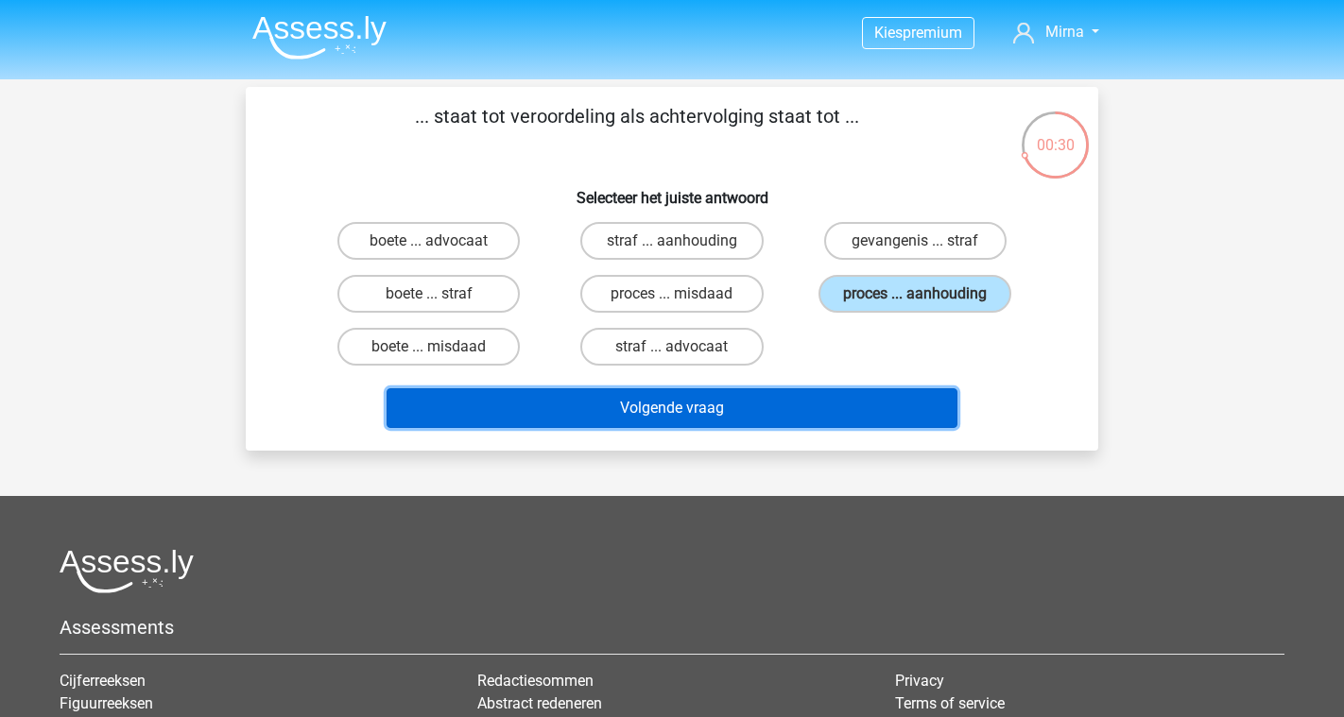
click at [805, 419] on button "Volgende vraag" at bounding box center [673, 409] width 572 height 40
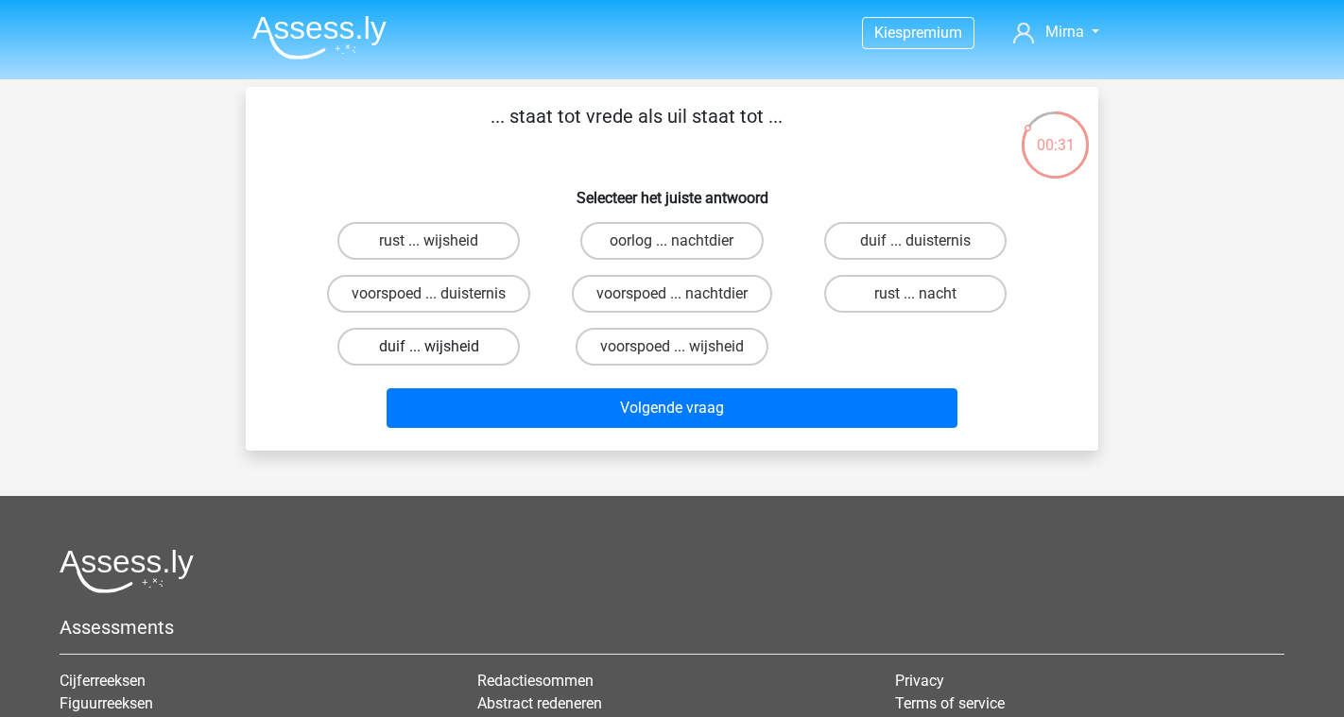
click at [419, 356] on label "duif ... wijsheid" at bounding box center [428, 347] width 182 height 38
click at [429, 356] on input "duif ... wijsheid" at bounding box center [435, 353] width 12 height 12
radio input "true"
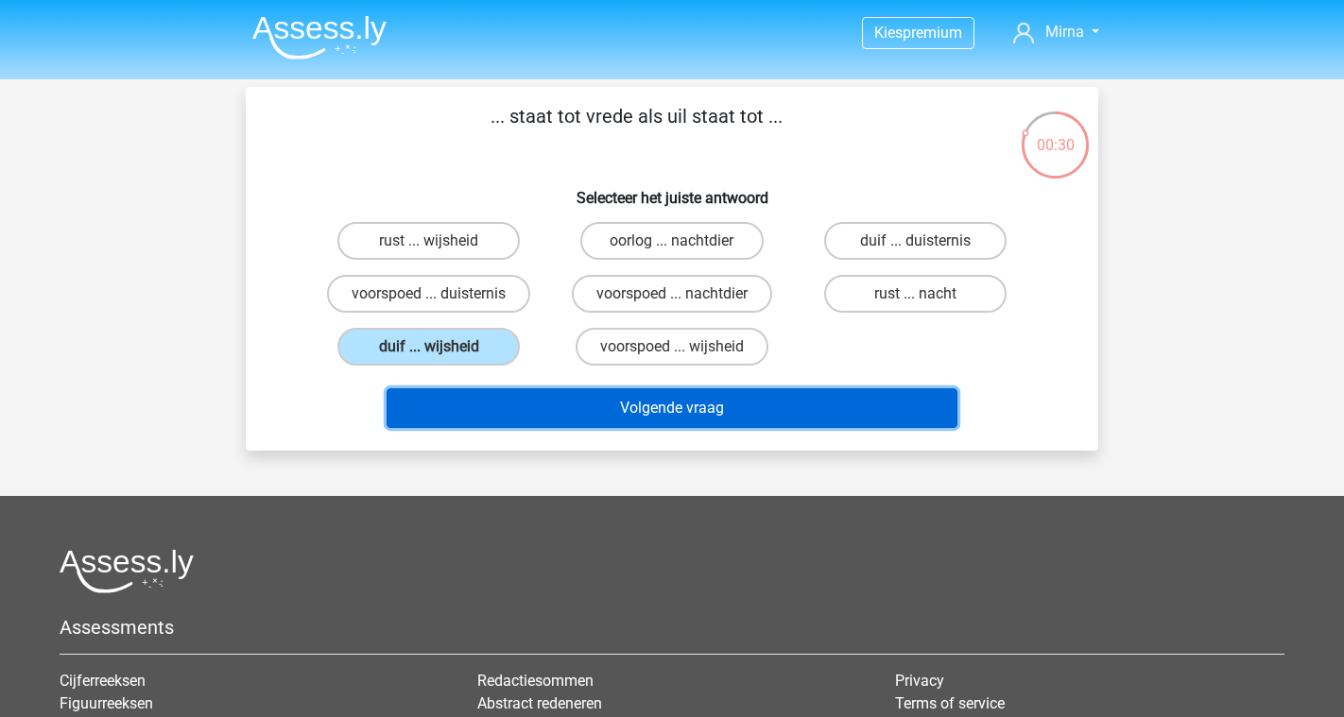
click at [498, 402] on button "Volgende vraag" at bounding box center [673, 409] width 572 height 40
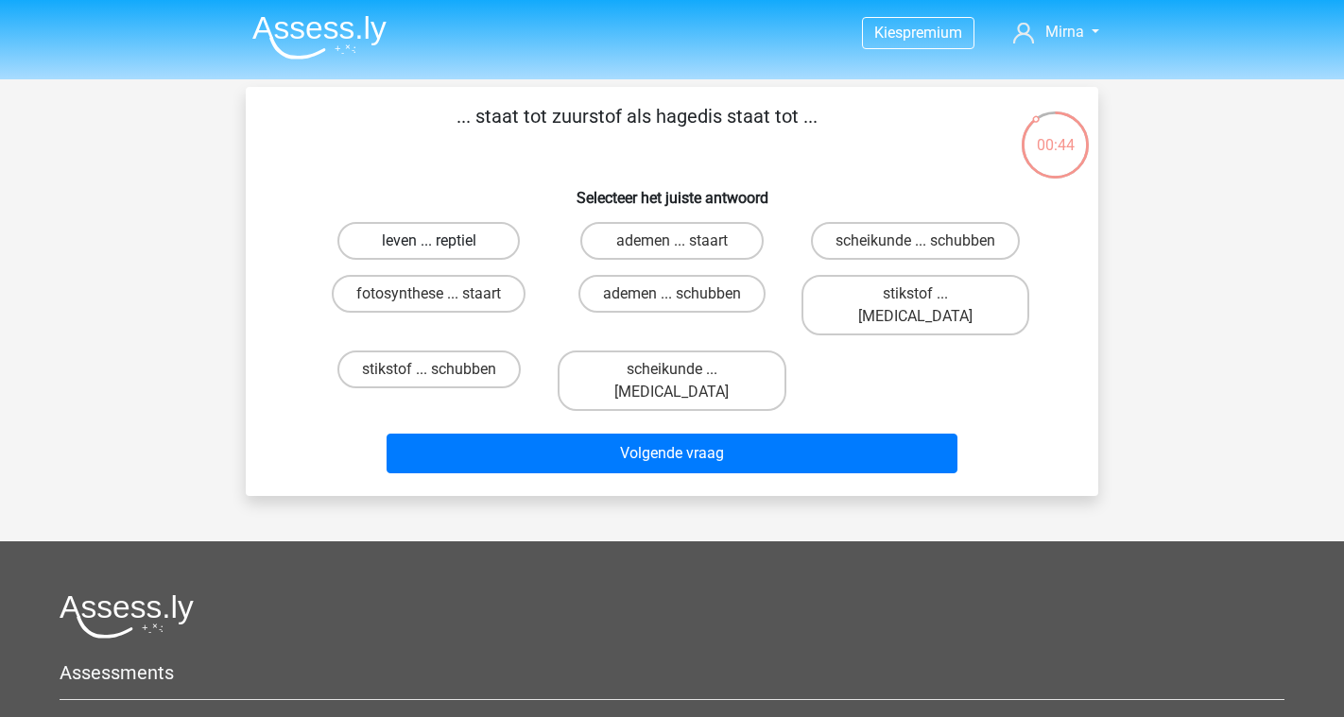
click at [446, 250] on label "leven ... reptiel" at bounding box center [428, 241] width 182 height 38
click at [441, 250] on input "leven ... reptiel" at bounding box center [435, 247] width 12 height 12
radio input "true"
click at [897, 292] on label "stikstof ... [MEDICAL_DATA]" at bounding box center [916, 305] width 228 height 60
click at [915, 294] on input "stikstof ... [MEDICAL_DATA]" at bounding box center [921, 300] width 12 height 12
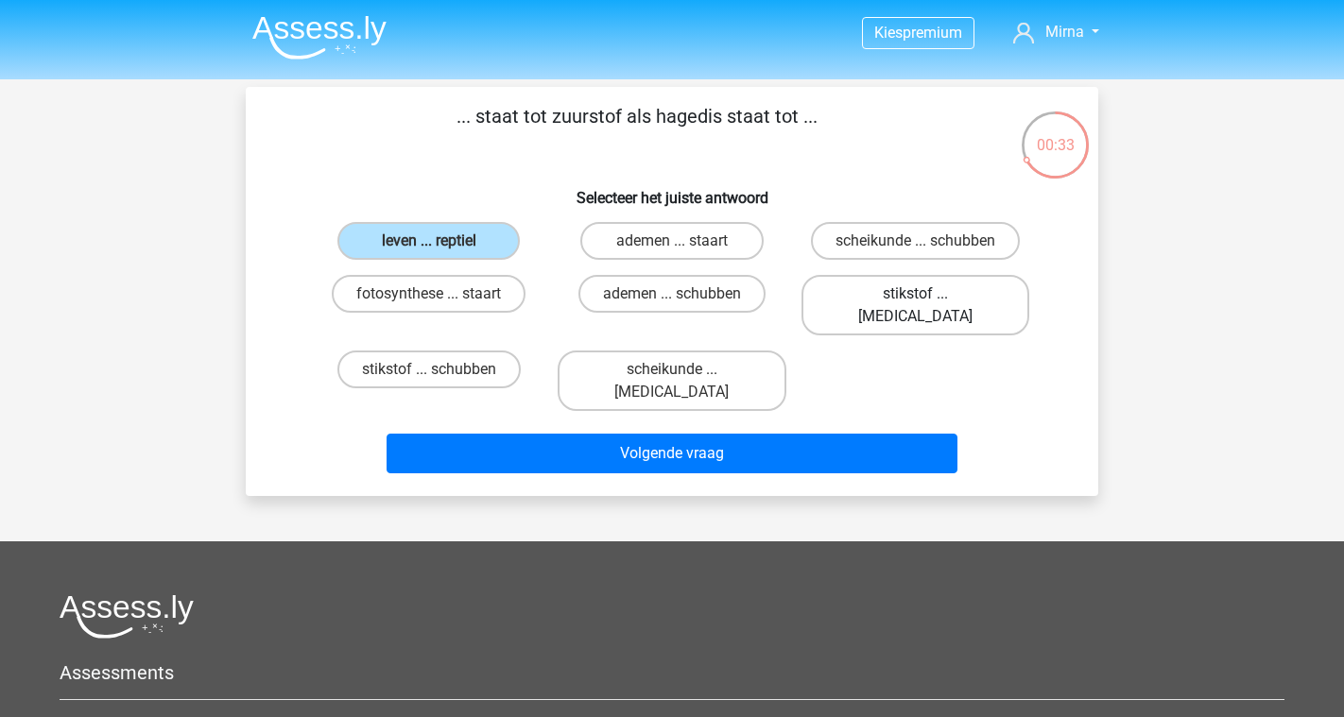
radio input "true"
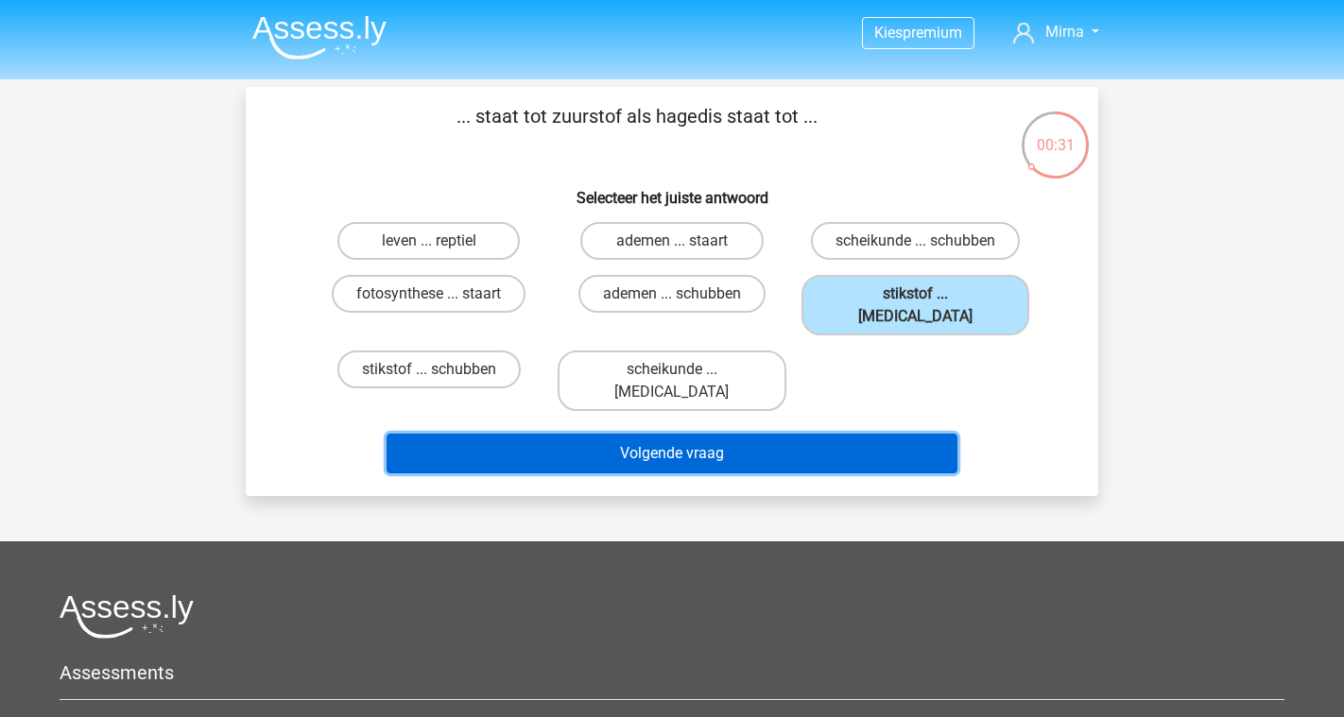
click at [708, 434] on button "Volgende vraag" at bounding box center [673, 454] width 572 height 40
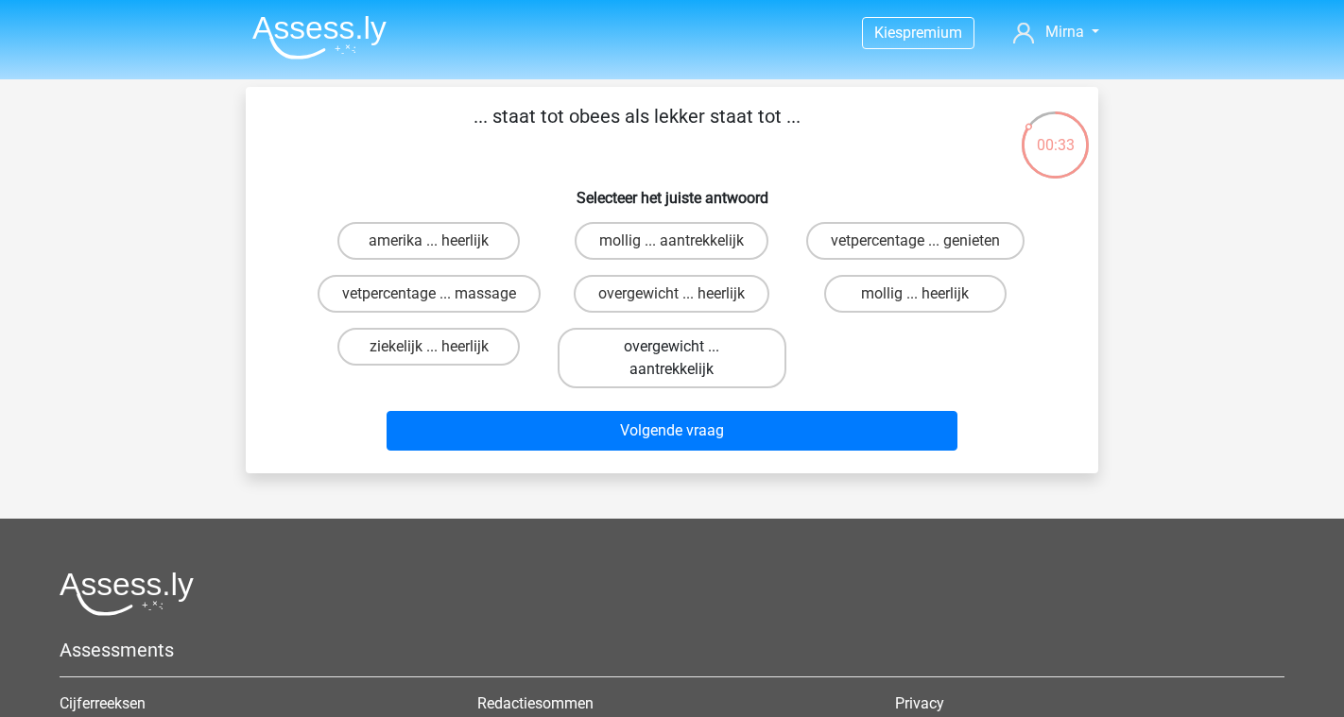
click at [712, 359] on label "overgewicht ... aantrekkelijk" at bounding box center [672, 358] width 228 height 60
click at [684, 359] on input "overgewicht ... aantrekkelijk" at bounding box center [678, 353] width 12 height 12
radio input "true"
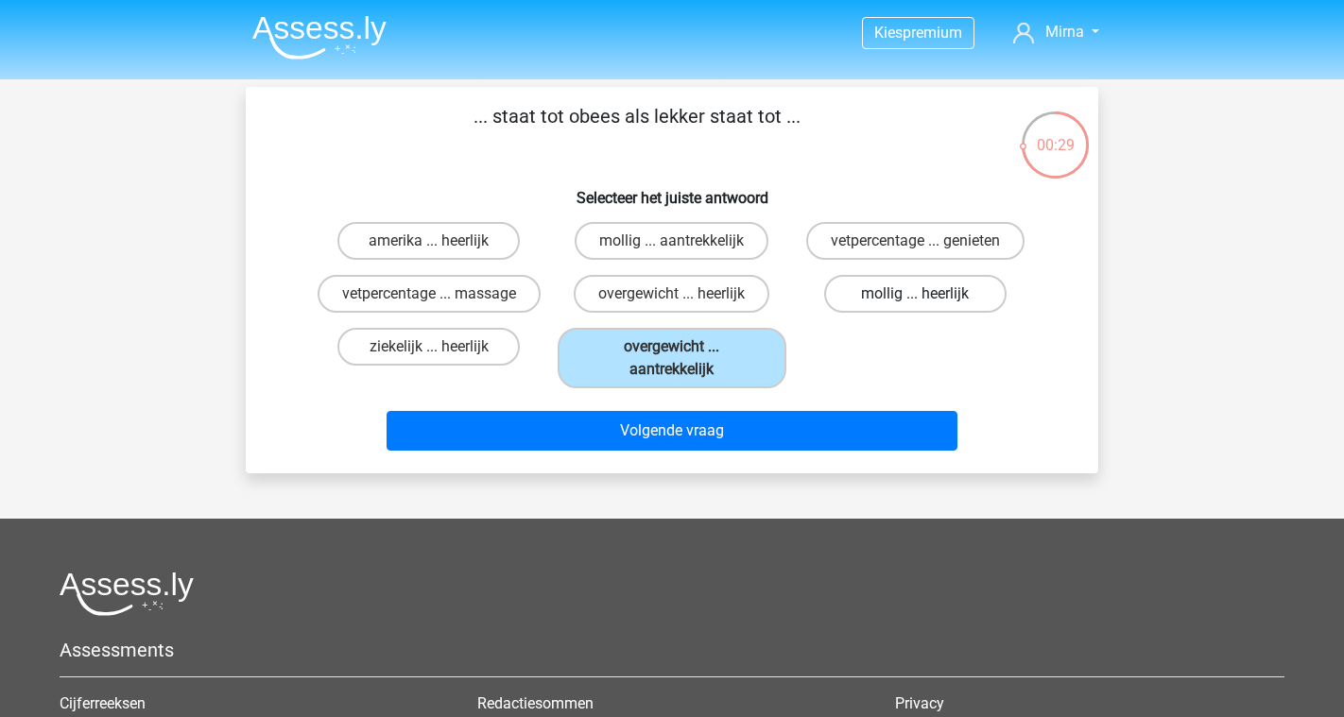
click at [893, 286] on label "mollig ... heerlijk" at bounding box center [915, 294] width 182 height 38
click at [915, 294] on input "mollig ... heerlijk" at bounding box center [921, 300] width 12 height 12
radio input "true"
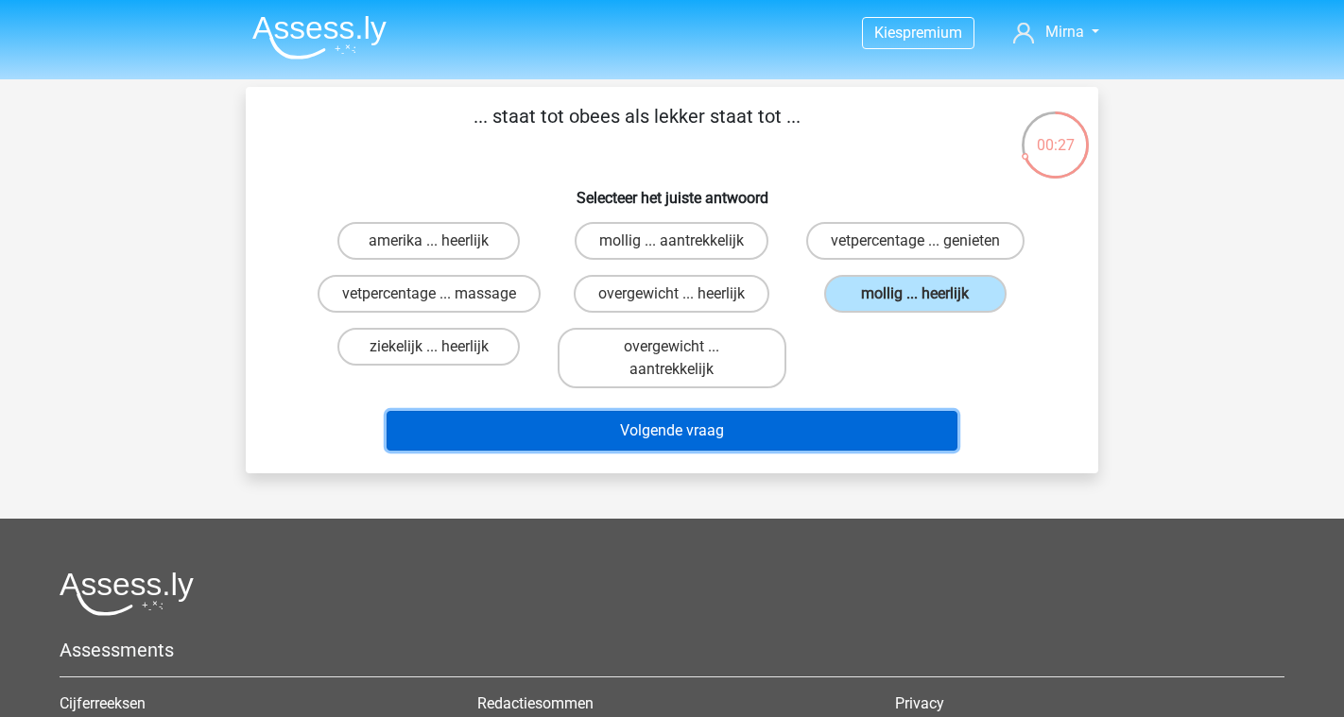
click at [701, 435] on button "Volgende vraag" at bounding box center [673, 431] width 572 height 40
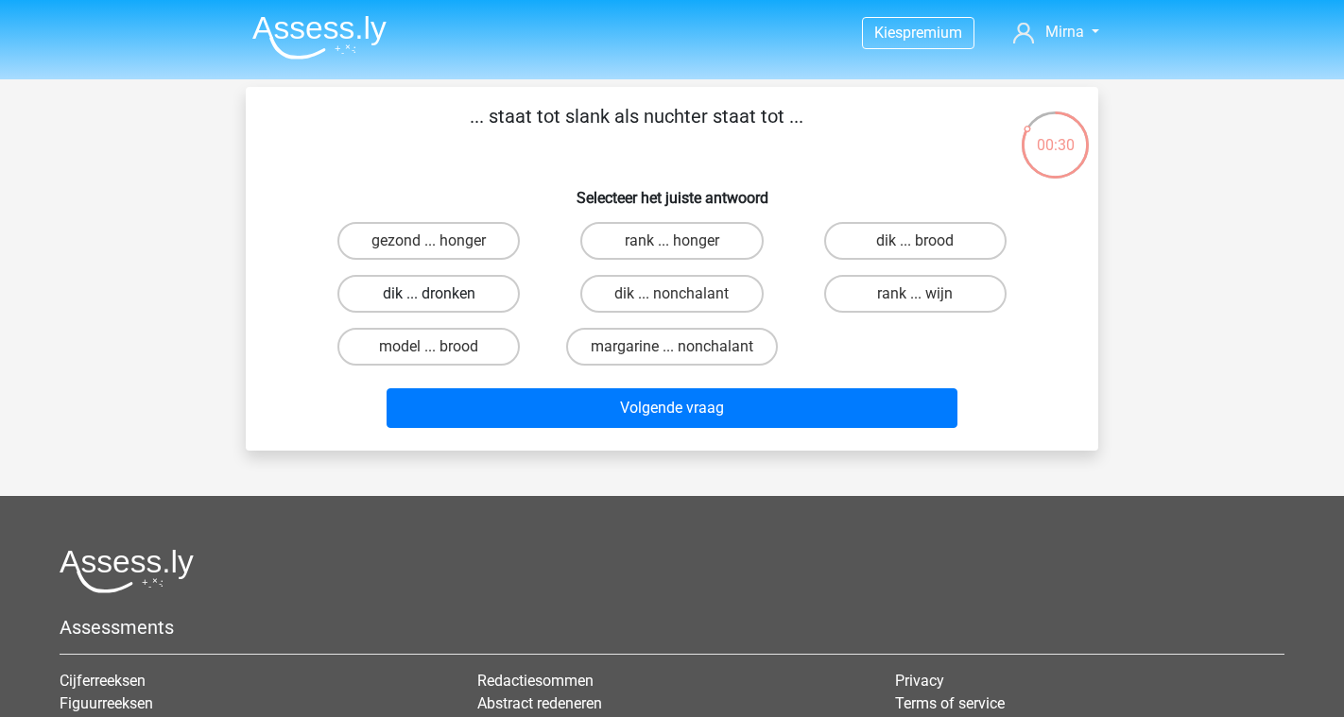
click at [443, 300] on label "dik ... dronken" at bounding box center [428, 294] width 182 height 38
click at [441, 300] on input "dik ... dronken" at bounding box center [435, 300] width 12 height 12
radio input "true"
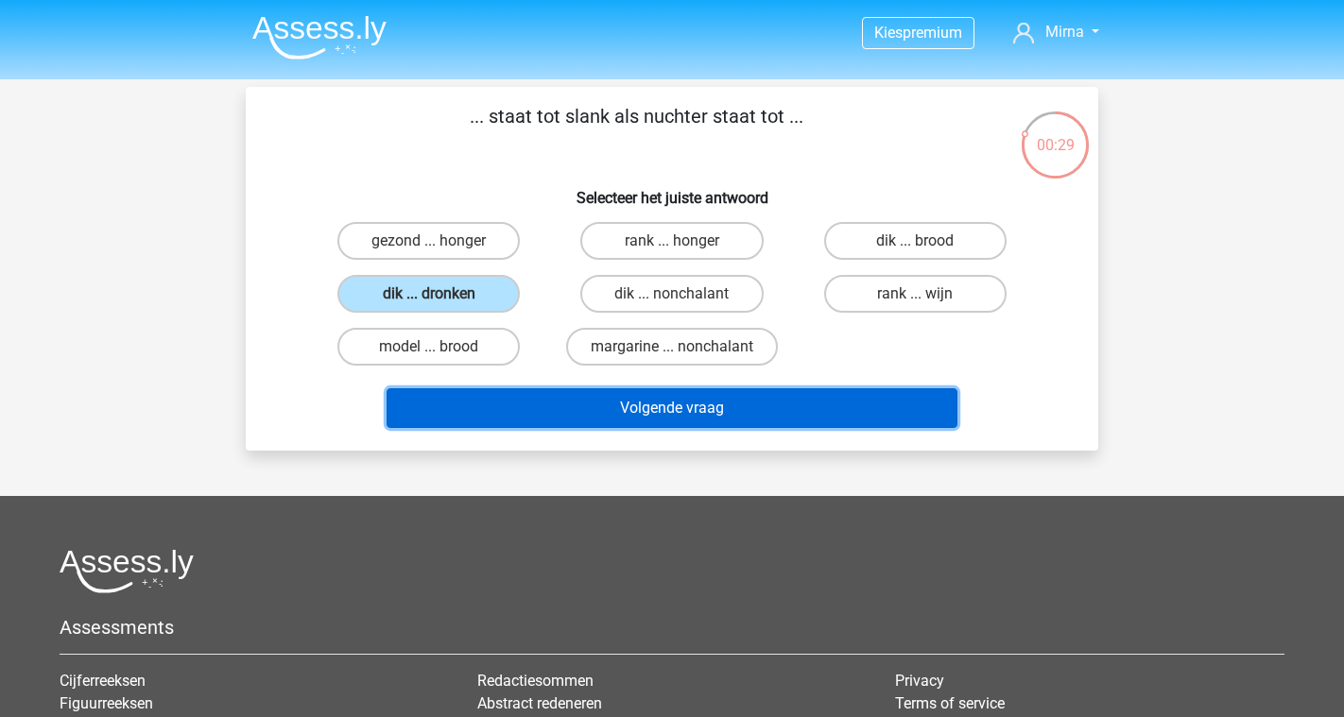
click at [507, 394] on button "Volgende vraag" at bounding box center [673, 409] width 572 height 40
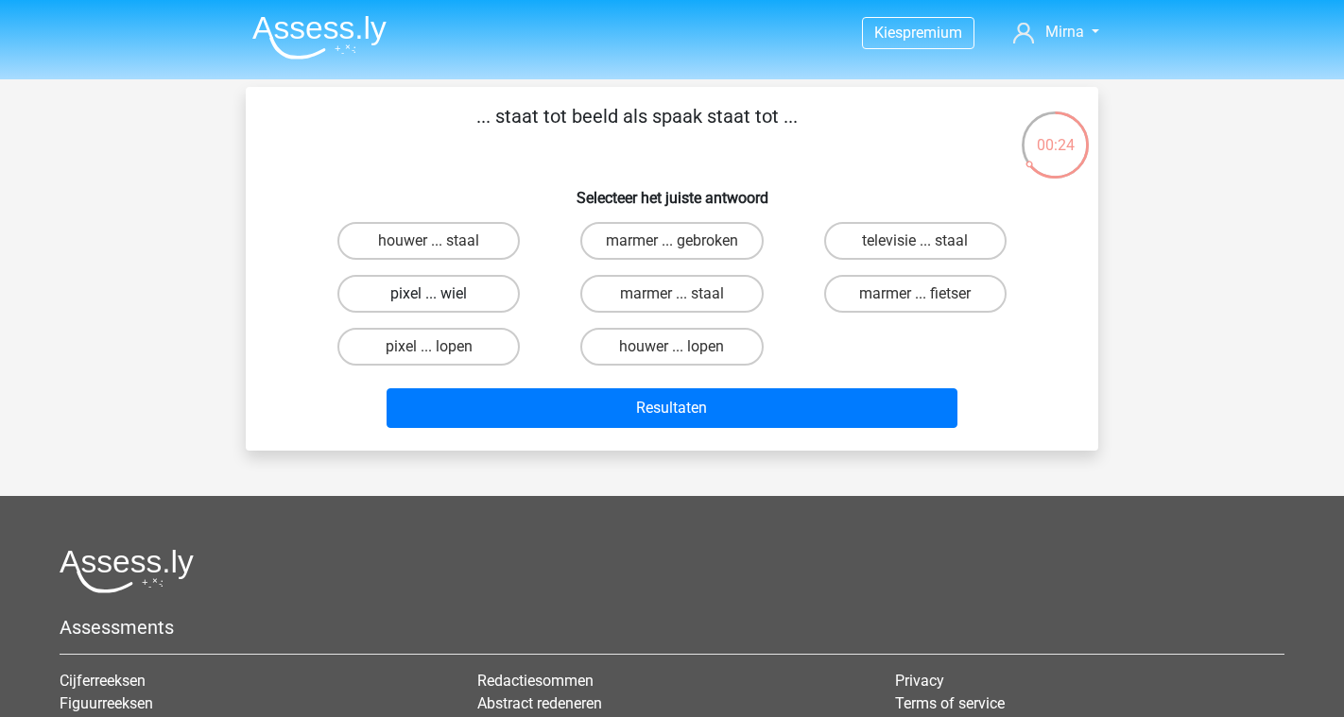
click at [444, 304] on label "pixel ... wiel" at bounding box center [428, 294] width 182 height 38
click at [441, 304] on input "pixel ... wiel" at bounding box center [435, 300] width 12 height 12
radio input "true"
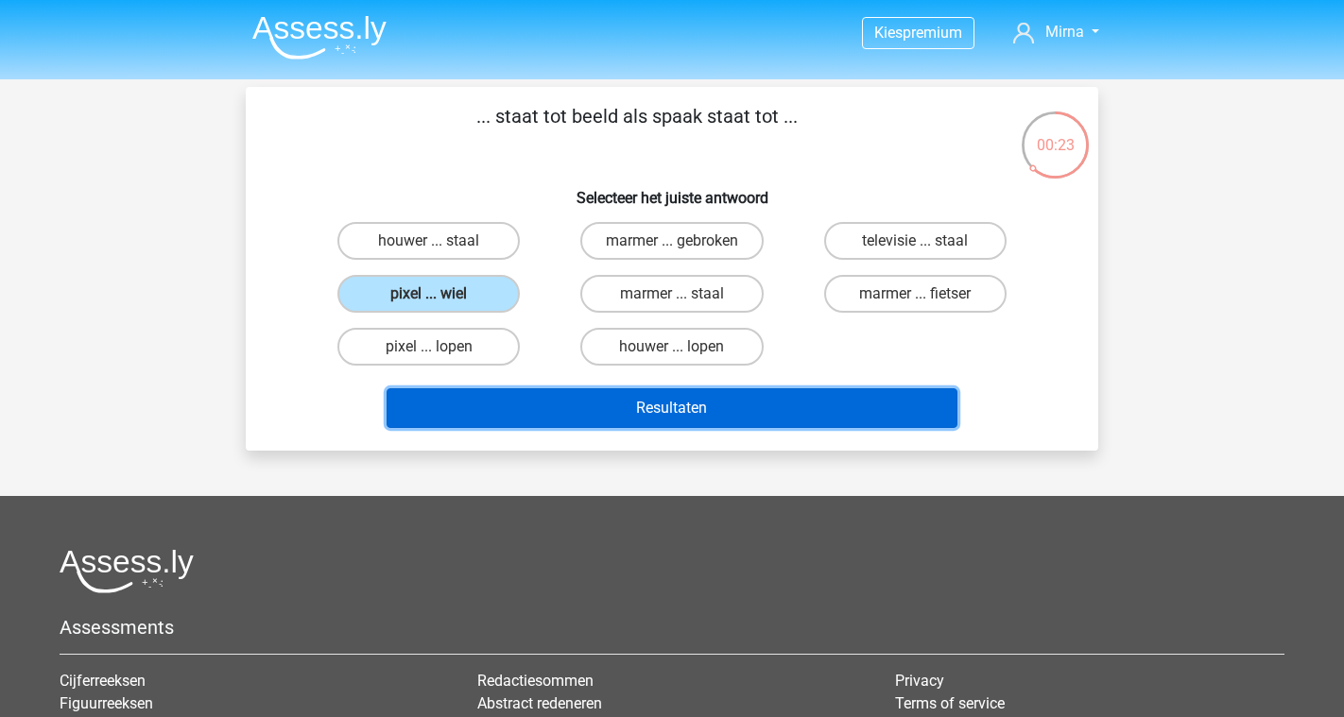
click at [623, 408] on button "Resultaten" at bounding box center [673, 409] width 572 height 40
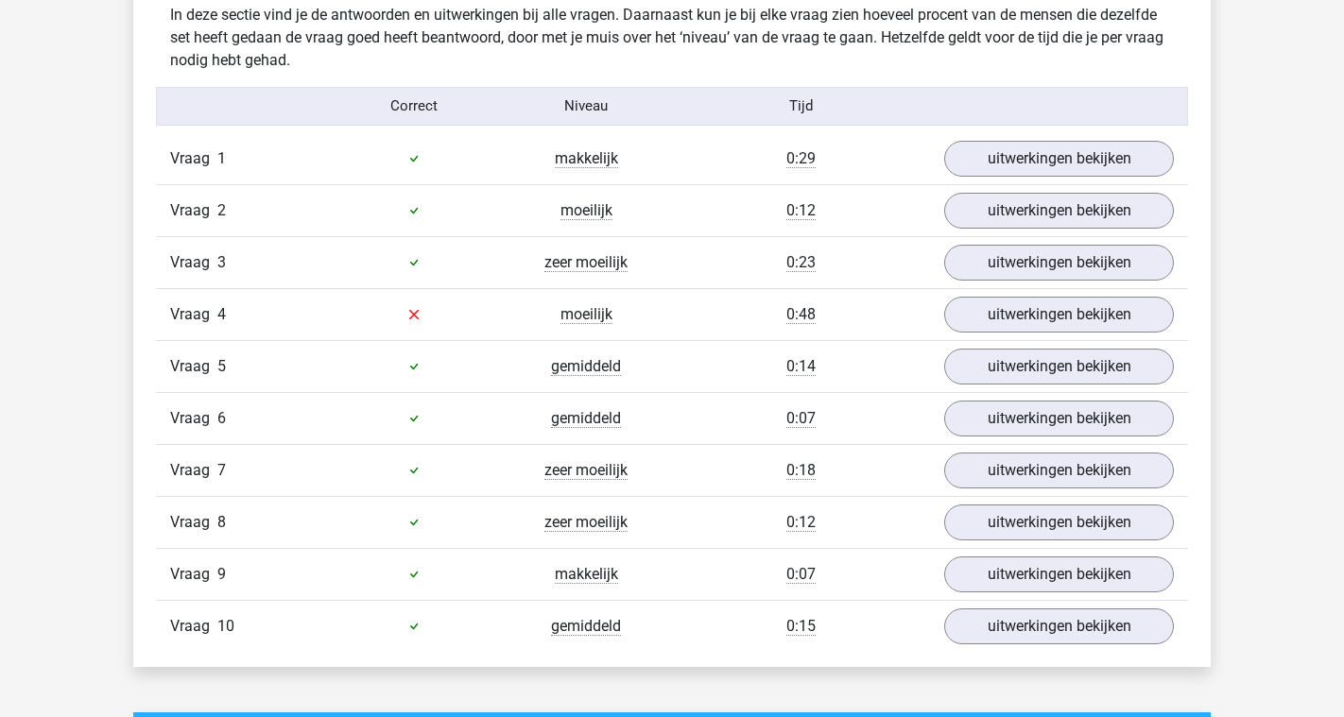
scroll to position [1493, 0]
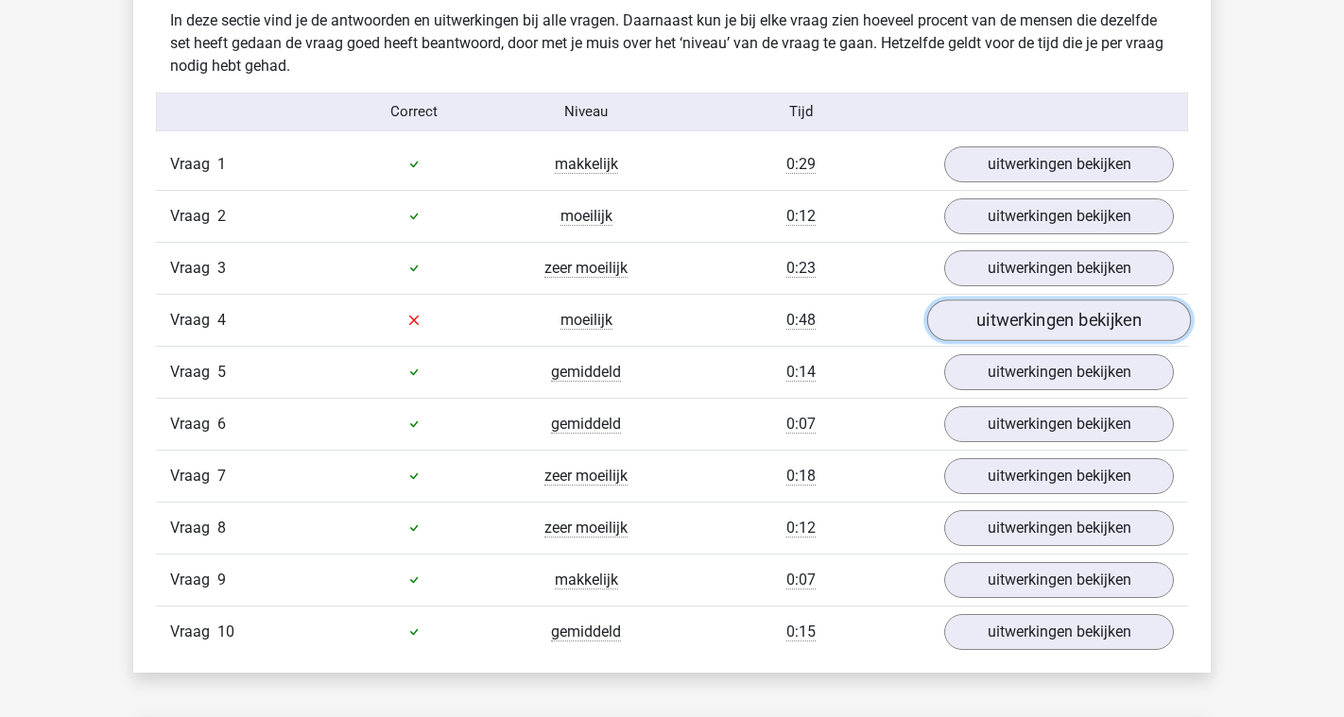
click at [1023, 321] on link "uitwerkingen bekijken" at bounding box center [1059, 321] width 264 height 42
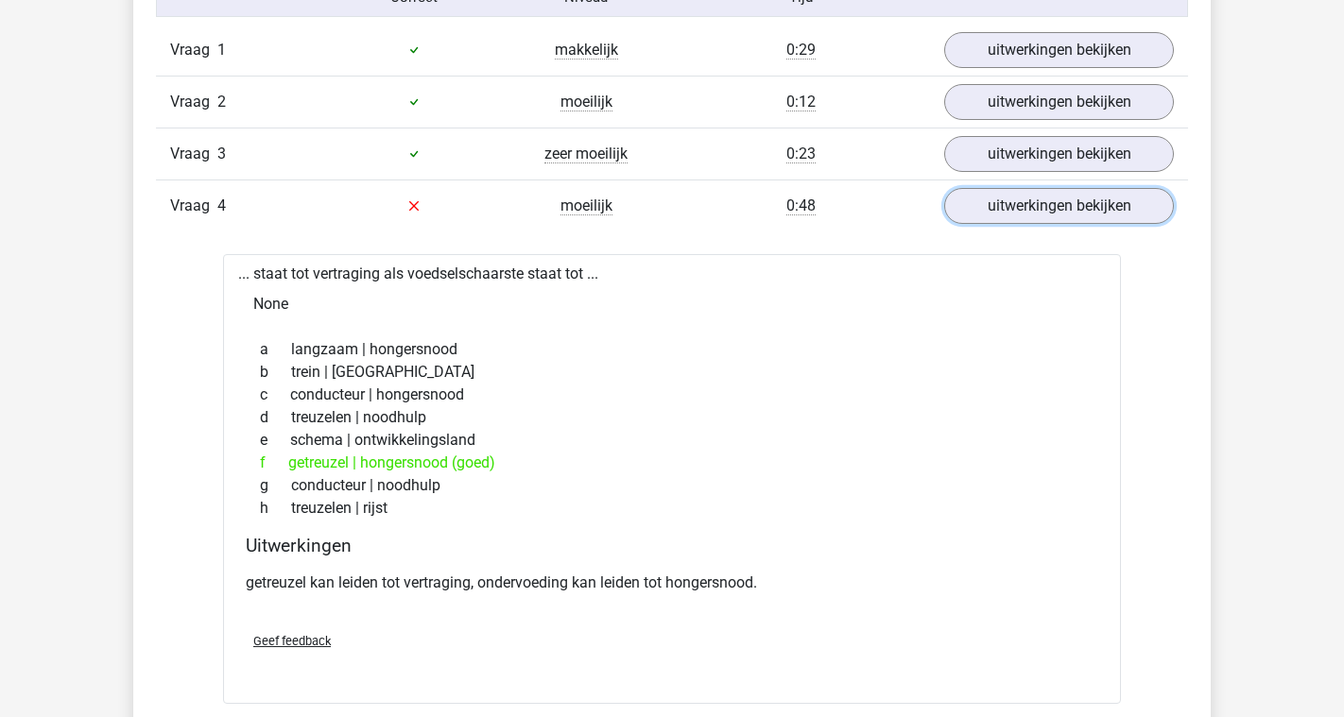
scroll to position [1563, 0]
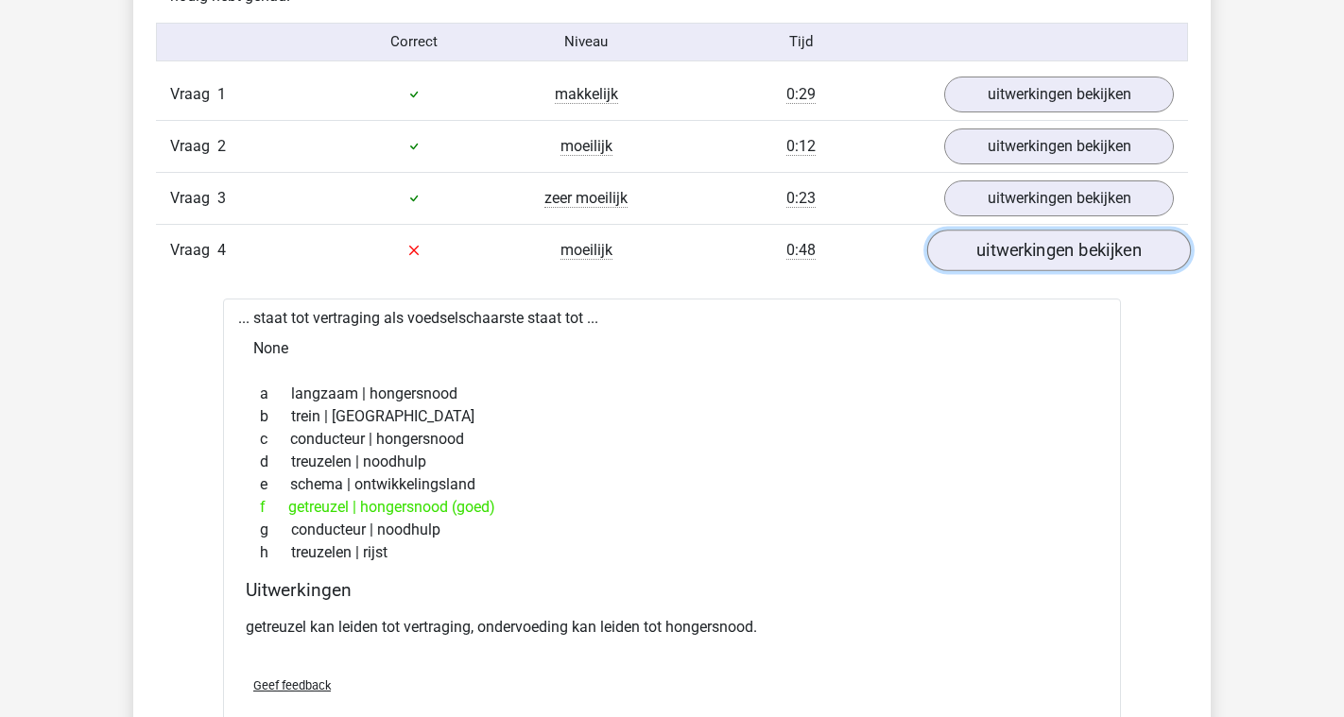
click at [970, 251] on link "uitwerkingen bekijken" at bounding box center [1059, 251] width 264 height 42
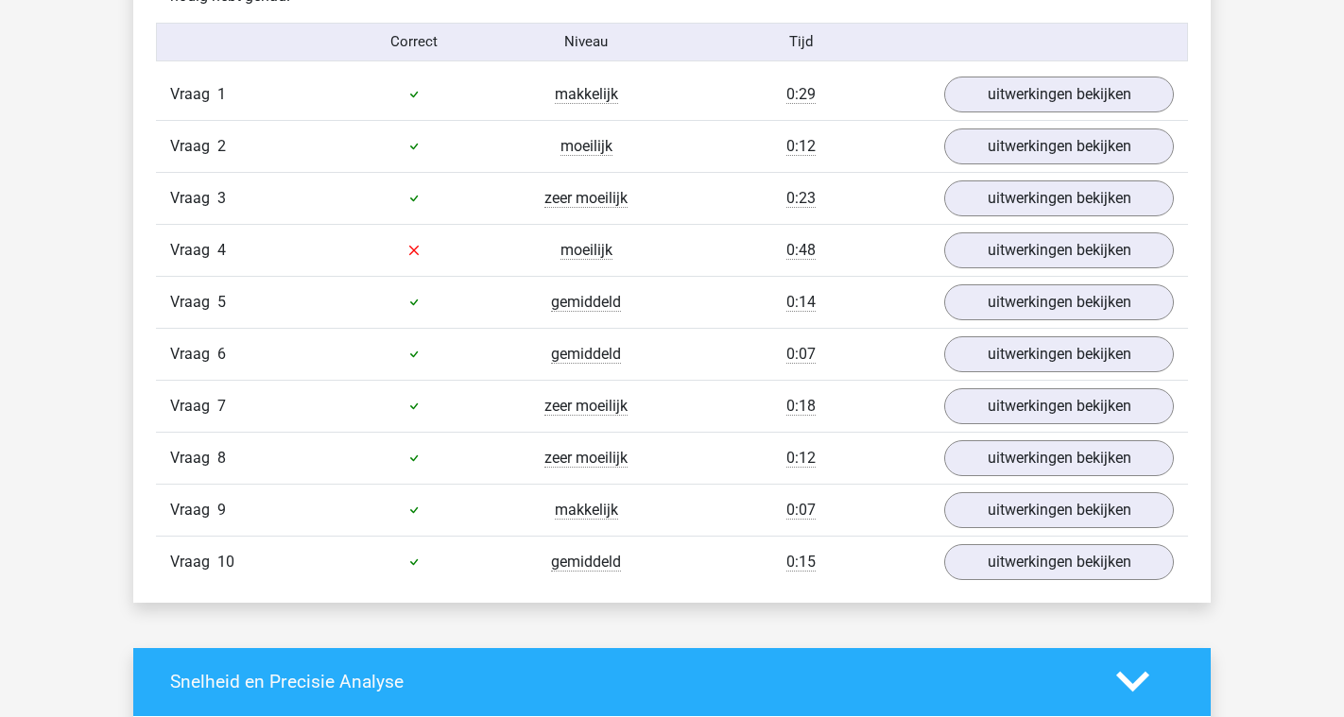
click at [409, 255] on icon at bounding box center [413, 250] width 15 height 15
click at [990, 252] on link "uitwerkingen bekijken" at bounding box center [1059, 251] width 264 height 42
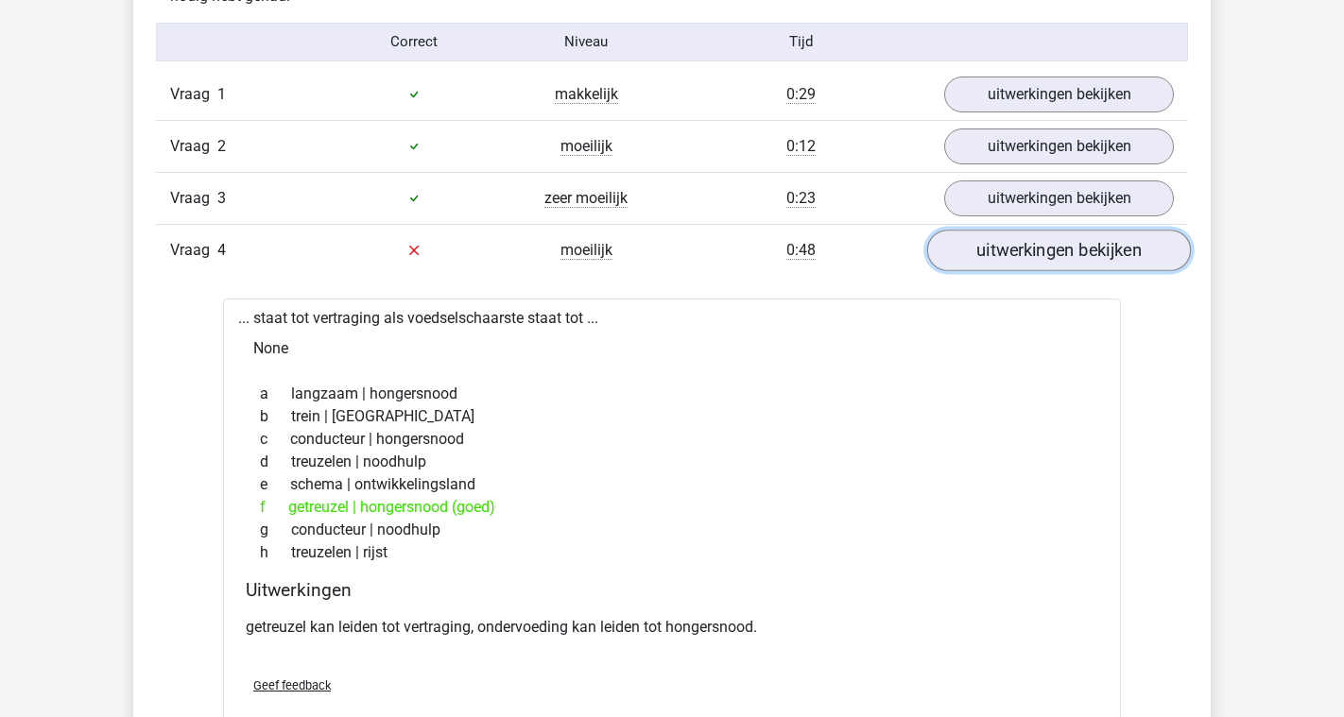
click at [990, 252] on link "uitwerkingen bekijken" at bounding box center [1059, 251] width 264 height 42
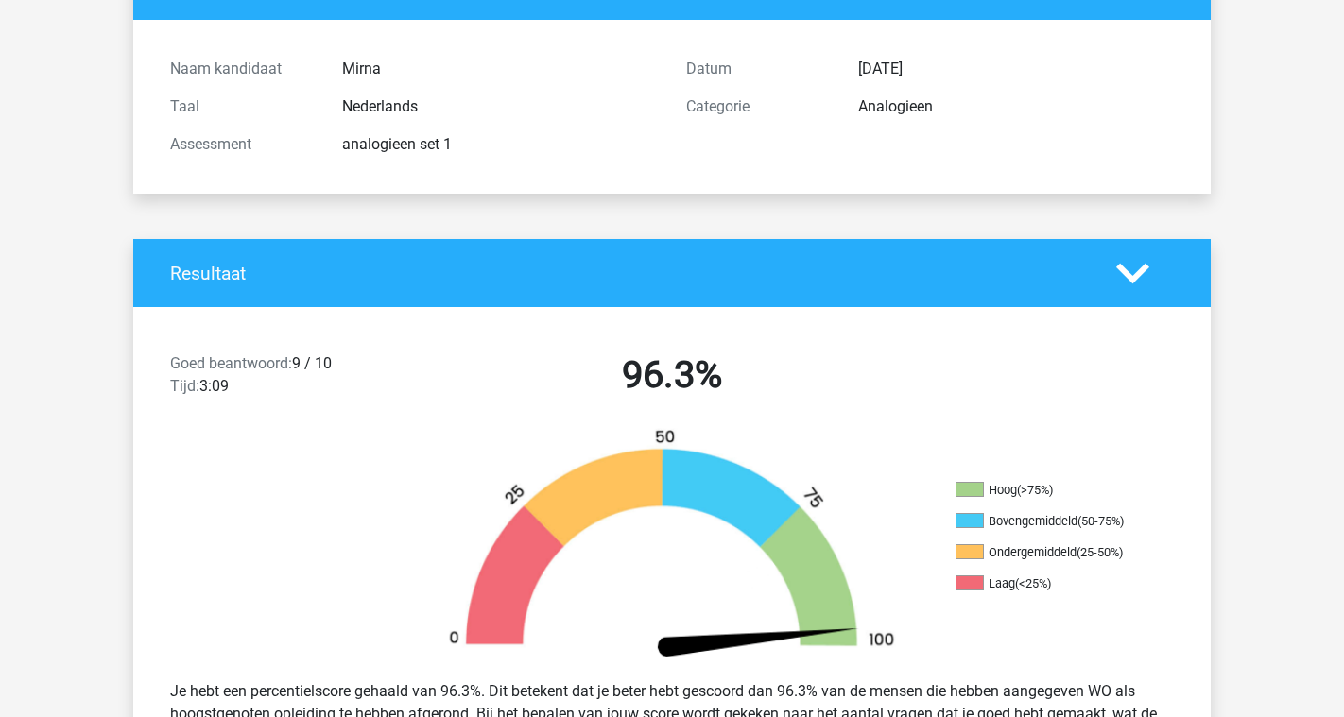
scroll to position [0, 0]
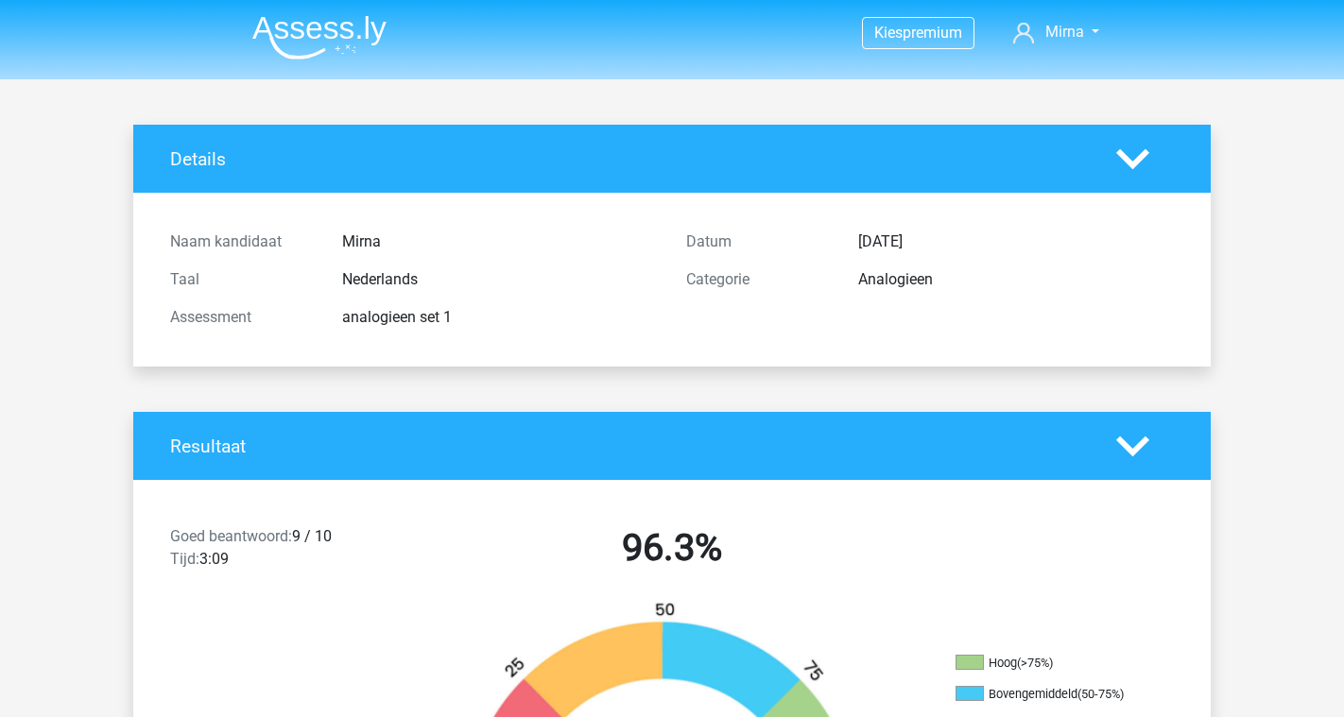
click at [321, 59] on img at bounding box center [319, 37] width 134 height 44
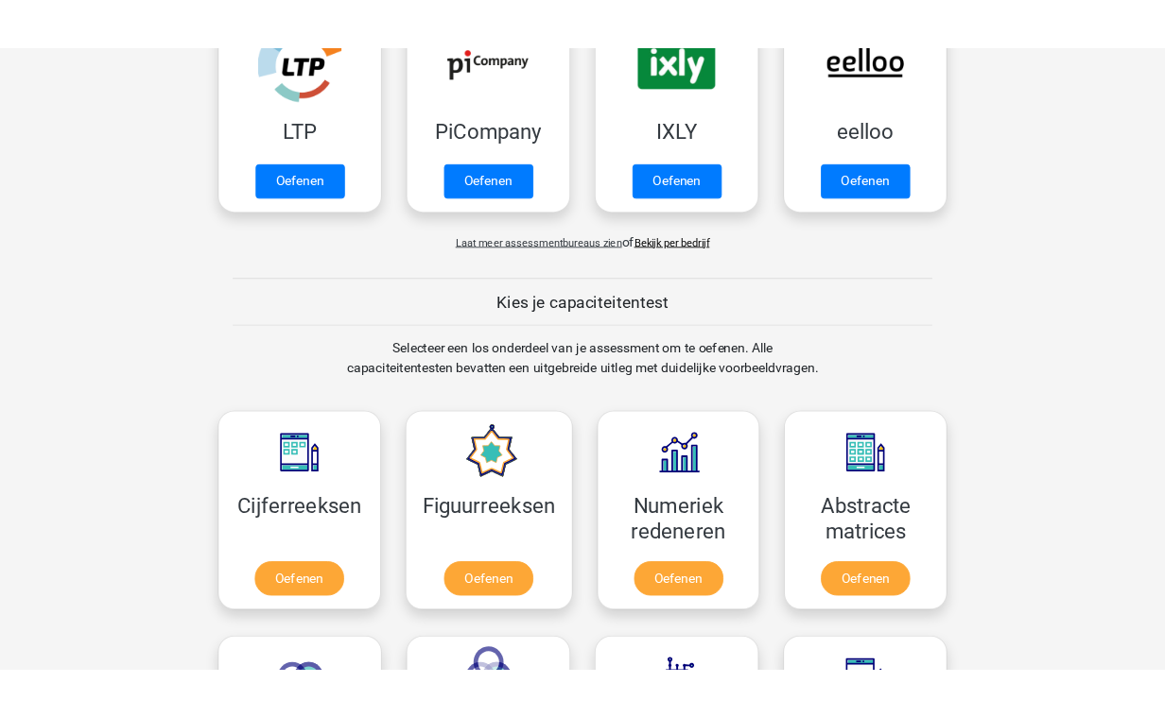
scroll to position [453, 0]
